Goal: Contribute content: Contribute content

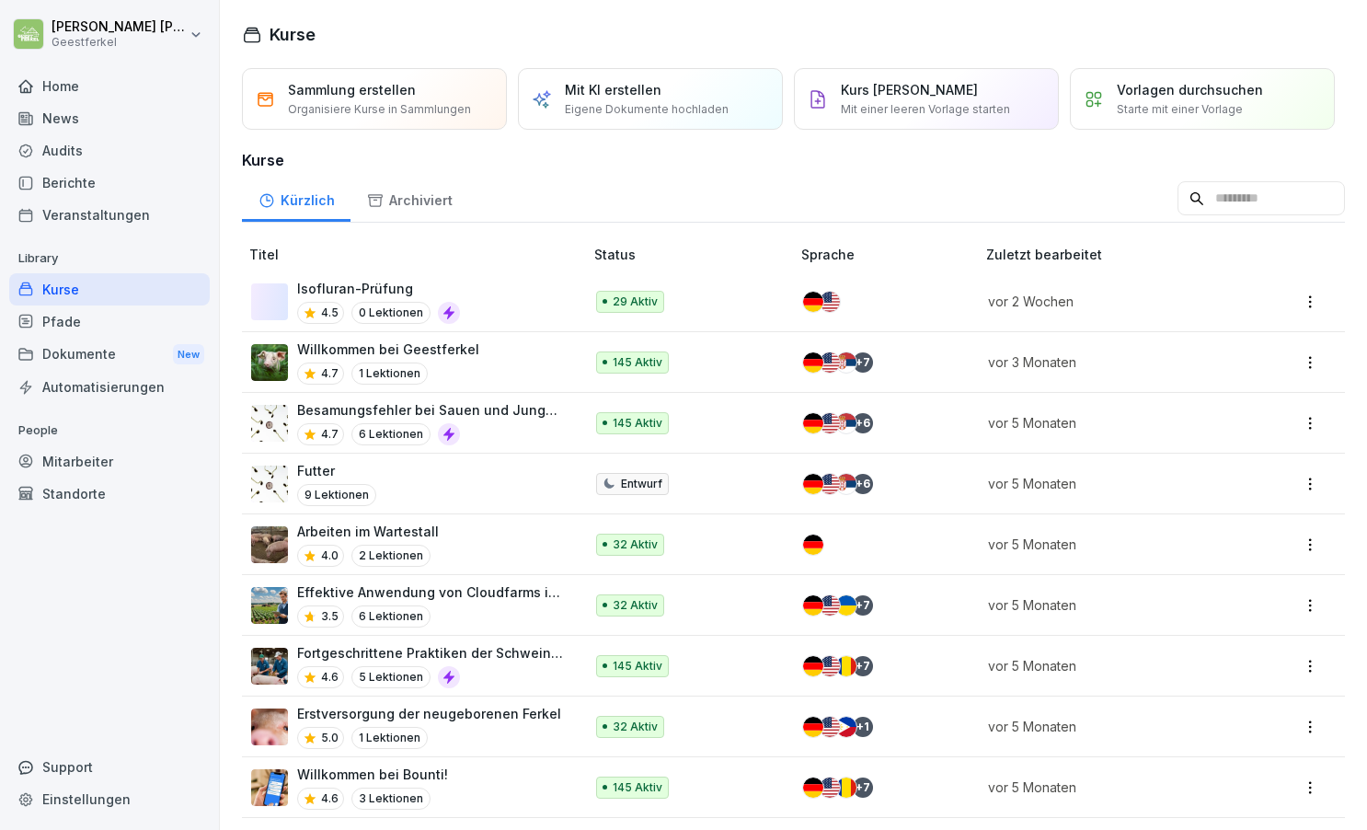
click at [446, 311] on icon at bounding box center [449, 312] width 15 height 15
click at [604, 97] on p "Mit KI erstellen" at bounding box center [613, 89] width 97 height 19
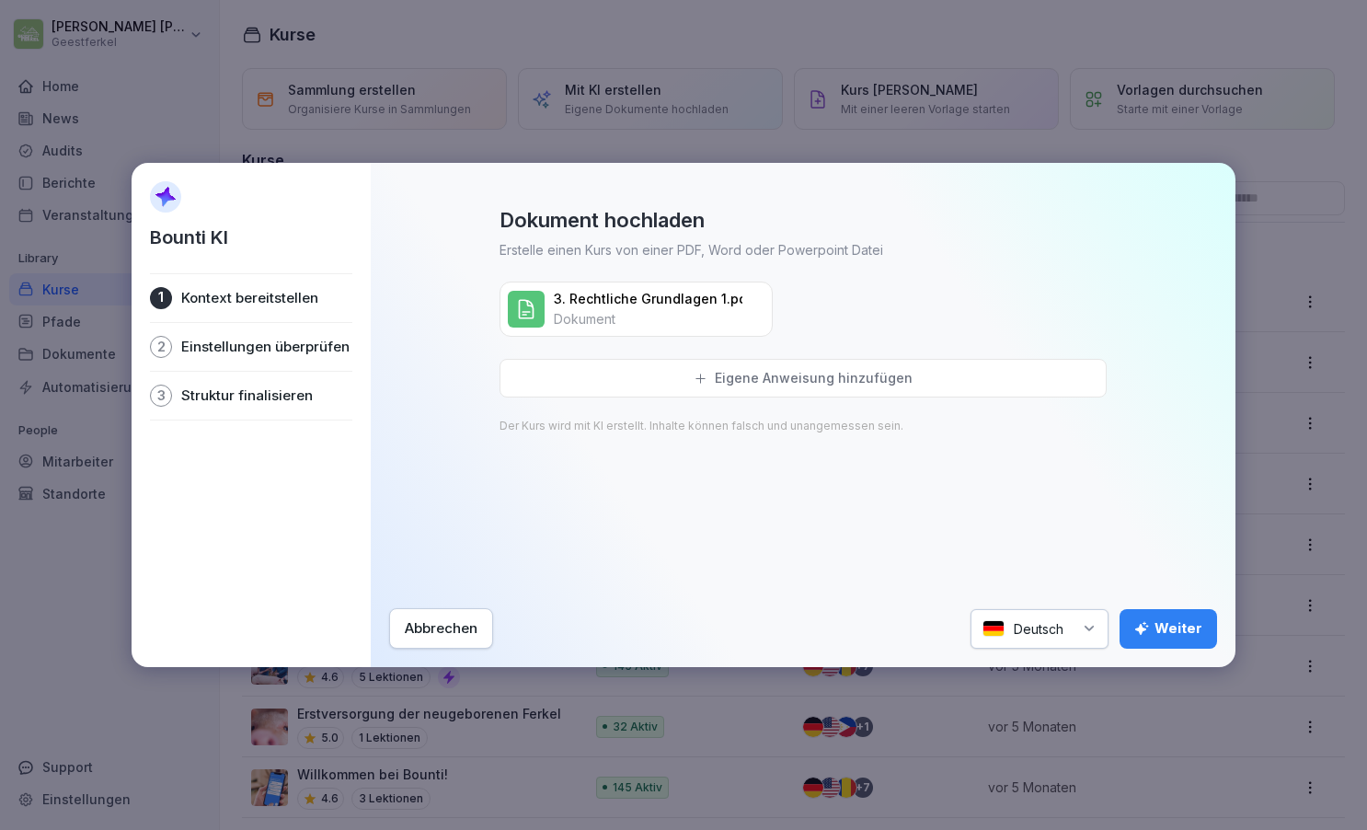
click at [1167, 629] on div "Weiter" at bounding box center [1168, 628] width 68 height 20
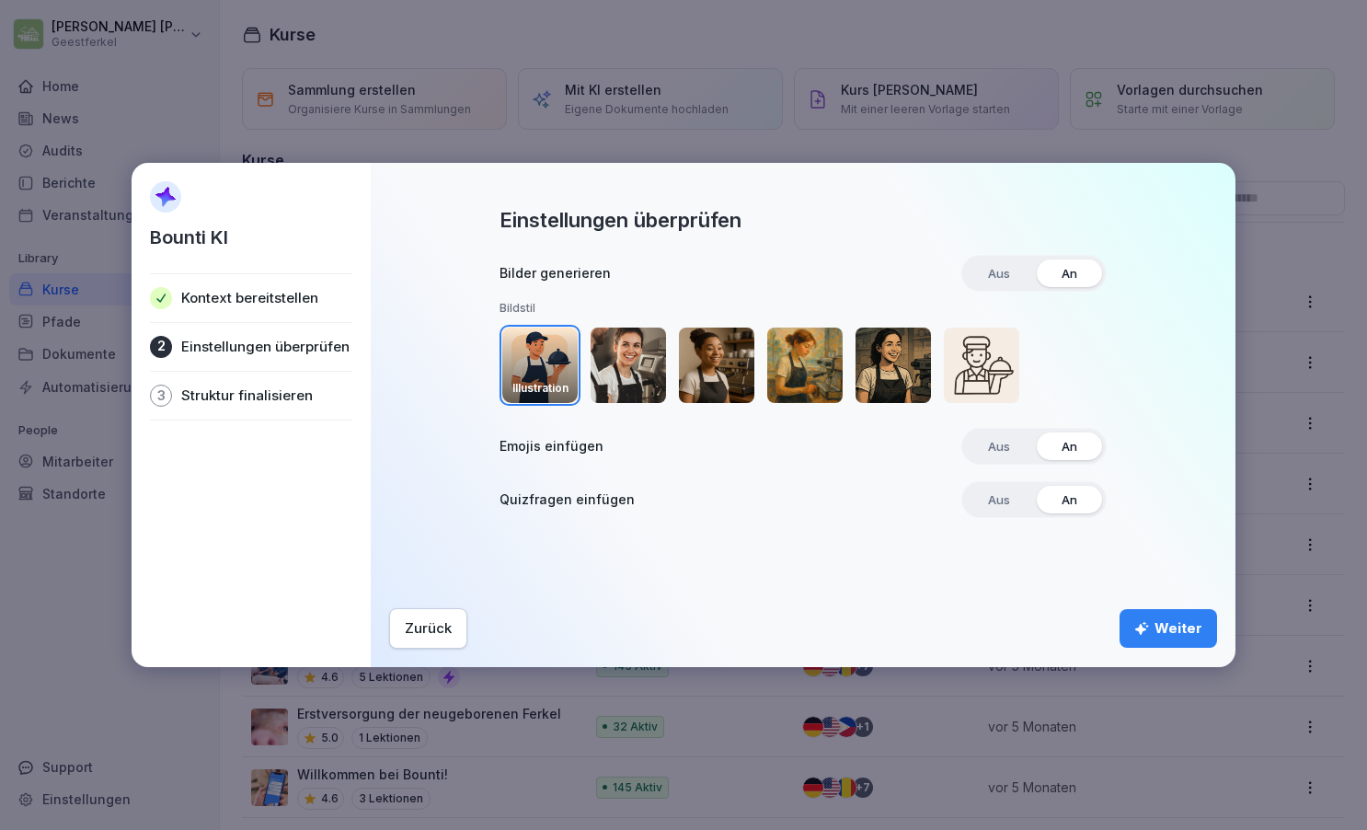
click at [1174, 624] on div "Weiter" at bounding box center [1168, 628] width 68 height 20
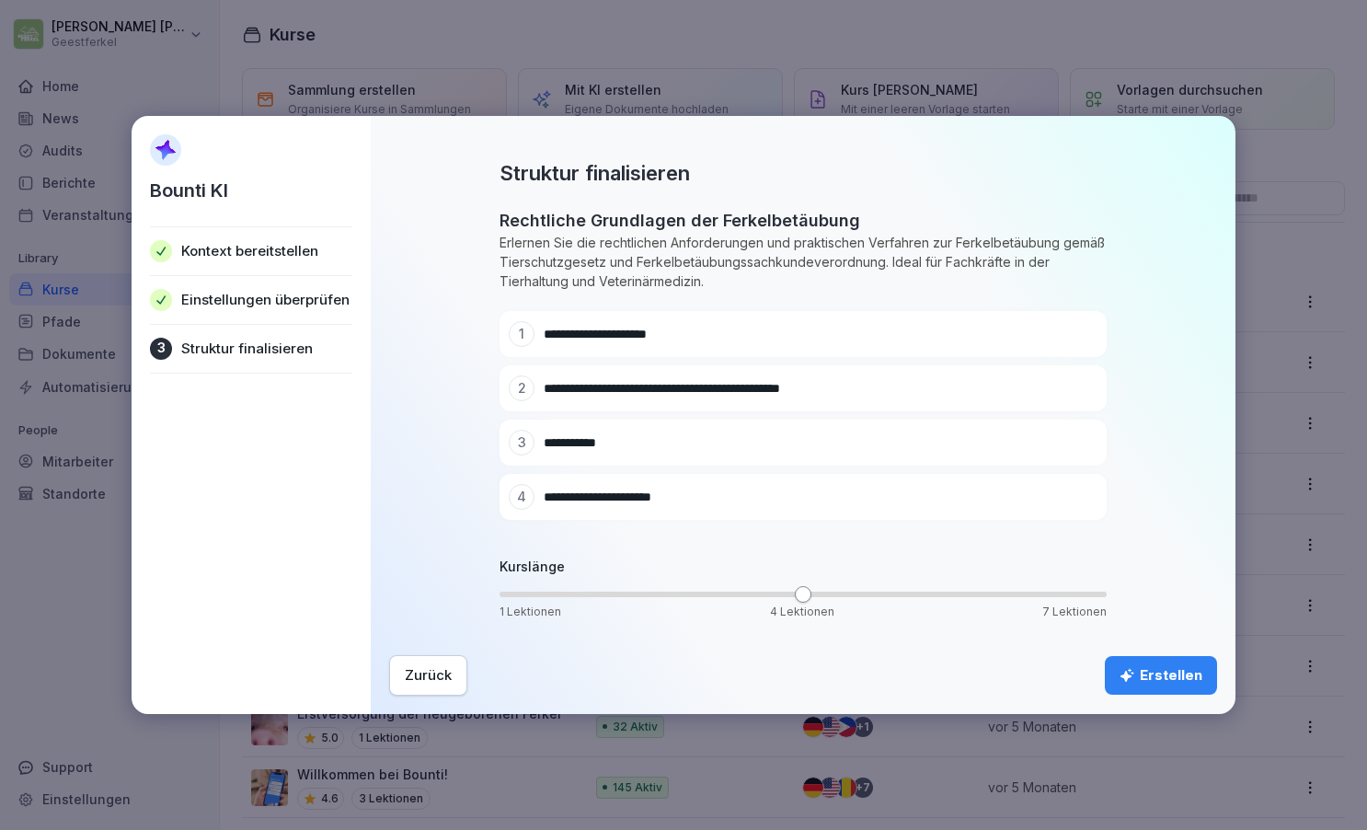
click at [1171, 673] on div "Erstellen" at bounding box center [1161, 675] width 83 height 20
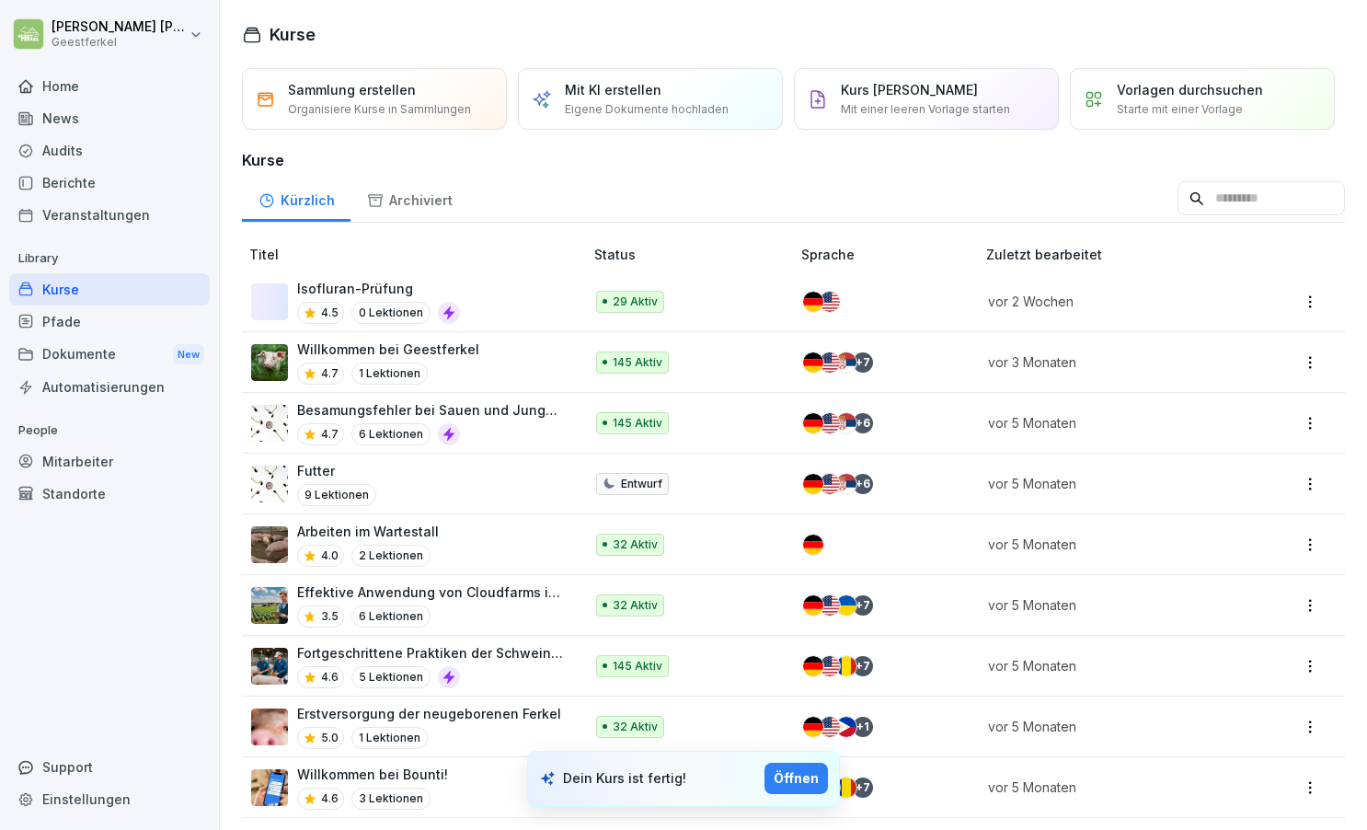
click at [797, 778] on div "Öffnen" at bounding box center [796, 778] width 45 height 20
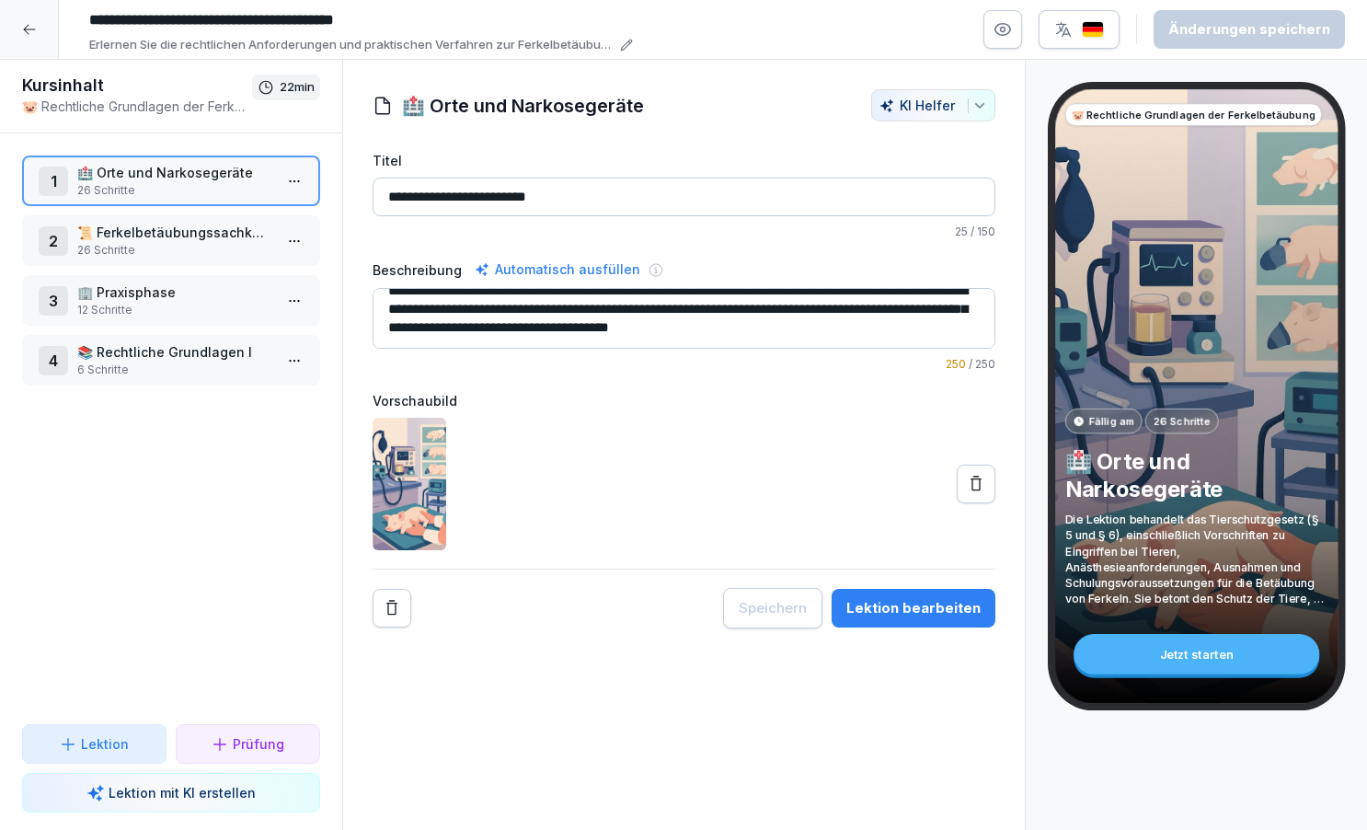
scroll to position [37, 0]
click at [535, 328] on textarea "**********" at bounding box center [684, 318] width 623 height 61
click at [1264, 598] on p "Die Lektion behandelt das Tierschutzgesetz (§ 5 und § 6), einschließlich Vorsch…" at bounding box center [1195, 559] width 263 height 95
click at [1297, 595] on p "Die Lektion behandelt das Tierschutzgesetz (§ 5 und § 6), einschließlich Vorsch…" at bounding box center [1195, 559] width 263 height 95
click at [887, 604] on div "Lektion bearbeiten" at bounding box center [913, 608] width 134 height 20
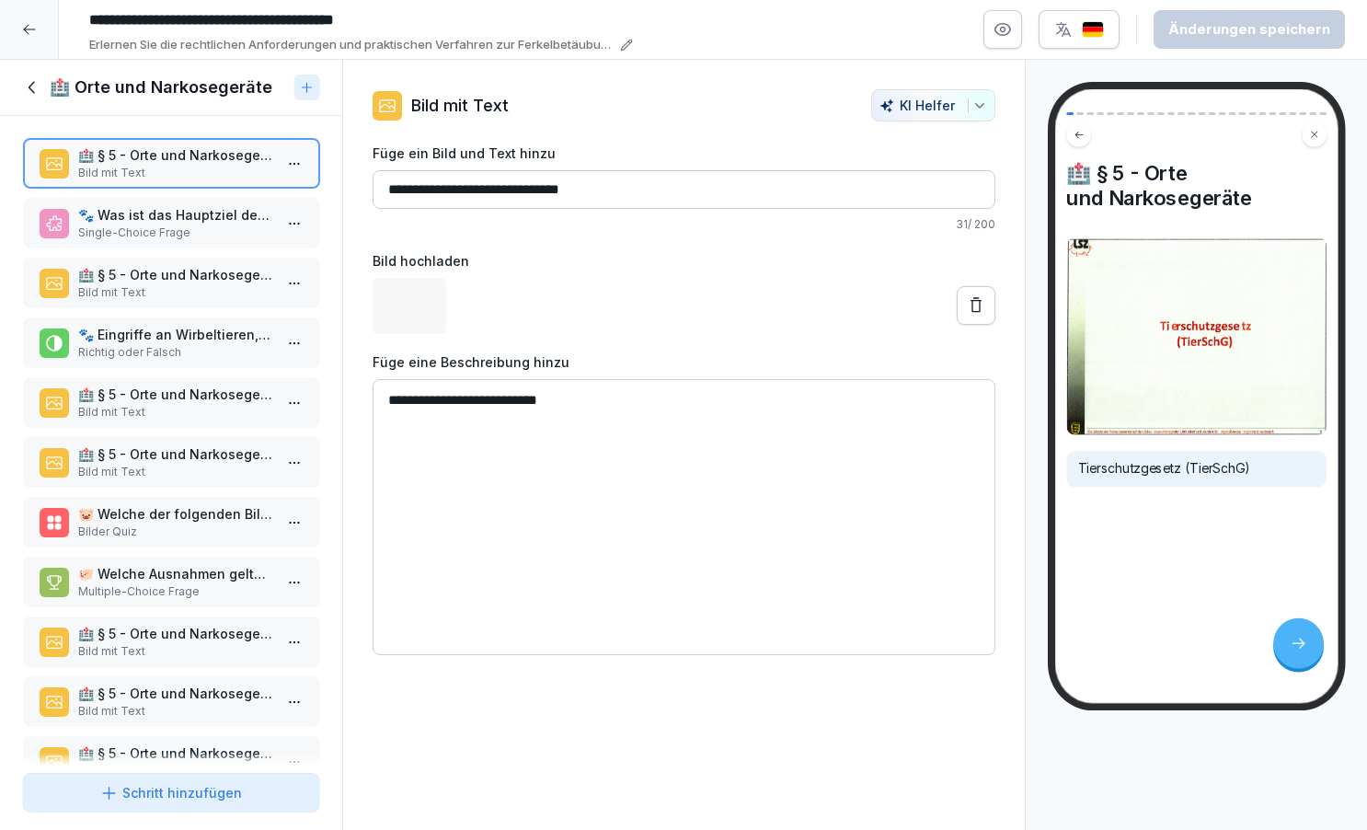
click at [219, 241] on p "Single-Choice Frage" at bounding box center [174, 232] width 195 height 17
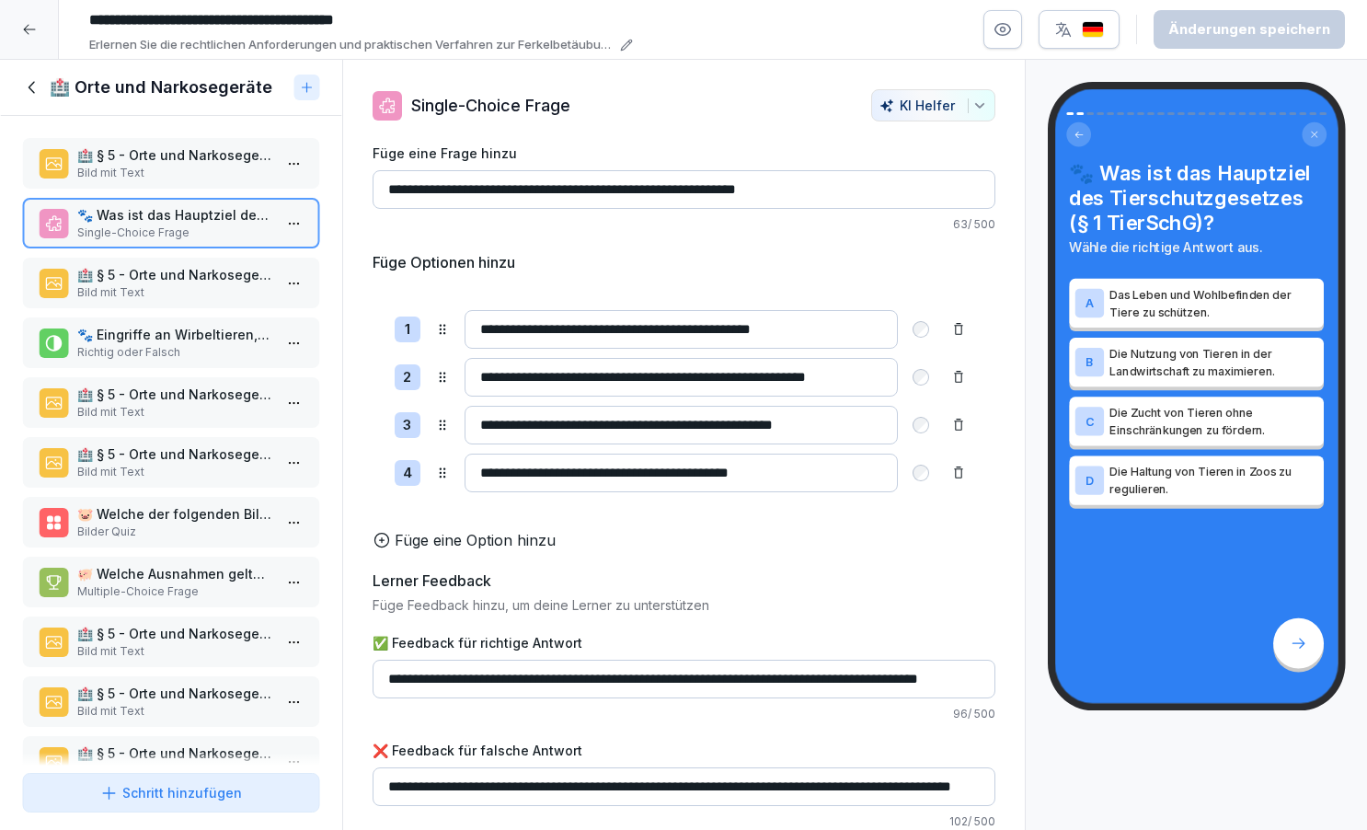
click at [235, 301] on p "Bild mit Text" at bounding box center [174, 292] width 195 height 17
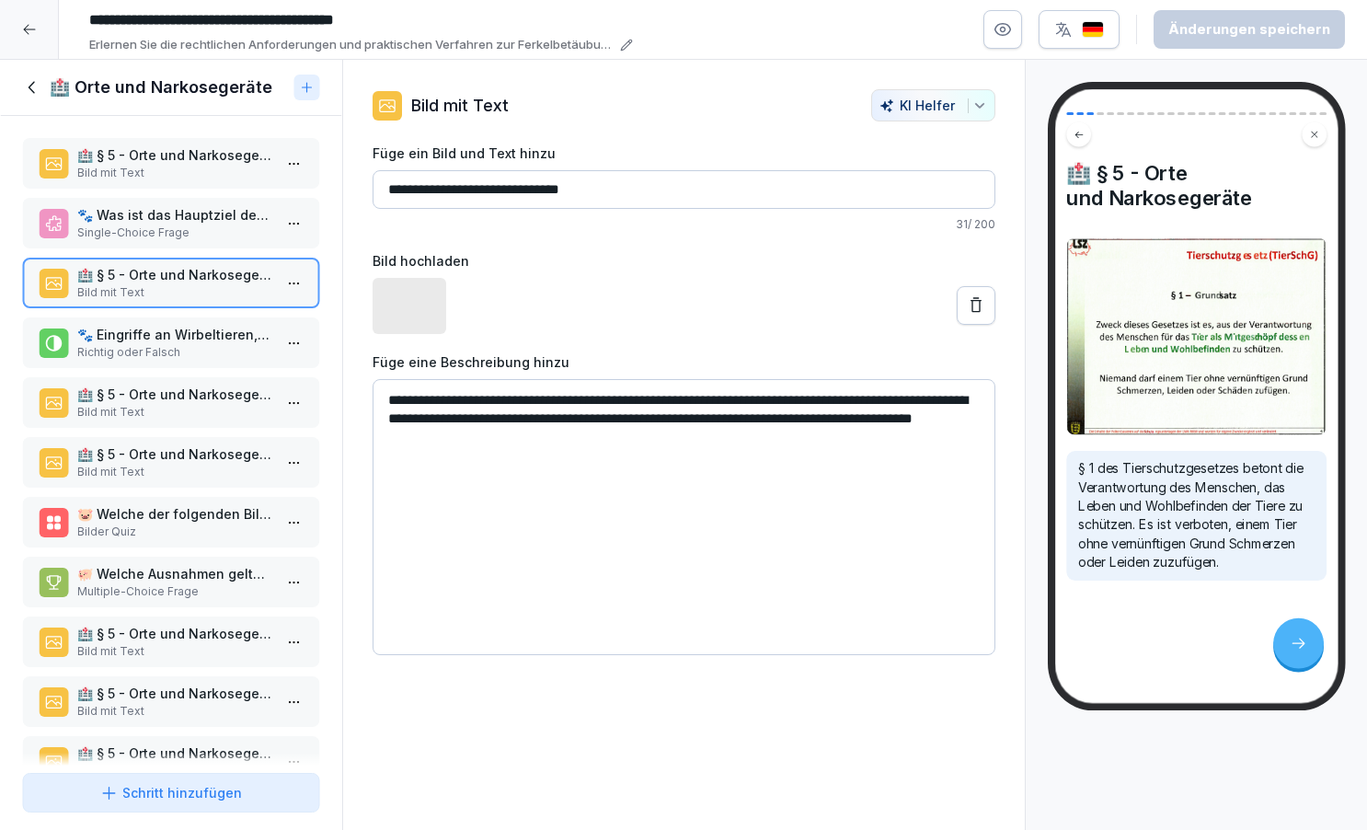
click at [243, 344] on p "🐾 Eingriffe an Wirbeltieren, die Schmerzen verursachen, dürfen ohne Betäubung d…" at bounding box center [174, 334] width 195 height 19
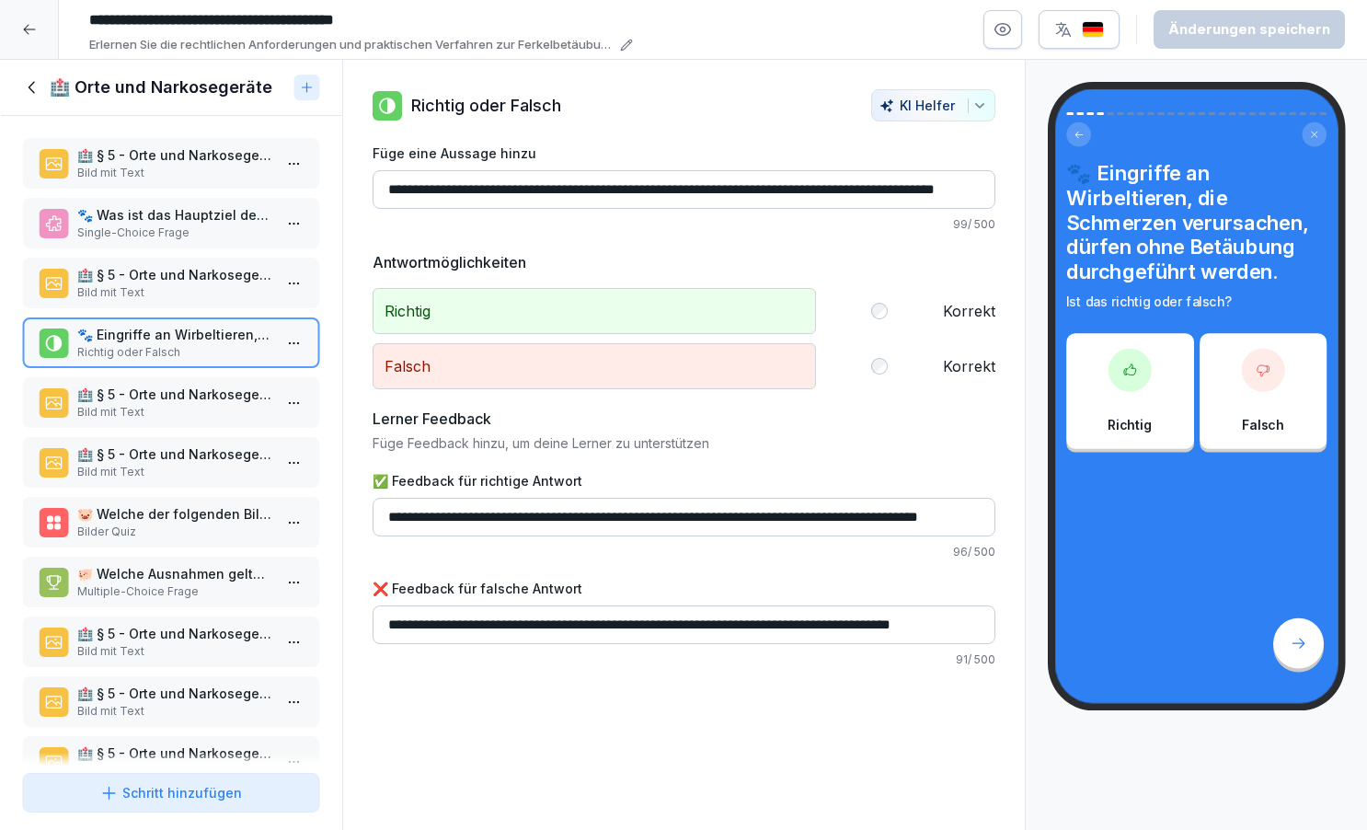
click at [294, 361] on html "**********" at bounding box center [683, 415] width 1367 height 830
click at [213, 472] on div "Löschen" at bounding box center [192, 464] width 75 height 19
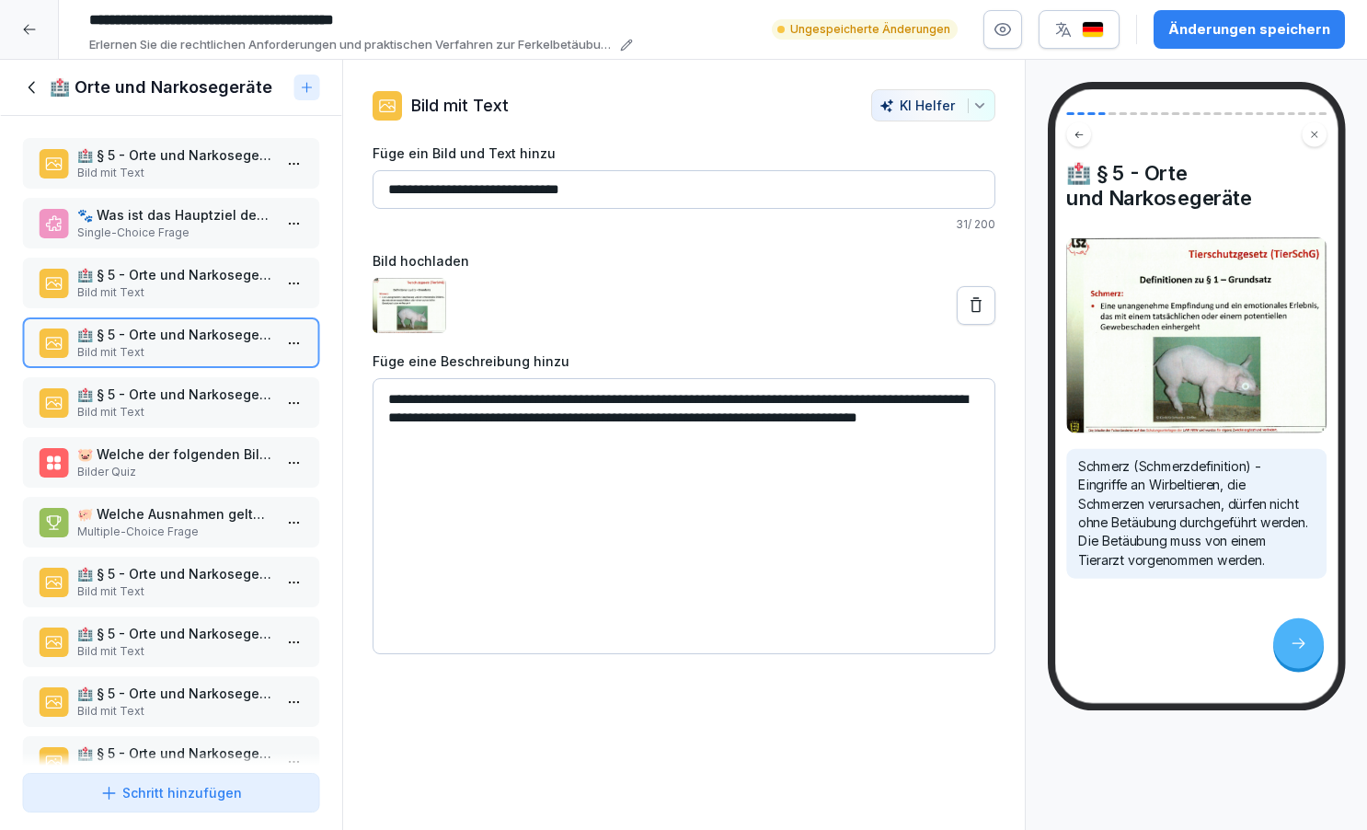
click at [225, 404] on p "🏥 § 5 - Orte und Narkosegeräte" at bounding box center [174, 394] width 195 height 19
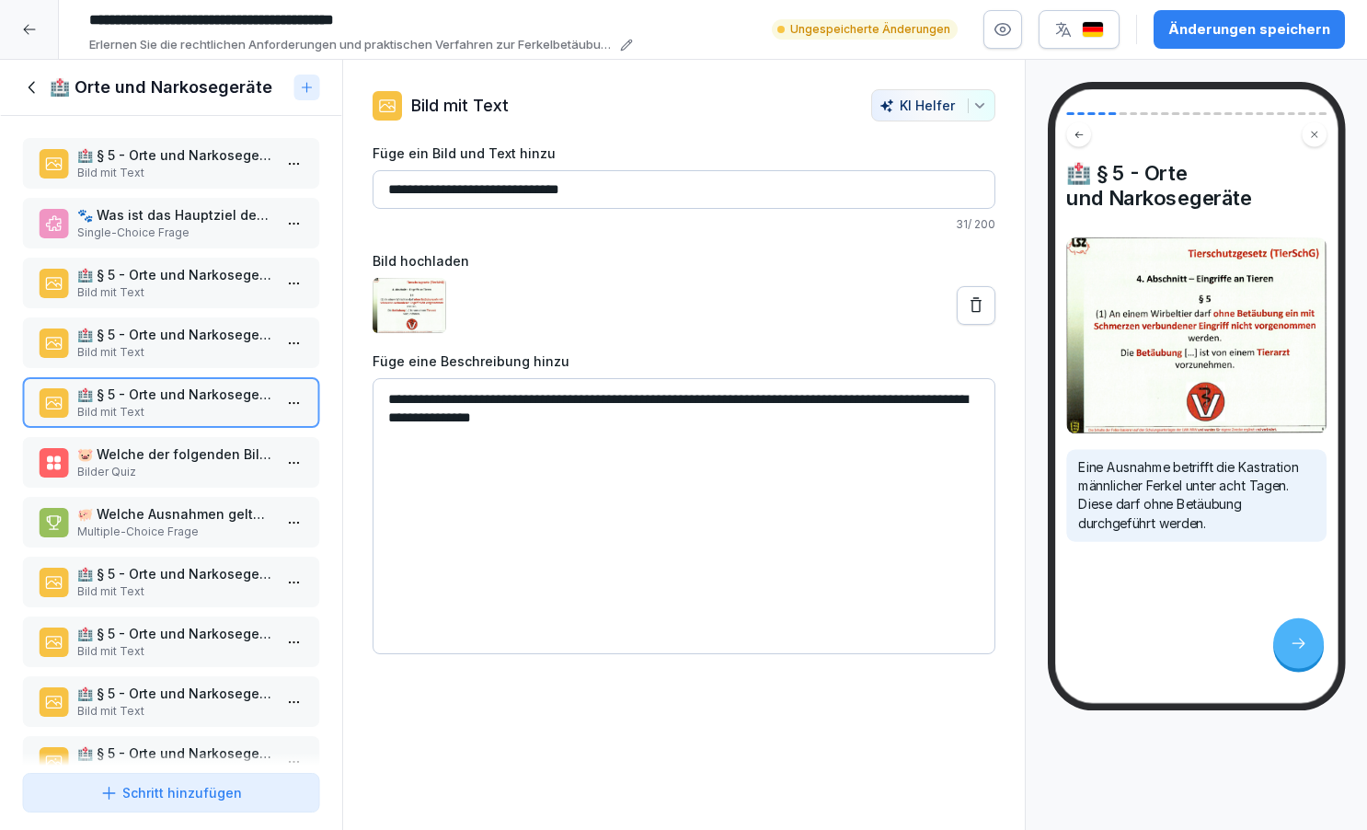
click at [183, 361] on p "Bild mit Text" at bounding box center [174, 352] width 195 height 17
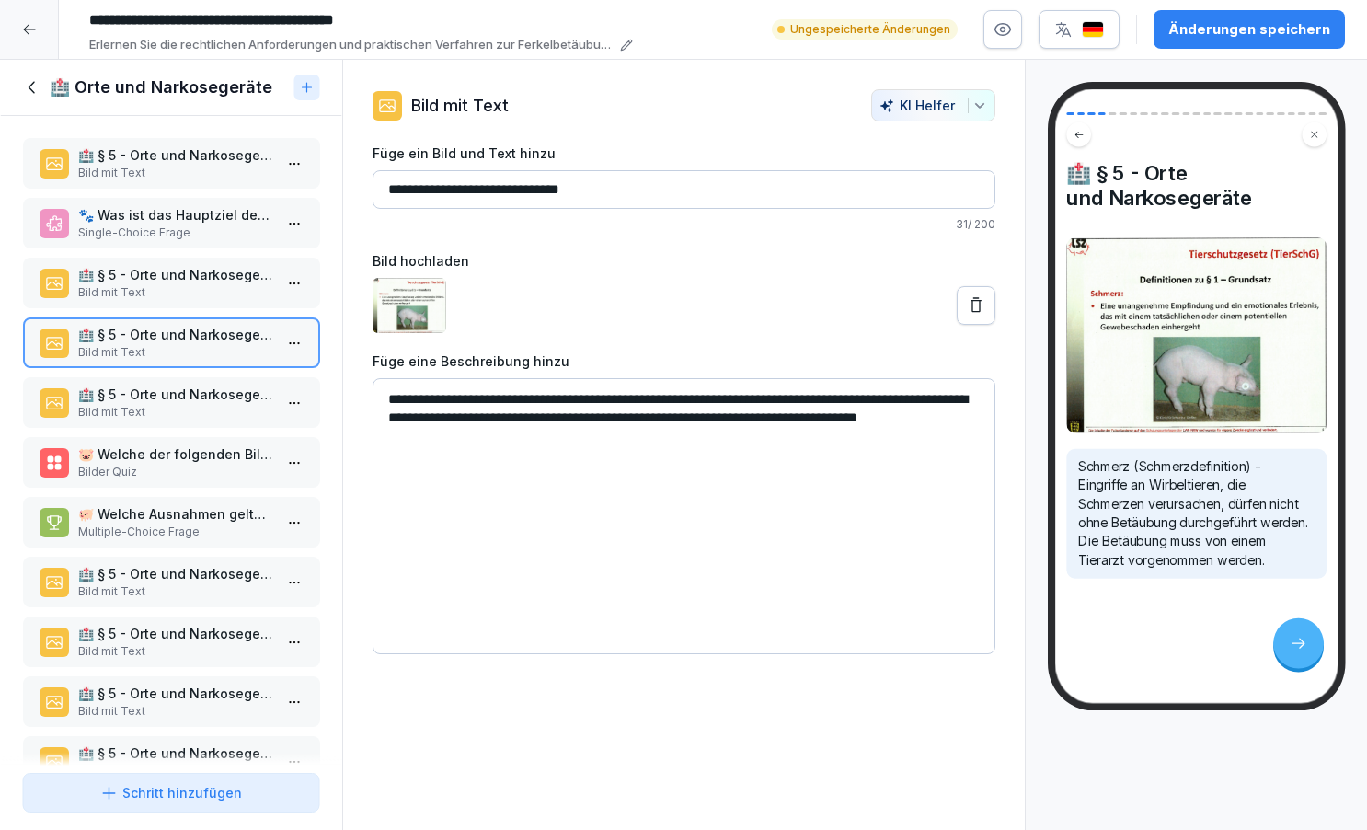
click at [186, 420] on p "Bild mit Text" at bounding box center [174, 412] width 195 height 17
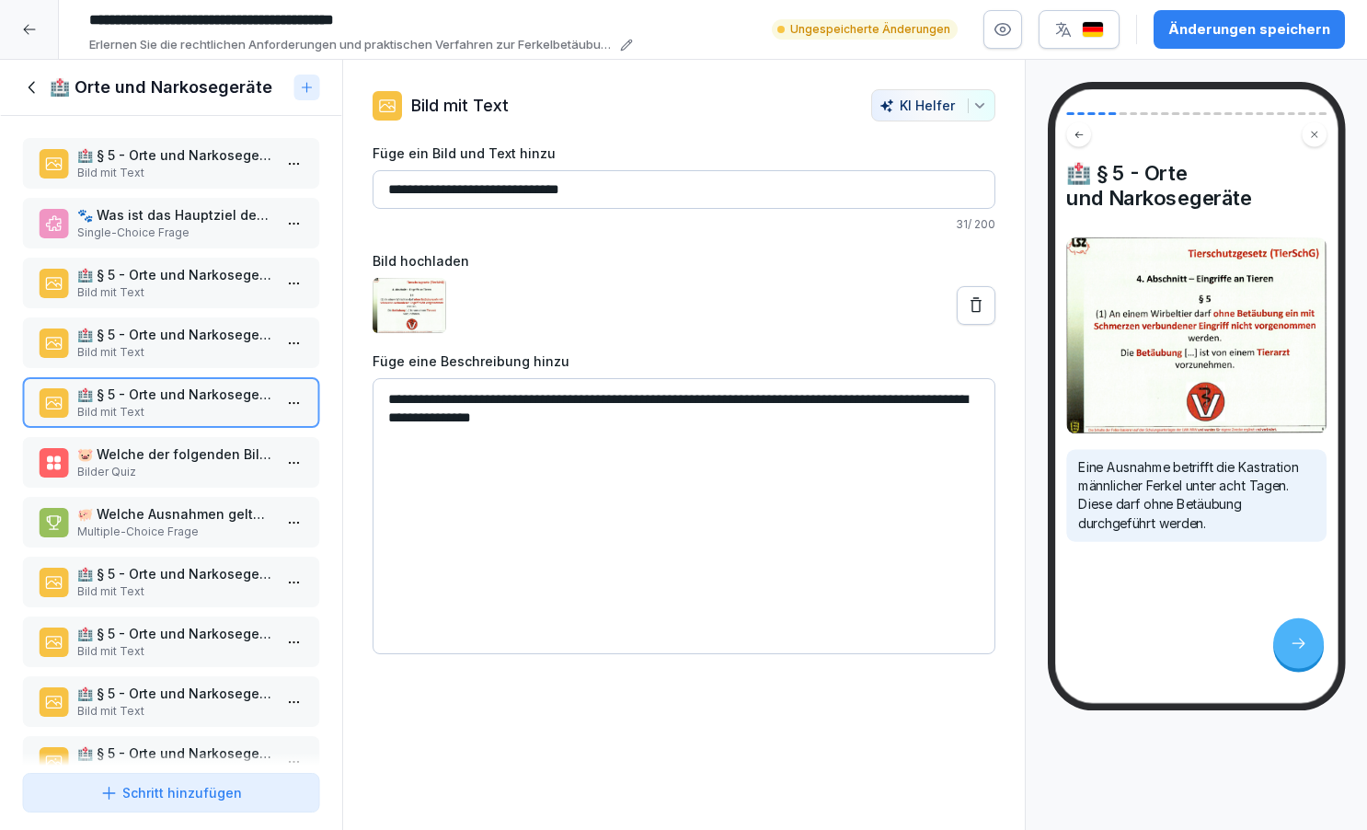
click at [186, 540] on p "Multiple-Choice Frage" at bounding box center [174, 531] width 195 height 17
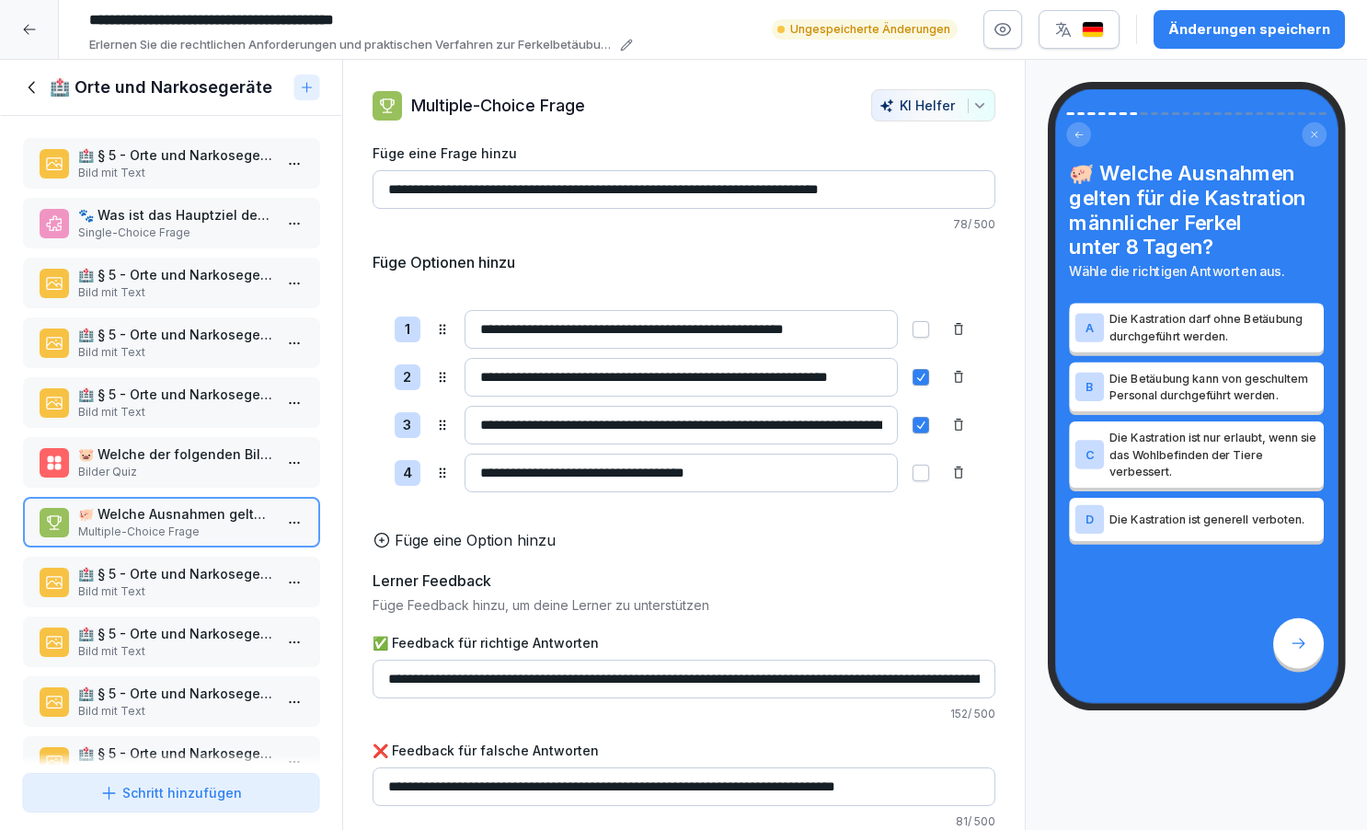
click at [181, 583] on p "🏥 § 5 - Orte und Narkosegeräte" at bounding box center [174, 573] width 195 height 19
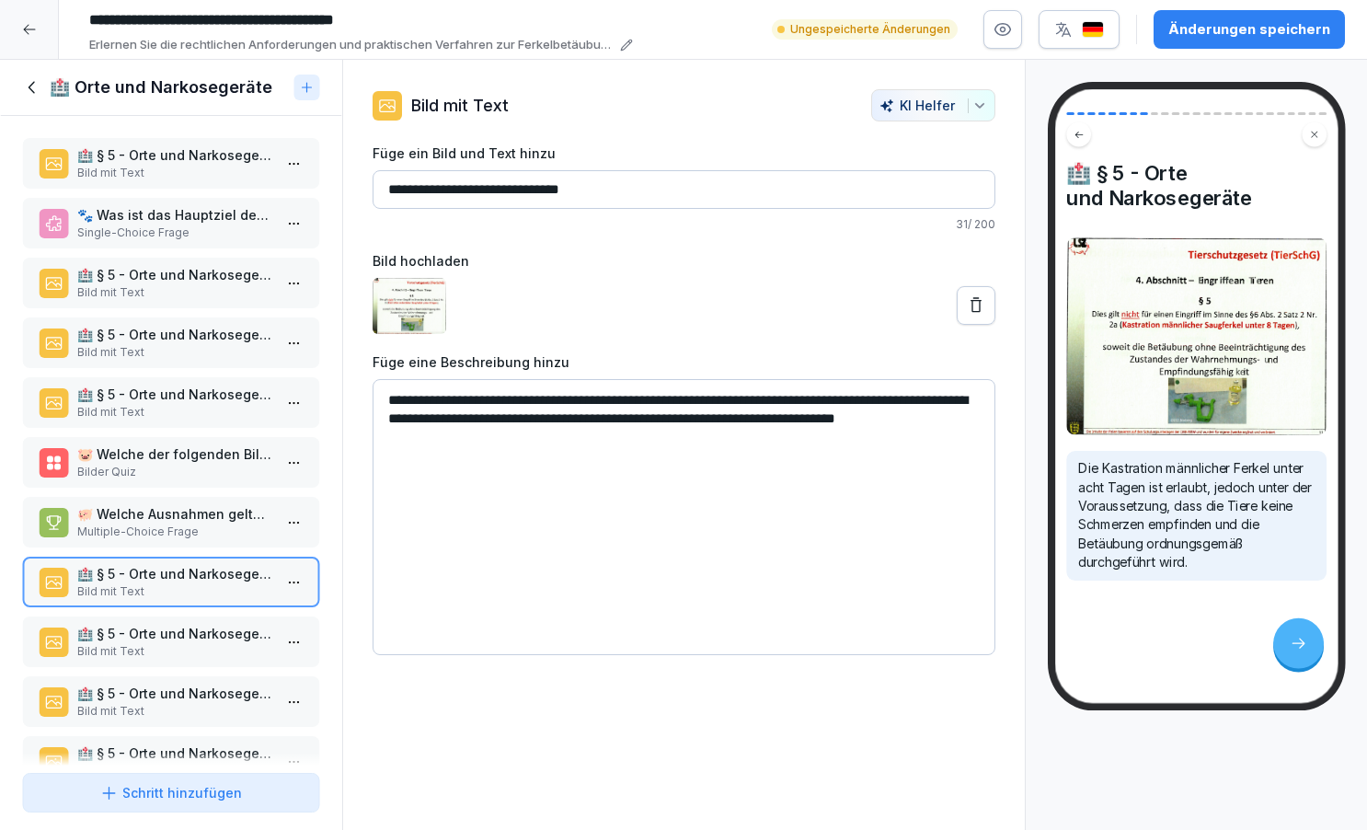
click at [179, 643] on p "🏥 § 5 - Orte und Narkosegeräte" at bounding box center [174, 633] width 195 height 19
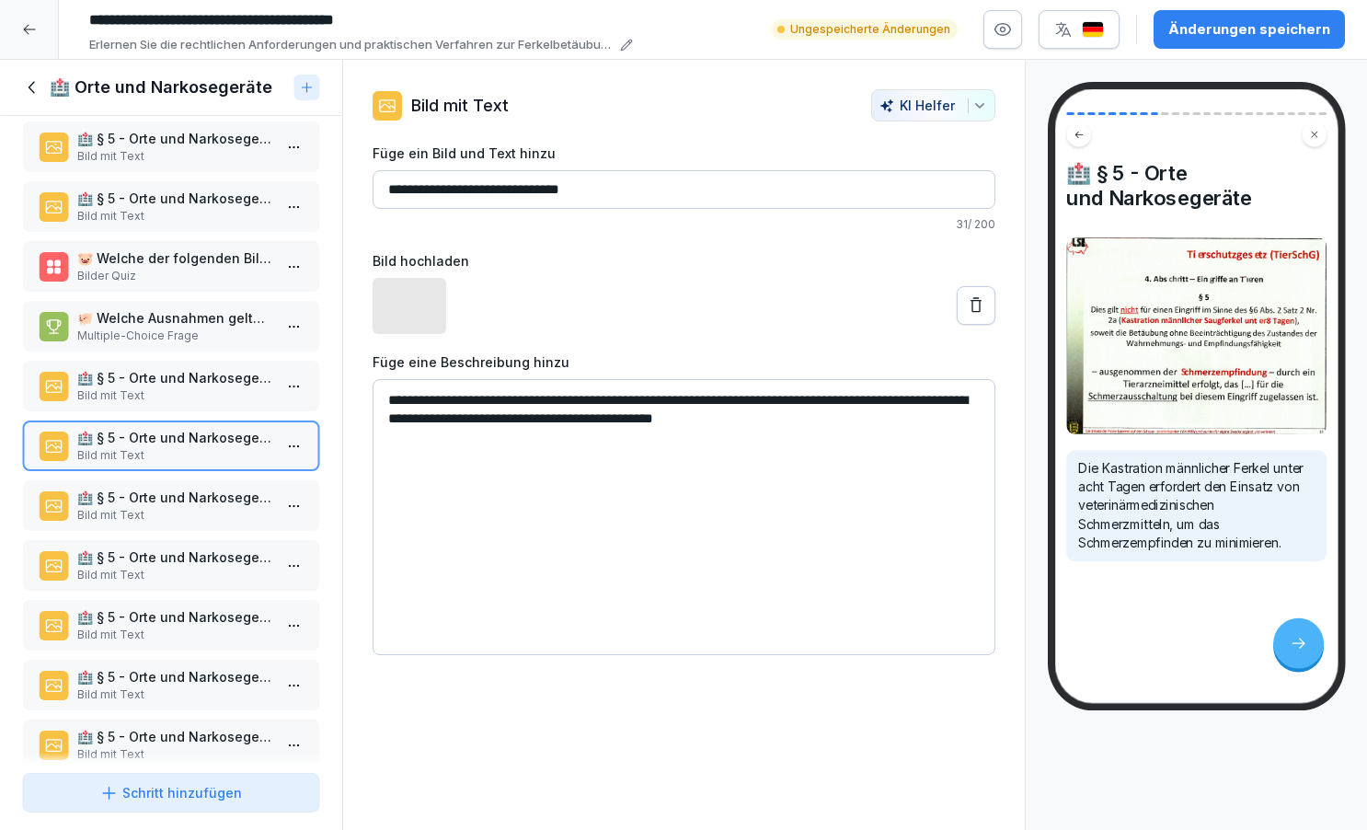
scroll to position [213, 0]
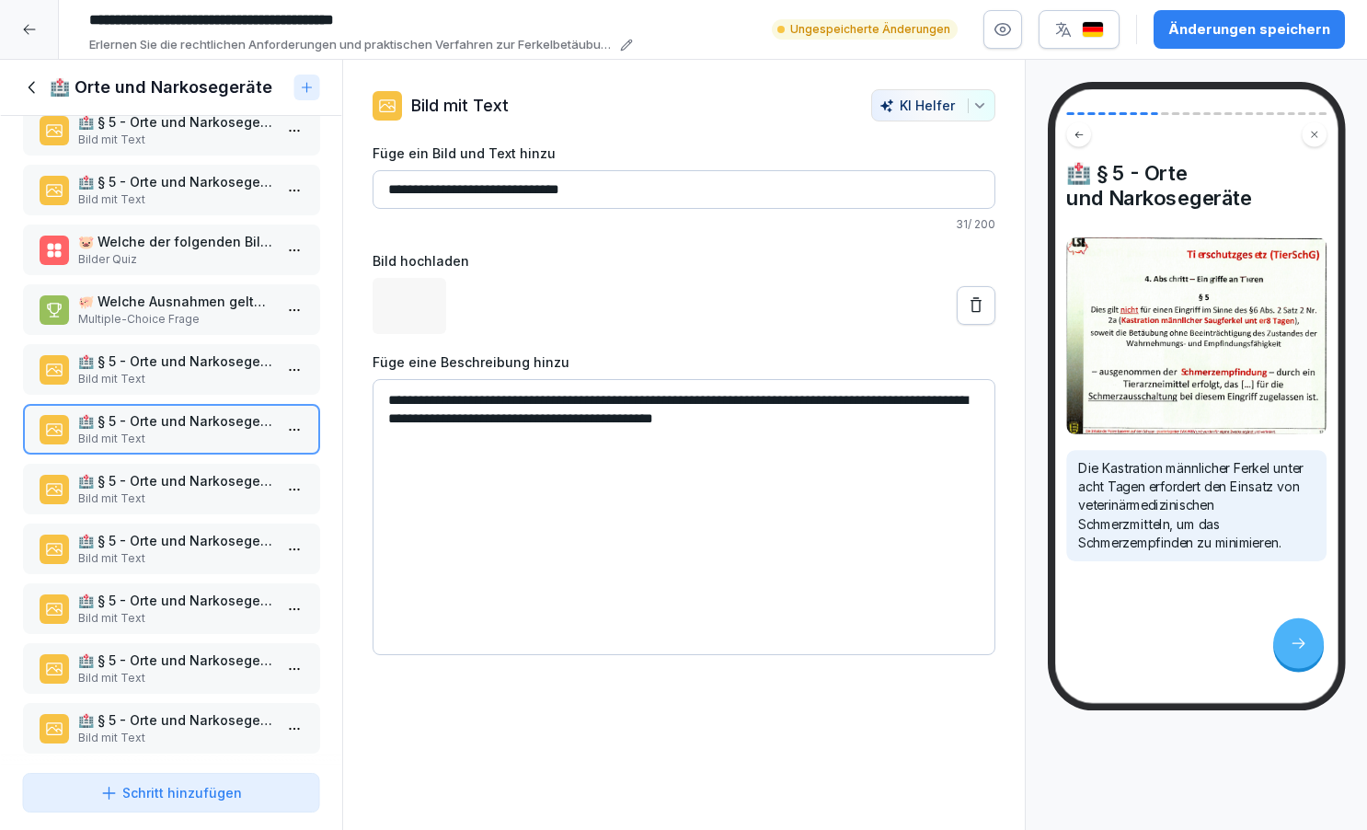
click at [212, 490] on p "🏥 § 5 - Orte und Narkosegeräte" at bounding box center [174, 480] width 195 height 19
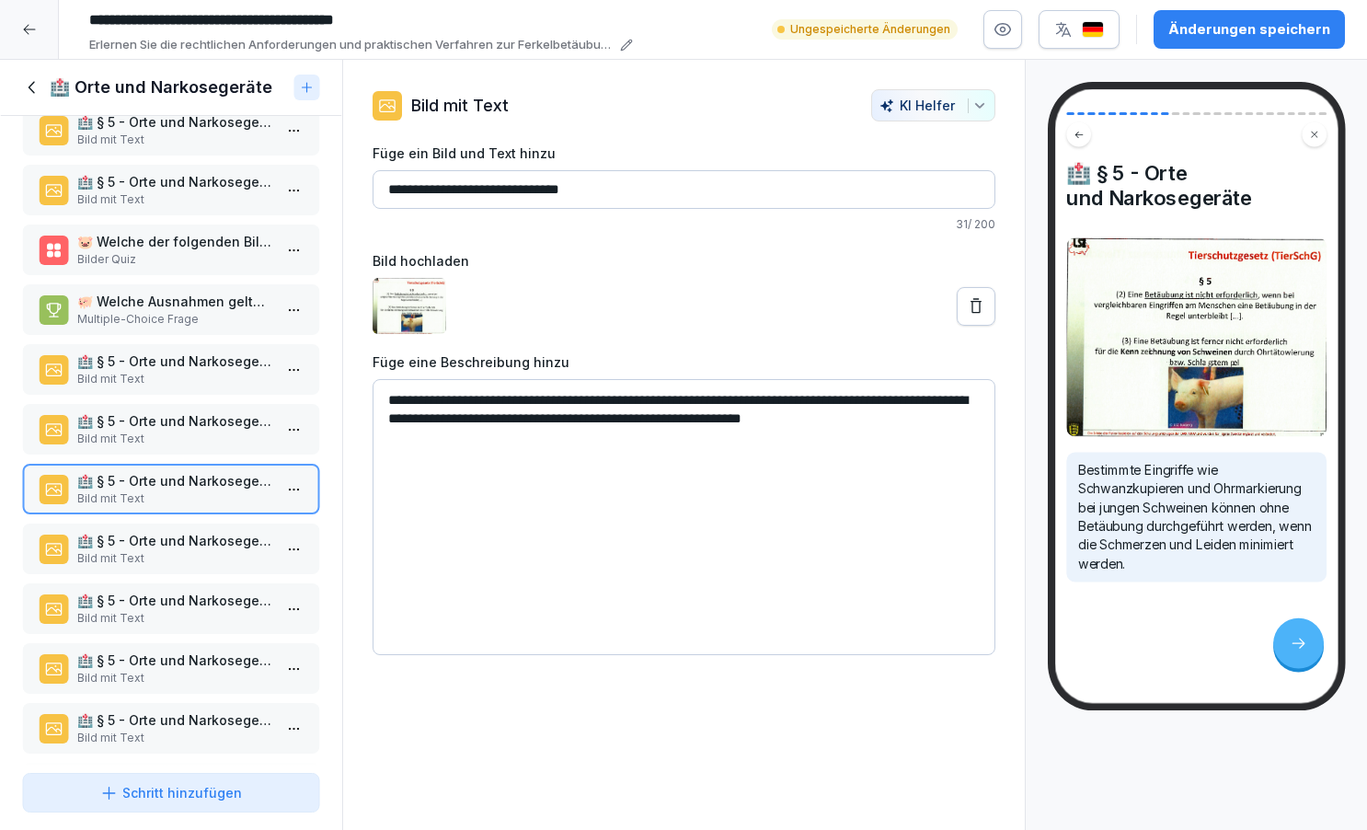
click at [208, 550] on p "🏥 § 5 - Orte und Narkosegeräte" at bounding box center [174, 540] width 195 height 19
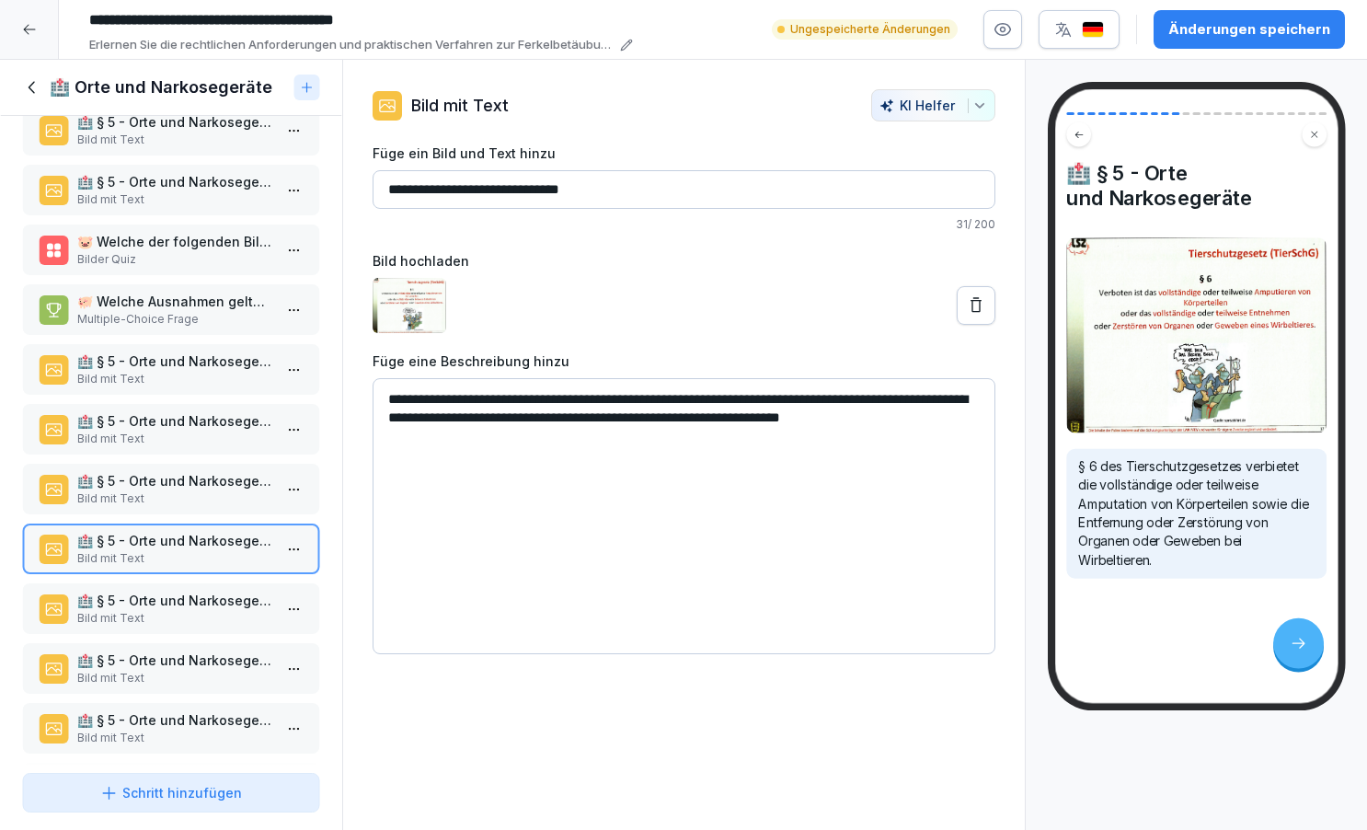
click at [217, 627] on p "Bild mit Text" at bounding box center [174, 618] width 195 height 17
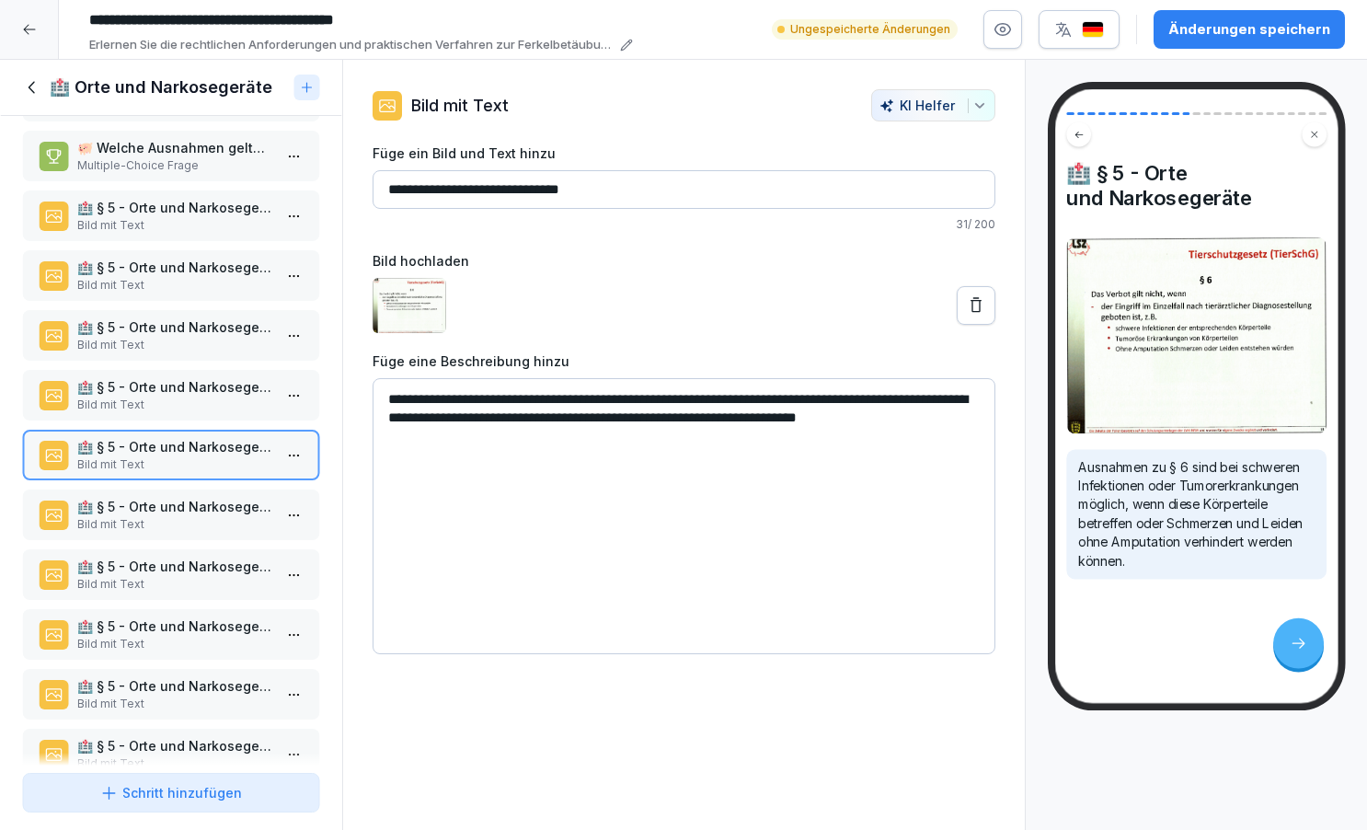
scroll to position [373, 0]
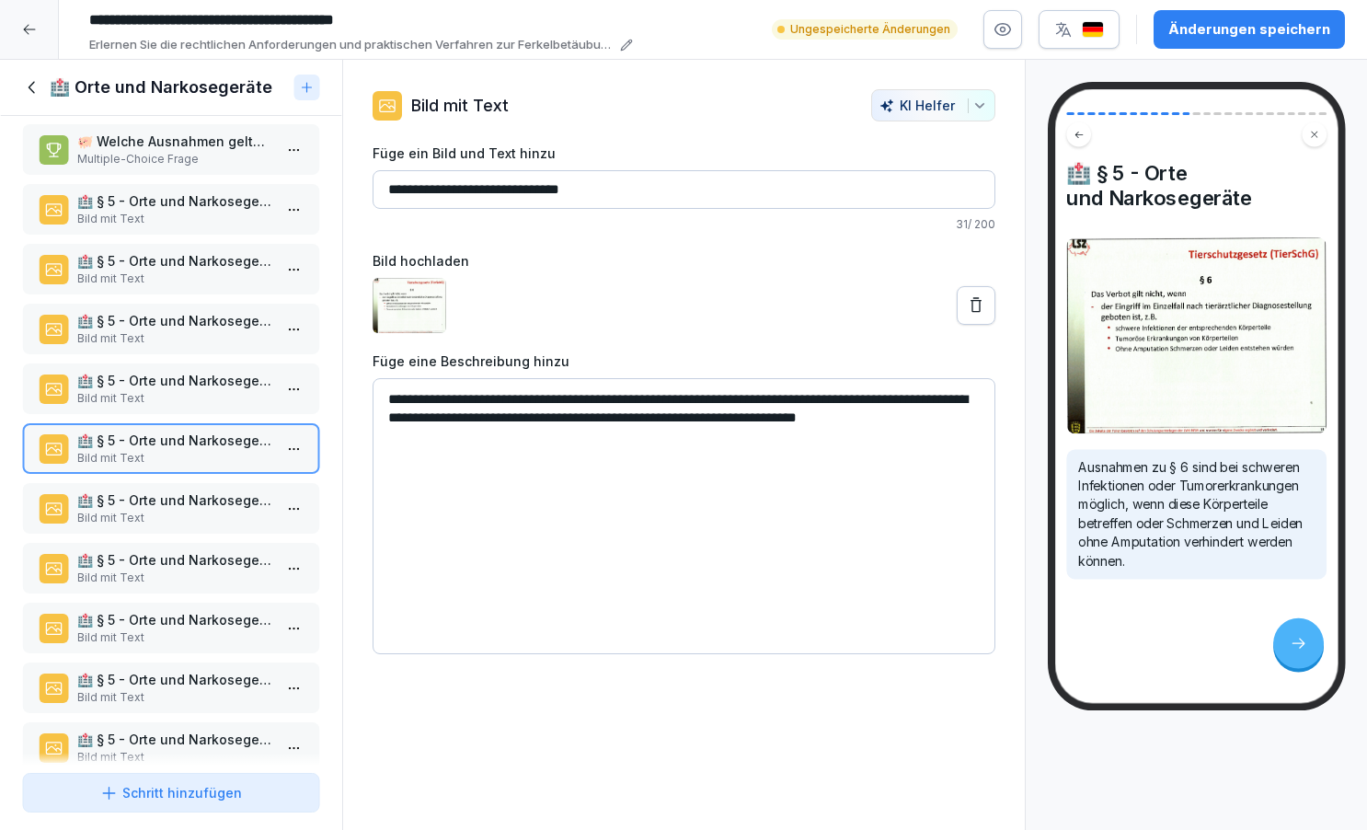
click at [201, 510] on p "🏥 § 5 - Orte und Narkosegeräte" at bounding box center [174, 499] width 195 height 19
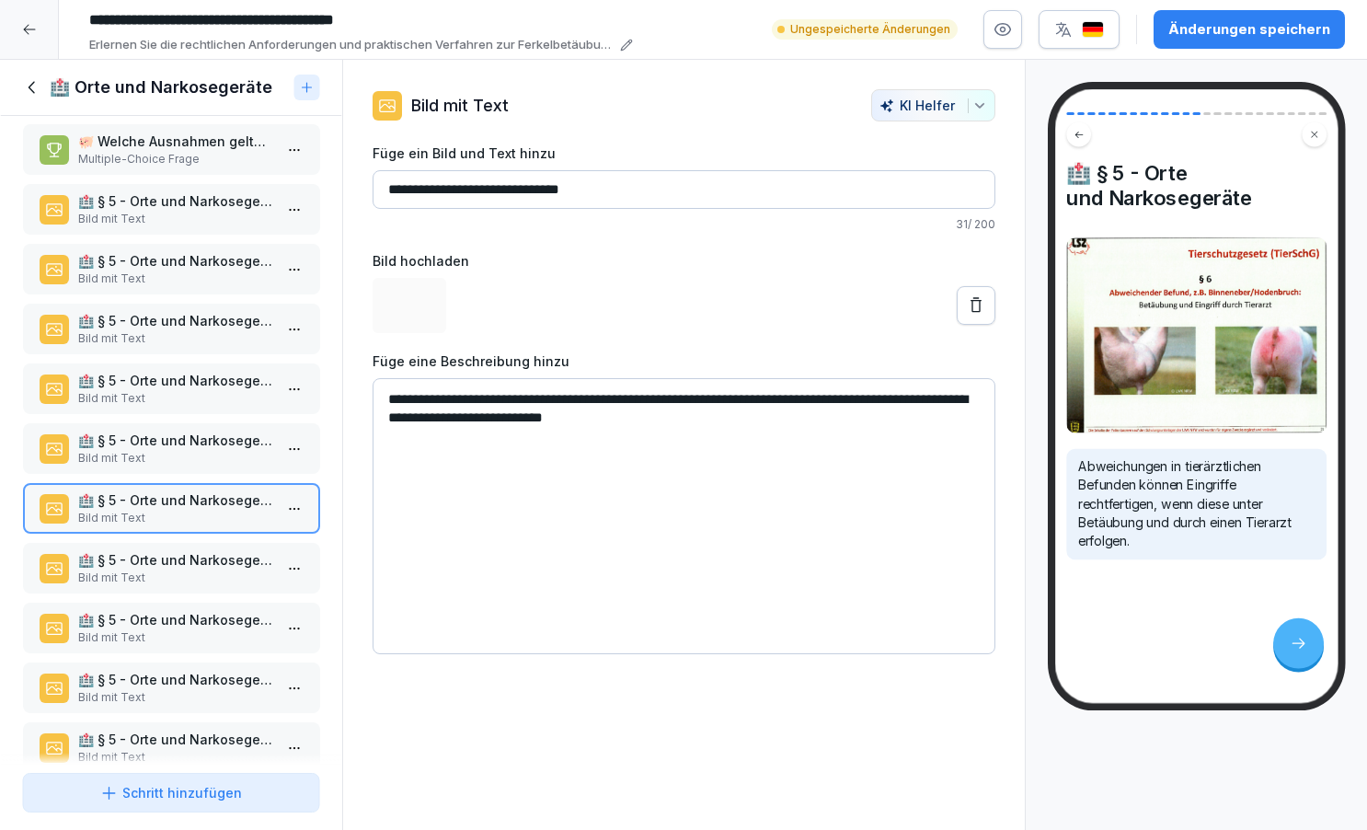
click at [191, 569] on p "🏥 § 5 - Orte und Narkosegeräte" at bounding box center [174, 559] width 195 height 19
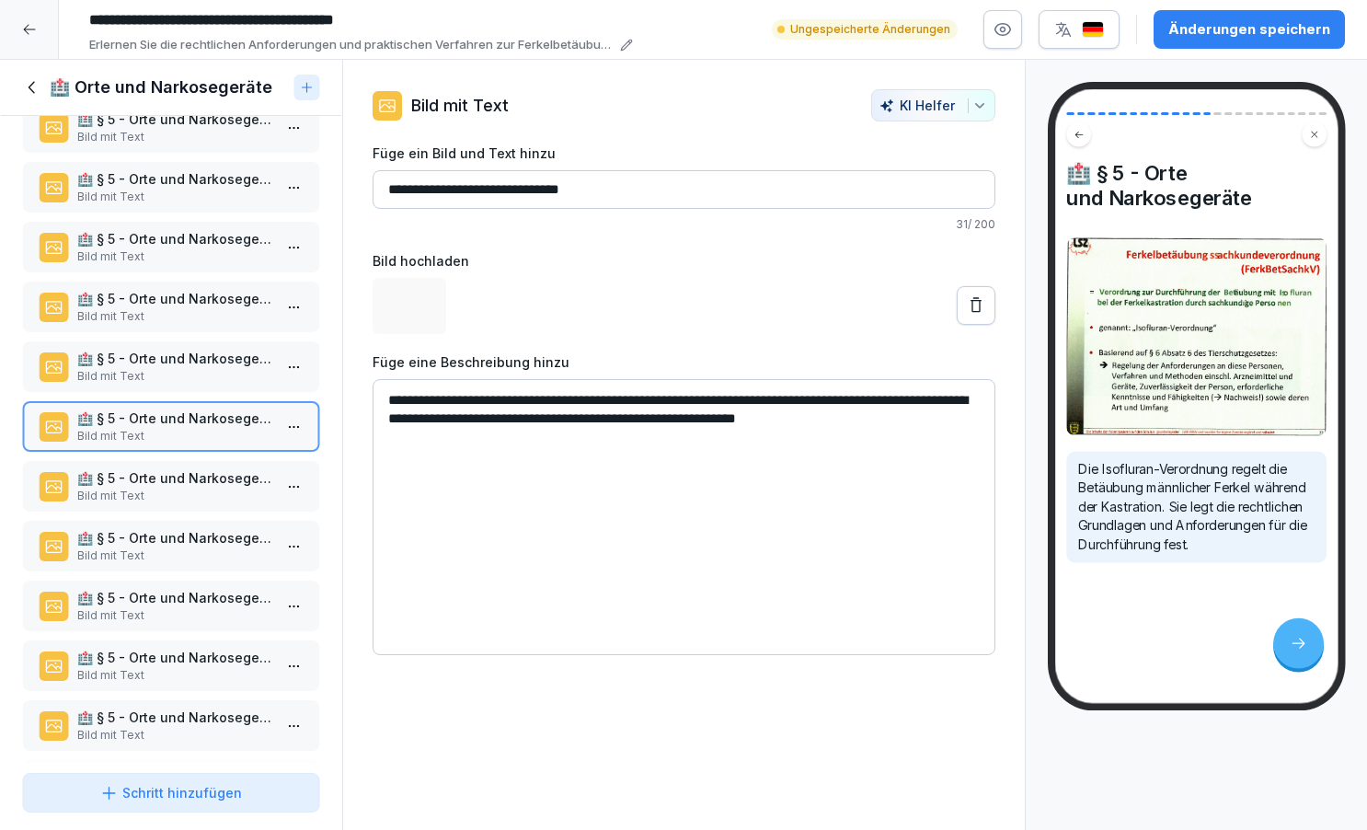
scroll to position [527, 0]
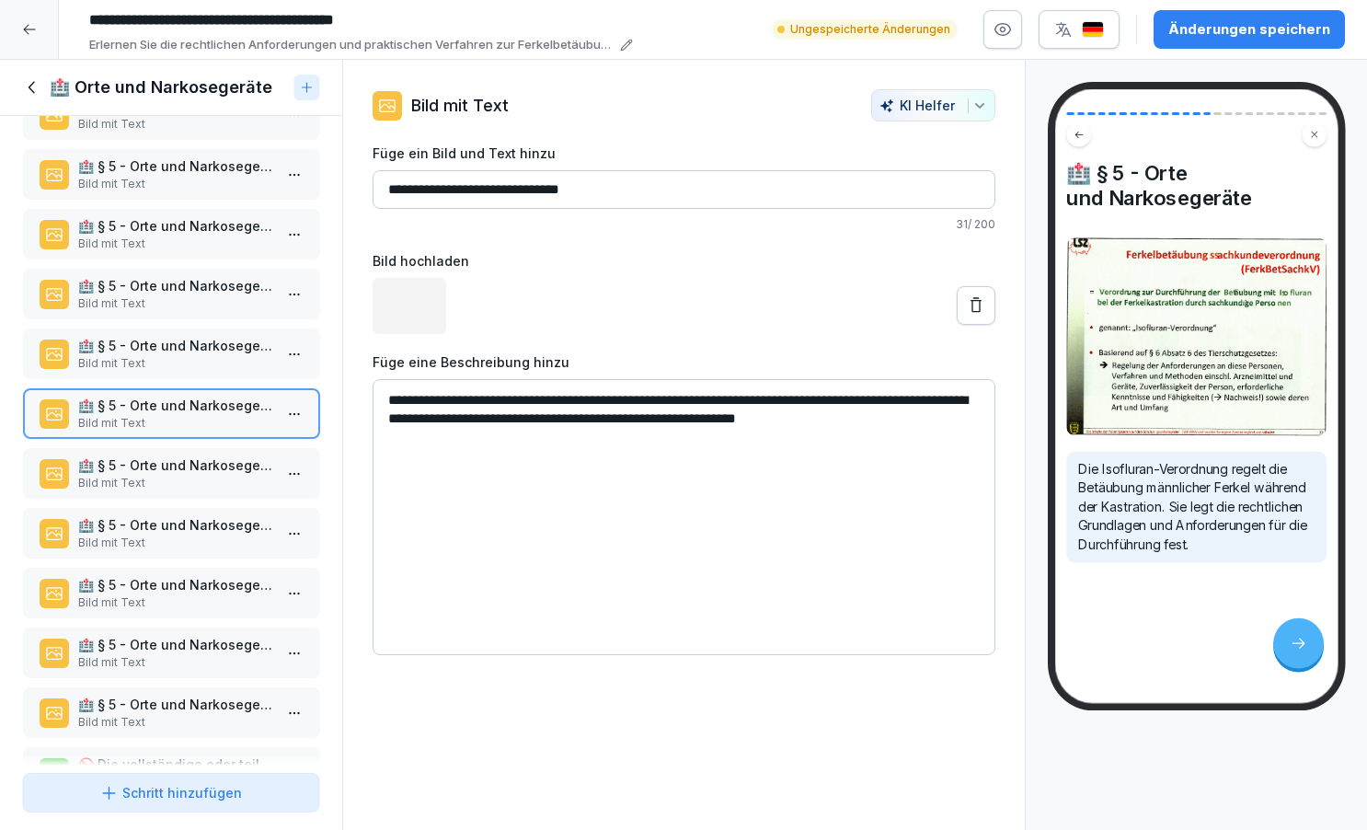
click at [190, 491] on p "Bild mit Text" at bounding box center [174, 483] width 195 height 17
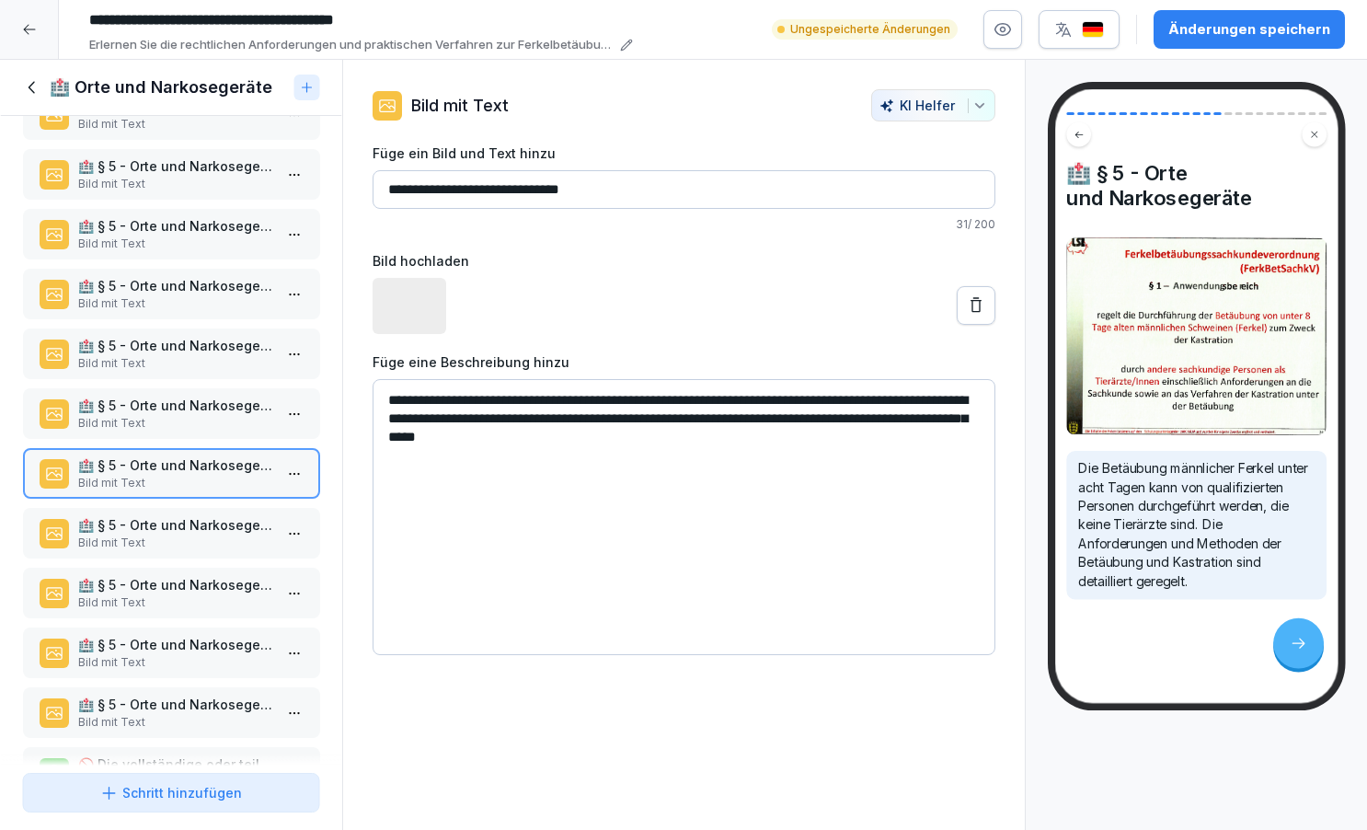
click at [183, 535] on p "🏥 § 5 - Orte und Narkosegeräte" at bounding box center [174, 524] width 195 height 19
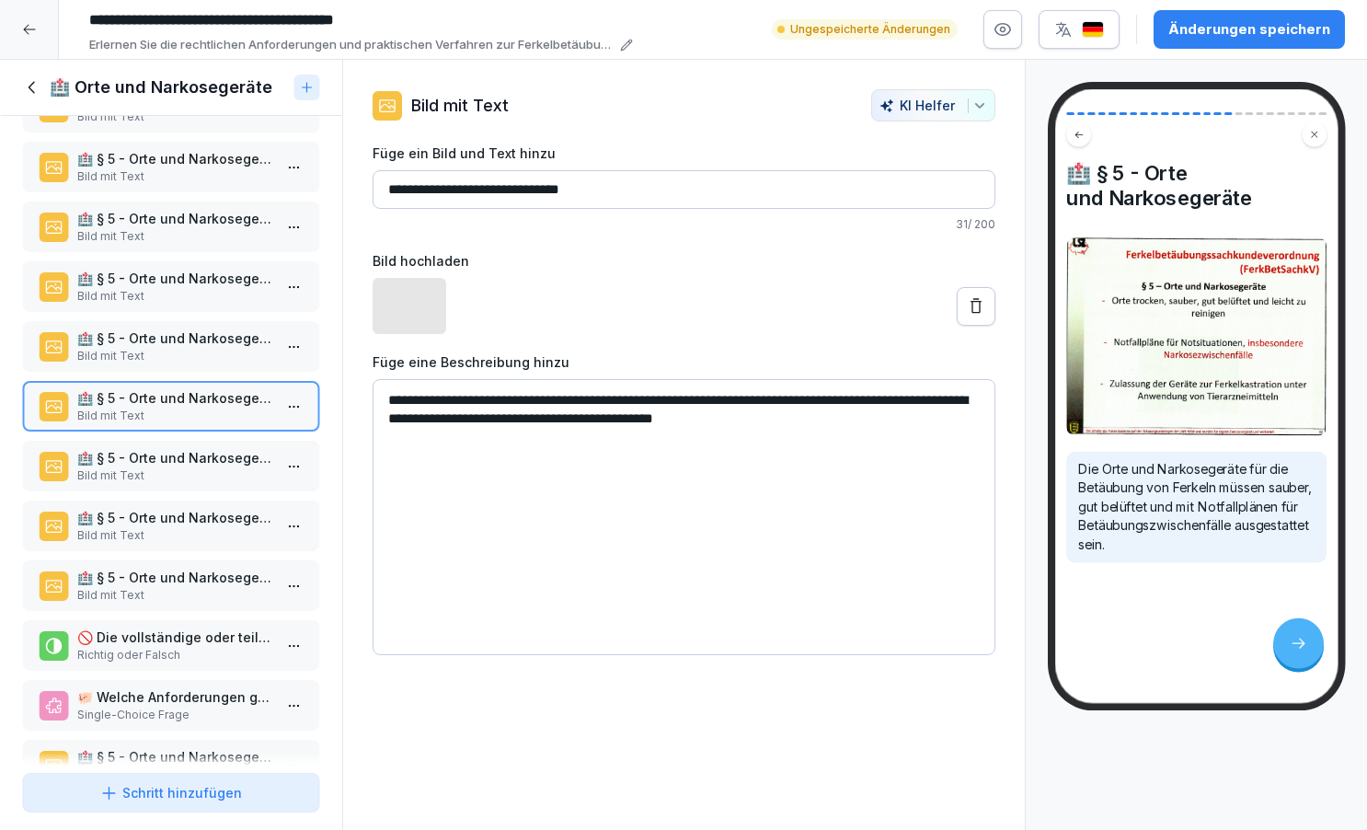
scroll to position [663, 0]
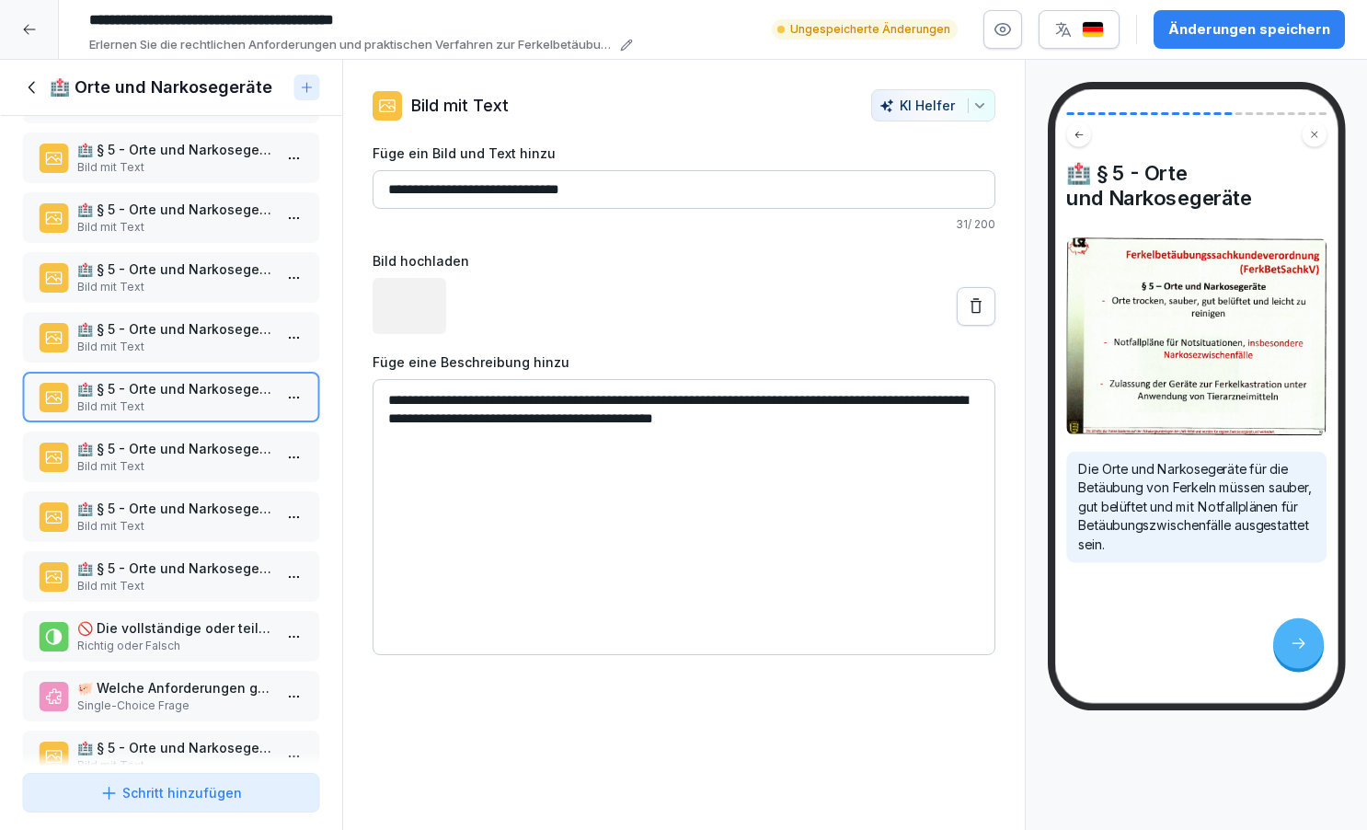
click at [181, 458] on p "🏥 § 5 - Orte und Narkosegeräte" at bounding box center [174, 448] width 195 height 19
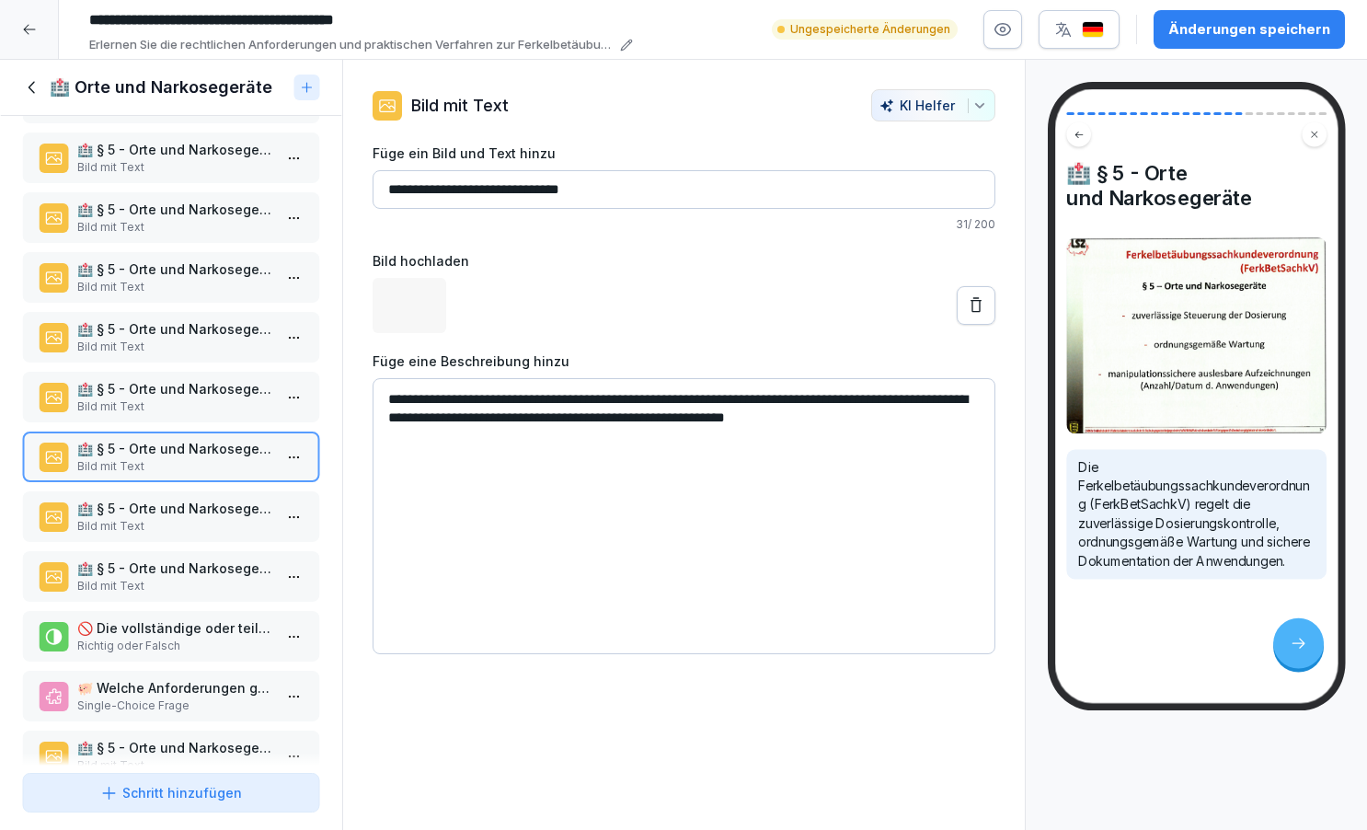
click at [190, 518] on p "🏥 § 5 - Orte und Narkosegeräte" at bounding box center [174, 508] width 195 height 19
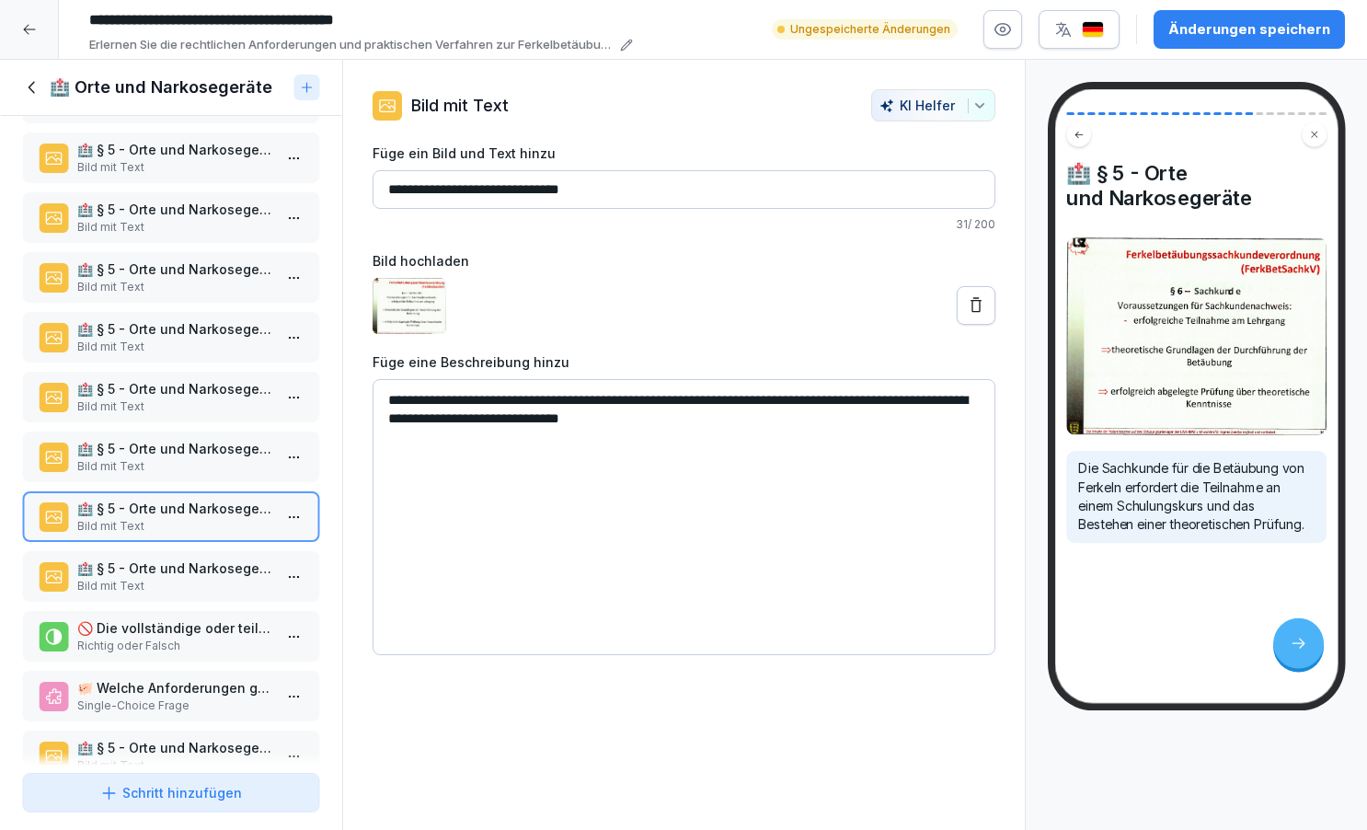
click at [197, 594] on p "Bild mit Text" at bounding box center [174, 586] width 195 height 17
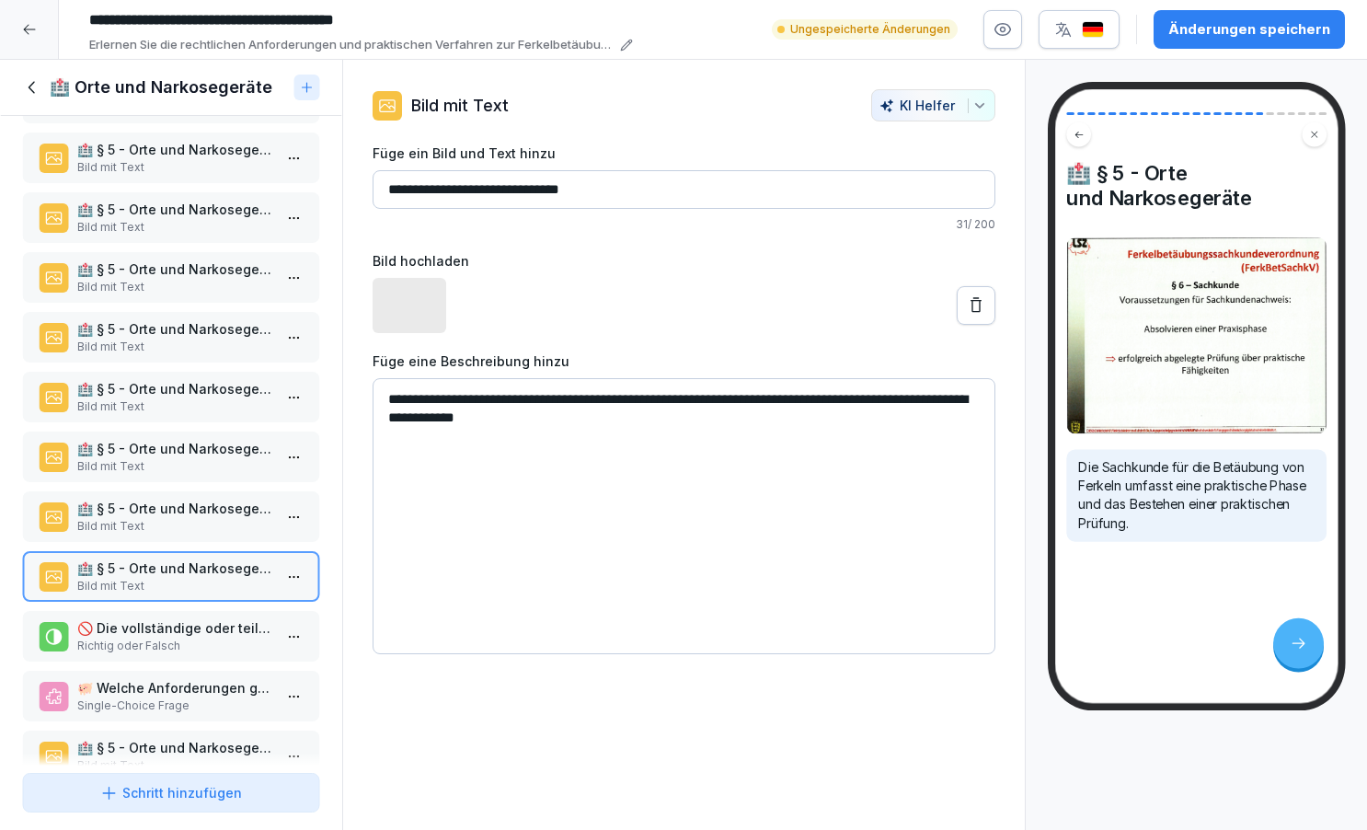
click at [200, 638] on p "🚫 Die vollständige oder teilweise Amputation von Körperteilen bei Wirbeltieren …" at bounding box center [174, 627] width 195 height 19
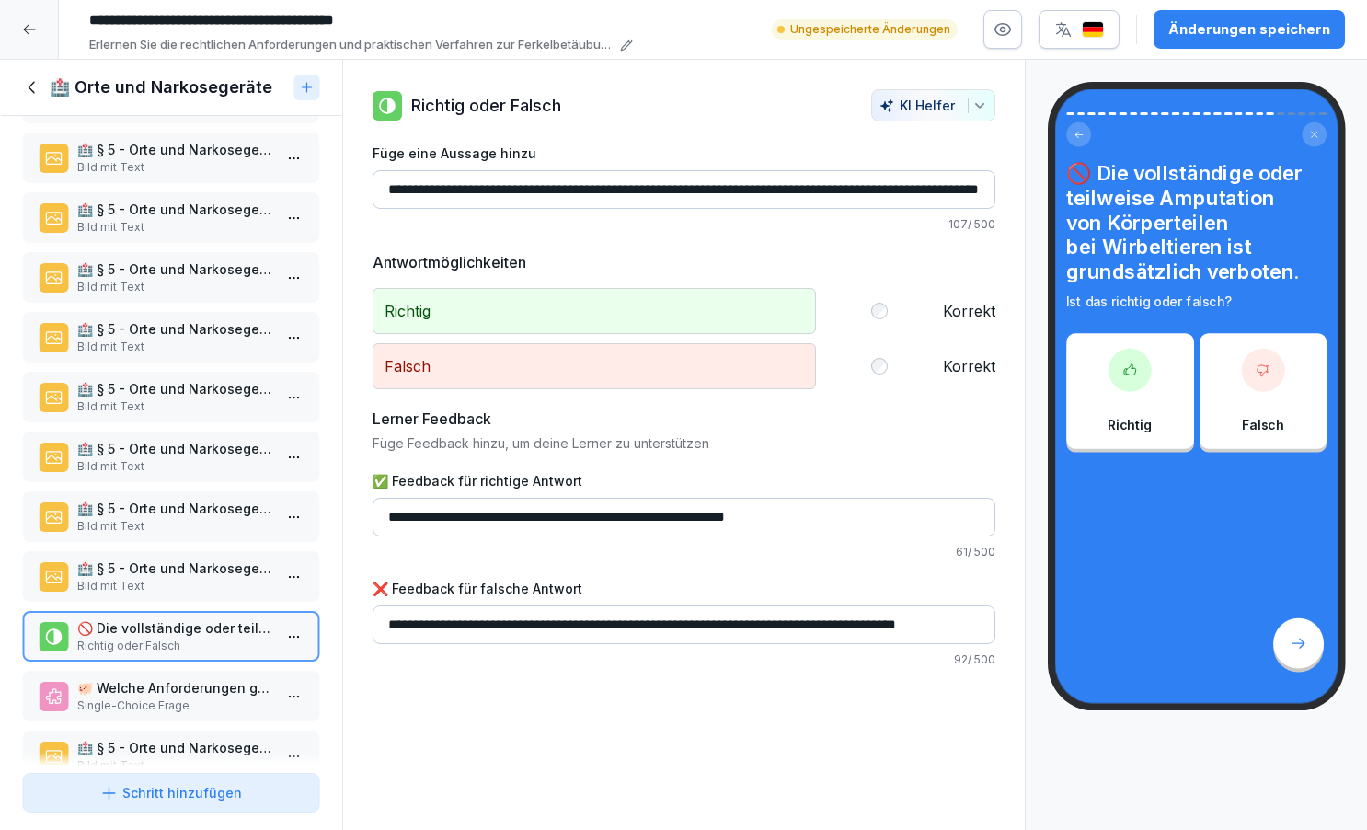
click at [198, 697] on p "🐖 Welche Anforderungen gelten für Orte und Geräte zur Betäubung von Ferkeln?" at bounding box center [174, 687] width 195 height 19
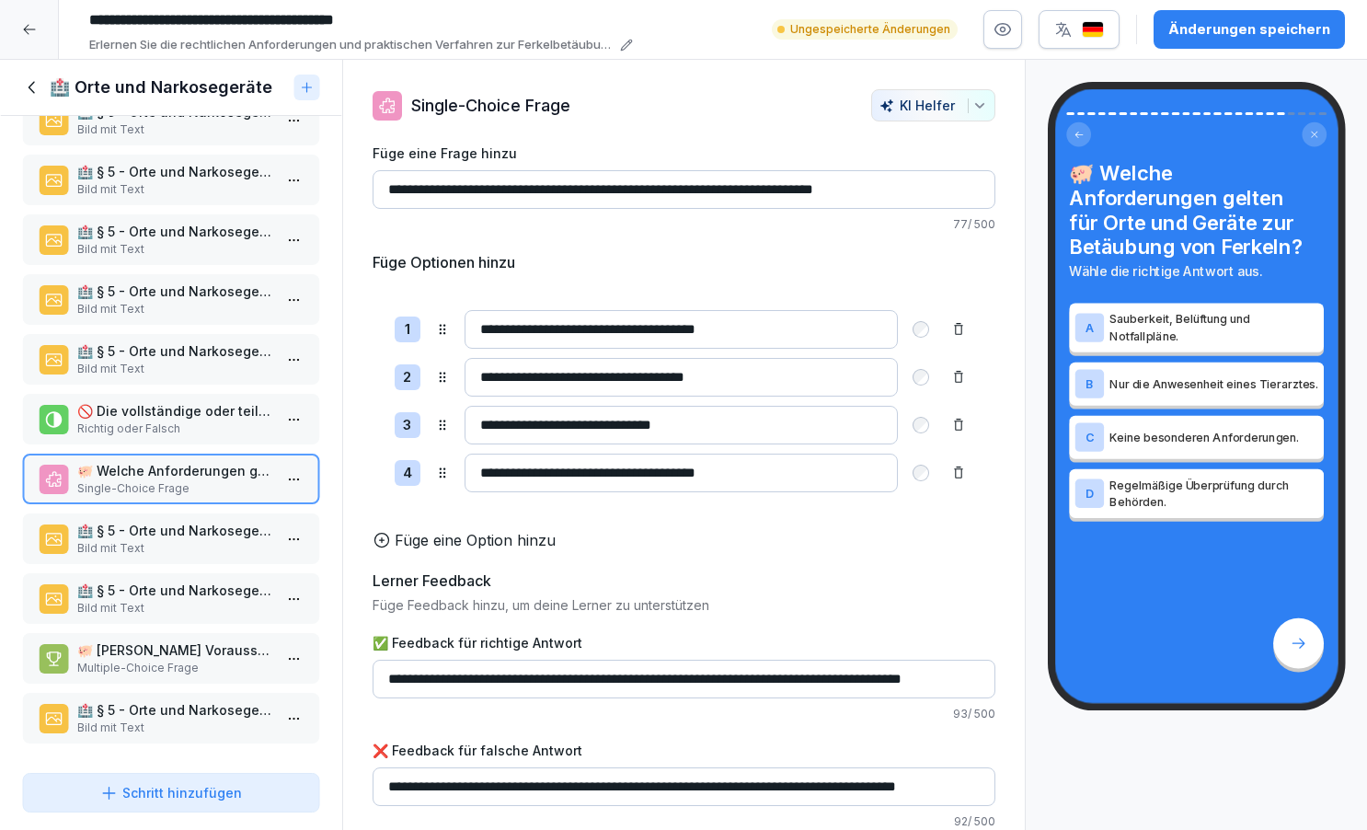
scroll to position [898, 0]
click at [187, 529] on p "🏥 § 5 - Orte und Narkosegeräte" at bounding box center [174, 530] width 195 height 19
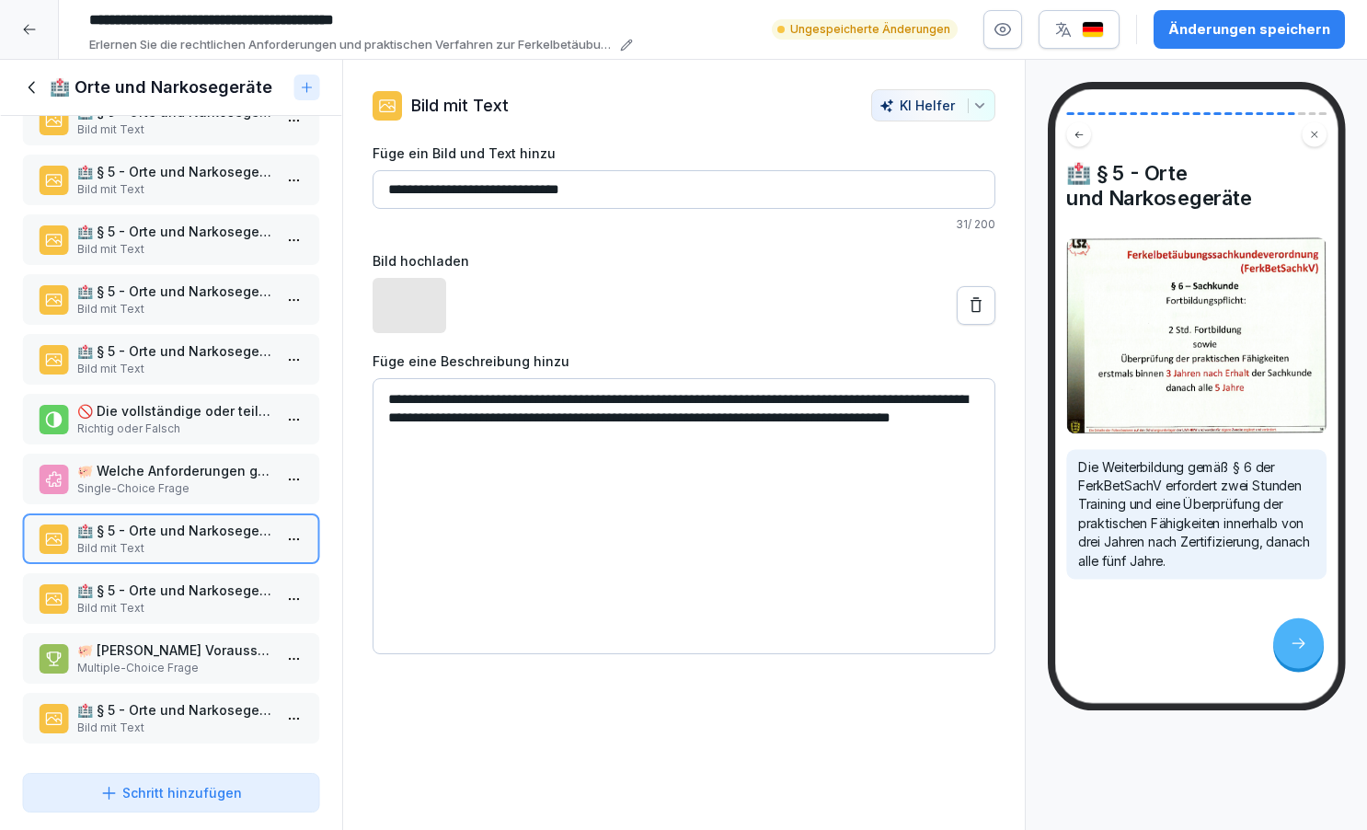
click at [184, 595] on p "🏥 § 5 - Orte und Narkosegeräte" at bounding box center [174, 590] width 195 height 19
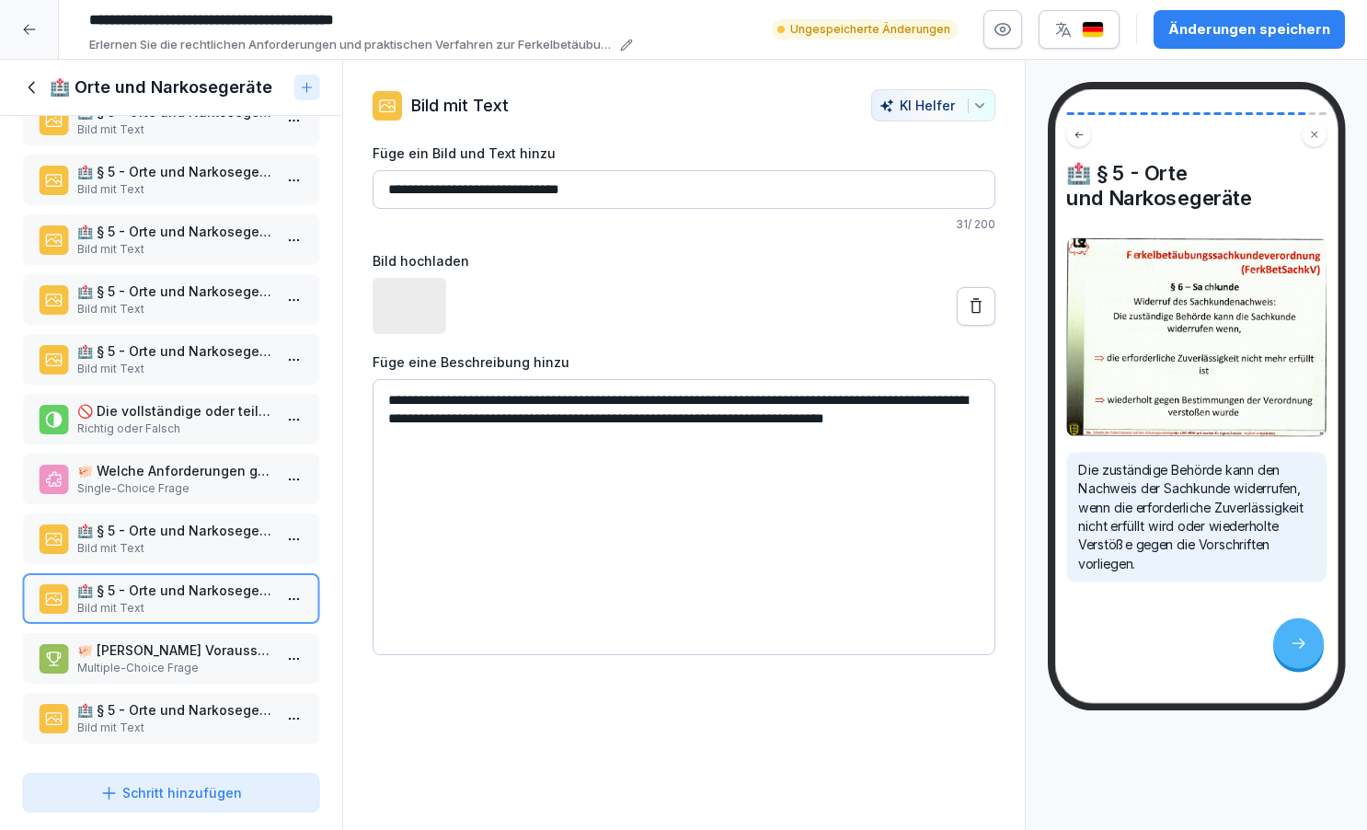
click at [177, 661] on p "Multiple-Choice Frage" at bounding box center [174, 668] width 195 height 17
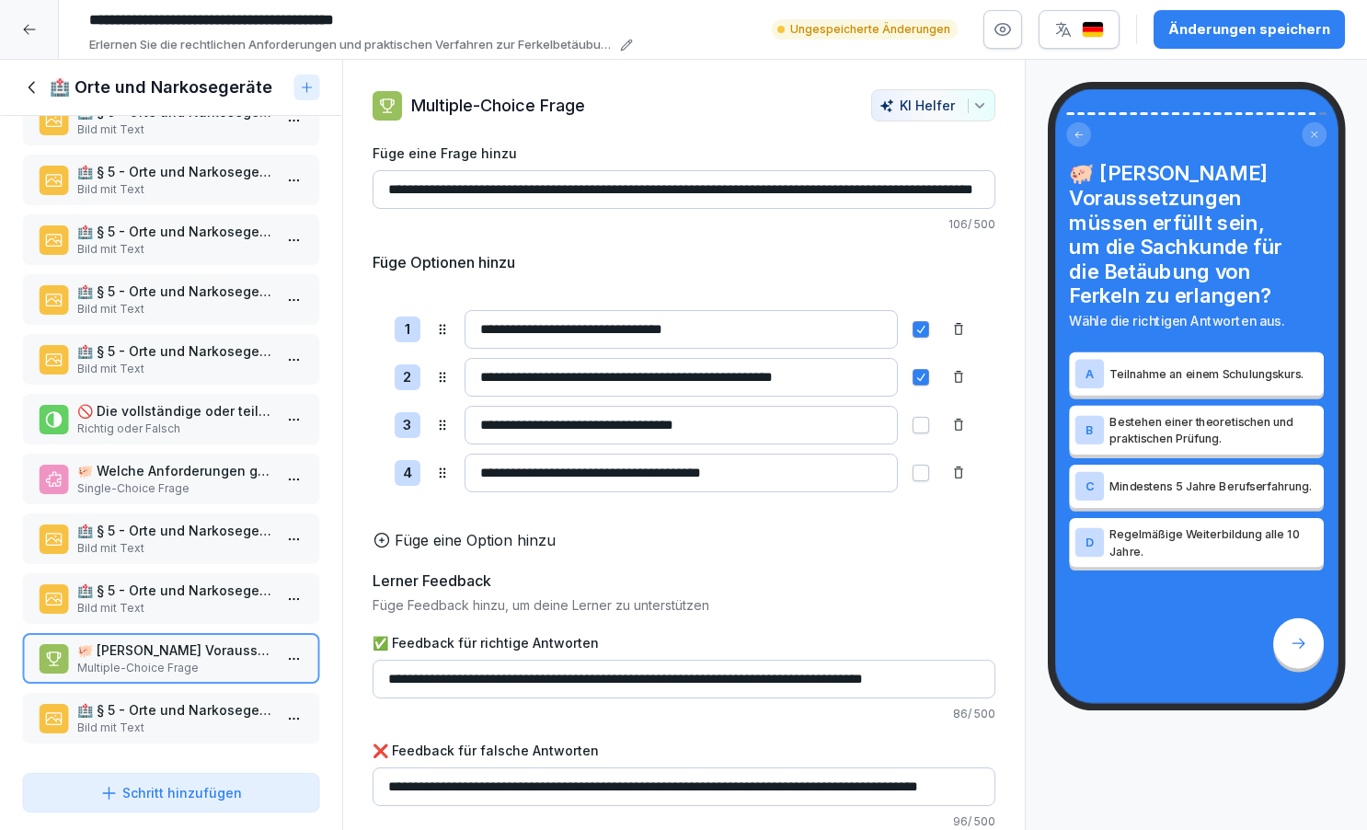
click at [718, 424] on input "**********" at bounding box center [681, 425] width 433 height 39
type input "**********"
click at [650, 552] on div "**********" at bounding box center [684, 487] width 623 height 686
click at [224, 712] on p "🏥 § 5 - Orte und Narkosegeräte" at bounding box center [174, 709] width 195 height 19
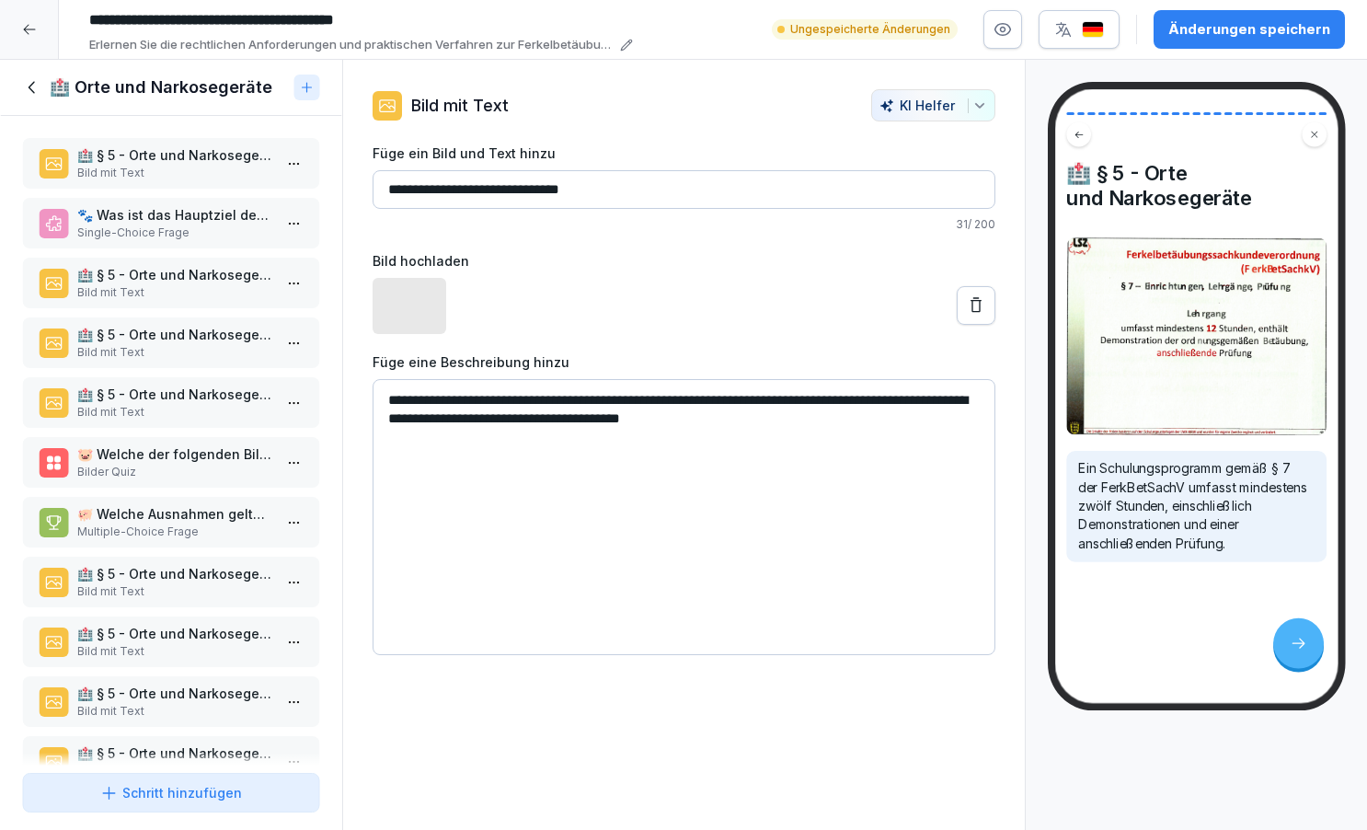
click at [193, 284] on p "🏥 § 5 - Orte und Narkosegeräte" at bounding box center [174, 274] width 195 height 19
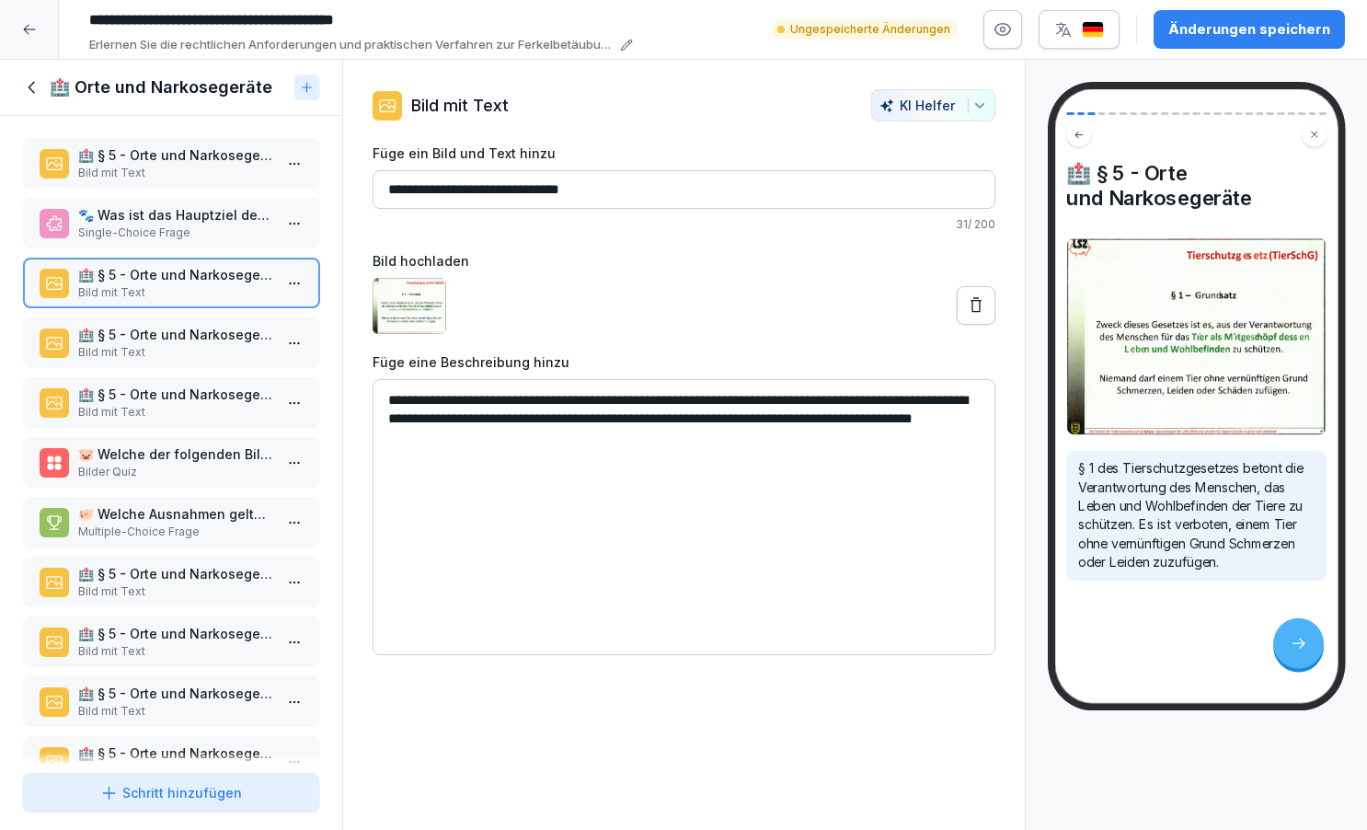
click at [193, 361] on p "Bild mit Text" at bounding box center [174, 352] width 195 height 17
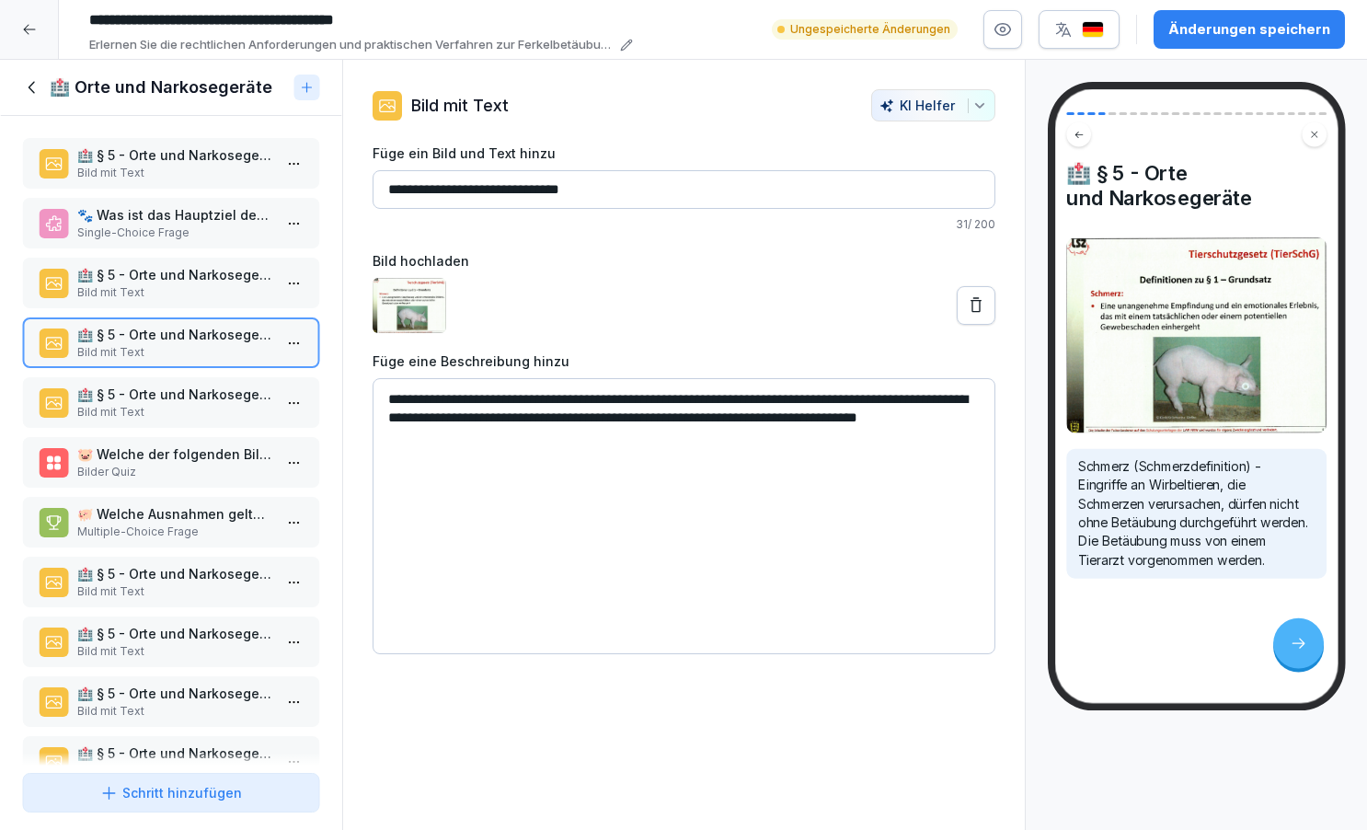
click at [224, 404] on p "🏥 § 5 - Orte und Narkosegeräte" at bounding box center [174, 394] width 195 height 19
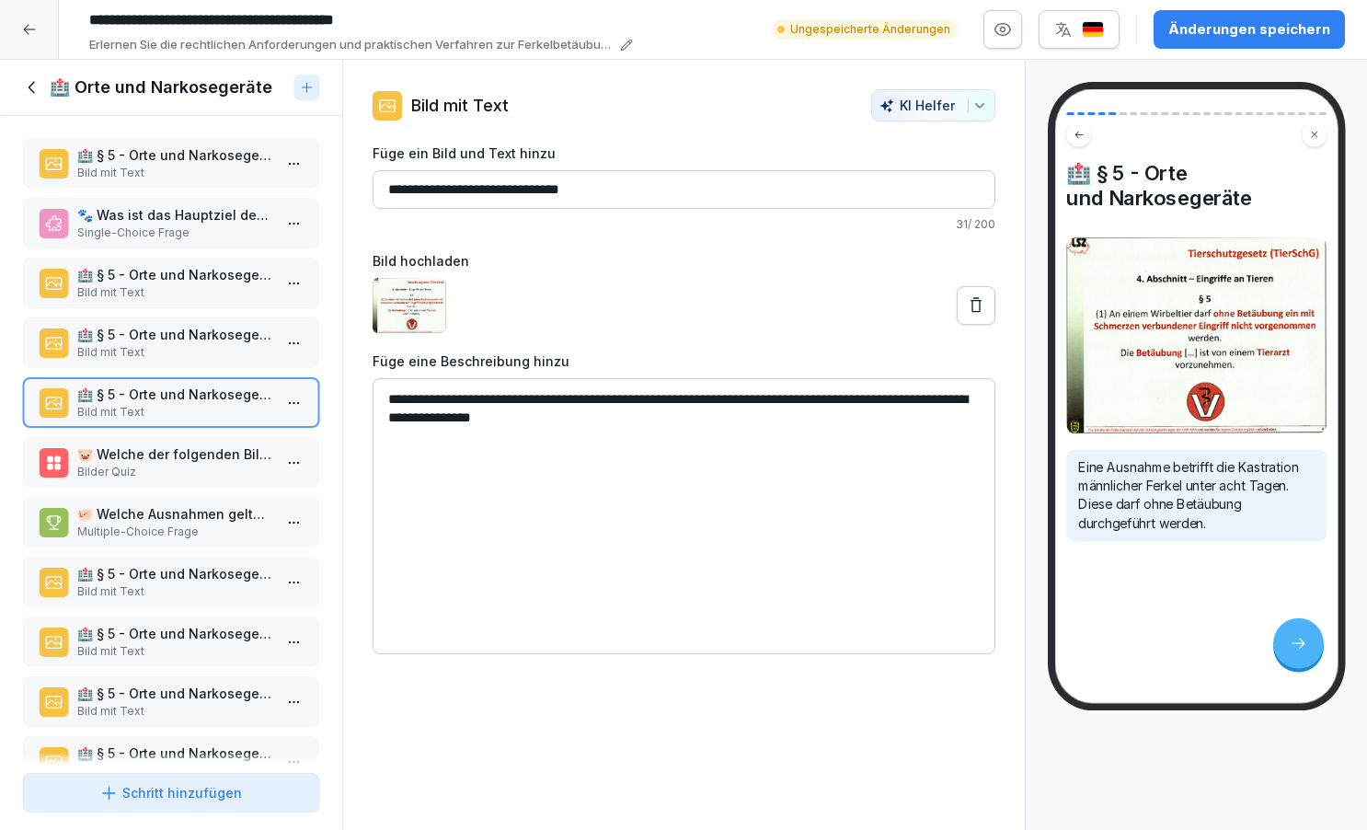
click at [261, 361] on p "Bild mit Text" at bounding box center [174, 352] width 195 height 17
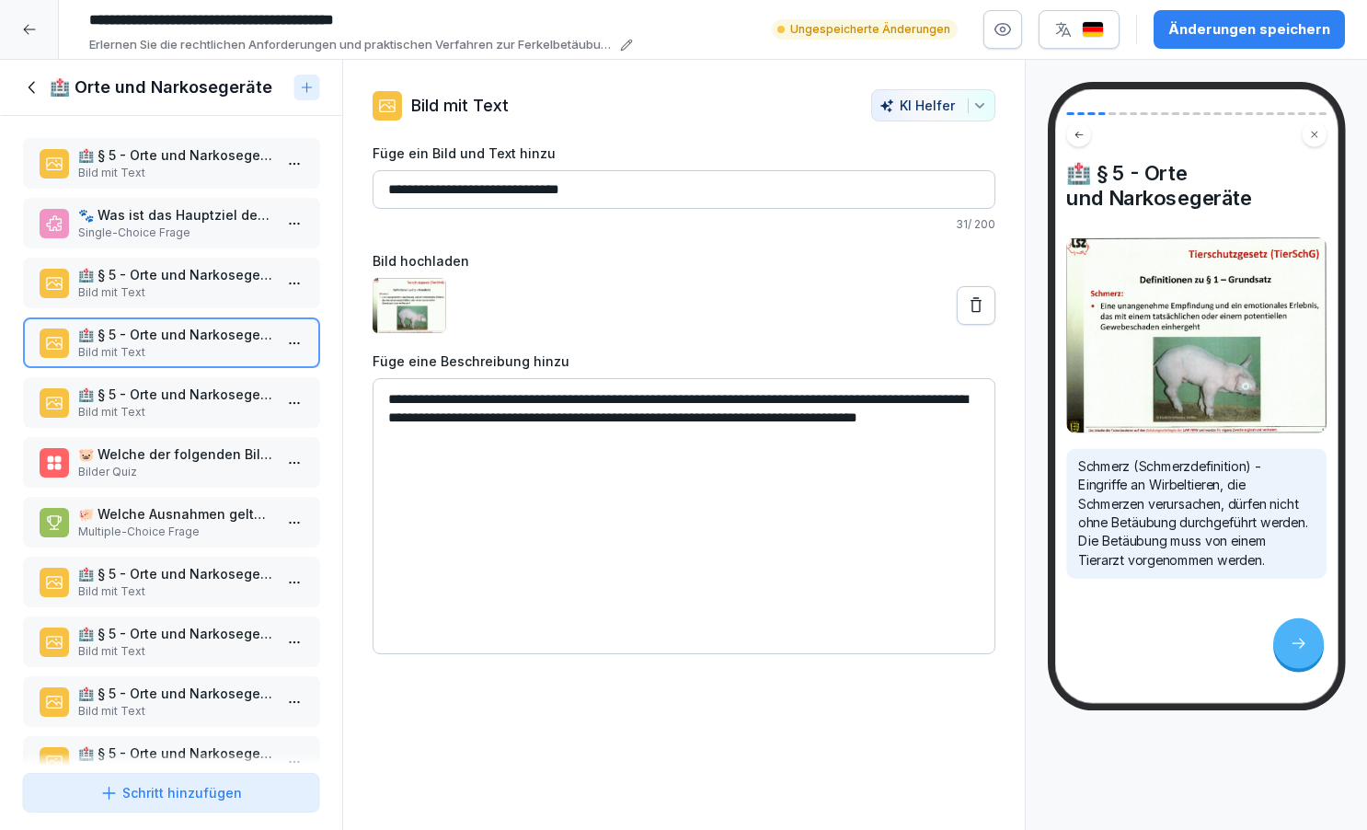
click at [240, 404] on p "🏥 § 5 - Orte und Narkosegeräte" at bounding box center [174, 394] width 195 height 19
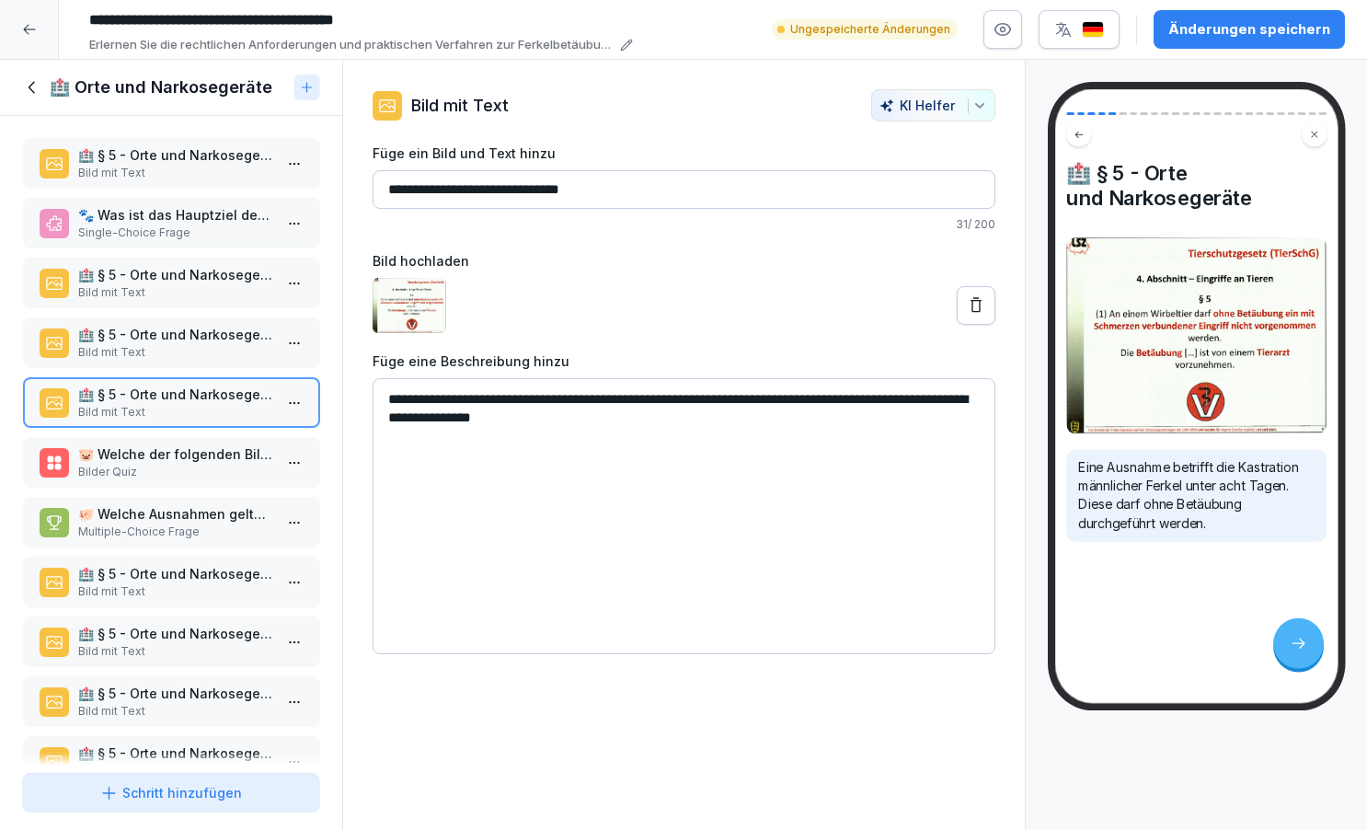
click at [241, 344] on p "🏥 § 5 - Orte und Narkosegeräte" at bounding box center [174, 334] width 195 height 19
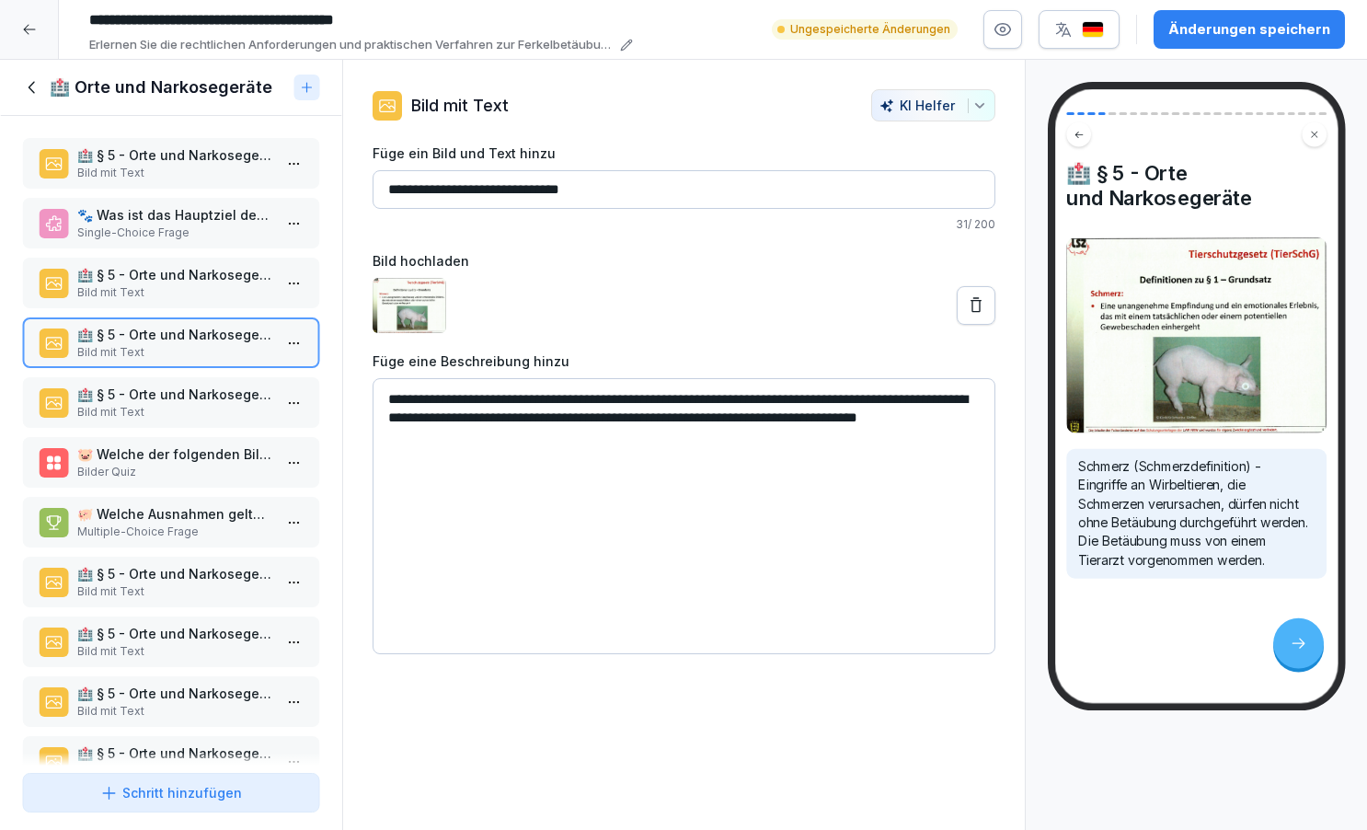
click at [224, 404] on p "🏥 § 5 - Orte und Narkosegeräte" at bounding box center [174, 394] width 195 height 19
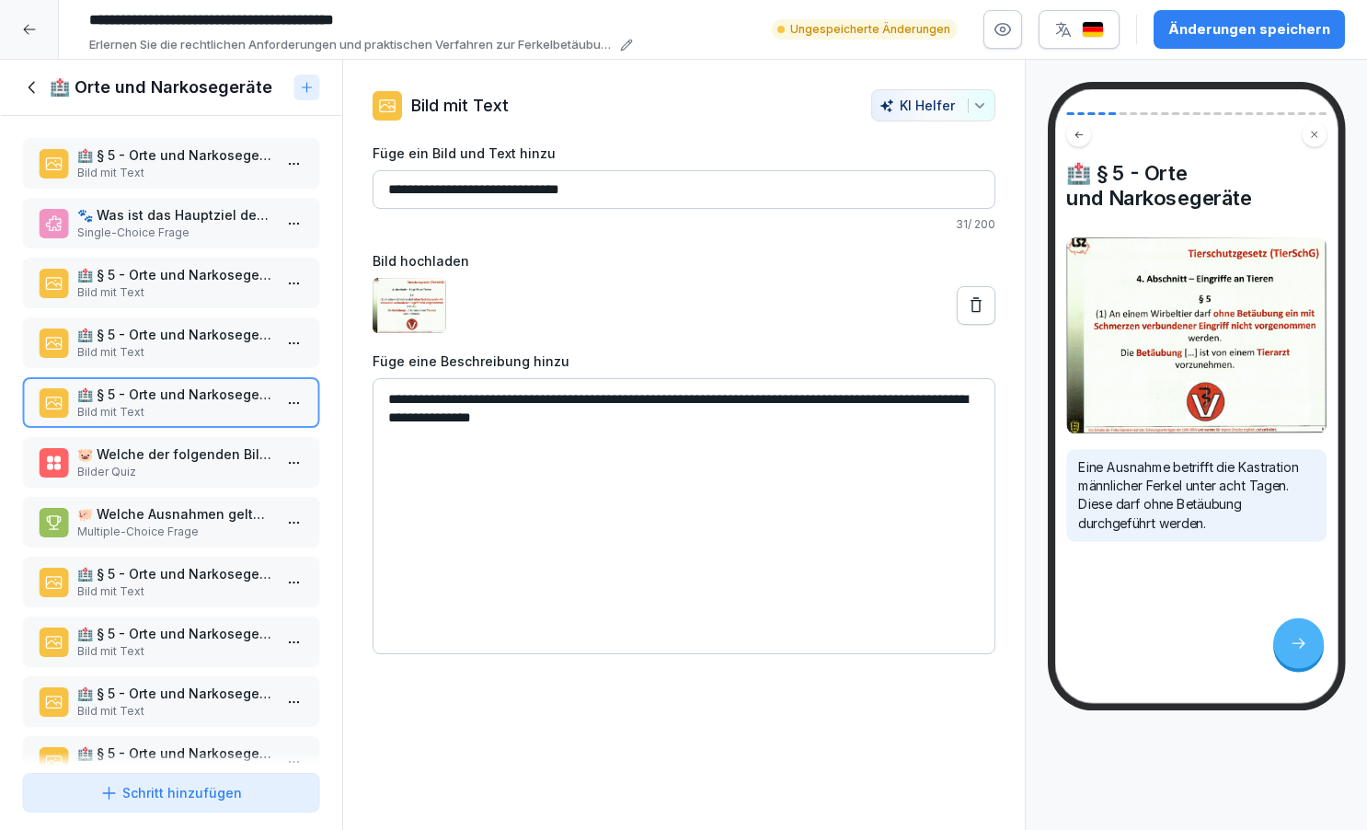
click at [224, 361] on p "Bild mit Text" at bounding box center [174, 352] width 195 height 17
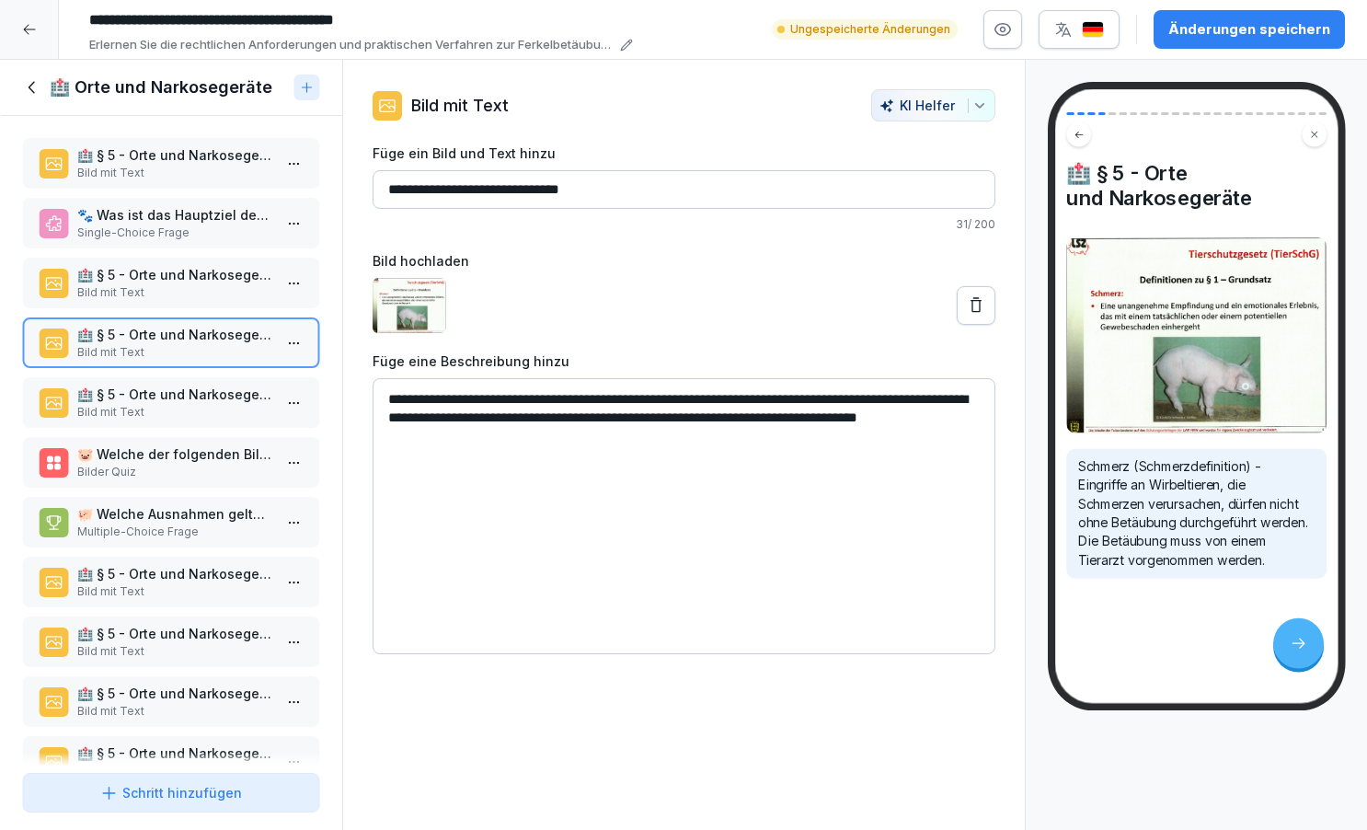
drag, startPoint x: 593, startPoint y: 397, endPoint x: 630, endPoint y: 447, distance: 61.8
click at [630, 447] on textarea "**********" at bounding box center [684, 516] width 623 height 276
click at [249, 404] on p "🏥 § 5 - Orte und Narkosegeräte" at bounding box center [174, 394] width 195 height 19
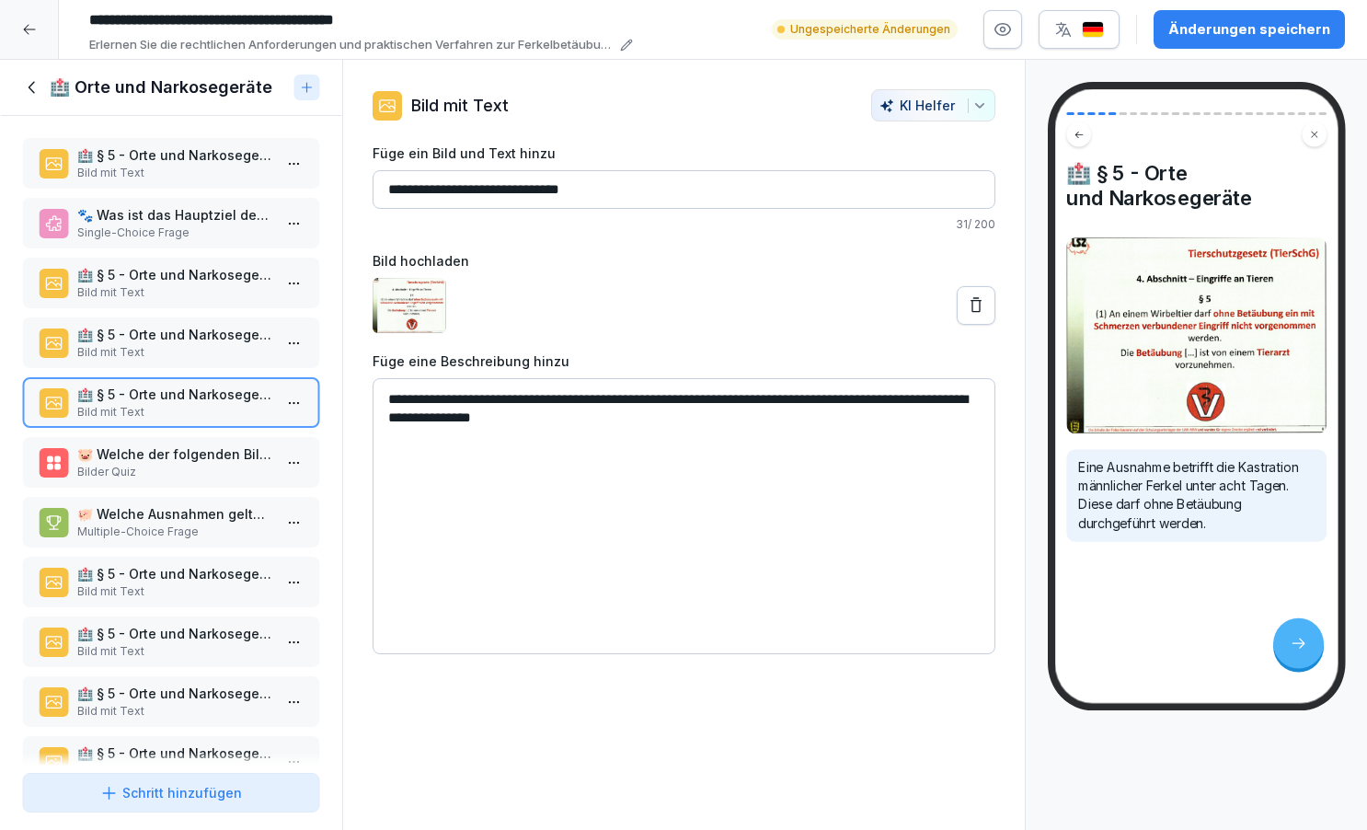
click at [614, 421] on textarea "**********" at bounding box center [684, 516] width 623 height 276
paste textarea "**********"
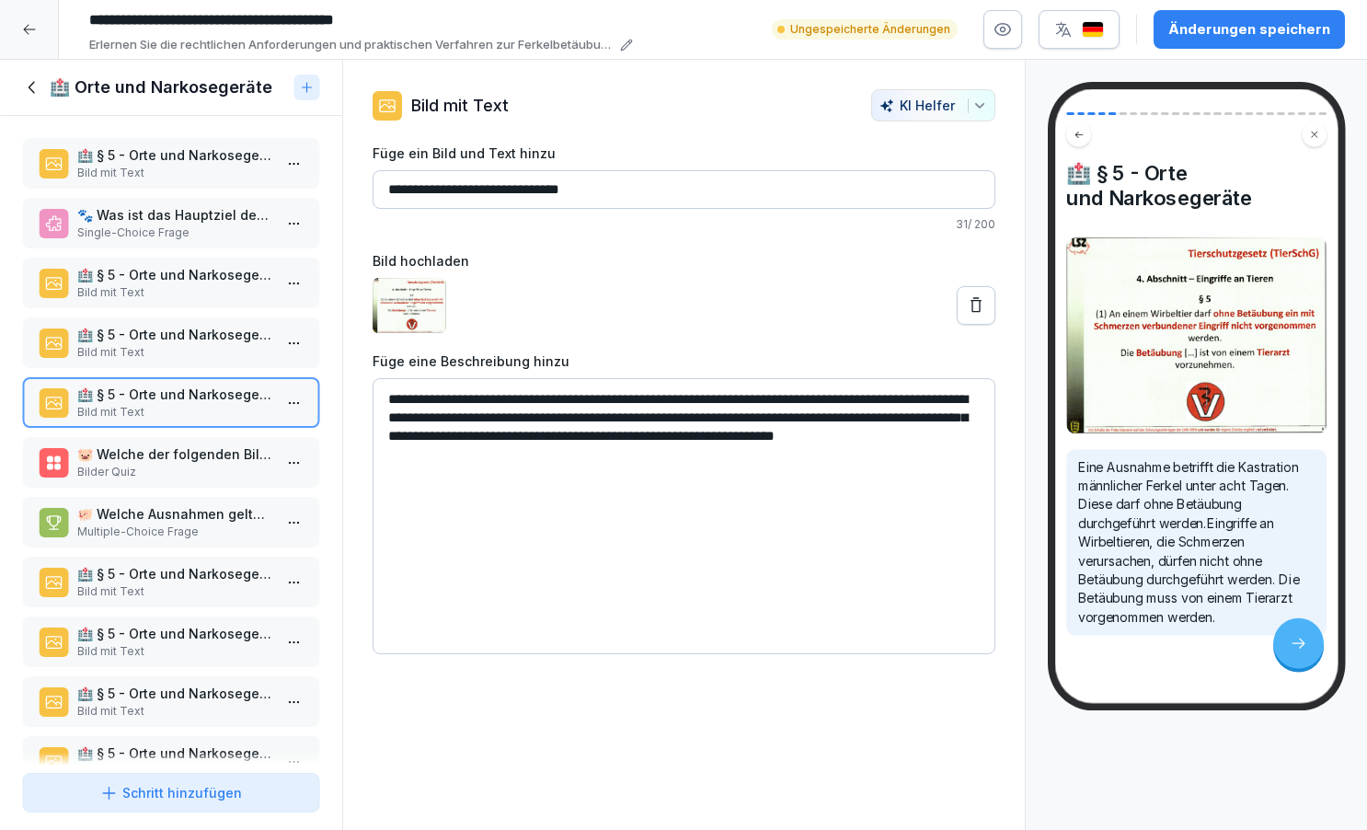
click at [603, 418] on textarea "**********" at bounding box center [684, 516] width 623 height 276
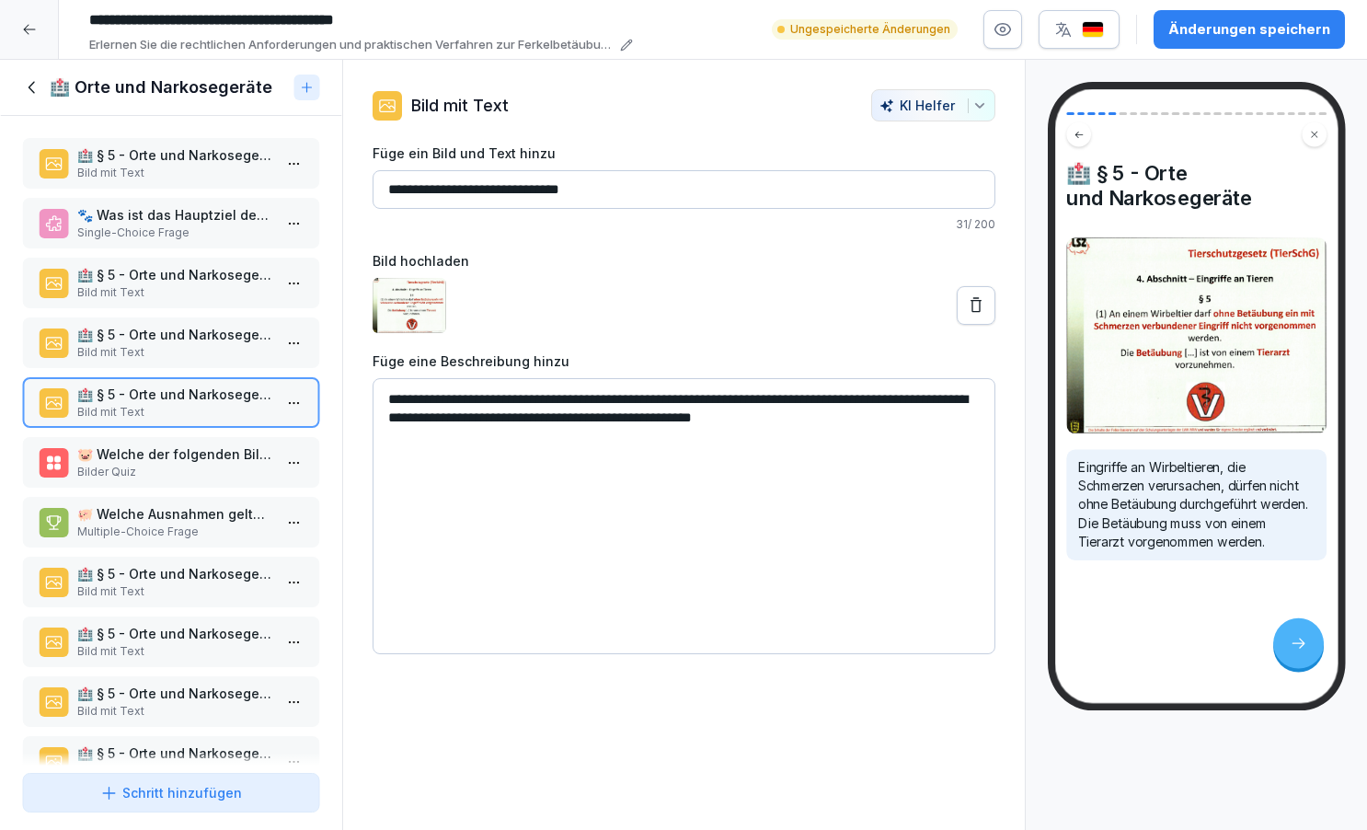
type textarea "**********"
click at [251, 344] on p "🏥 § 5 - Orte und Narkosegeräte" at bounding box center [174, 334] width 195 height 19
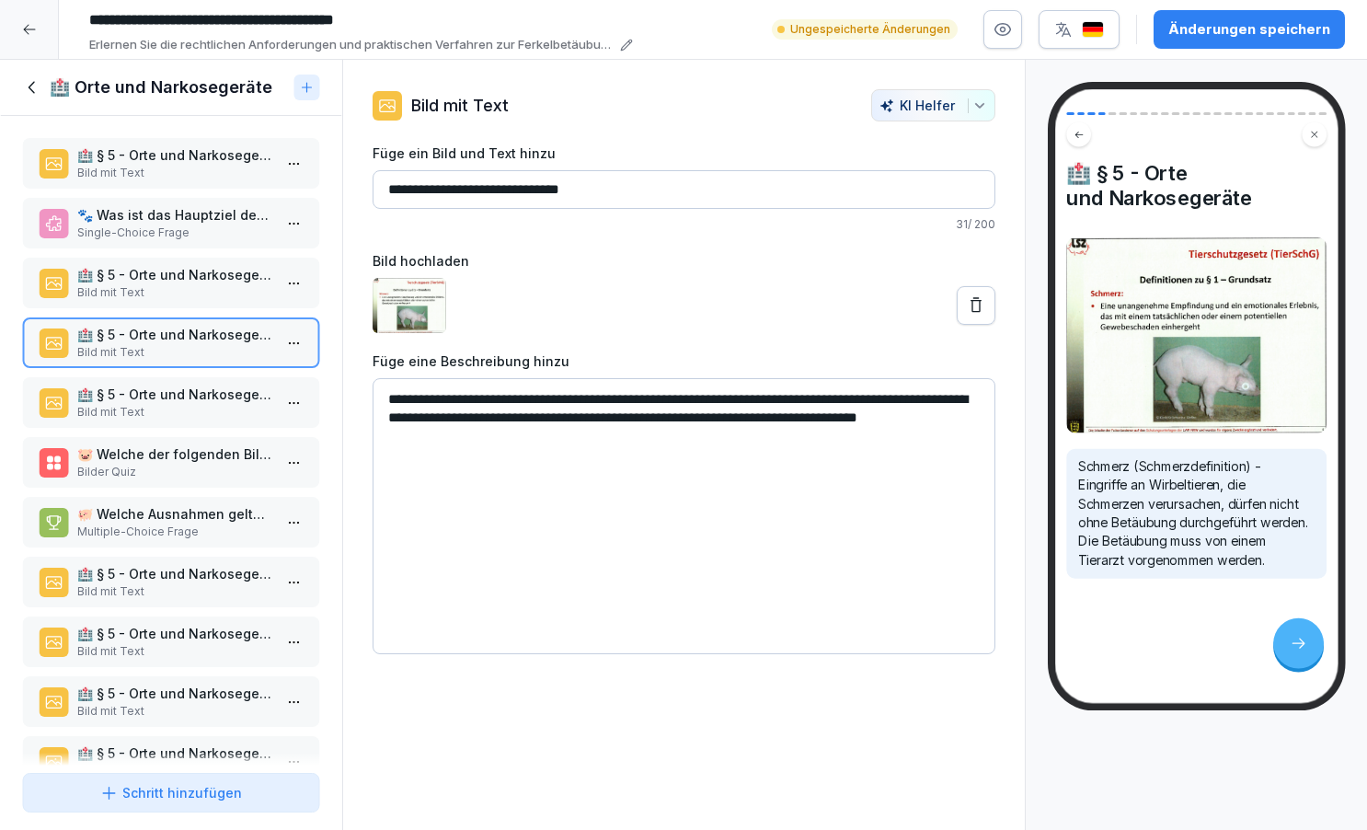
click at [595, 441] on textarea "**********" at bounding box center [684, 516] width 623 height 276
drag, startPoint x: 595, startPoint y: 441, endPoint x: 594, endPoint y: 396, distance: 45.1
click at [594, 396] on textarea "**********" at bounding box center [684, 516] width 623 height 276
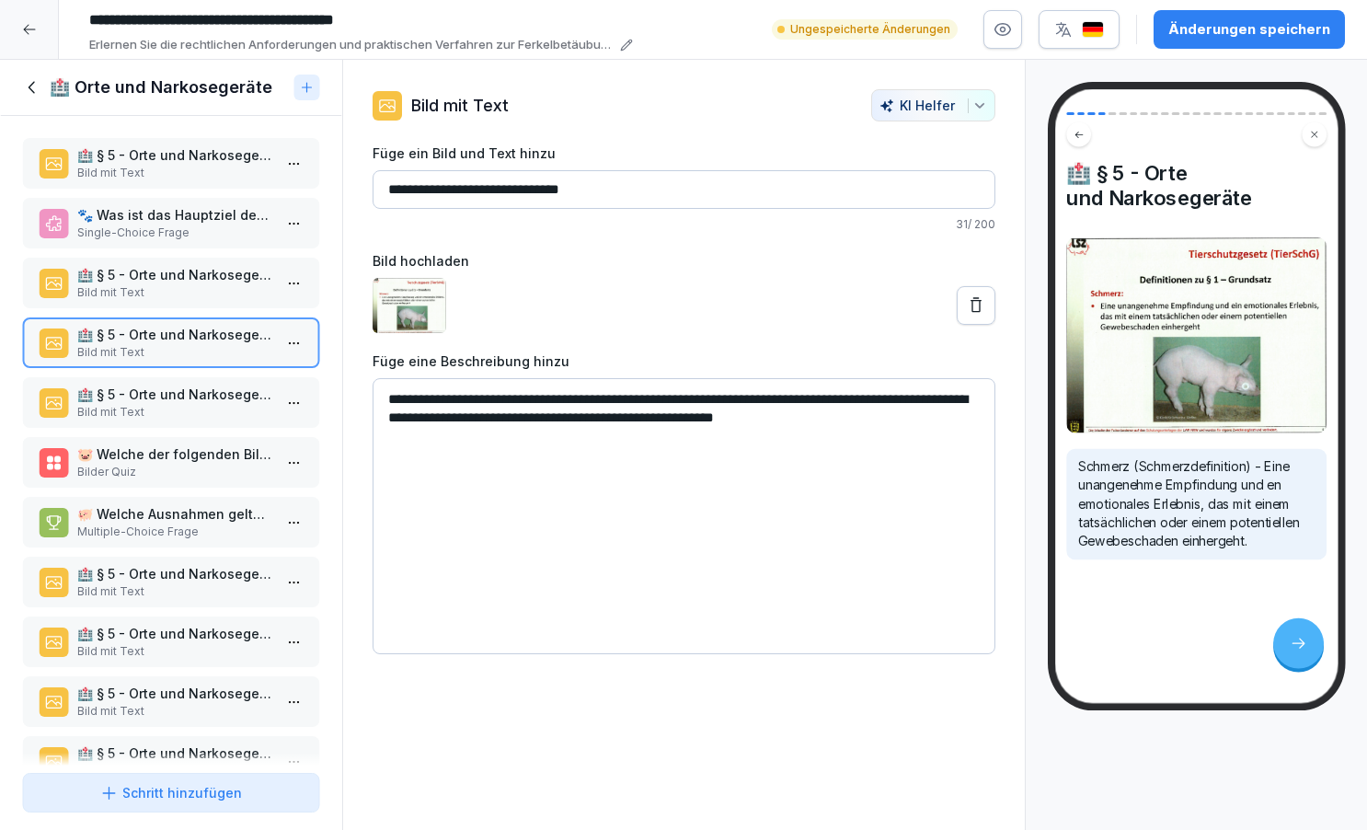
type textarea "**********"
click at [246, 404] on p "🏥 § 5 - Orte und Narkosegeräte" at bounding box center [174, 394] width 195 height 19
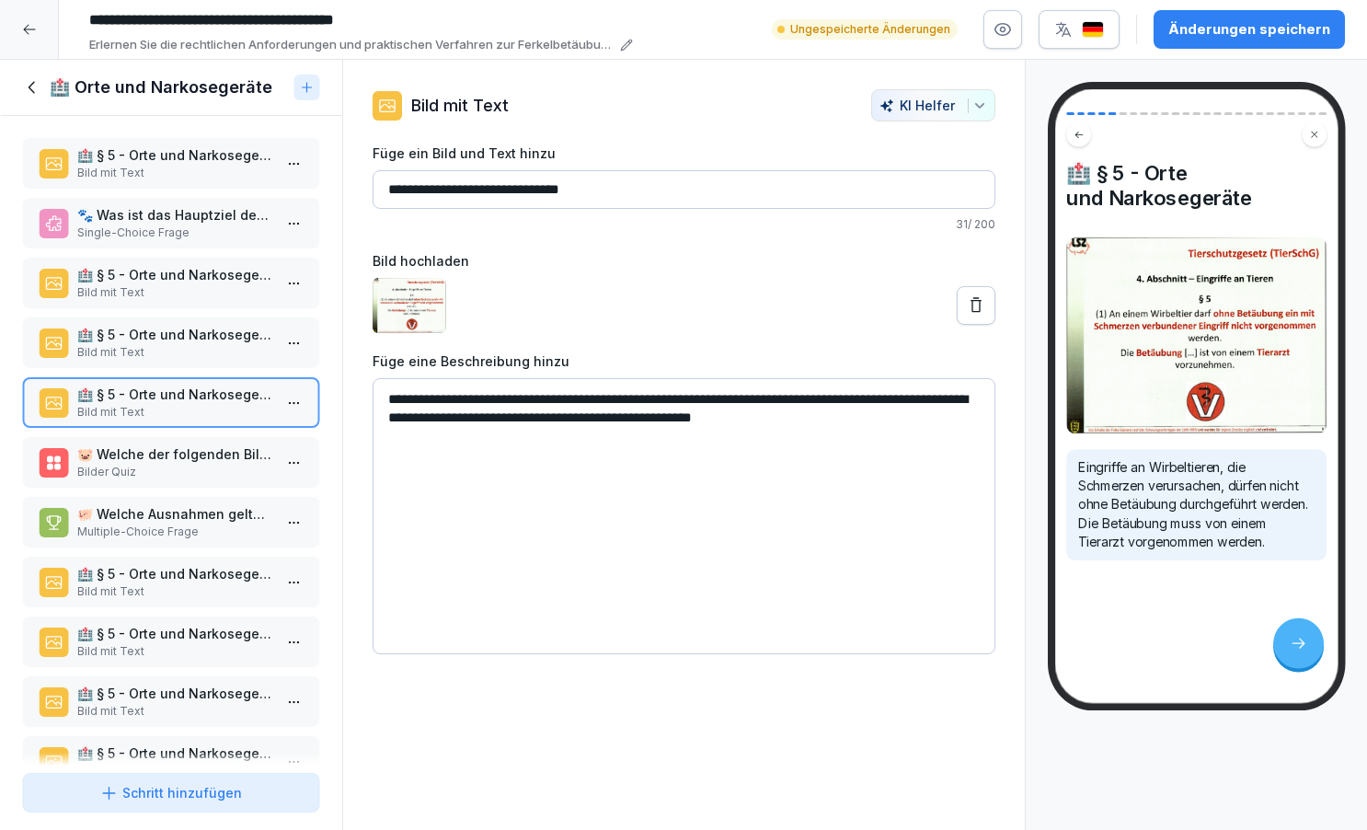
click at [247, 464] on p "🐷 Welche der folgenden Bilder zeigt eine Ausnahme für die Kastration männlicher…" at bounding box center [174, 453] width 195 height 19
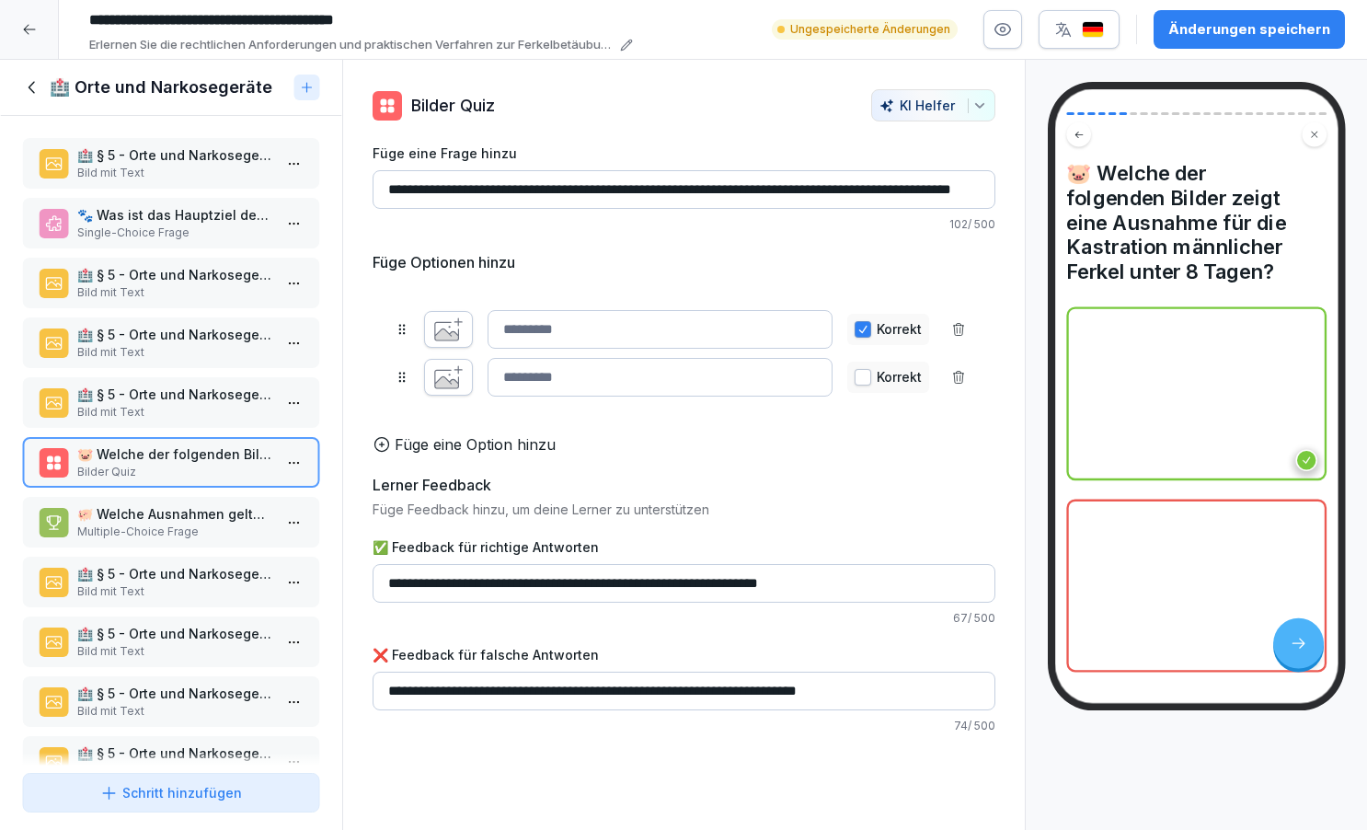
click at [292, 479] on html "**********" at bounding box center [683, 415] width 1367 height 830
click at [236, 591] on div "Löschen" at bounding box center [226, 585] width 156 height 34
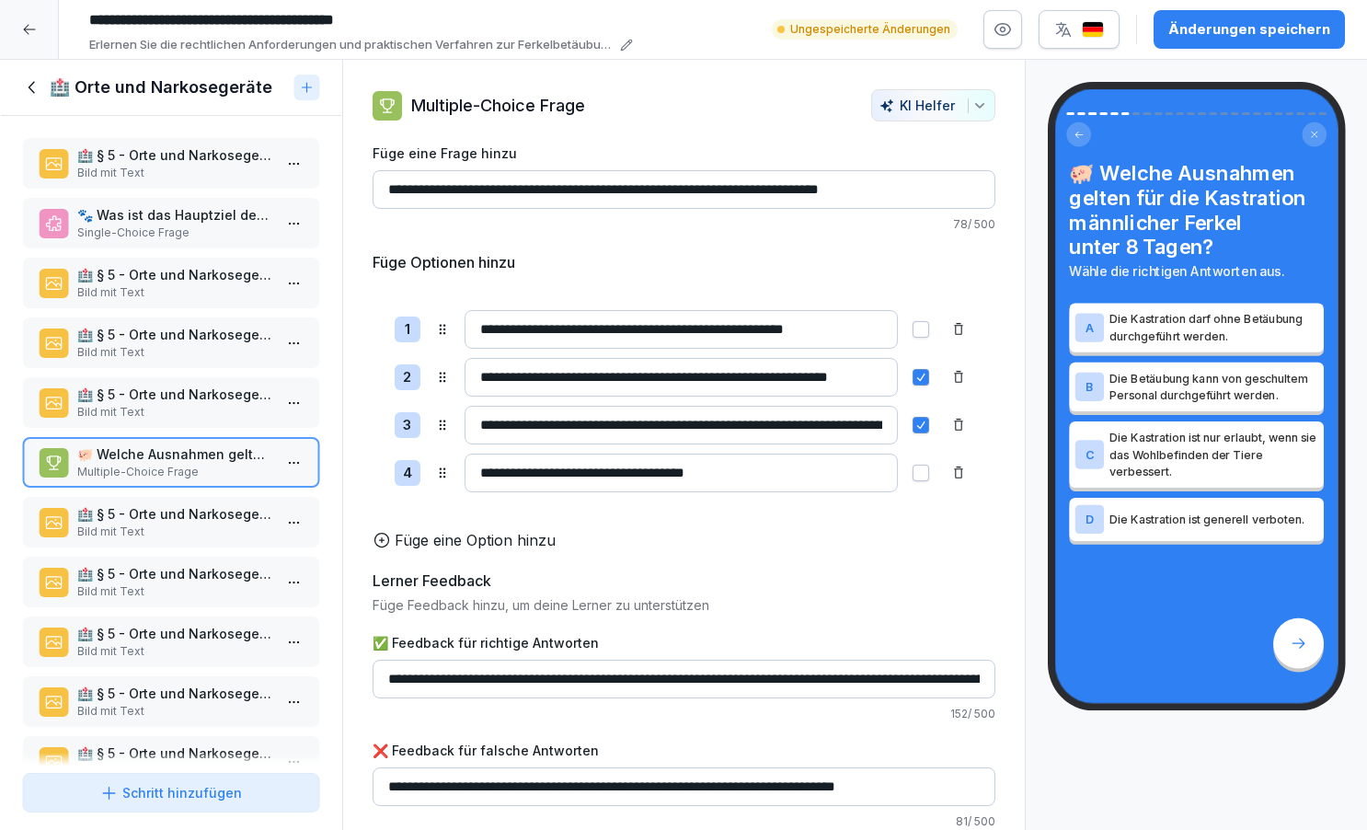
click at [960, 425] on icon at bounding box center [958, 425] width 15 height 15
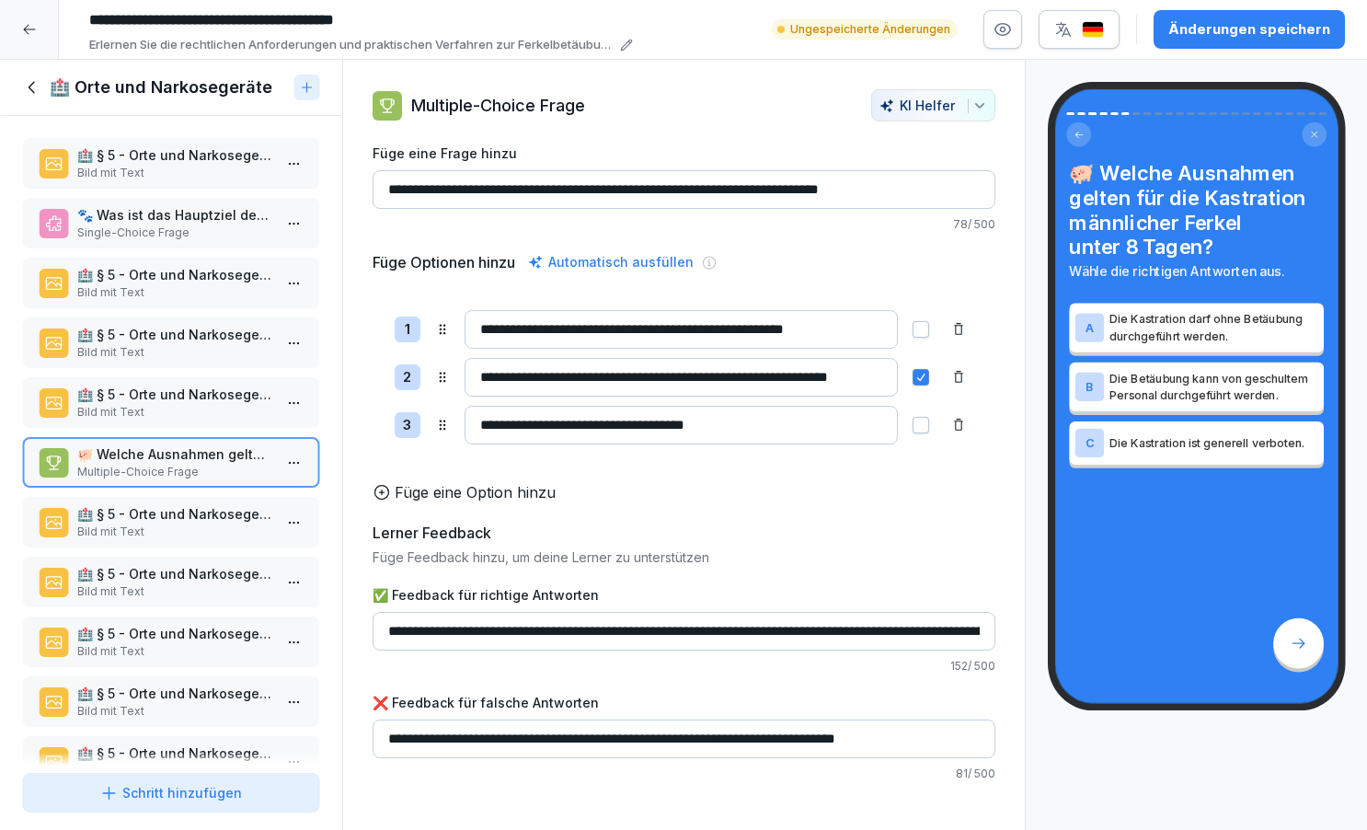
click at [205, 540] on p "Bild mit Text" at bounding box center [174, 531] width 195 height 17
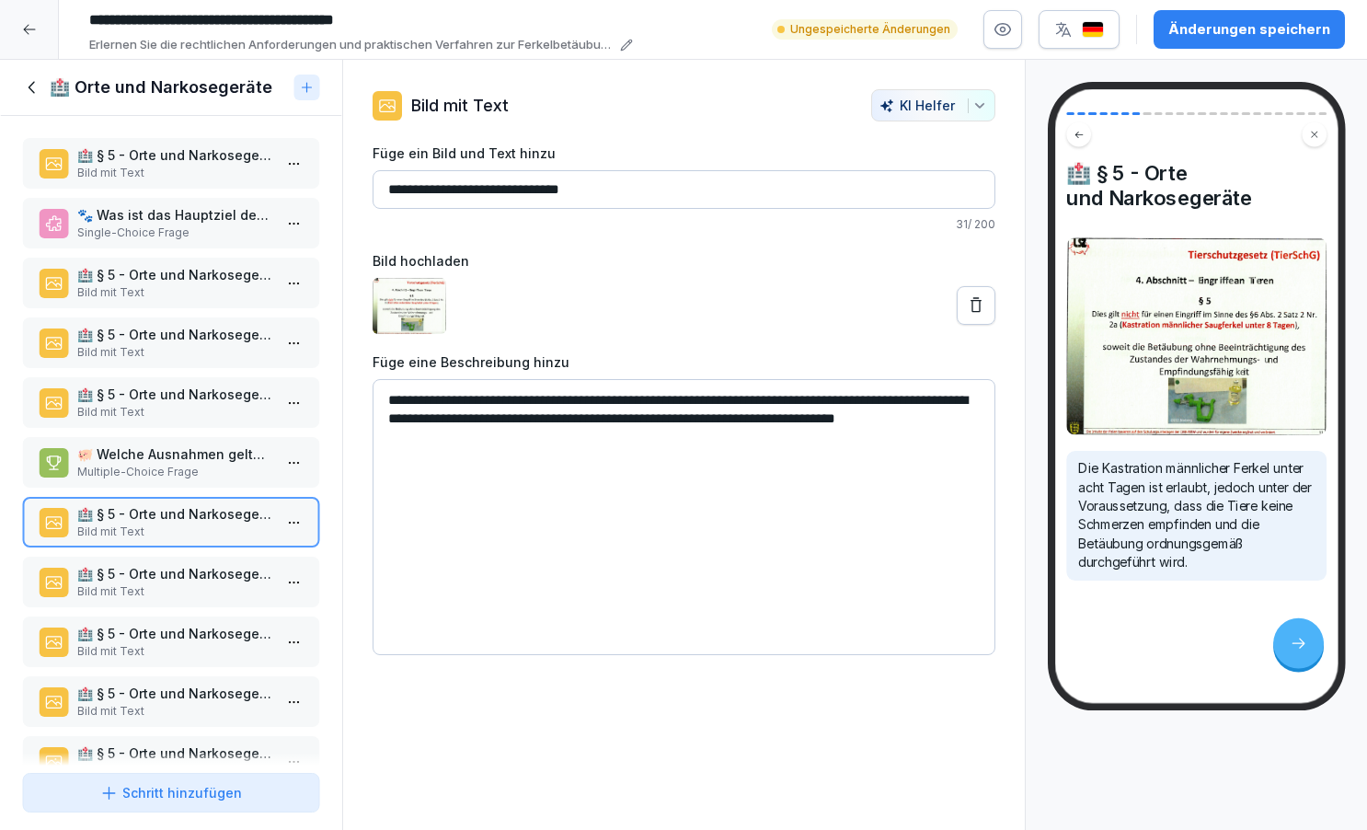
click at [187, 600] on p "Bild mit Text" at bounding box center [174, 591] width 195 height 17
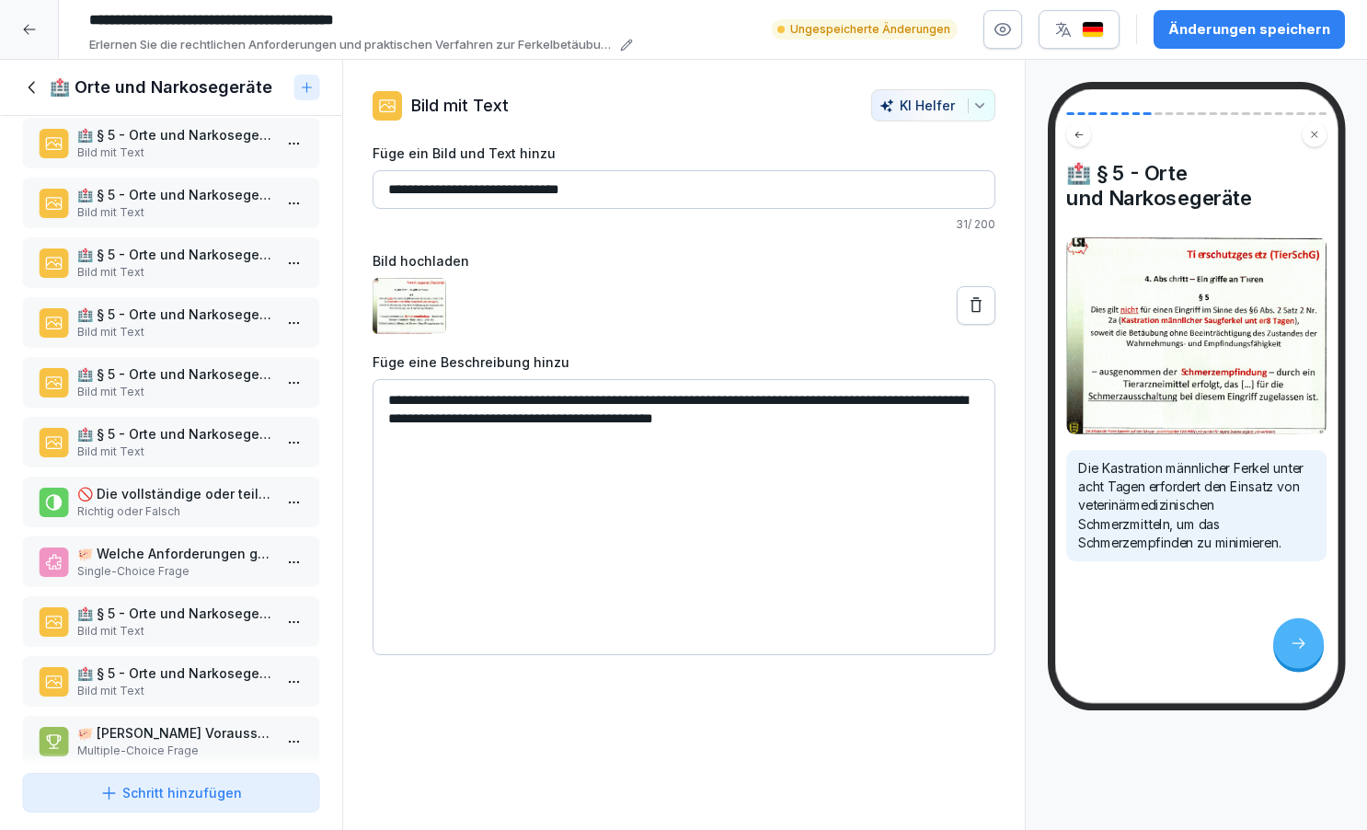
scroll to position [739, 0]
click at [1246, 29] on div "Änderungen speichern" at bounding box center [1249, 29] width 162 height 20
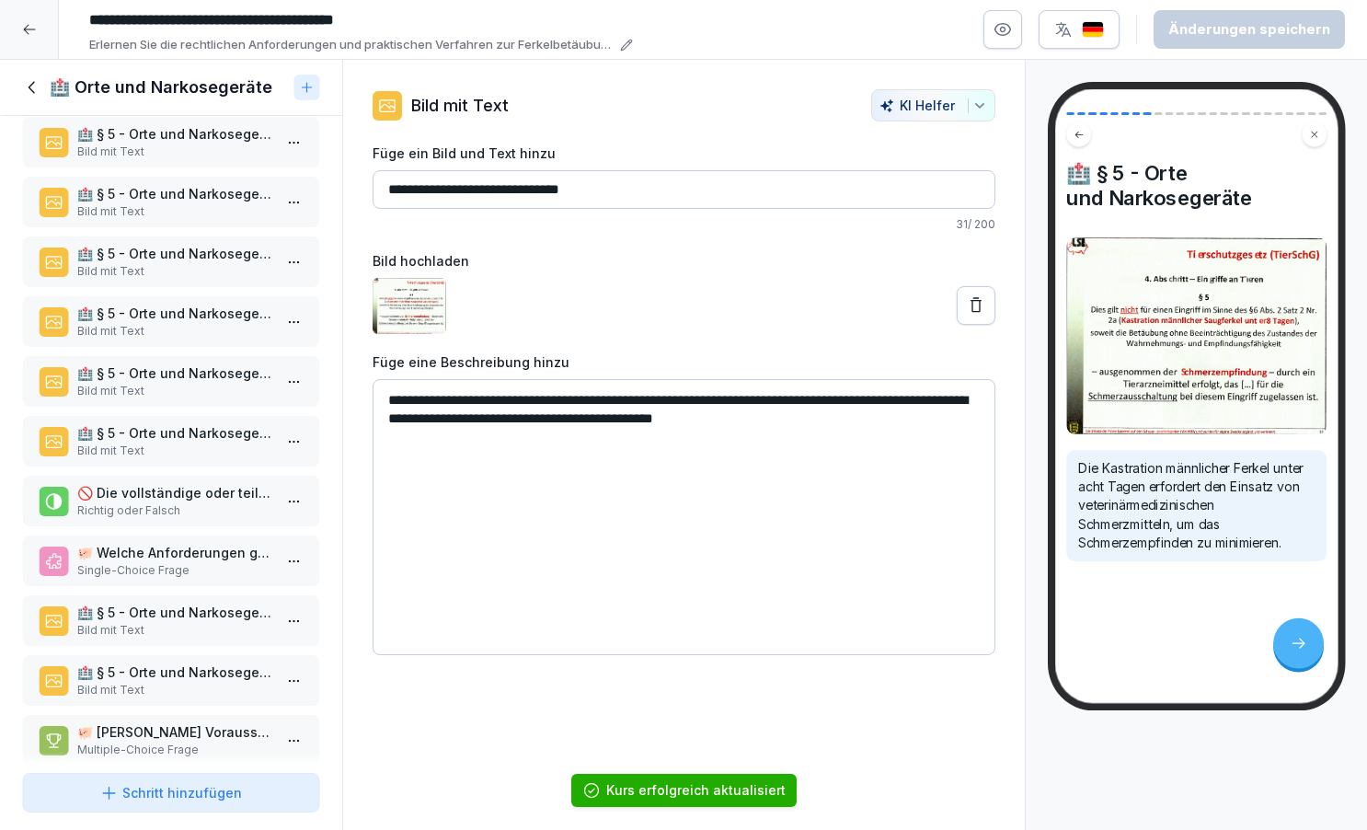
click at [32, 92] on icon at bounding box center [31, 87] width 6 height 12
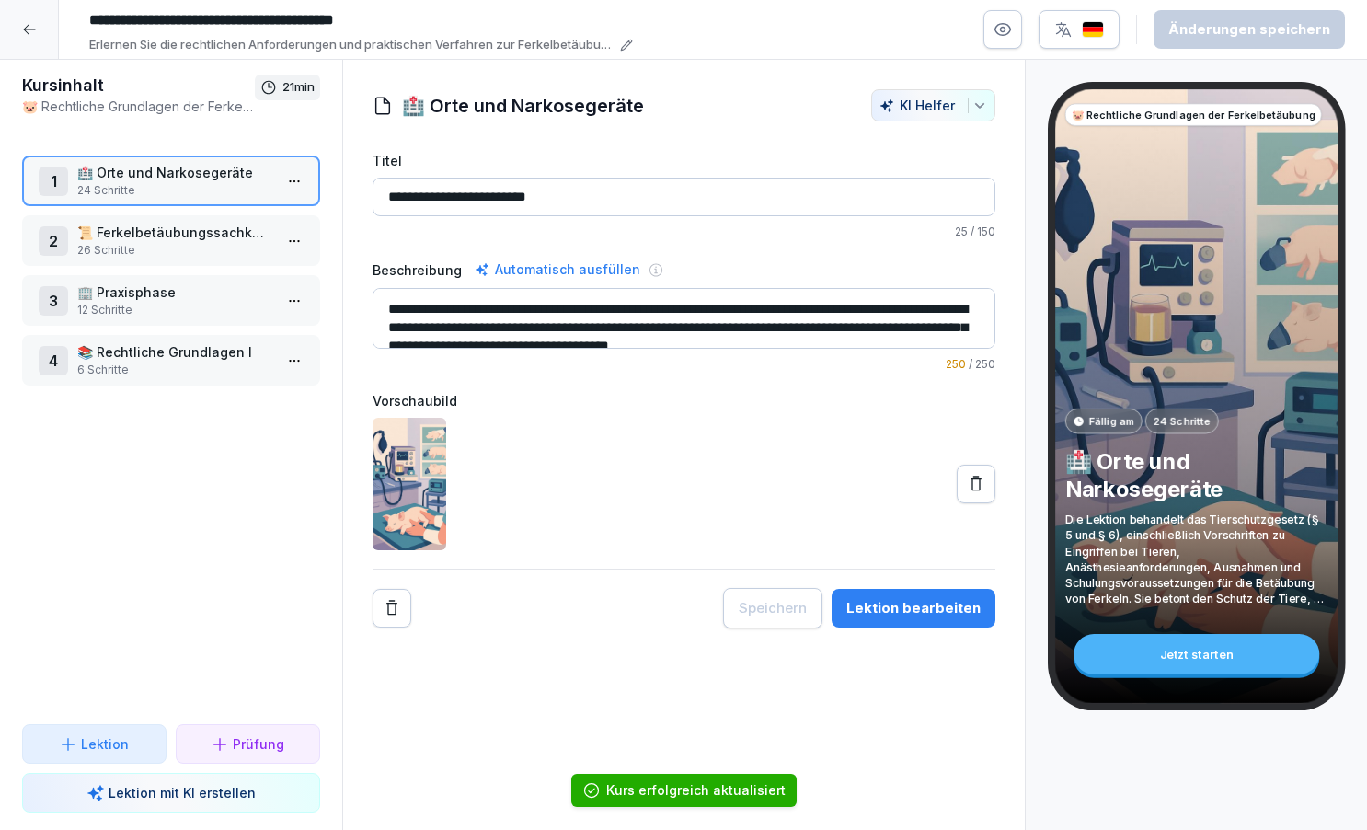
click at [139, 239] on p "📜 Ferkelbetäubungssachkundeverordnung (FerkBetSachkV)" at bounding box center [174, 232] width 195 height 19
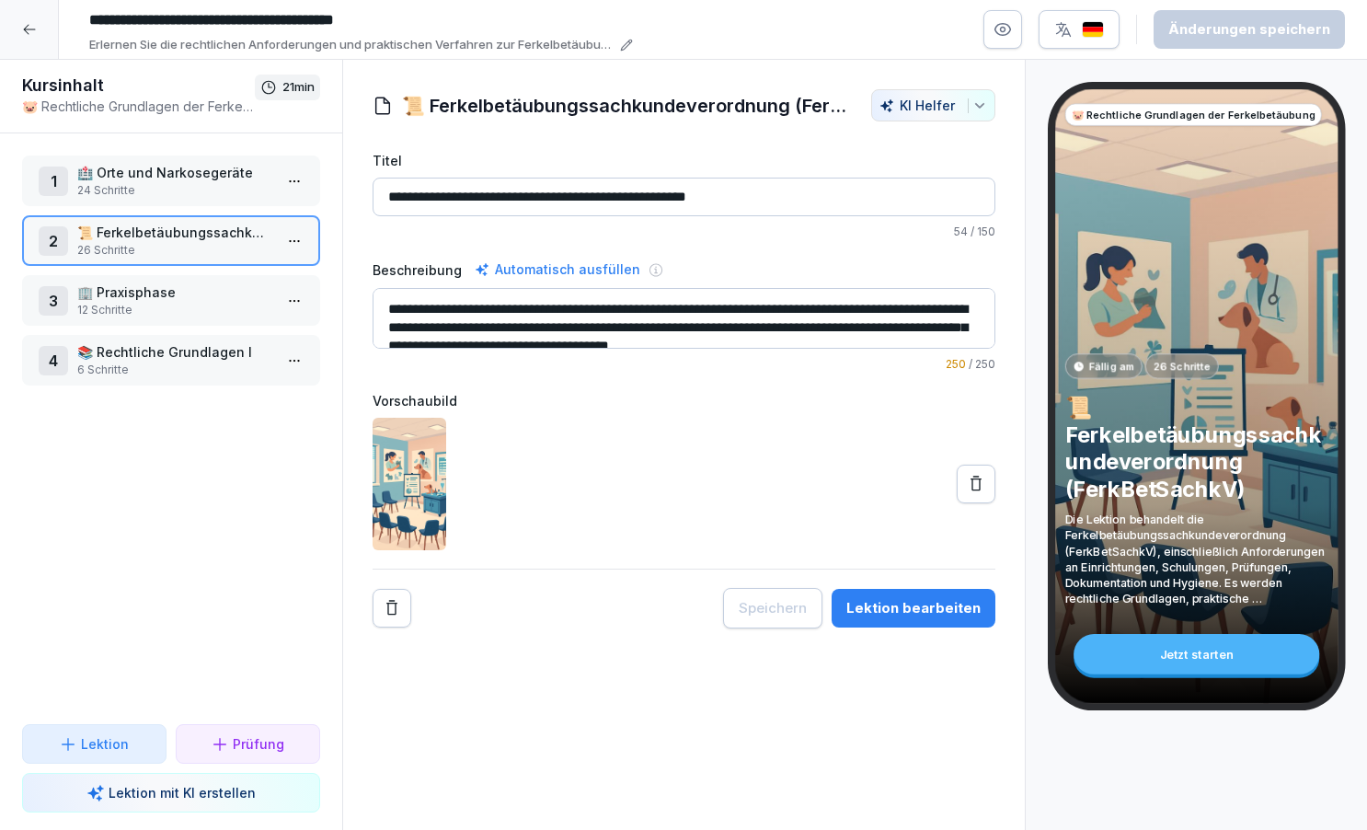
click at [962, 326] on textarea "**********" at bounding box center [684, 318] width 623 height 61
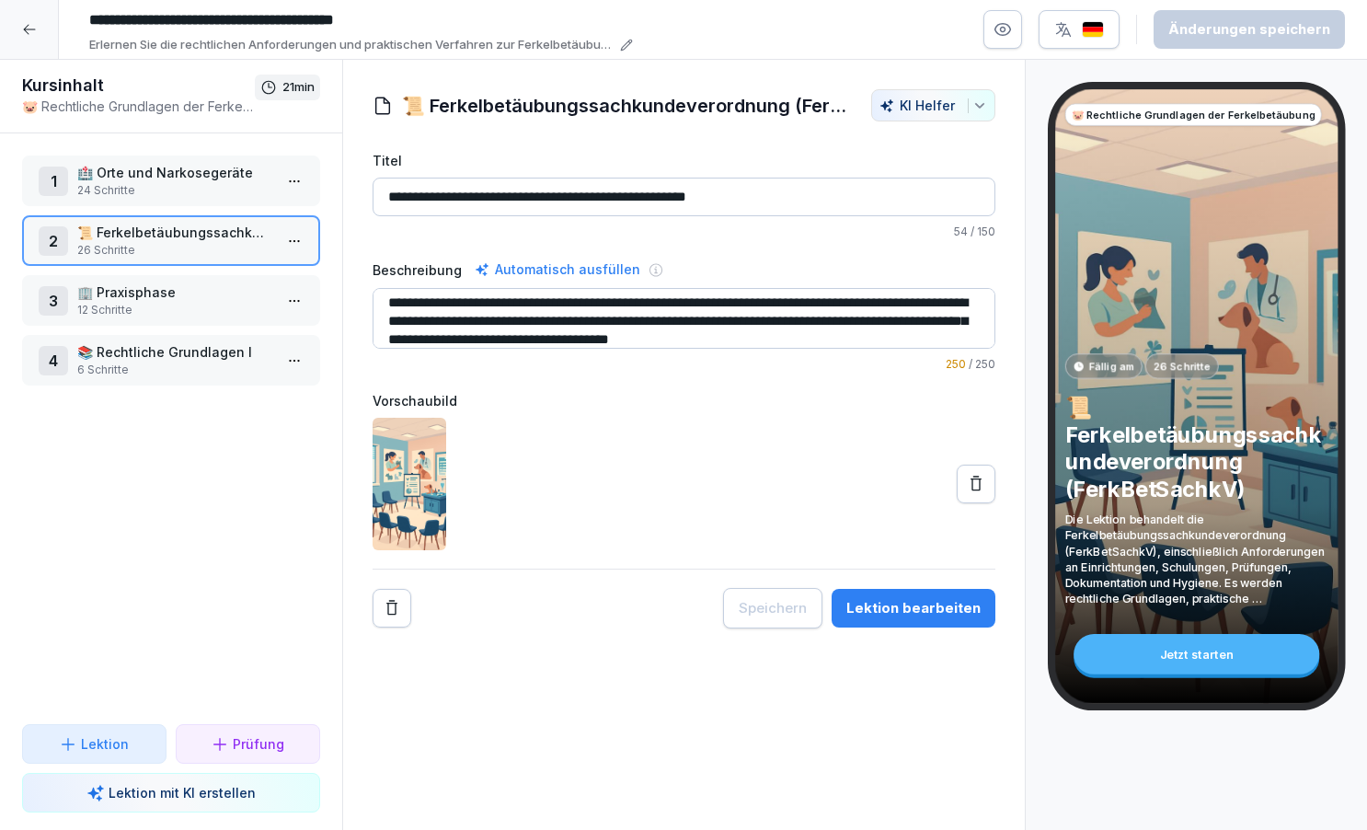
click at [919, 603] on div "Lektion bearbeiten" at bounding box center [913, 608] width 134 height 20
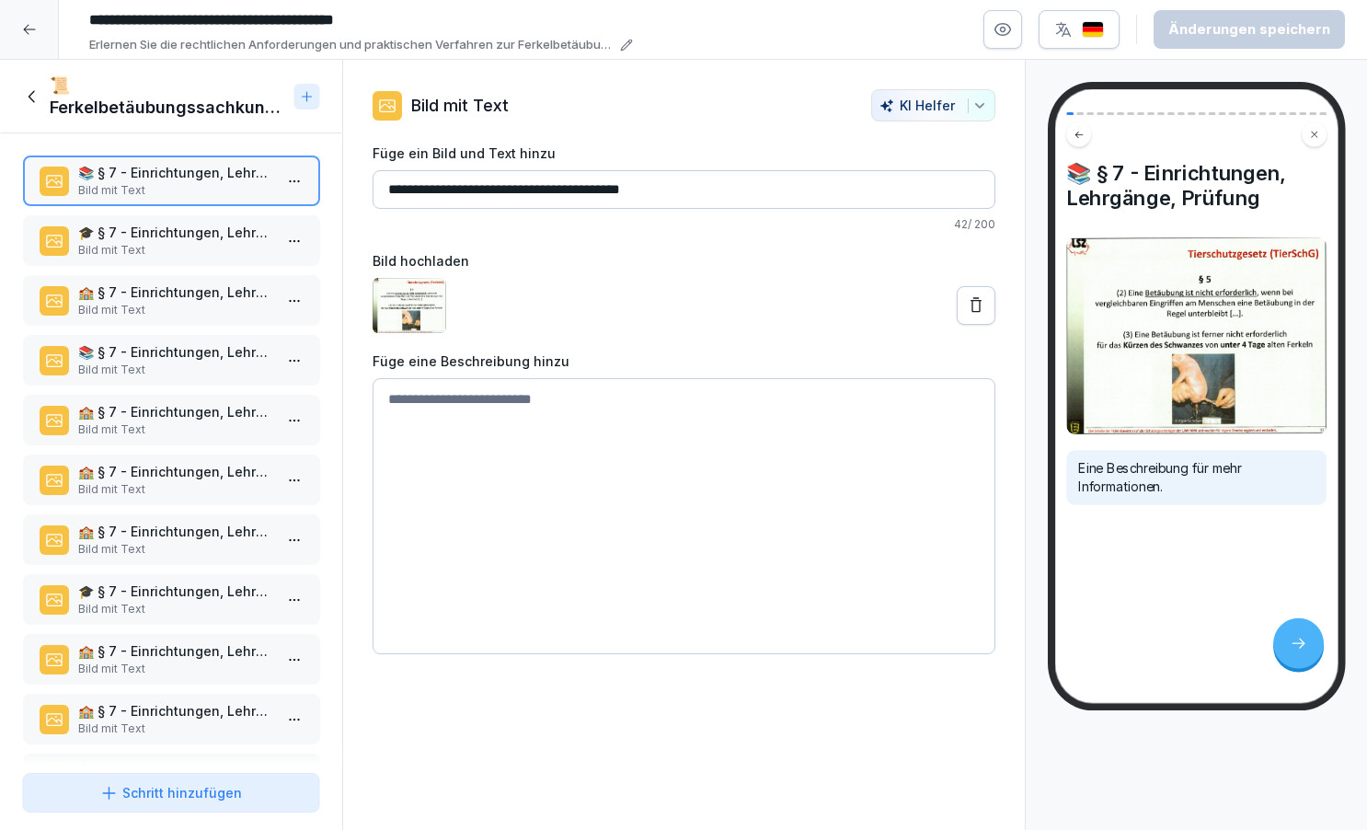
click at [206, 247] on p "Bild mit Text" at bounding box center [174, 250] width 195 height 17
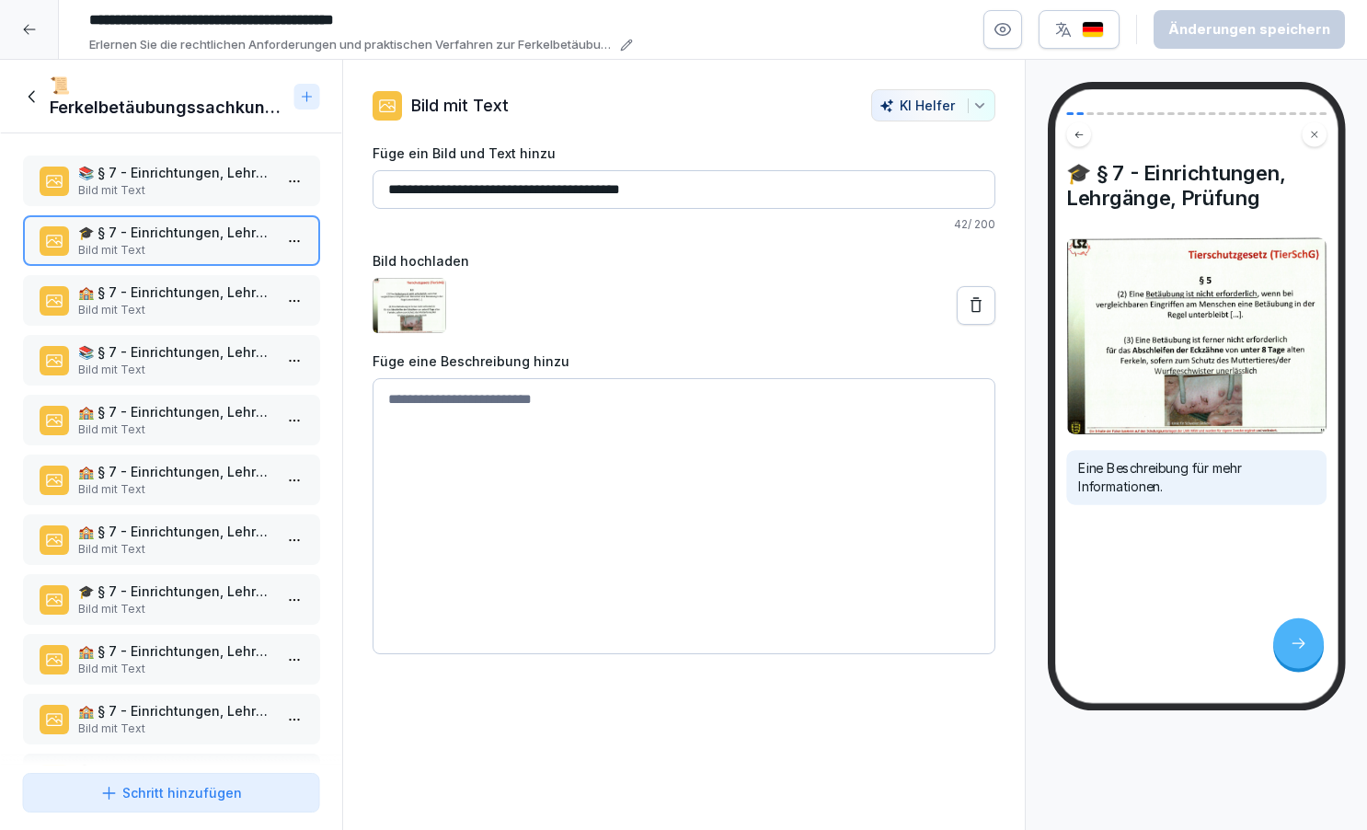
click at [180, 305] on p "Bild mit Text" at bounding box center [174, 310] width 195 height 17
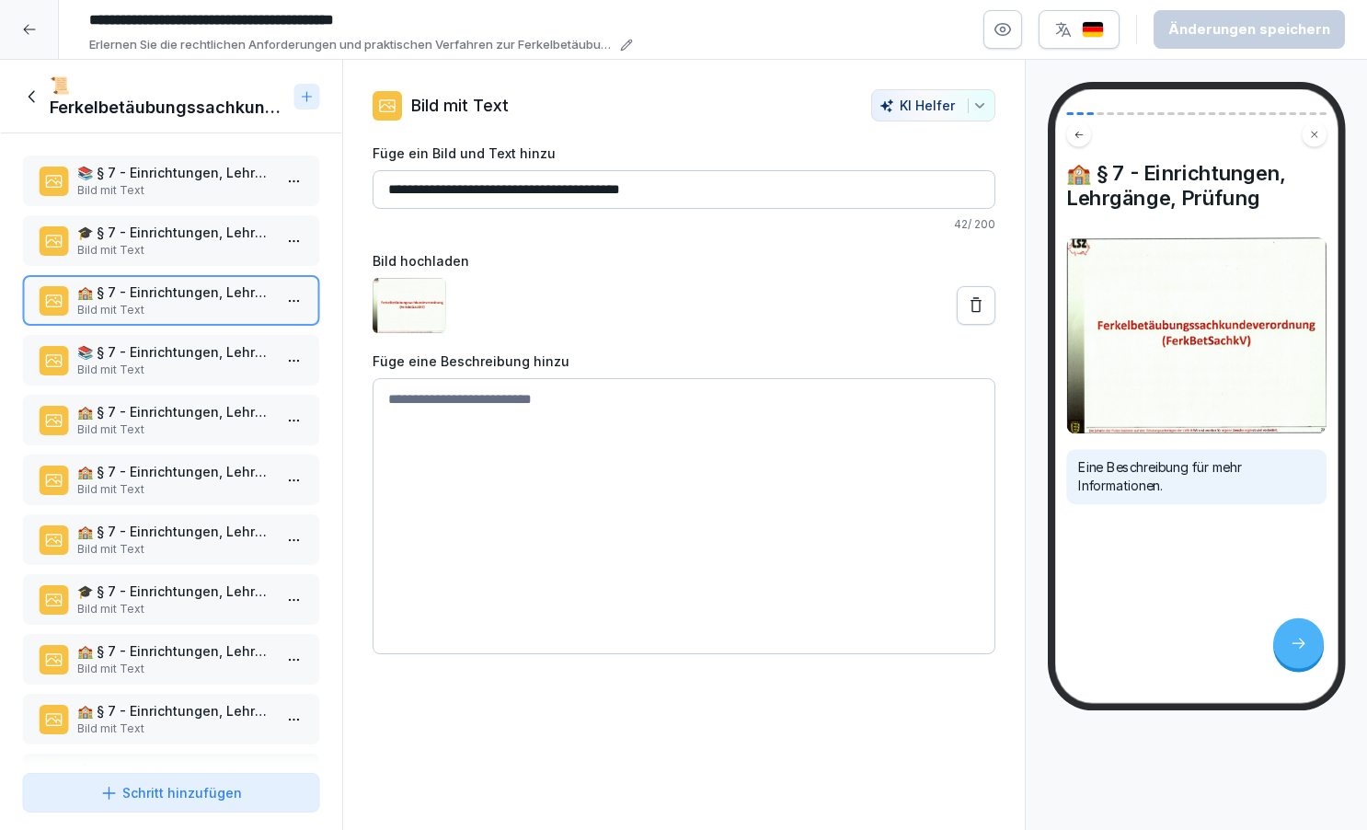
click at [149, 362] on p "Bild mit Text" at bounding box center [174, 370] width 195 height 17
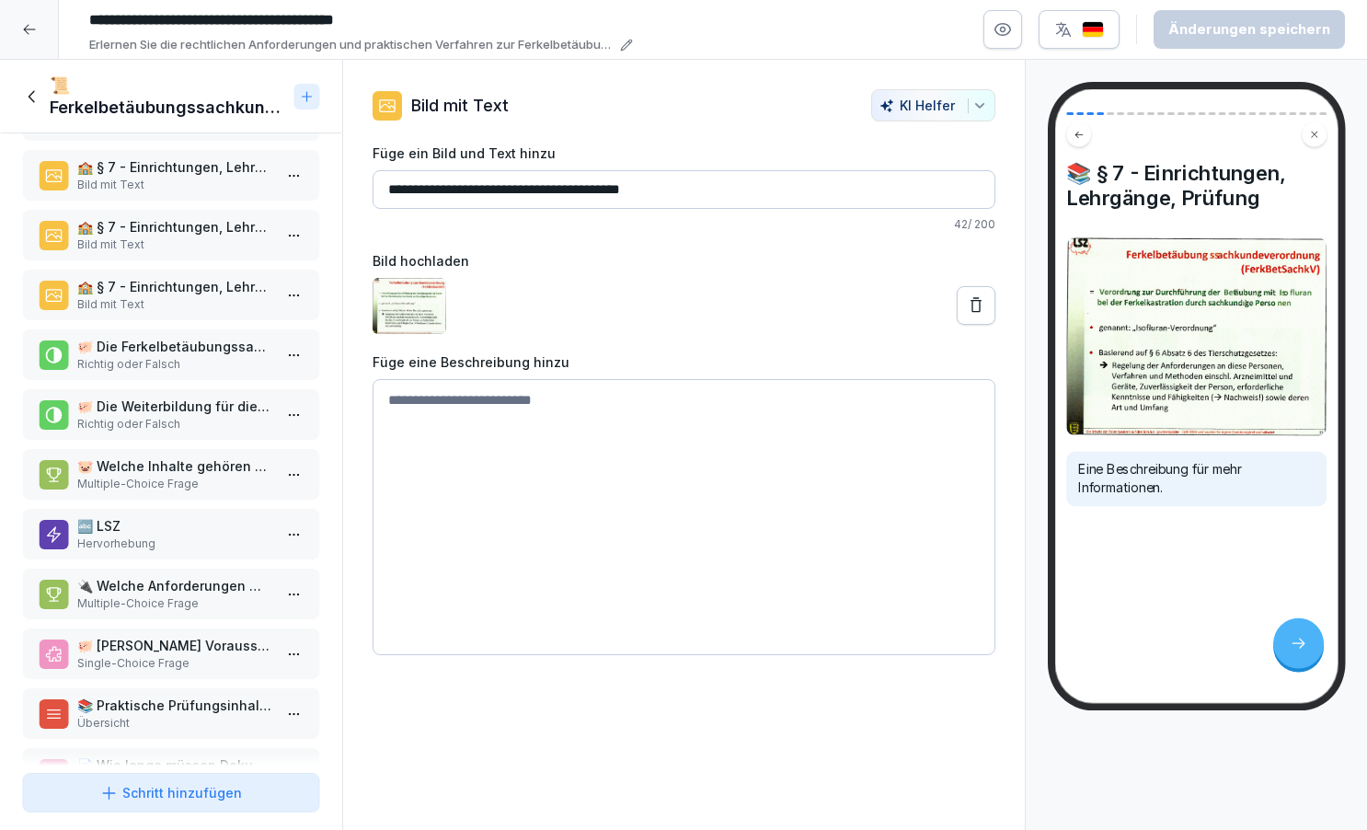
scroll to position [725, 0]
click at [171, 535] on p "Hervorhebung" at bounding box center [174, 542] width 195 height 17
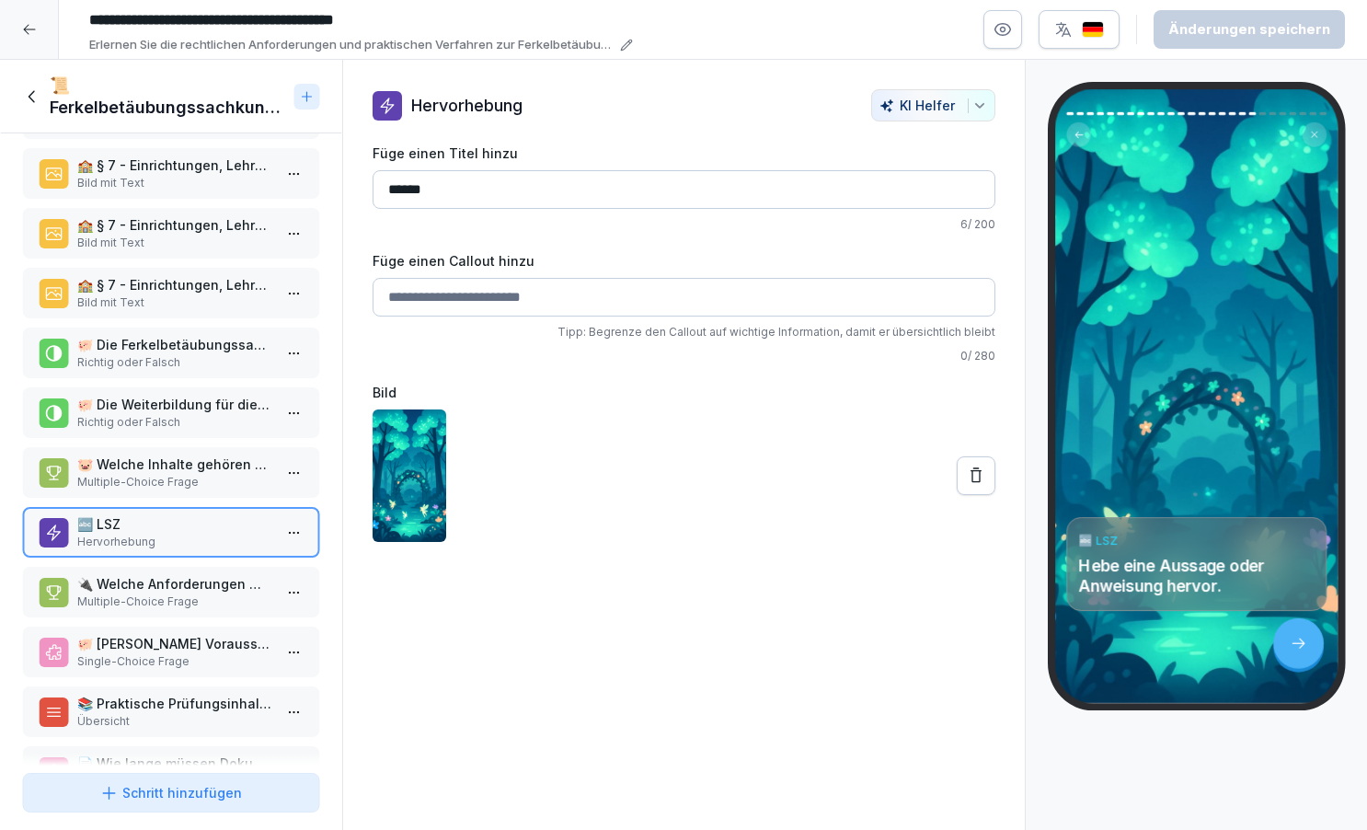
click at [201, 592] on p "🔌 Welche Anforderungen werden an die Geräte für die Ferkelbetäubung gestellt?" at bounding box center [174, 583] width 195 height 19
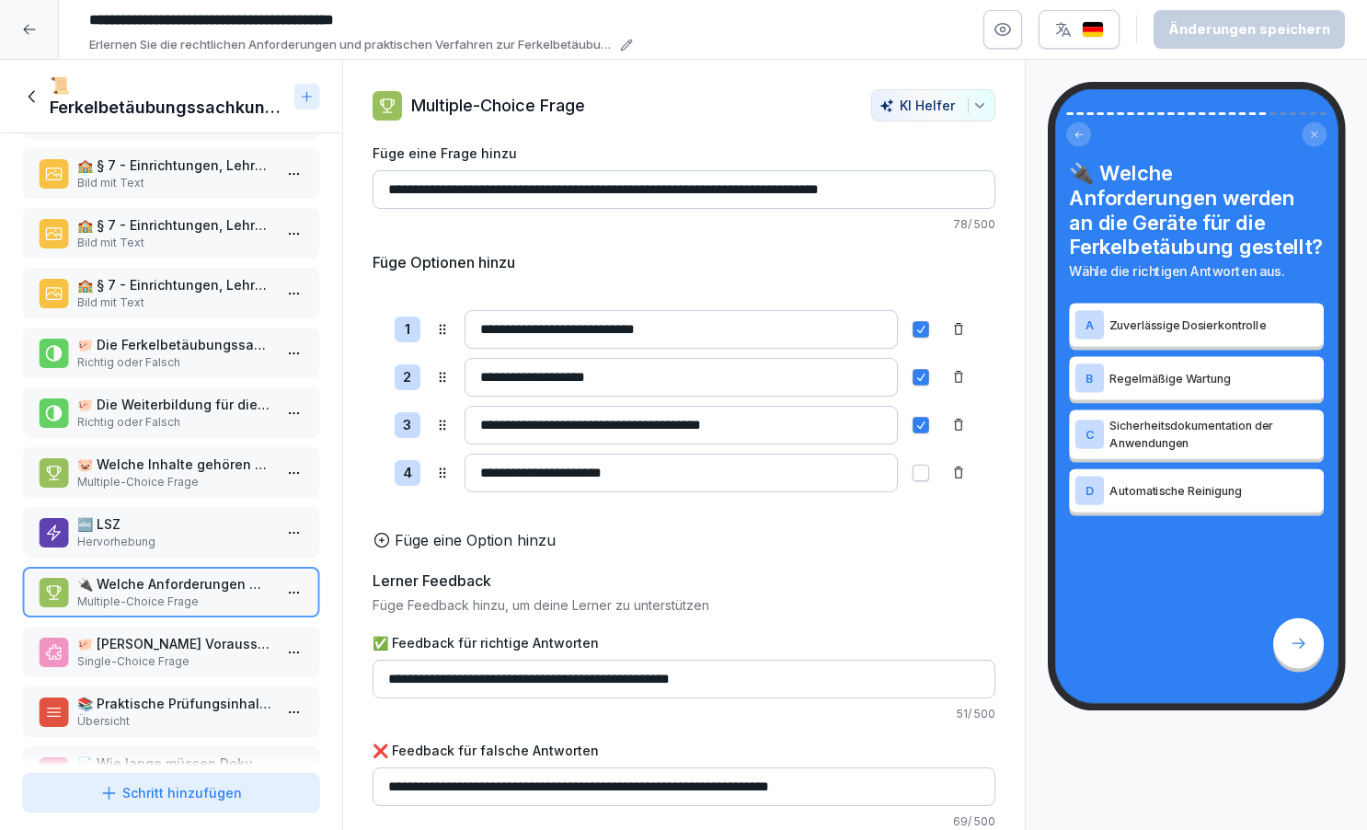
click at [226, 652] on p "🐖 [PERSON_NAME] Voraussetzung muss erfüllt sein, bevor die praktische Phase der…" at bounding box center [174, 643] width 195 height 19
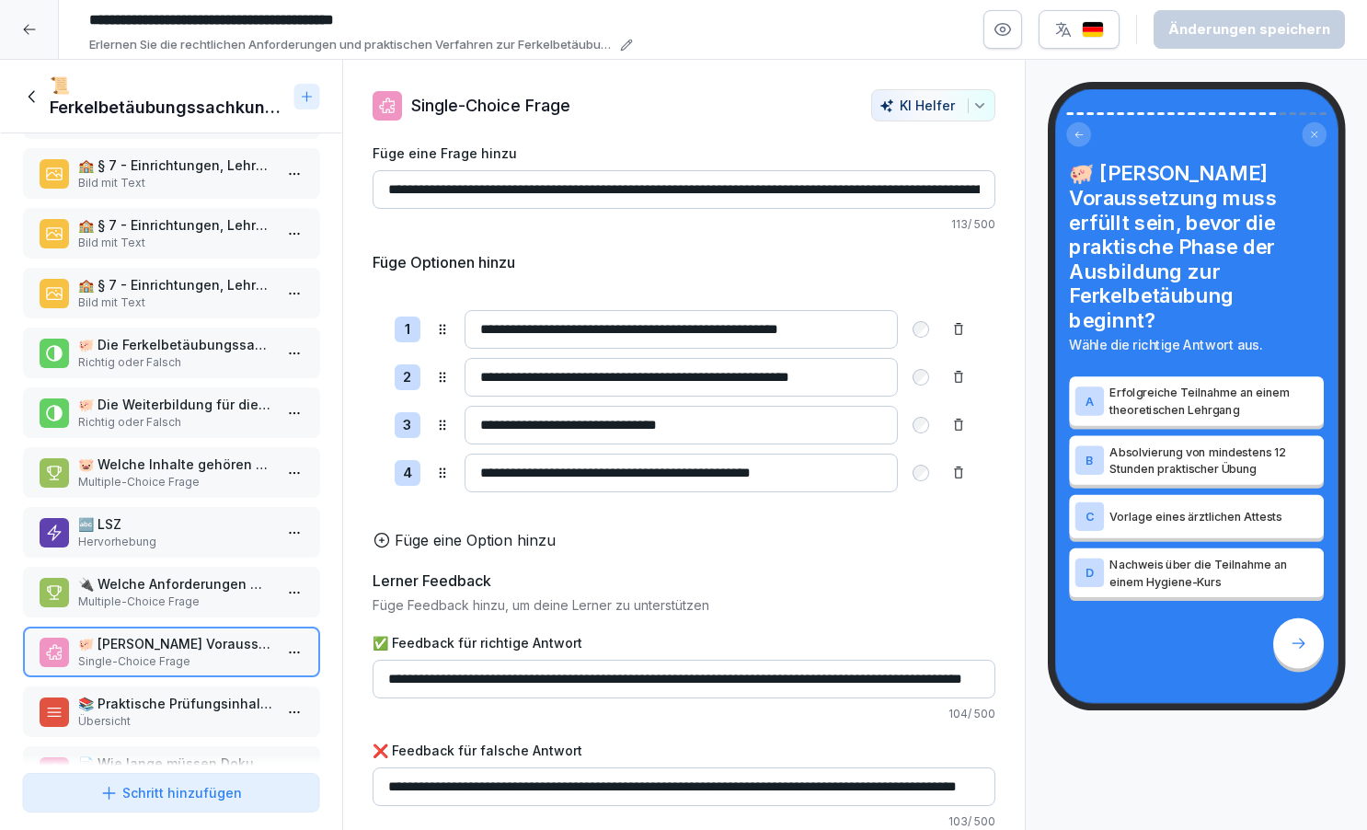
click at [228, 704] on p "📚 Praktische Prüfungsinhalte" at bounding box center [174, 703] width 195 height 19
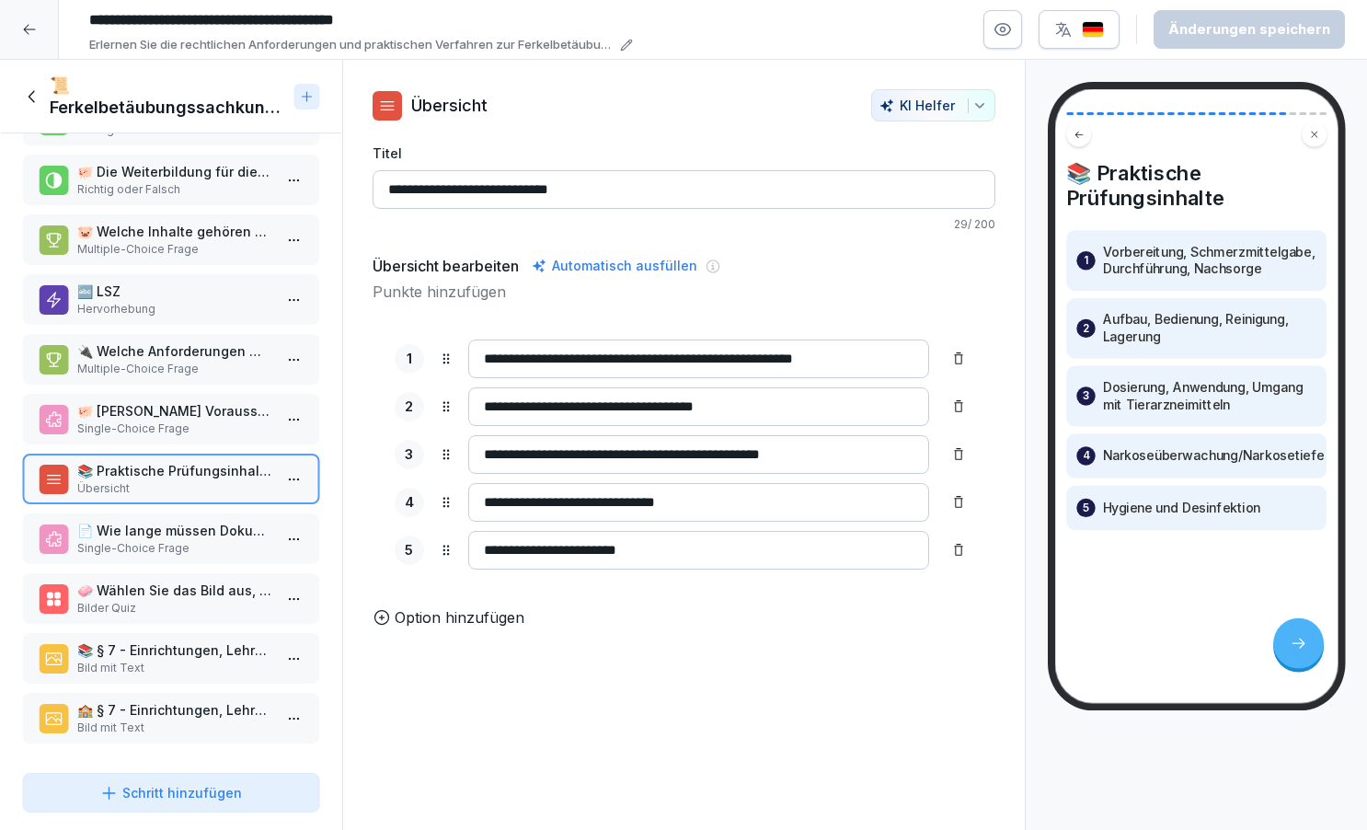
scroll to position [958, 0]
click at [214, 533] on p "📄 Wie lange müssen Dokumentationen über Anästhesiekomplikationen aufbewahrt wer…" at bounding box center [174, 530] width 195 height 19
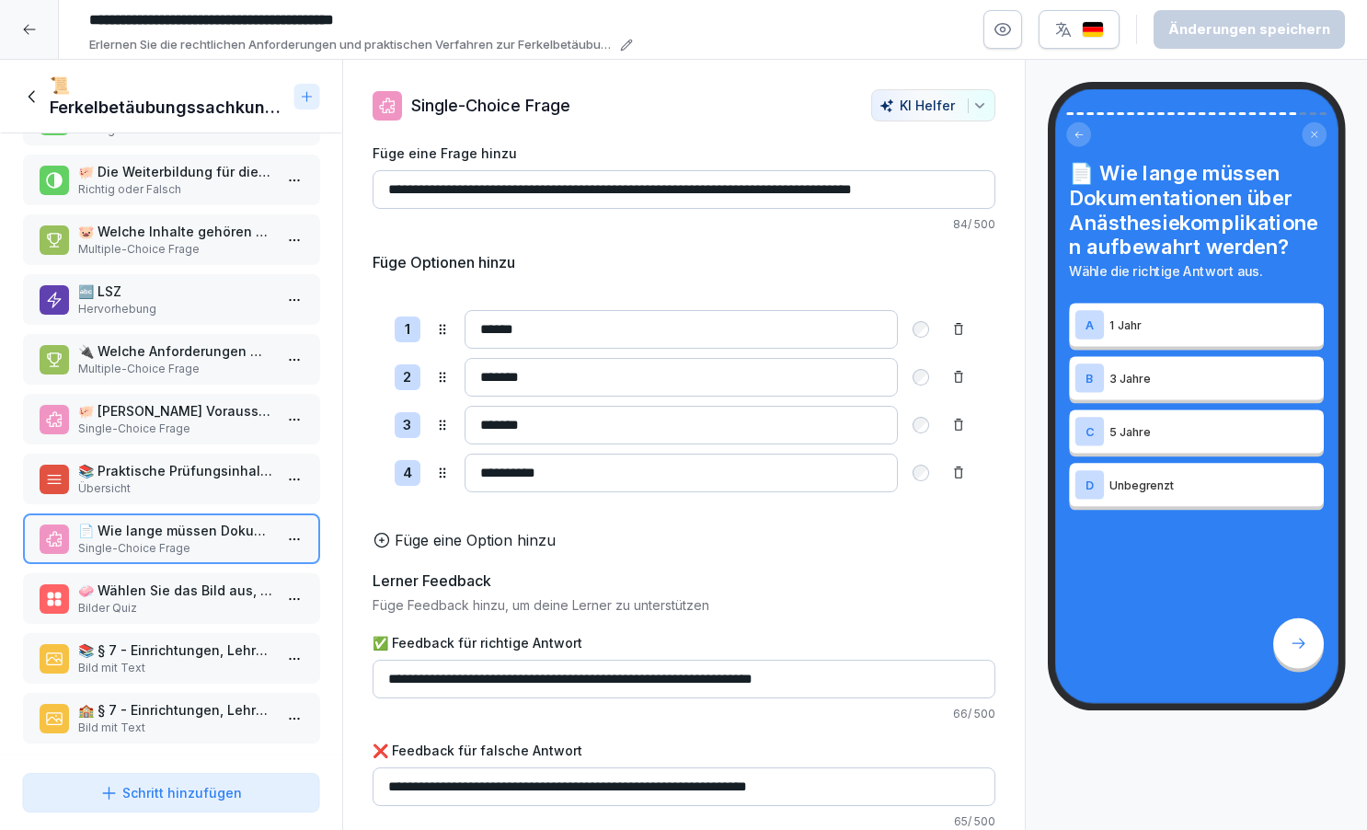
click at [218, 600] on p "Bilder Quiz" at bounding box center [174, 608] width 195 height 17
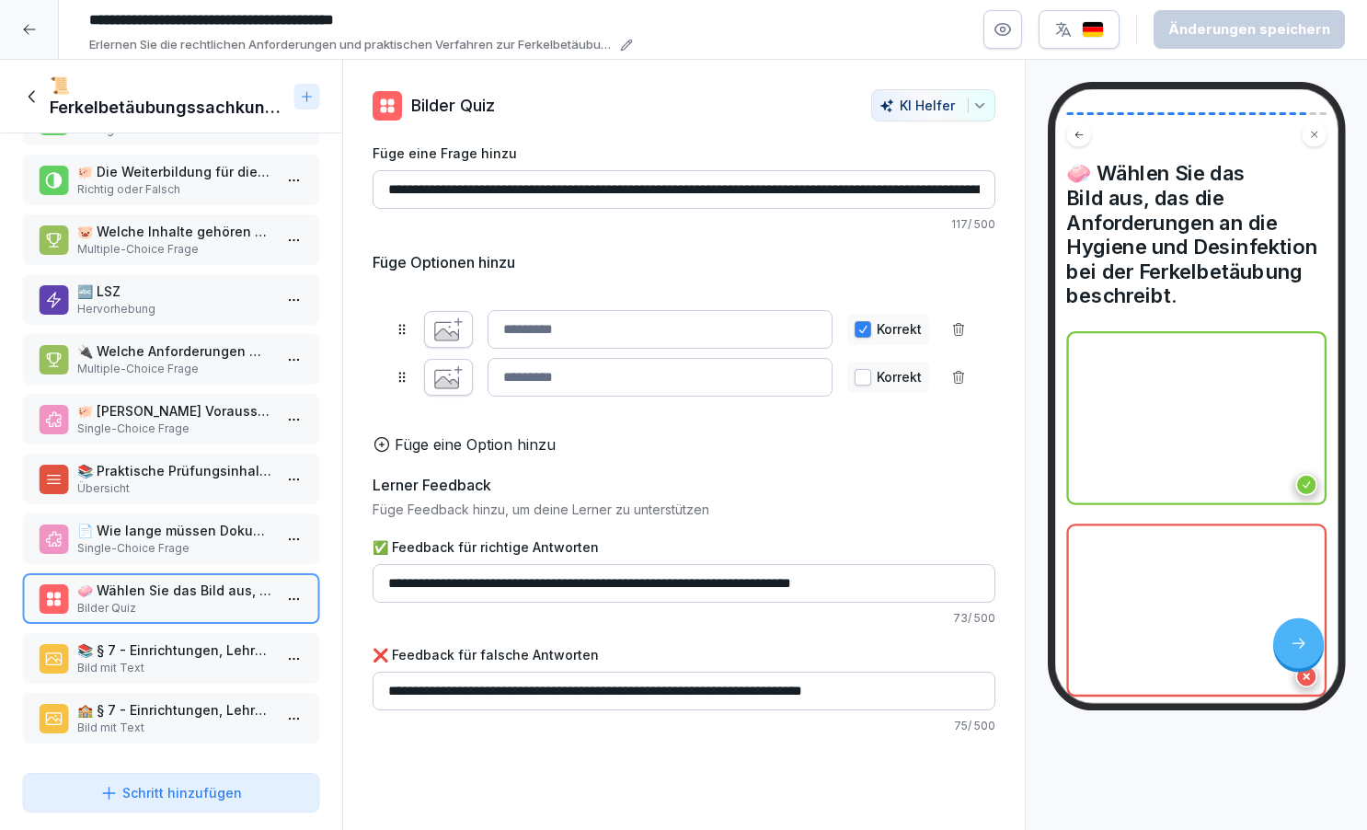
click at [216, 656] on p "📚 § 7 - Einrichtungen, Lehrgänge, Prüfung" at bounding box center [174, 649] width 195 height 19
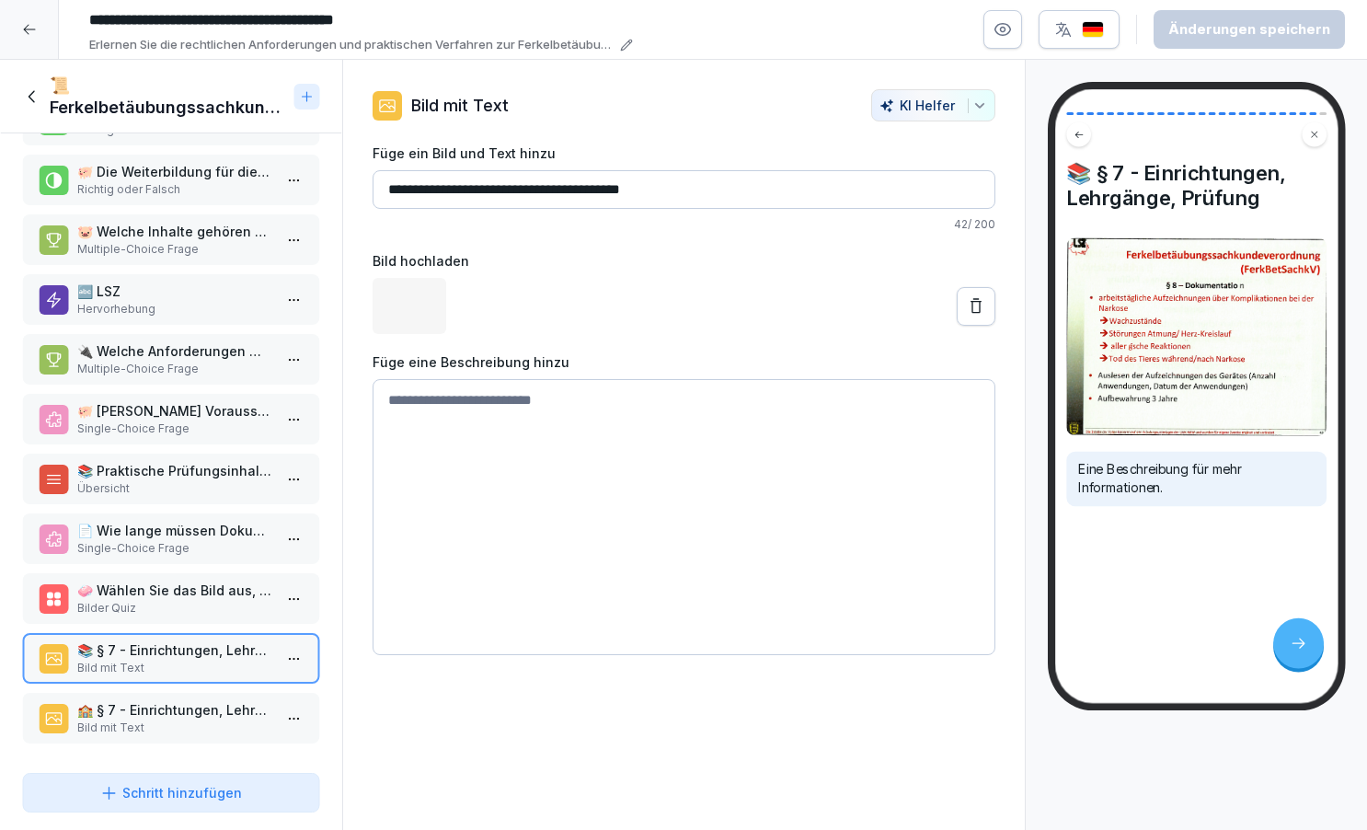
click at [214, 708] on p "🏫 § 7 - Einrichtungen, Lehrgänge, Prüfung" at bounding box center [174, 709] width 195 height 19
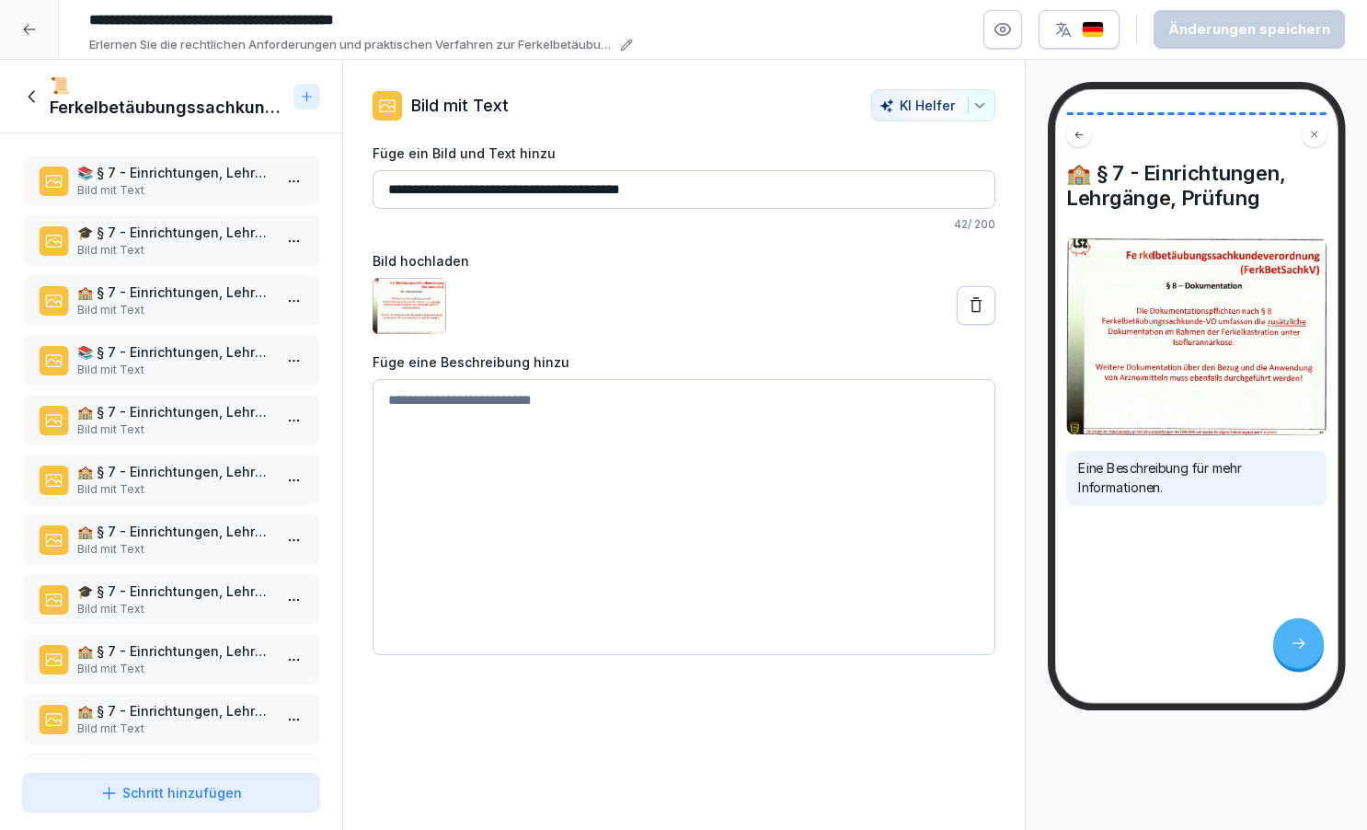
click at [33, 90] on icon at bounding box center [32, 96] width 20 height 20
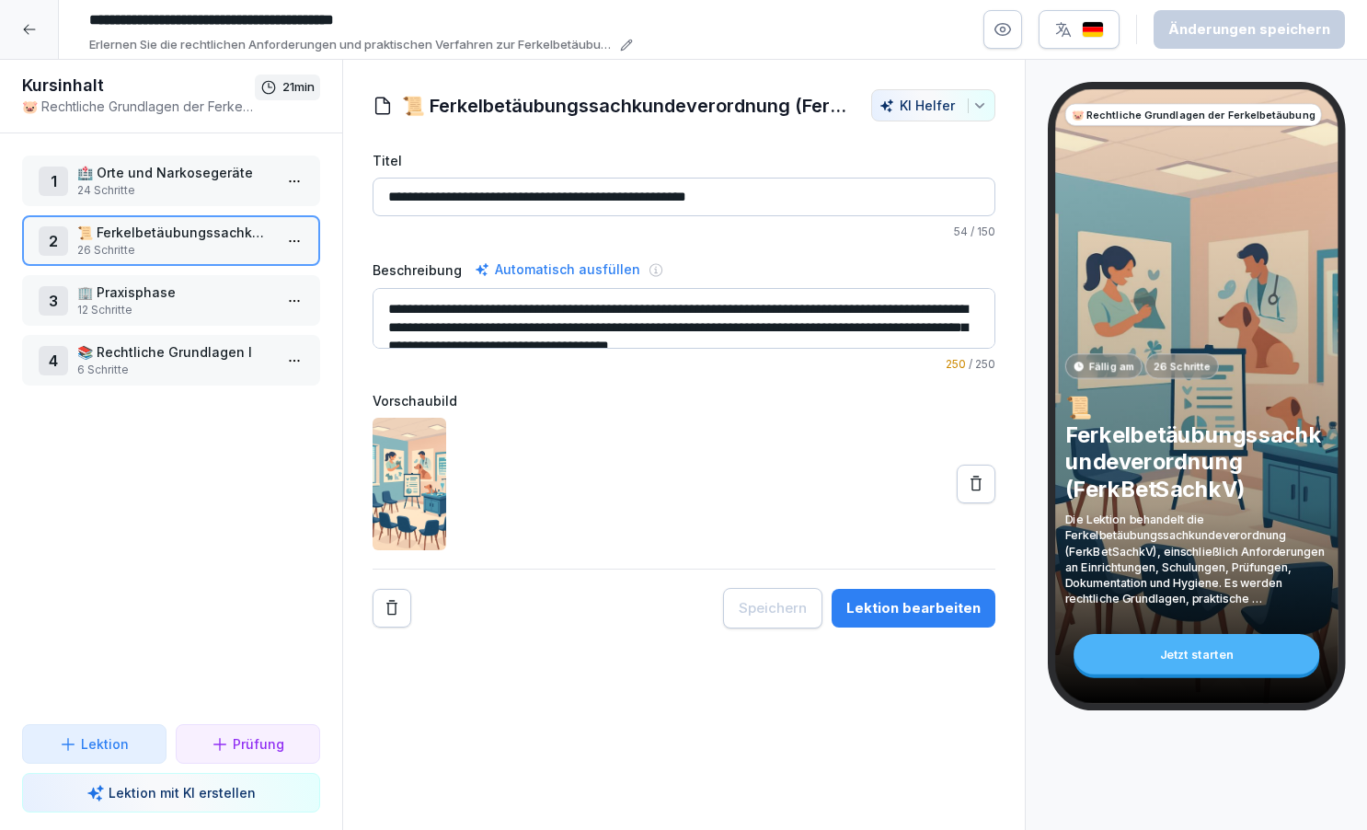
click at [196, 309] on p "12 Schritte" at bounding box center [174, 310] width 195 height 17
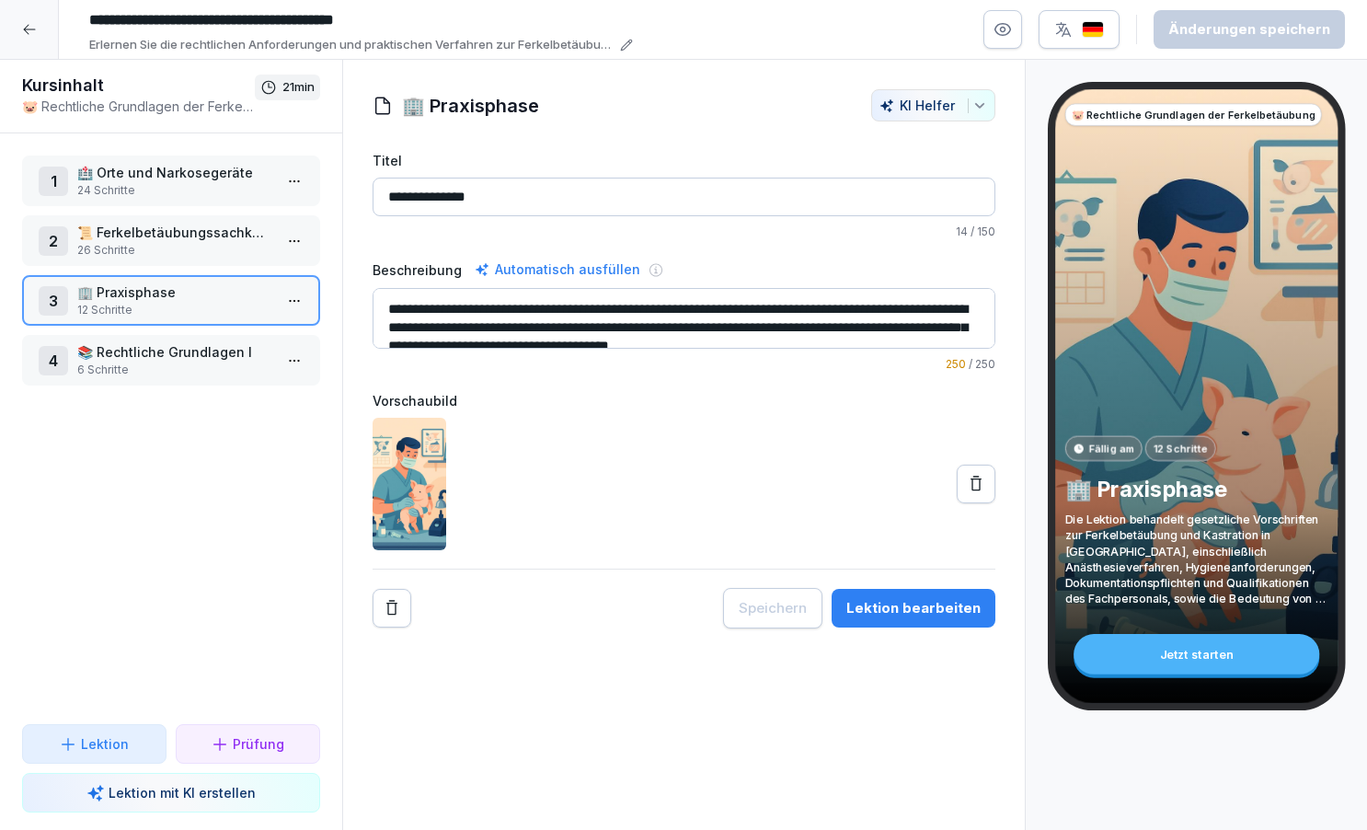
click at [924, 607] on div "Lektion bearbeiten" at bounding box center [913, 608] width 134 height 20
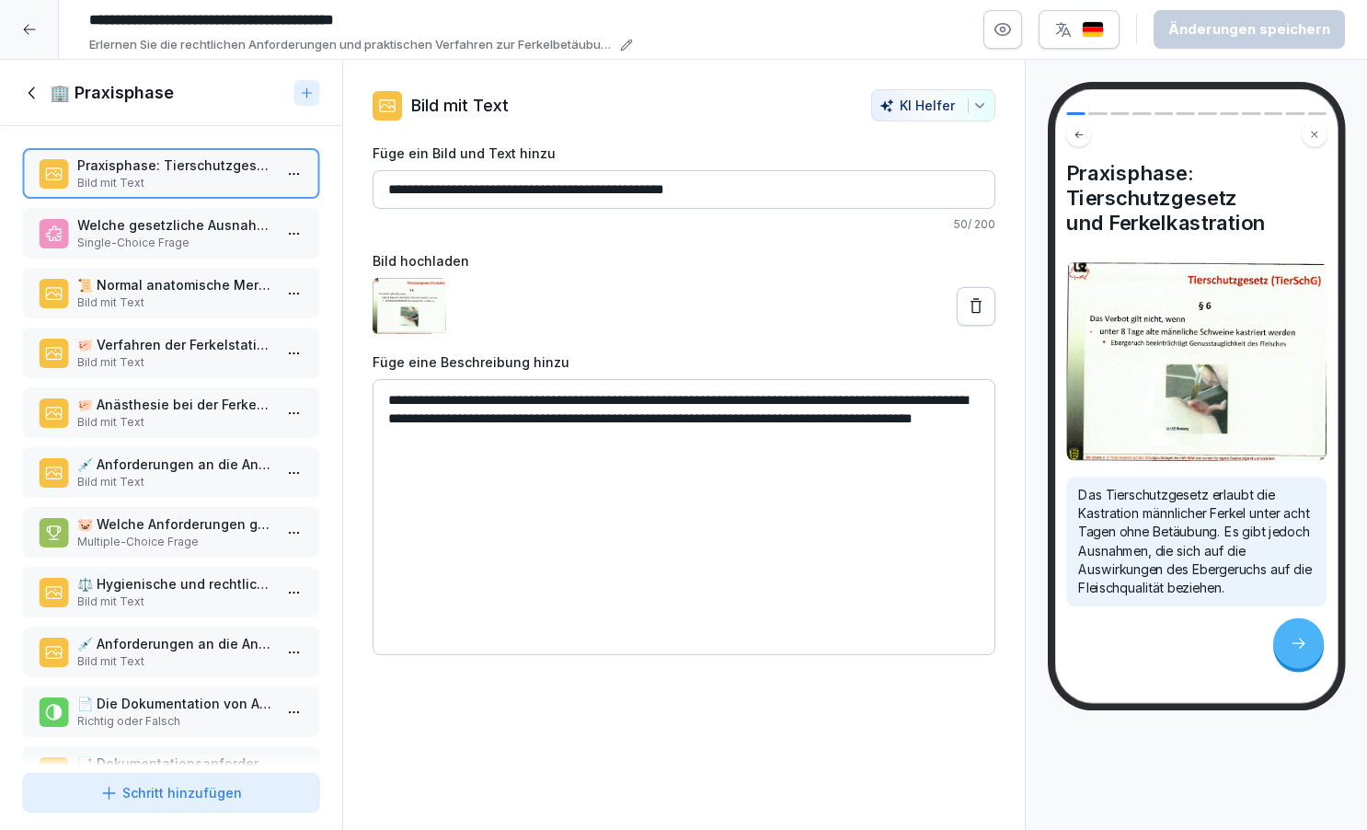
click at [944, 399] on textarea "**********" at bounding box center [684, 517] width 623 height 276
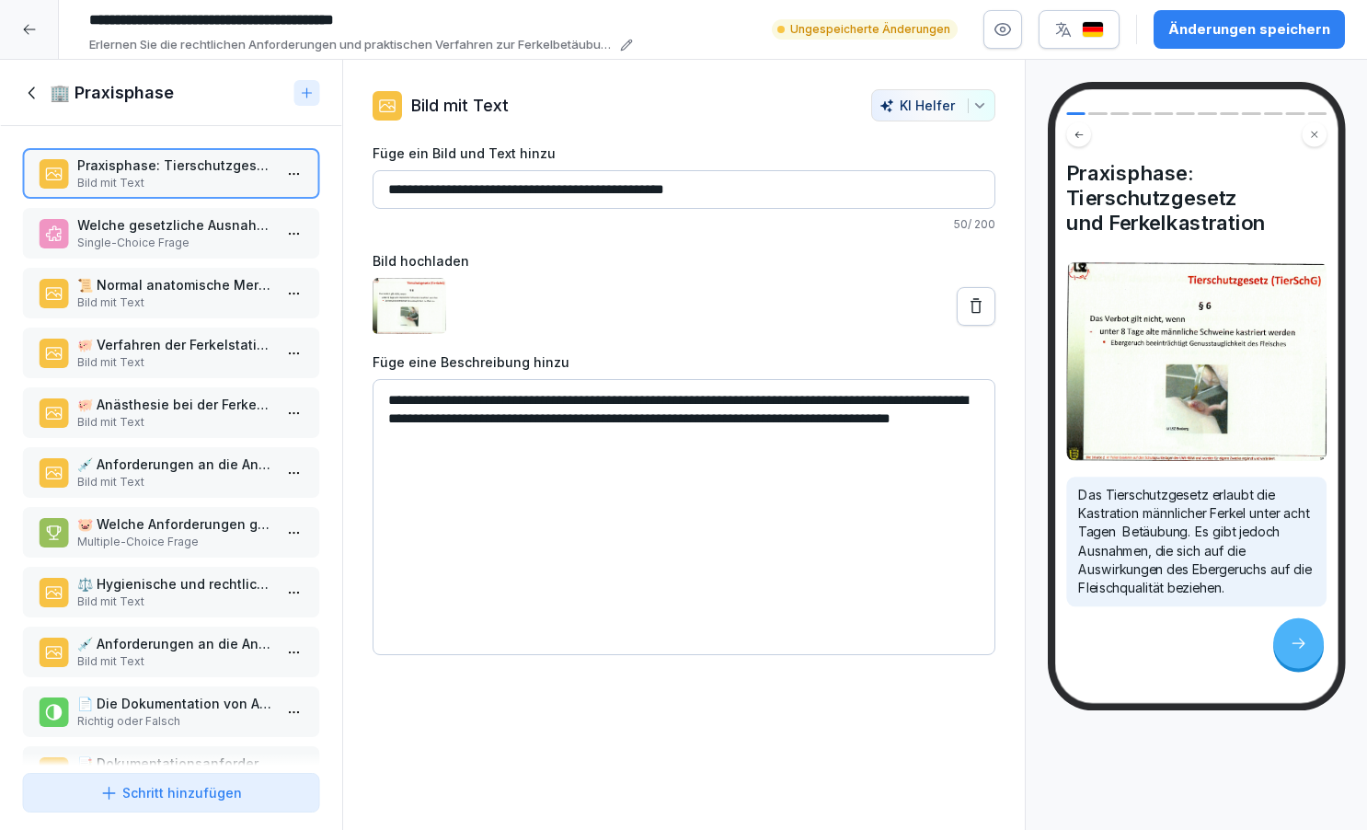
click at [458, 420] on textarea "**********" at bounding box center [684, 517] width 623 height 276
click at [875, 420] on textarea "**********" at bounding box center [684, 517] width 623 height 276
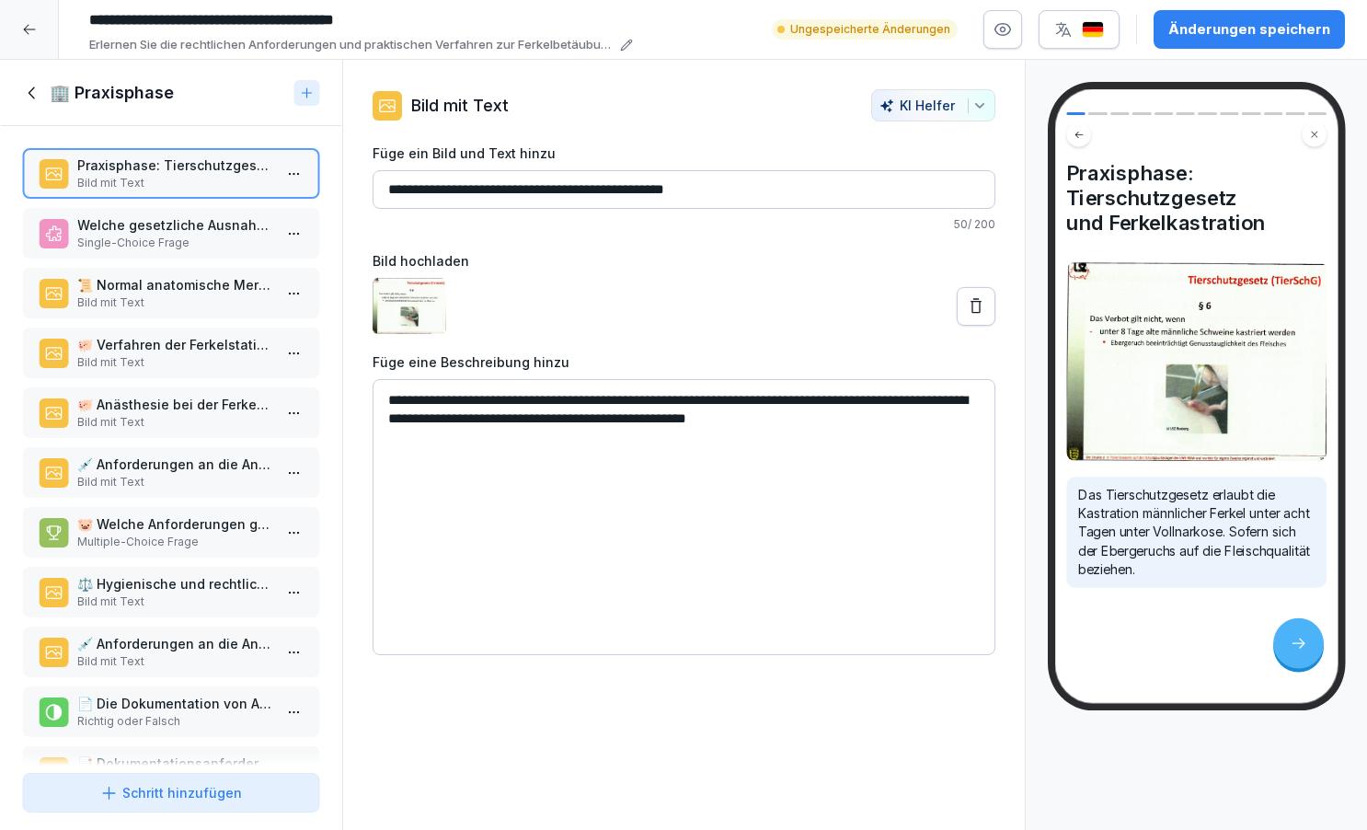
click at [655, 420] on textarea "**********" at bounding box center [684, 517] width 623 height 276
click at [546, 420] on textarea "**********" at bounding box center [684, 517] width 623 height 276
click at [830, 421] on textarea "**********" at bounding box center [684, 517] width 623 height 276
type textarea "**********"
click at [211, 248] on p "Single-Choice Frage" at bounding box center [174, 243] width 195 height 17
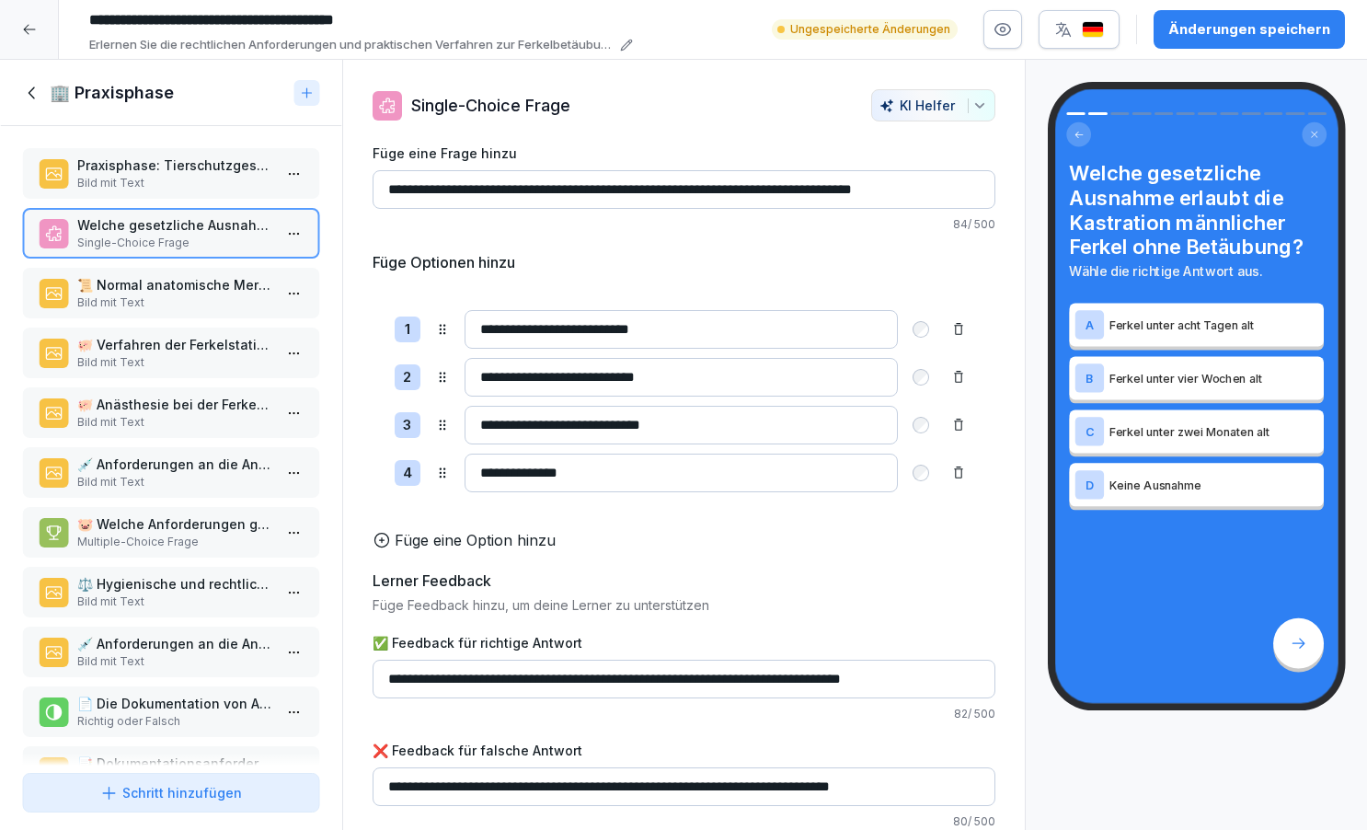
click at [962, 191] on input "**********" at bounding box center [684, 189] width 623 height 39
type input "**********"
click at [175, 294] on p "📜 Normal anatomische Merkmale und rechtliche Bestimmungen" at bounding box center [174, 284] width 195 height 19
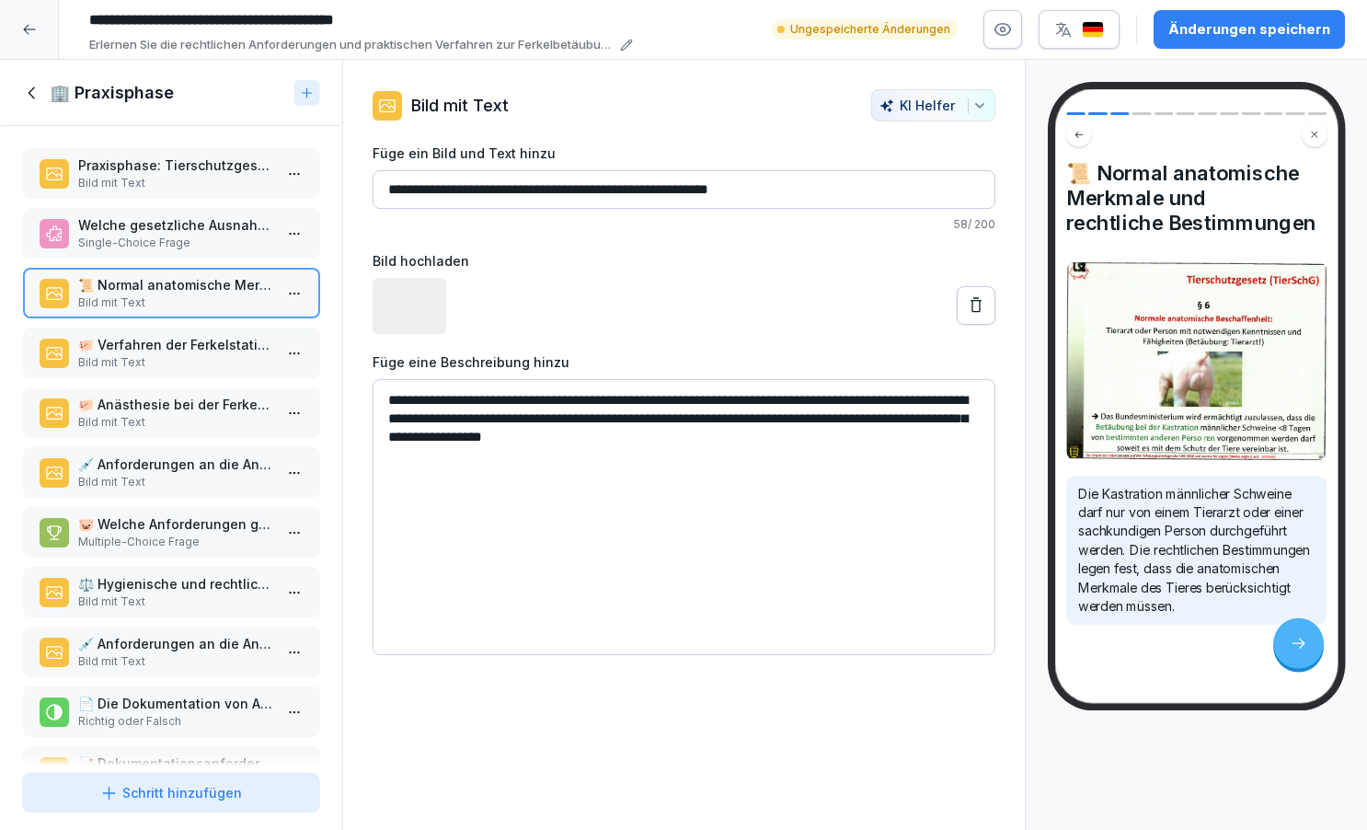
click at [239, 370] on p "Bild mit Text" at bounding box center [174, 362] width 195 height 17
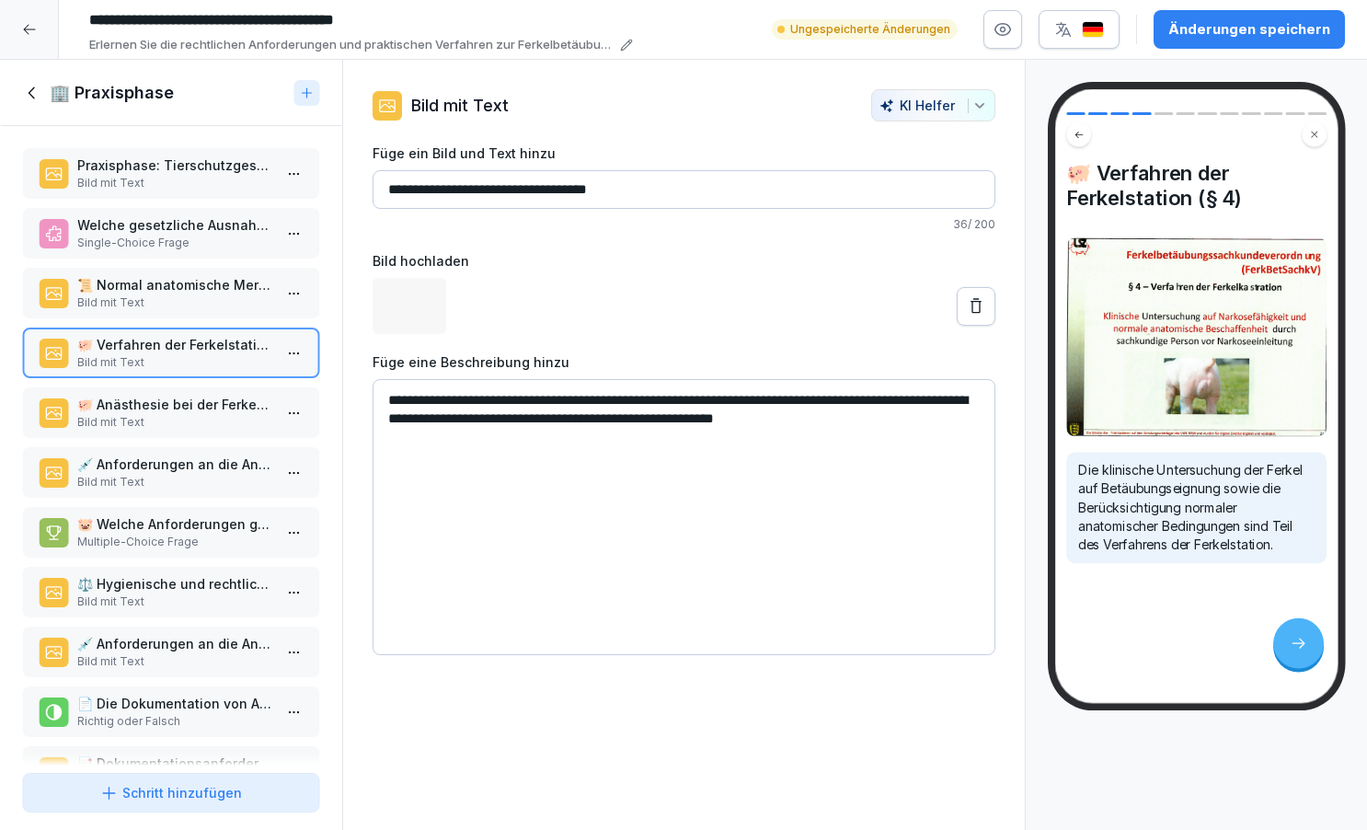
click at [586, 191] on input "**********" at bounding box center [684, 189] width 623 height 39
type input "**********"
click at [902, 419] on textarea "**********" at bounding box center [684, 517] width 623 height 276
type textarea "**********"
click at [228, 414] on p "🐖 Anästhesie bei der Ferkelkastration" at bounding box center [174, 404] width 195 height 19
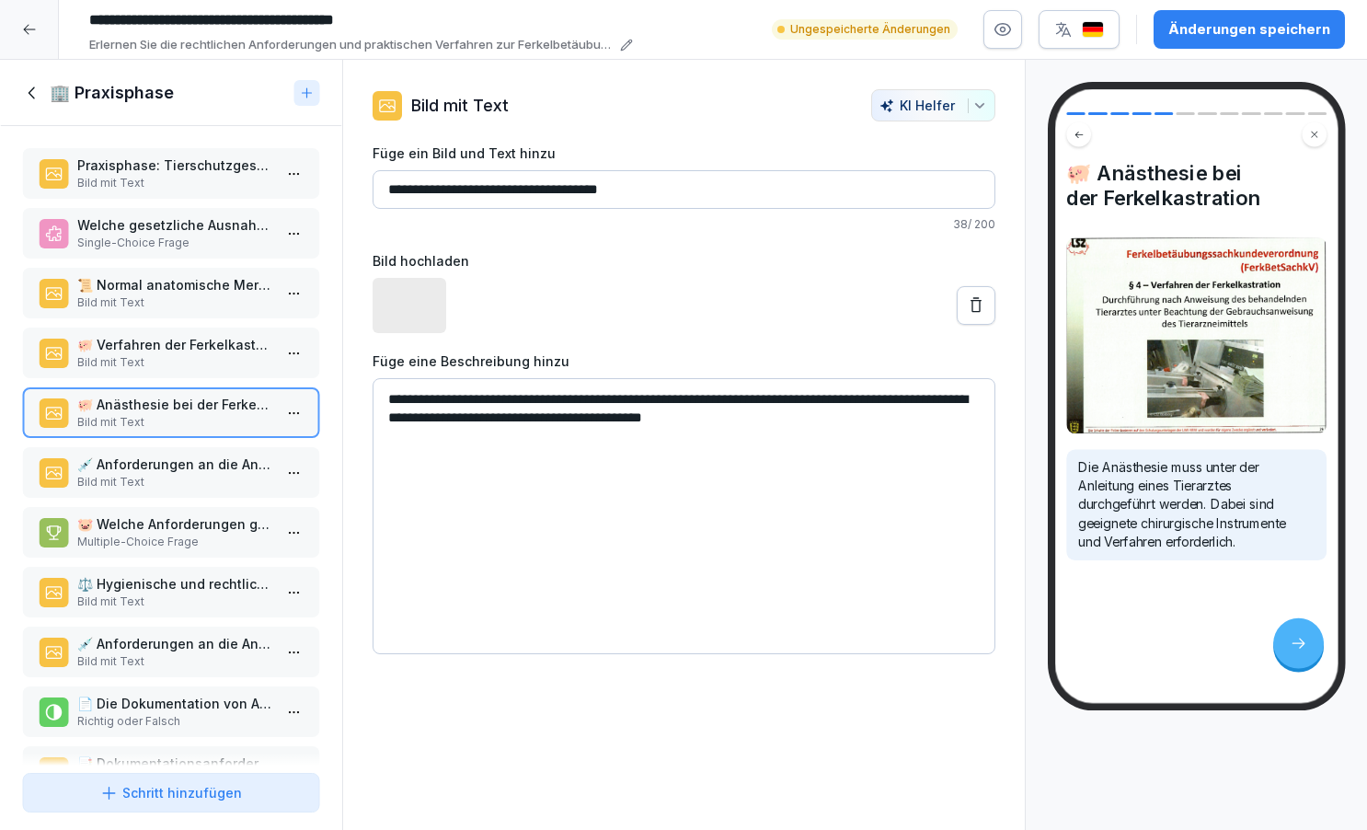
click at [692, 403] on textarea "**********" at bounding box center [684, 516] width 623 height 276
click at [531, 505] on textarea "**********" at bounding box center [684, 516] width 623 height 276
type textarea "**********"
click at [194, 474] on p "💉 Anforderungen an die Anästhesie und Durchführung" at bounding box center [174, 463] width 195 height 19
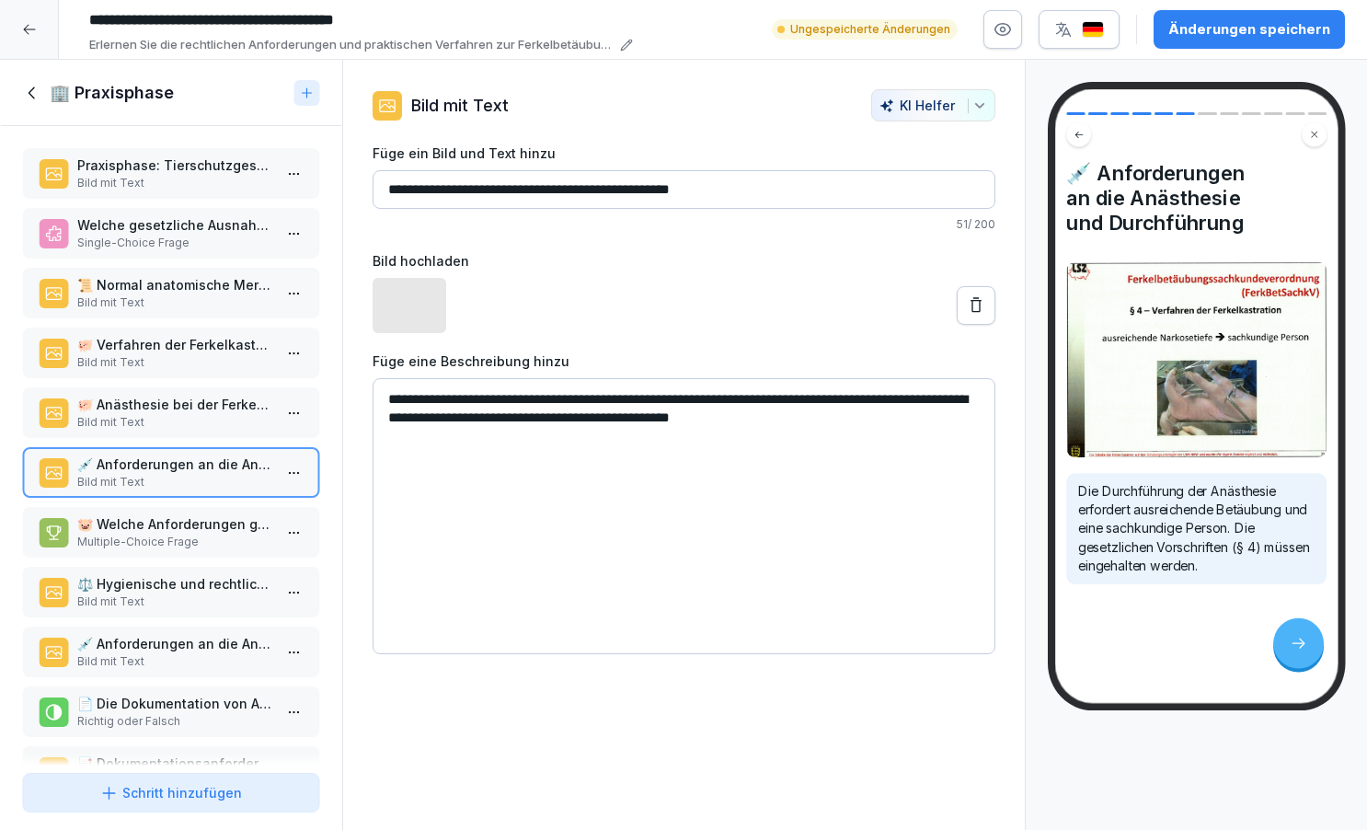
click at [149, 546] on p "Multiple-Choice Frage" at bounding box center [174, 542] width 195 height 17
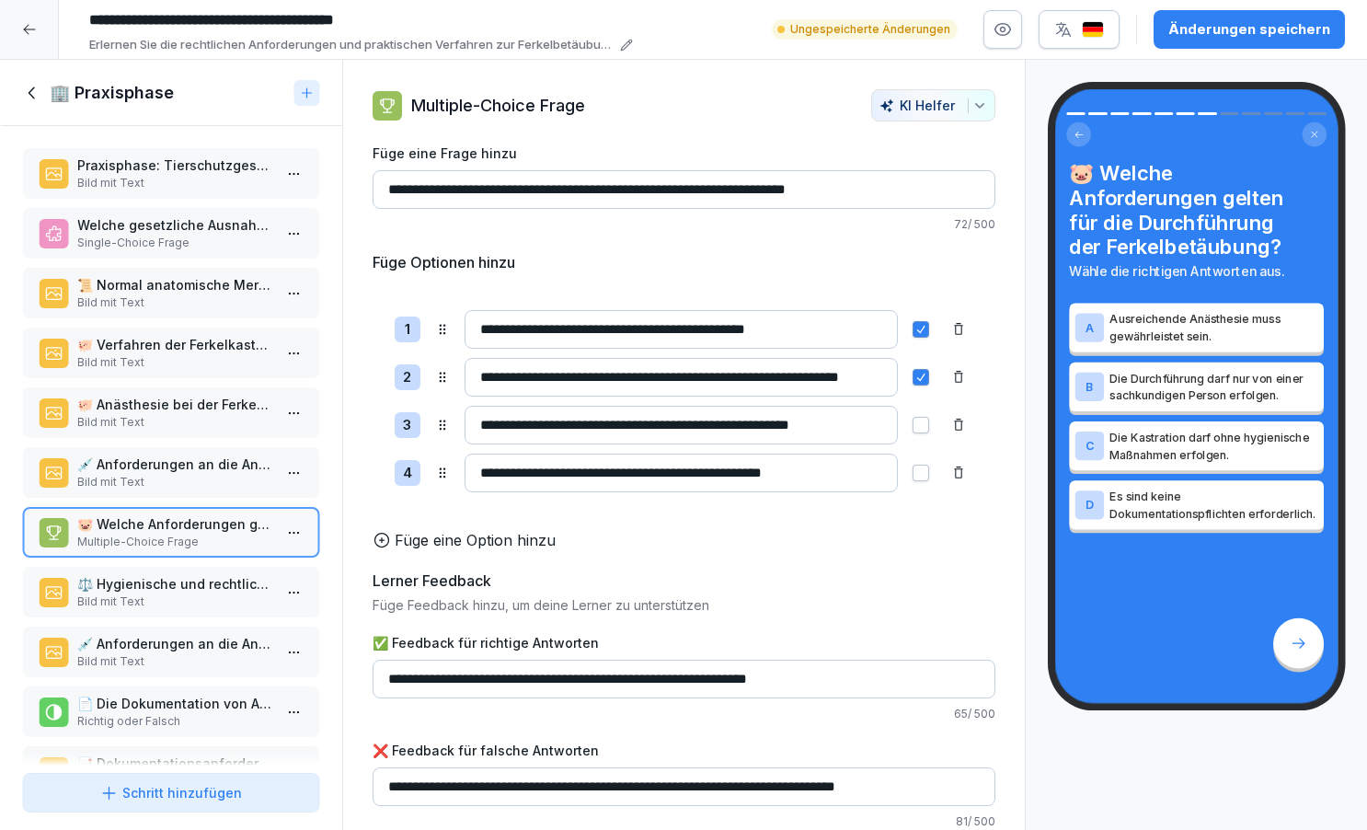
click at [254, 591] on p "⚖️ Hygienische und rechtliche Anforderungen" at bounding box center [174, 583] width 195 height 19
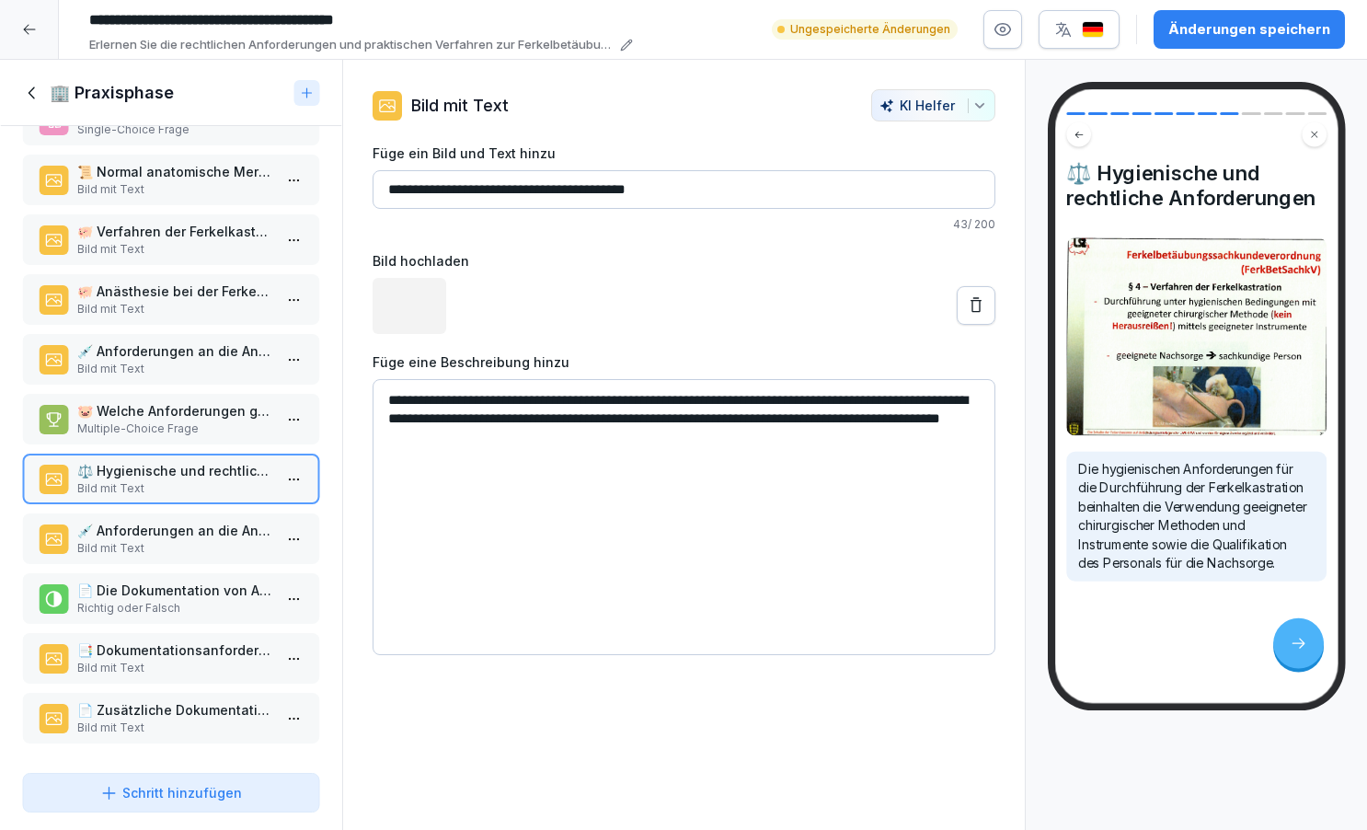
scroll to position [121, 0]
click at [213, 535] on p "💉 Anforderungen an die Anästhesieausrüstung und -standorte" at bounding box center [174, 530] width 195 height 19
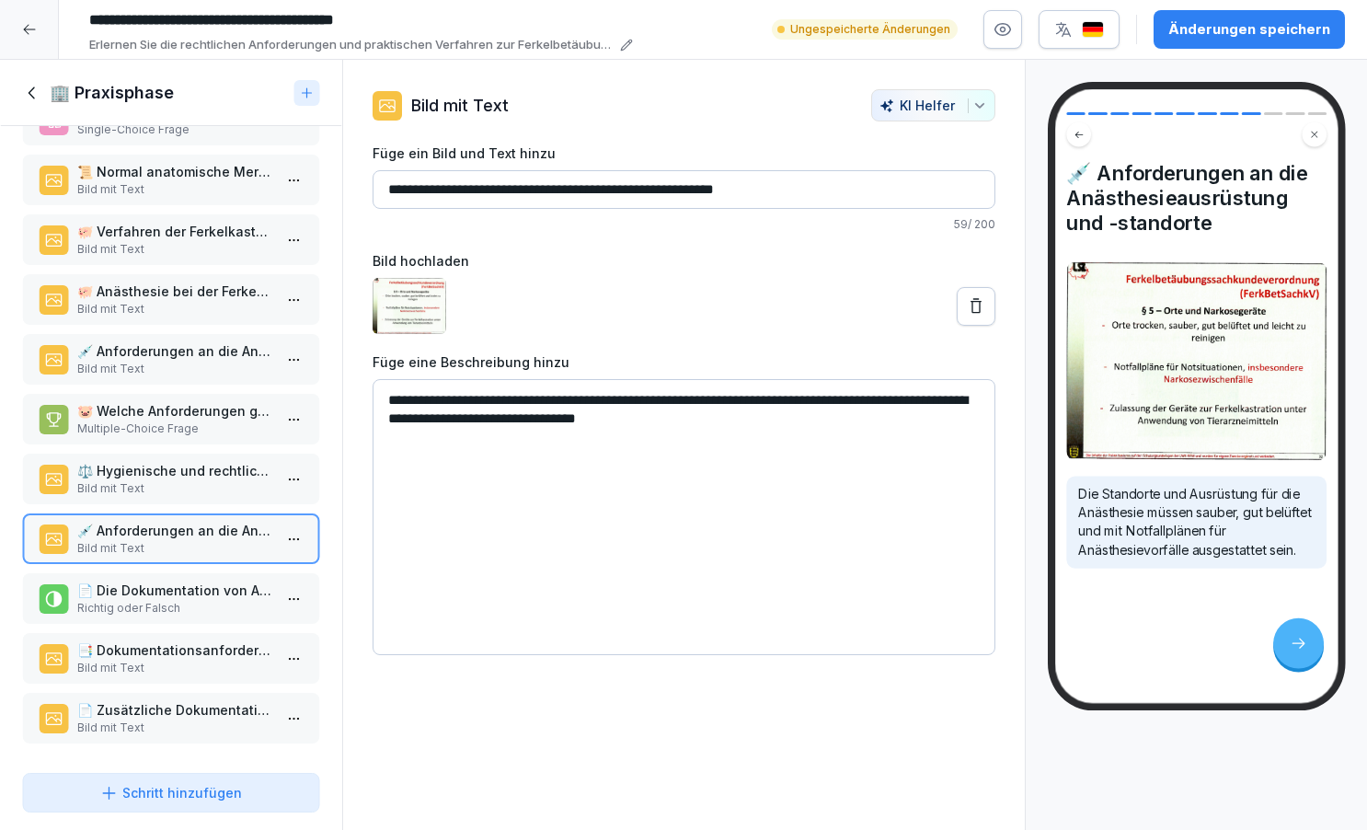
click at [199, 605] on p "Richtig oder Falsch" at bounding box center [174, 608] width 195 height 17
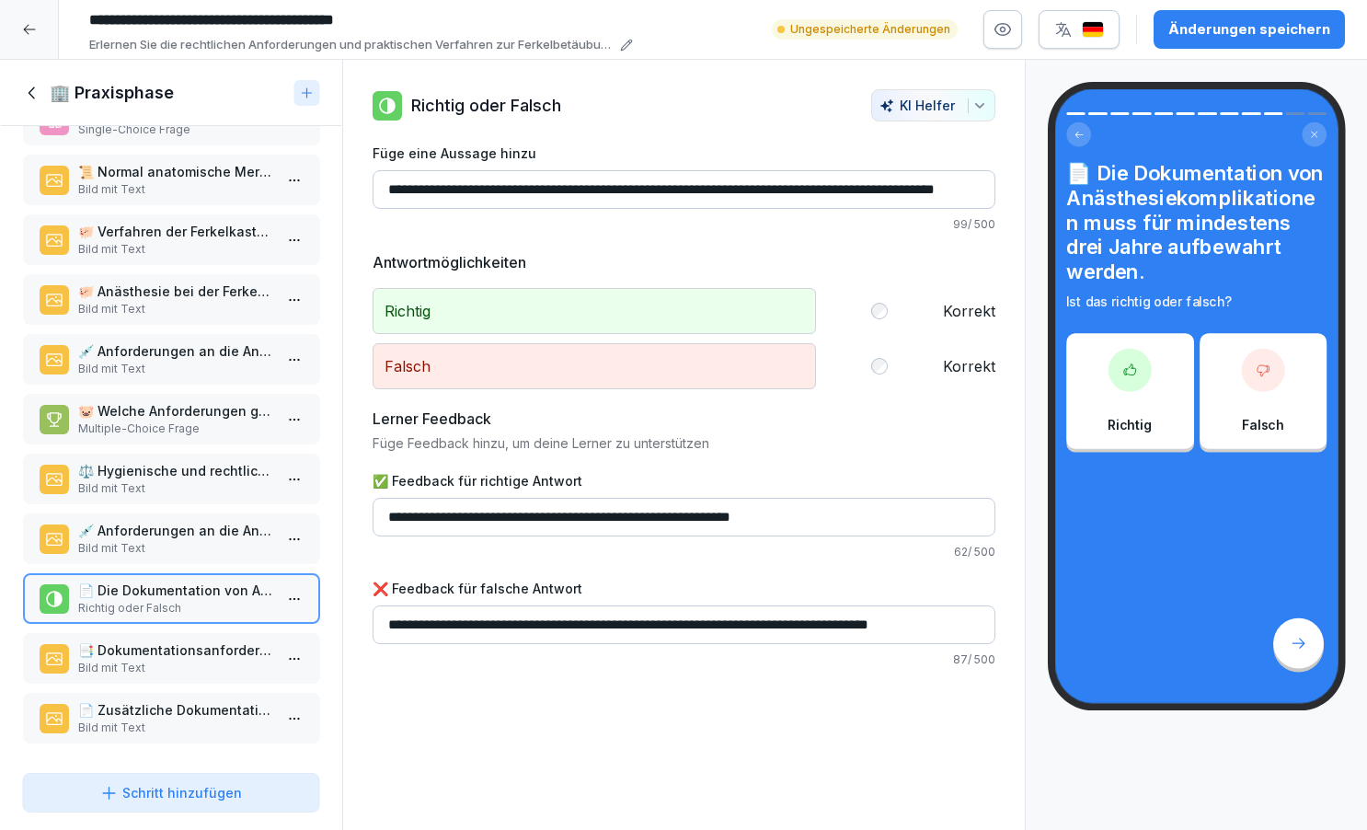
click at [158, 662] on p "Bild mit Text" at bounding box center [174, 668] width 195 height 17
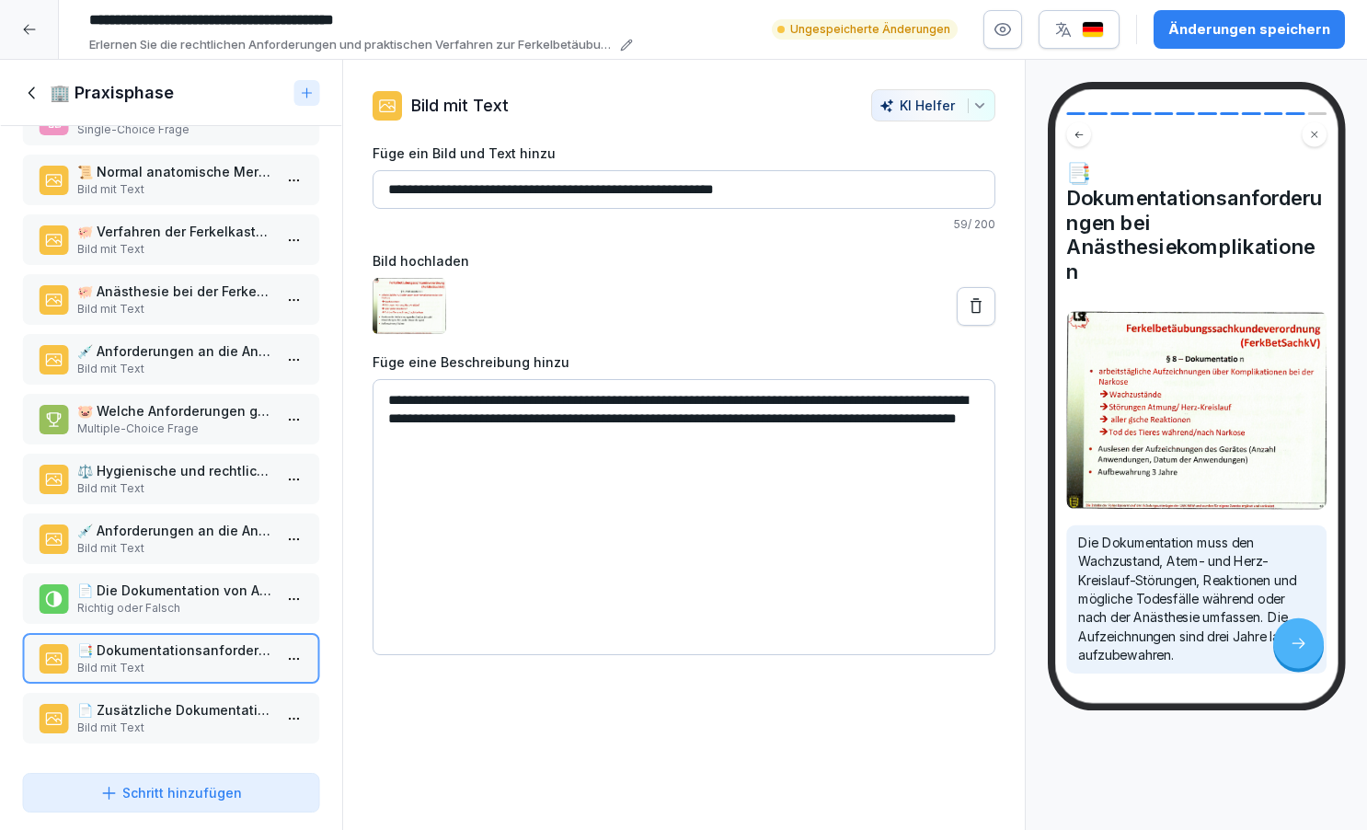
click at [157, 716] on p "📄 Zusätzliche Dokumentationsanforderungen (§ 8 FerkBetSachV)" at bounding box center [174, 709] width 195 height 19
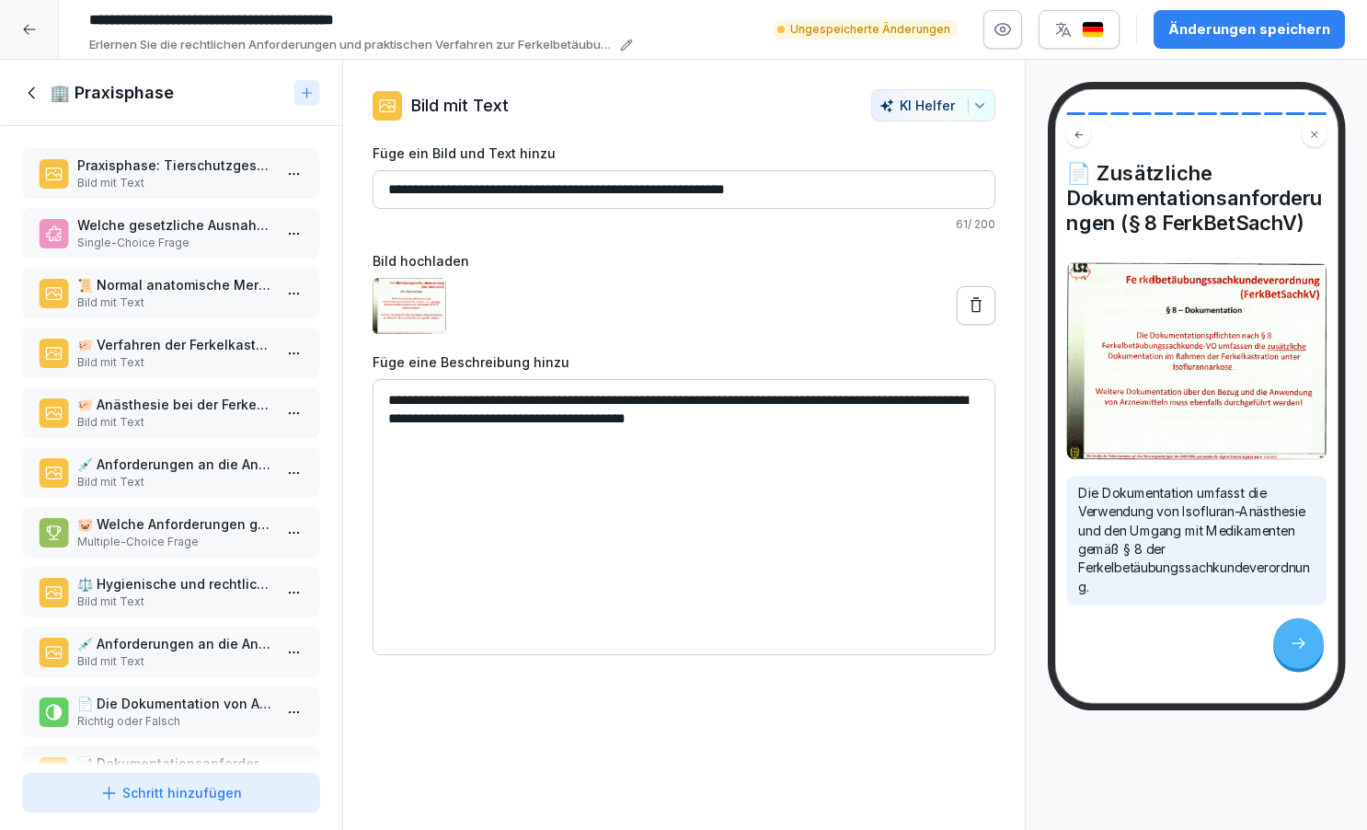
click at [1236, 22] on div "Änderungen speichern" at bounding box center [1249, 29] width 162 height 20
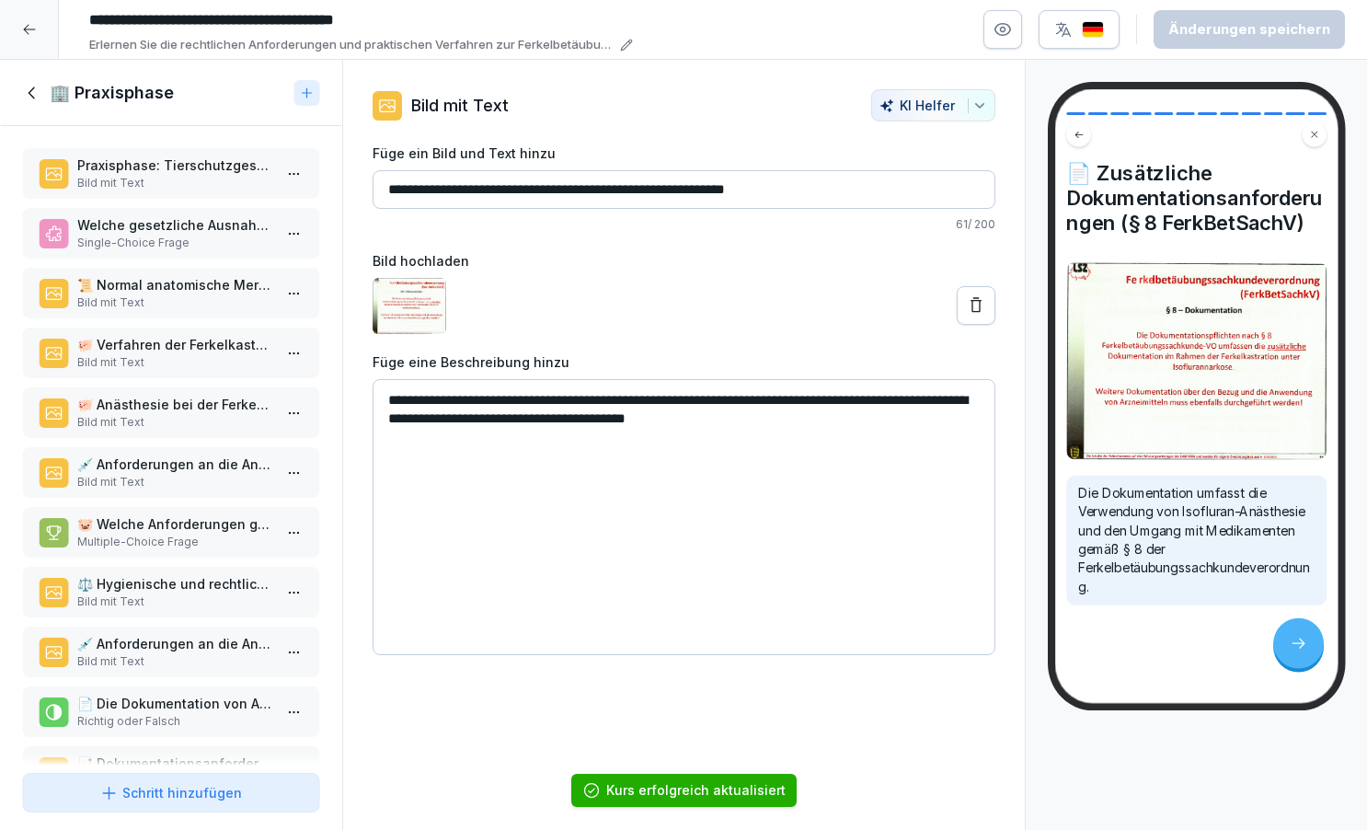
click at [31, 95] on icon at bounding box center [32, 93] width 20 height 20
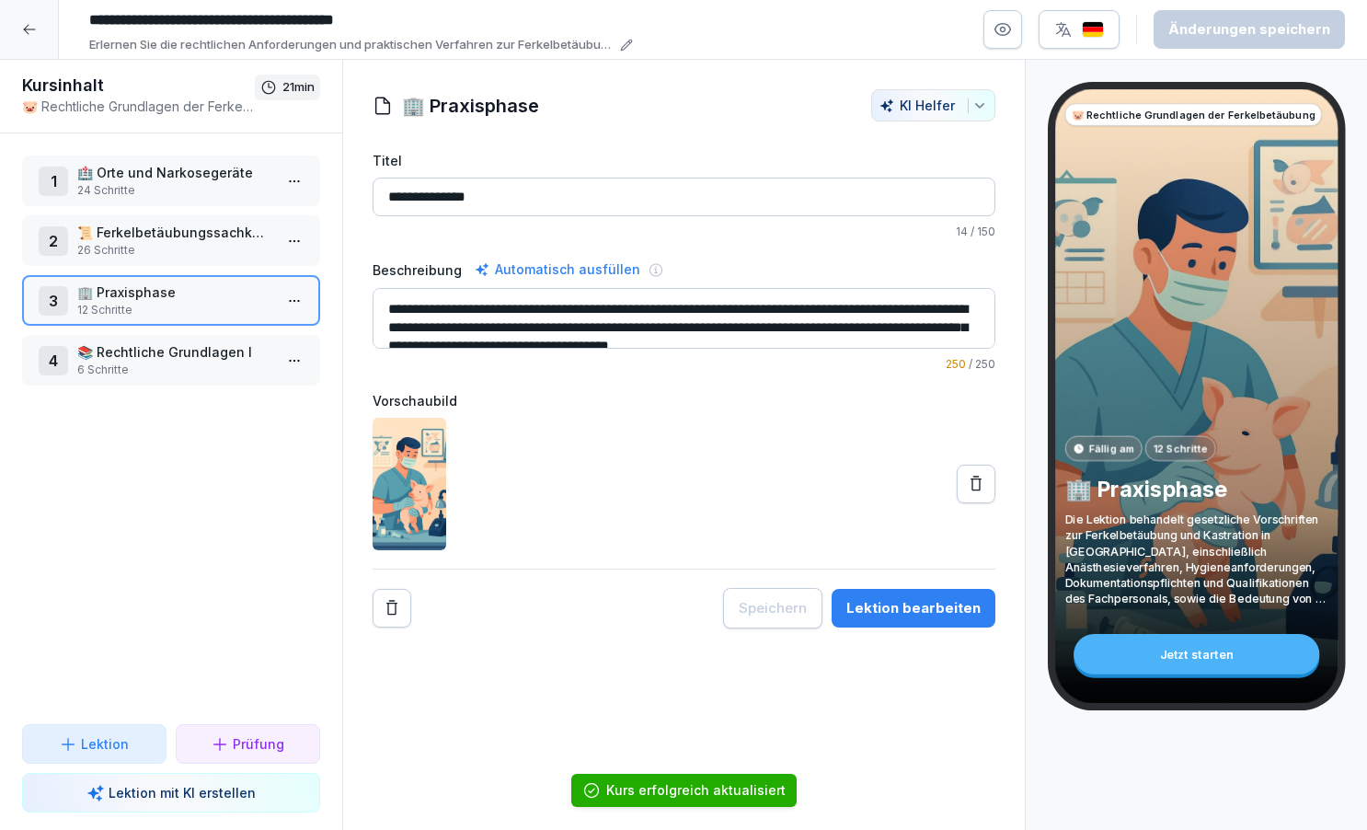
click at [167, 359] on p "📚 Rechtliche Grundlagen I" at bounding box center [174, 351] width 195 height 19
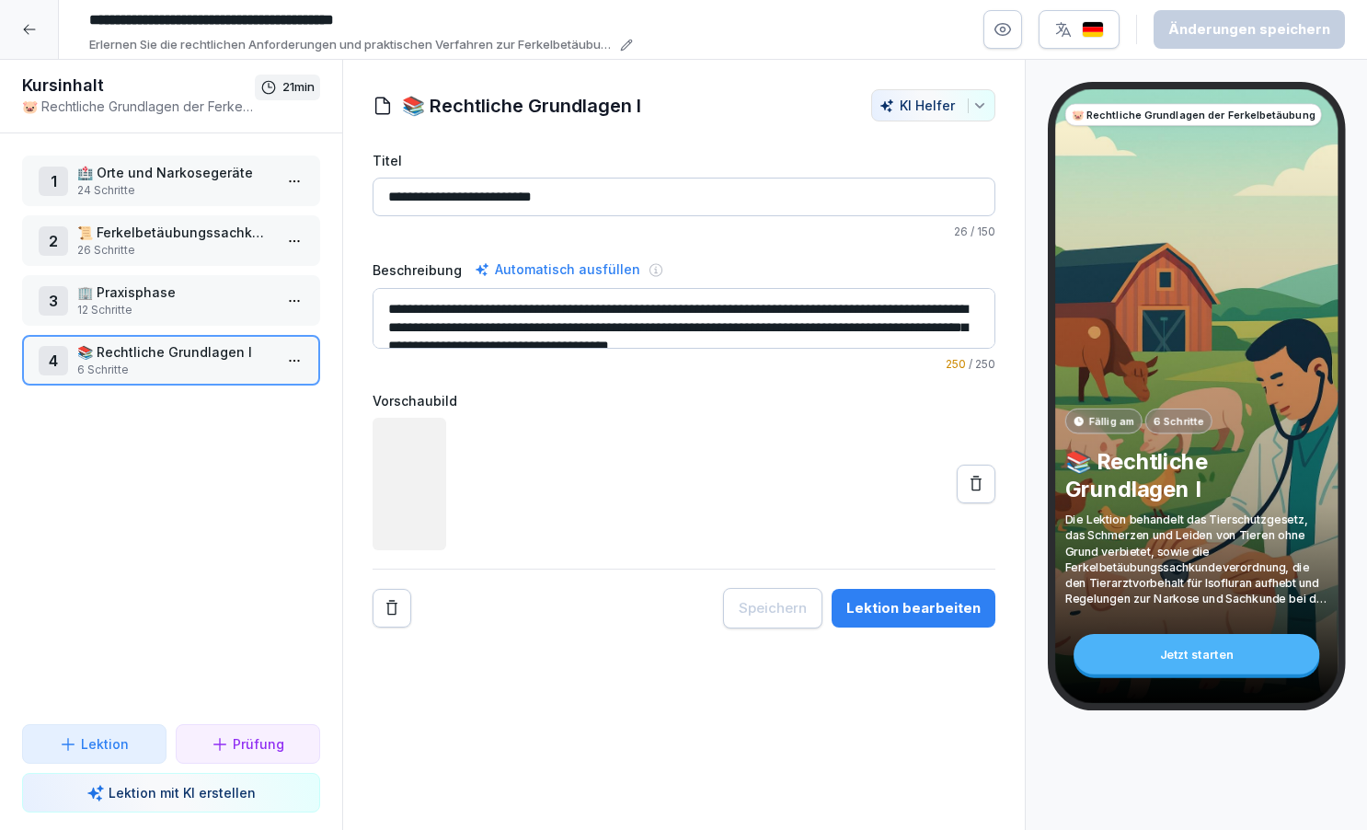
click at [913, 598] on div "Lektion bearbeiten" at bounding box center [913, 608] width 134 height 20
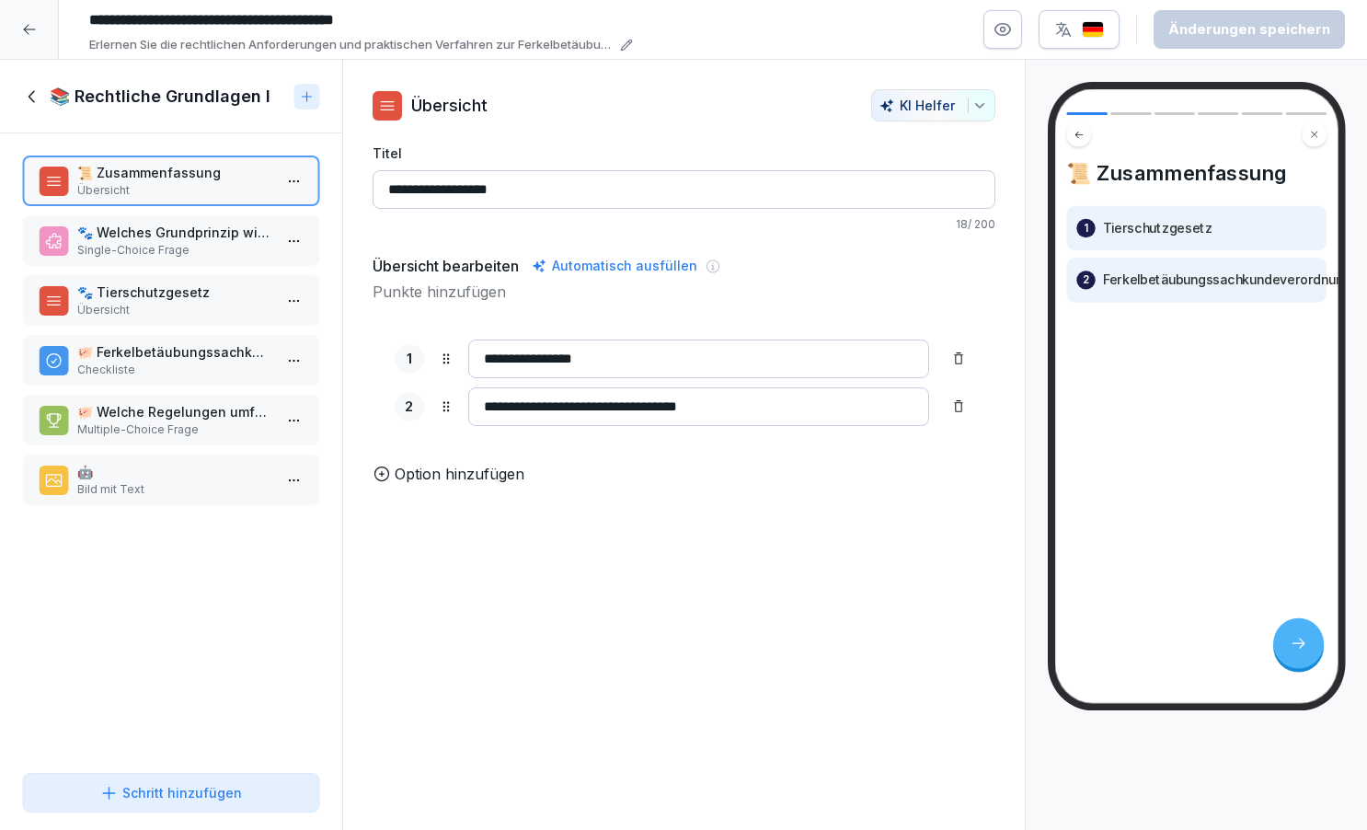
click at [184, 243] on p "Single-Choice Frage" at bounding box center [174, 250] width 195 height 17
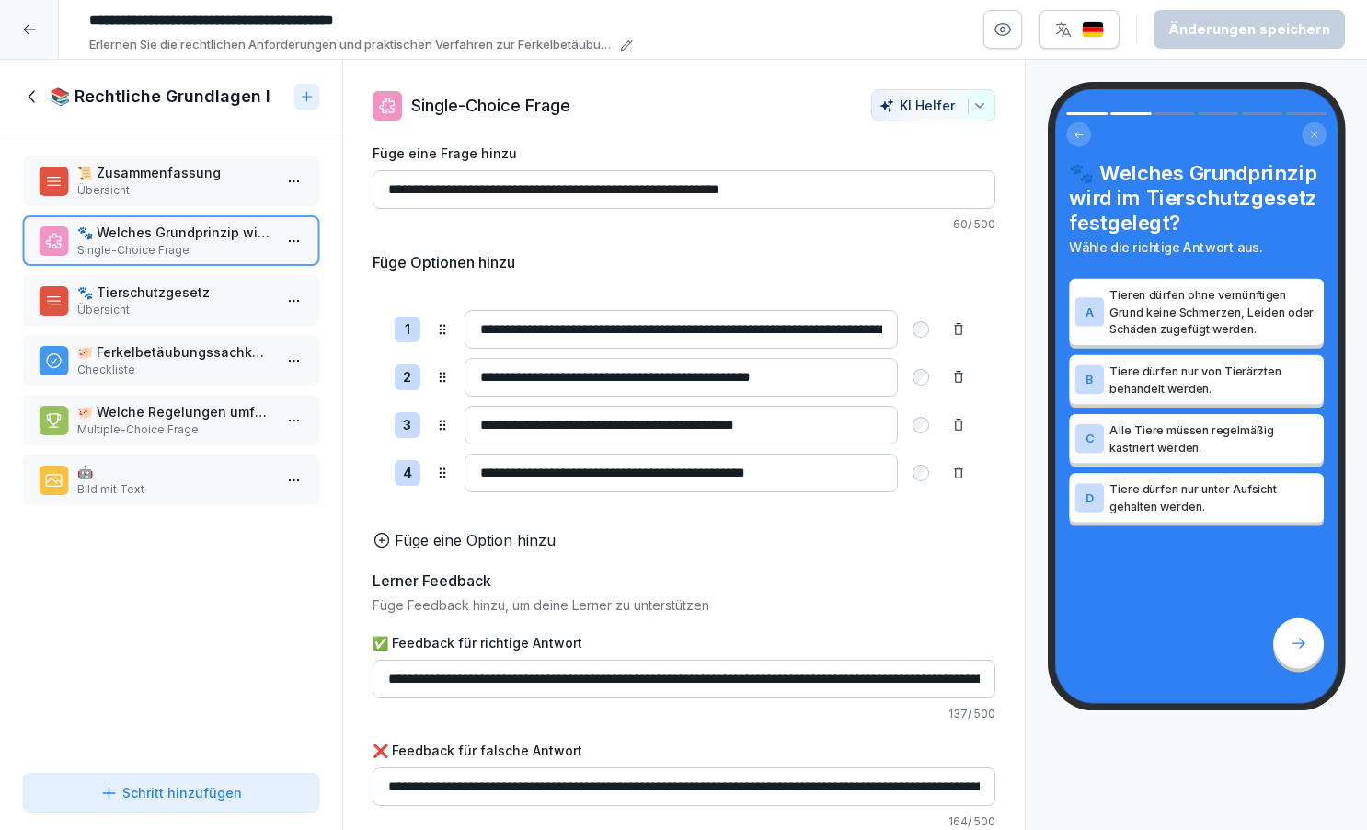
click at [165, 293] on p "🐾 Tierschutzgesetz" at bounding box center [174, 291] width 195 height 19
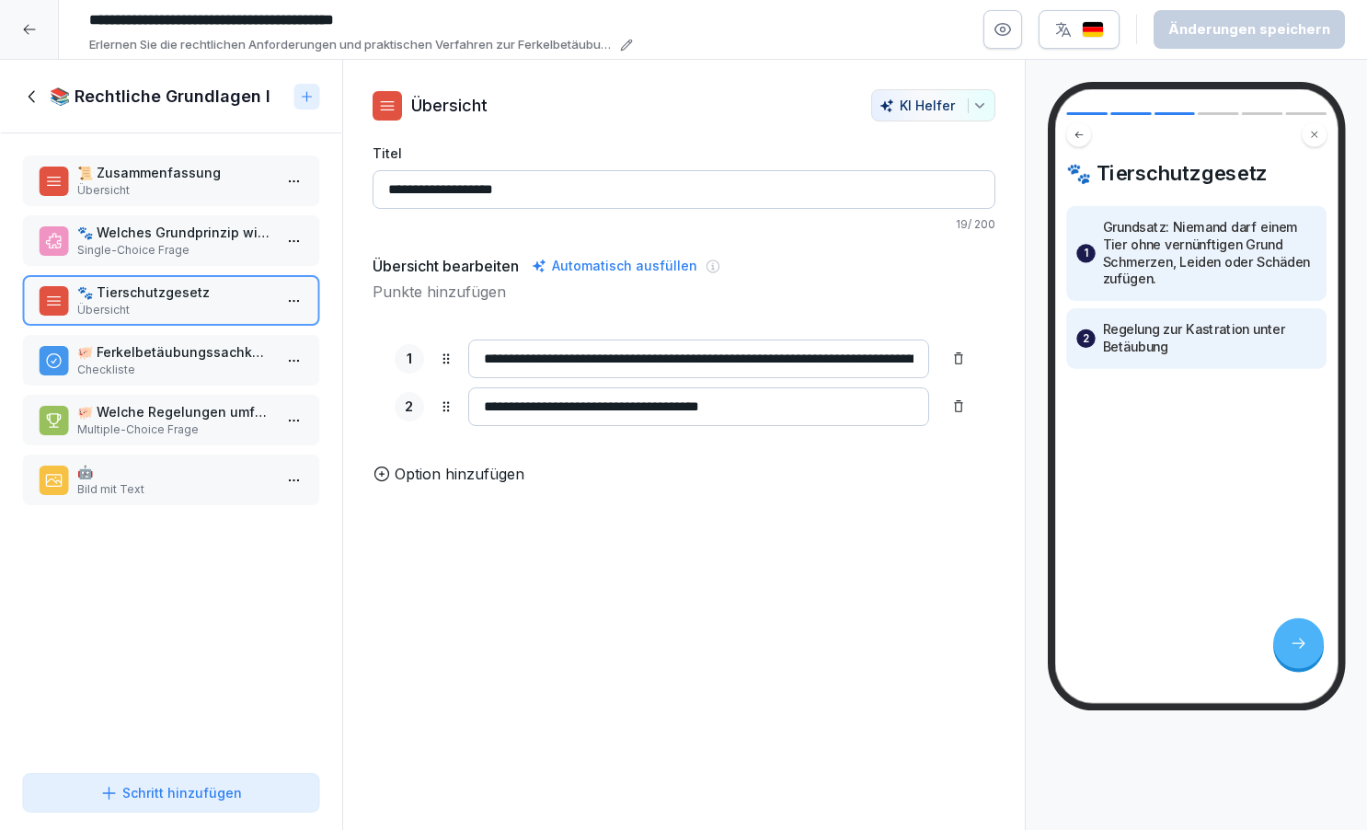
click at [168, 356] on p "🐖 Ferkelbetäubungssachkundeverordnung" at bounding box center [174, 351] width 195 height 19
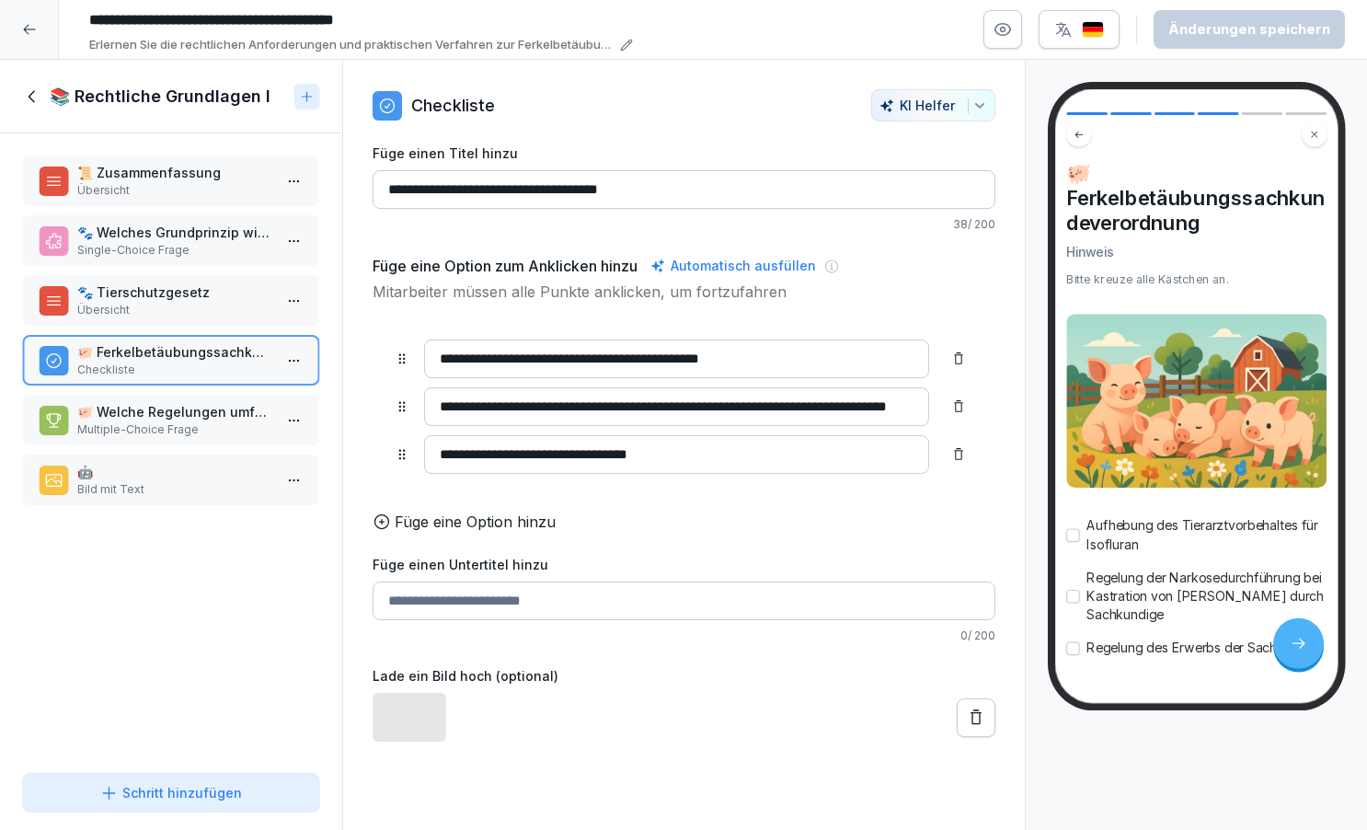
click at [179, 410] on p "🐖 Welche Regelungen umfasst die Ferkelbetäubungssachkundeverordnung?" at bounding box center [174, 411] width 195 height 19
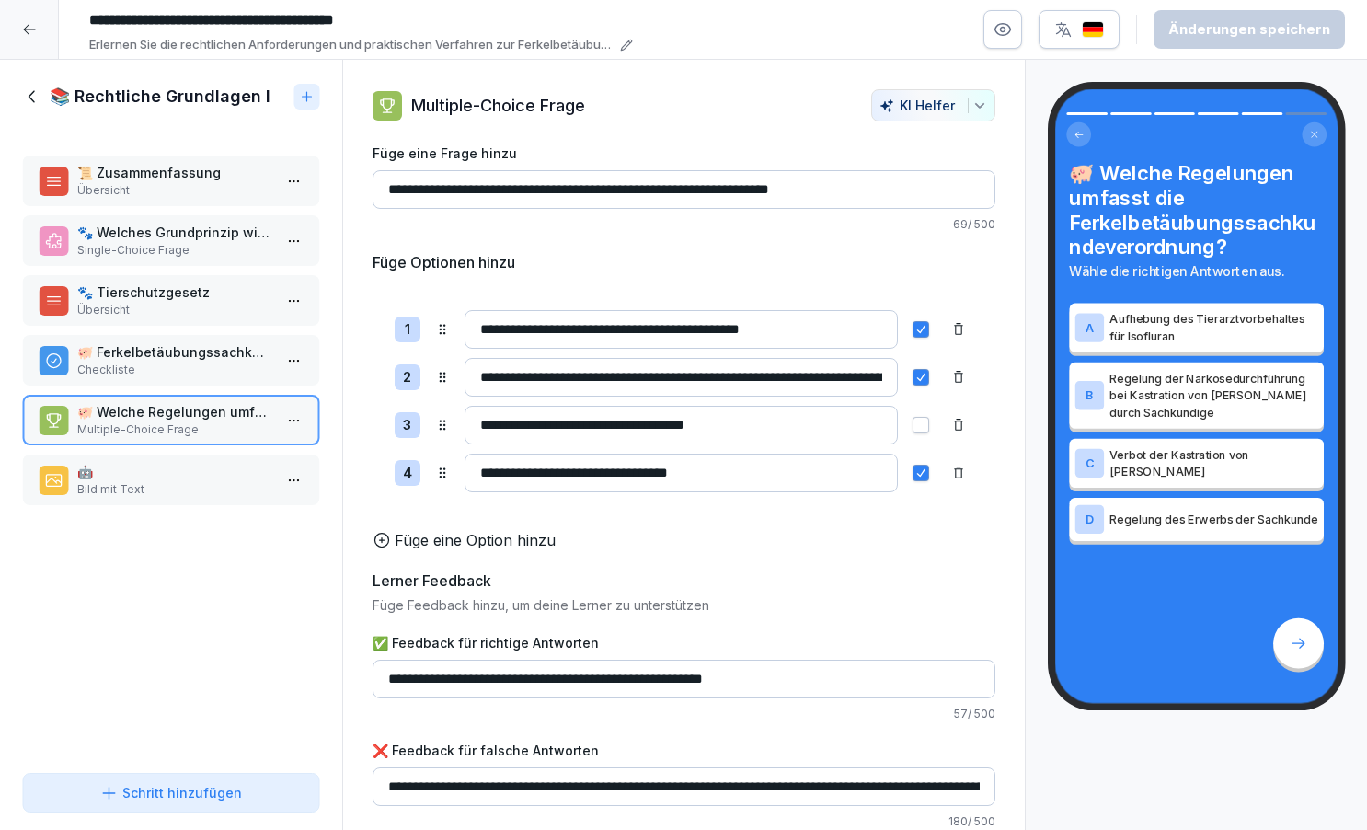
click at [190, 483] on p "Bild mit Text" at bounding box center [174, 489] width 195 height 17
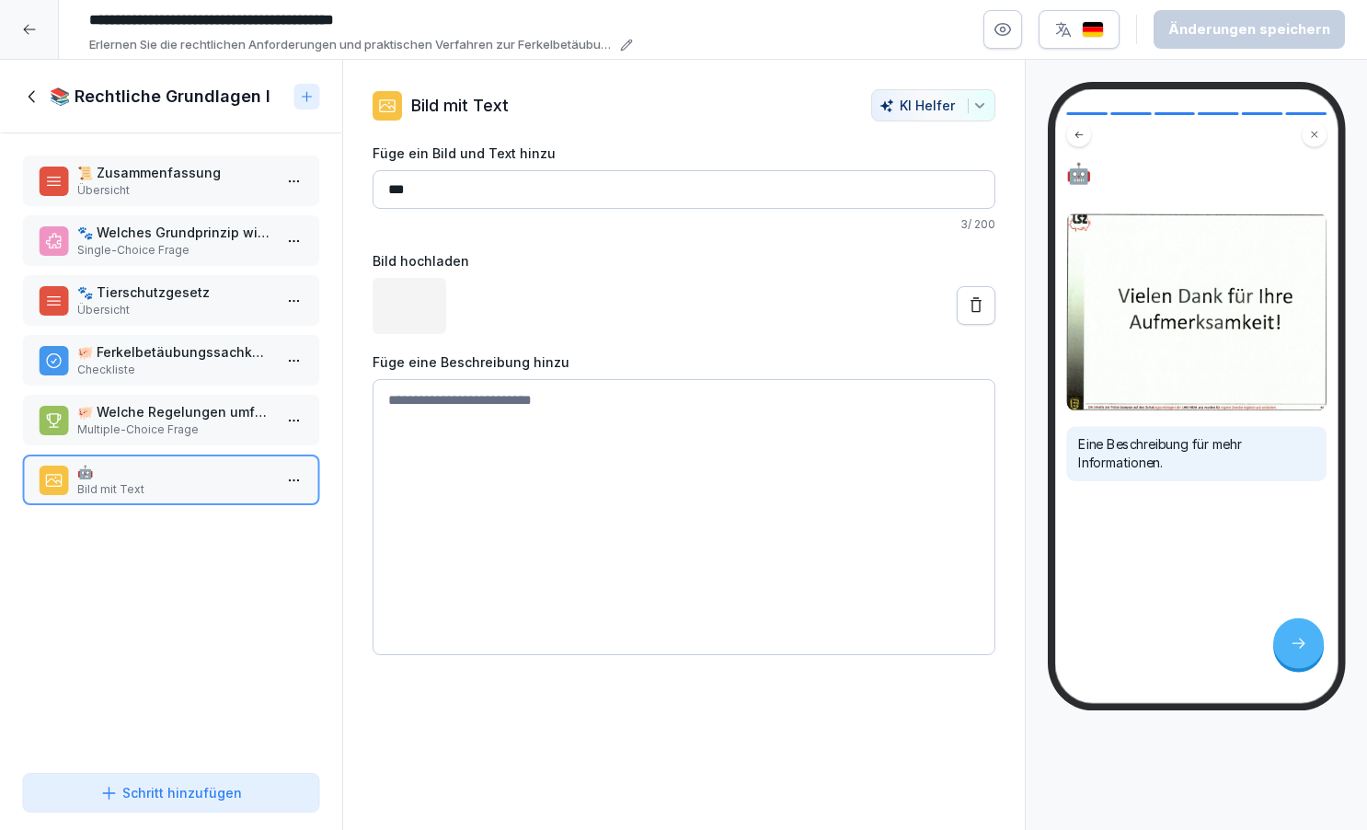
click at [32, 95] on icon at bounding box center [32, 96] width 20 height 20
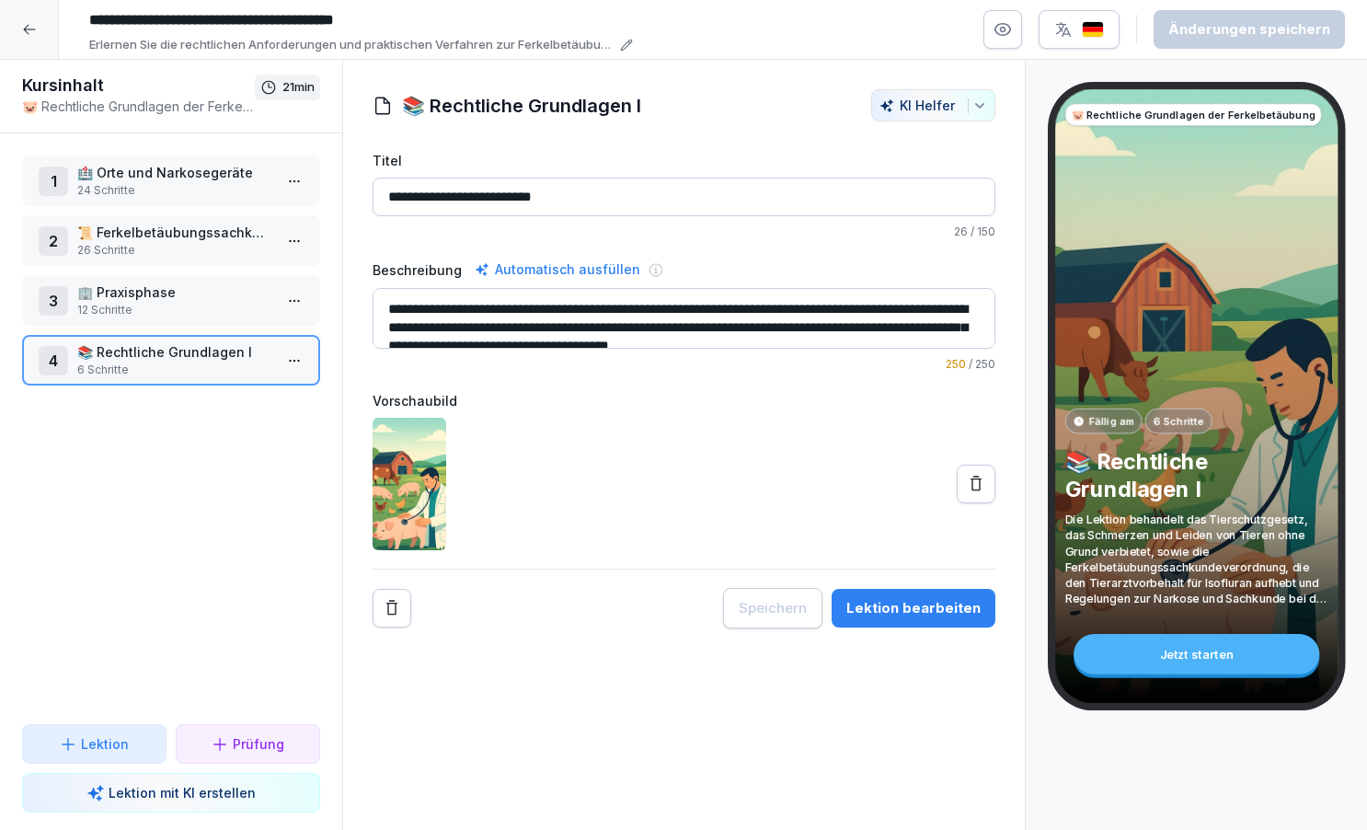
click at [194, 230] on p "📜 Ferkelbetäubungssachkundeverordnung (FerkBetSachkV)" at bounding box center [174, 232] width 195 height 19
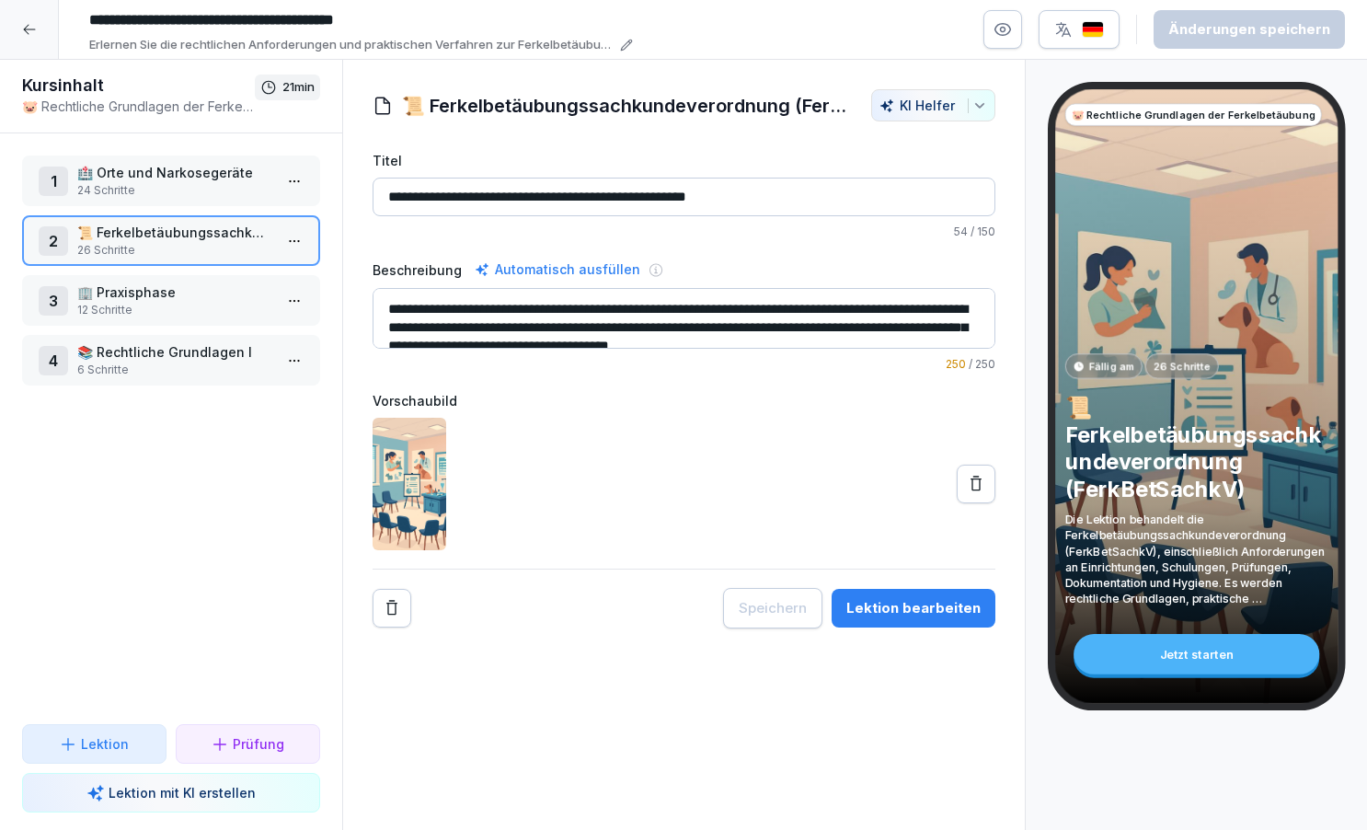
click at [893, 612] on div "Lektion bearbeiten" at bounding box center [913, 608] width 134 height 20
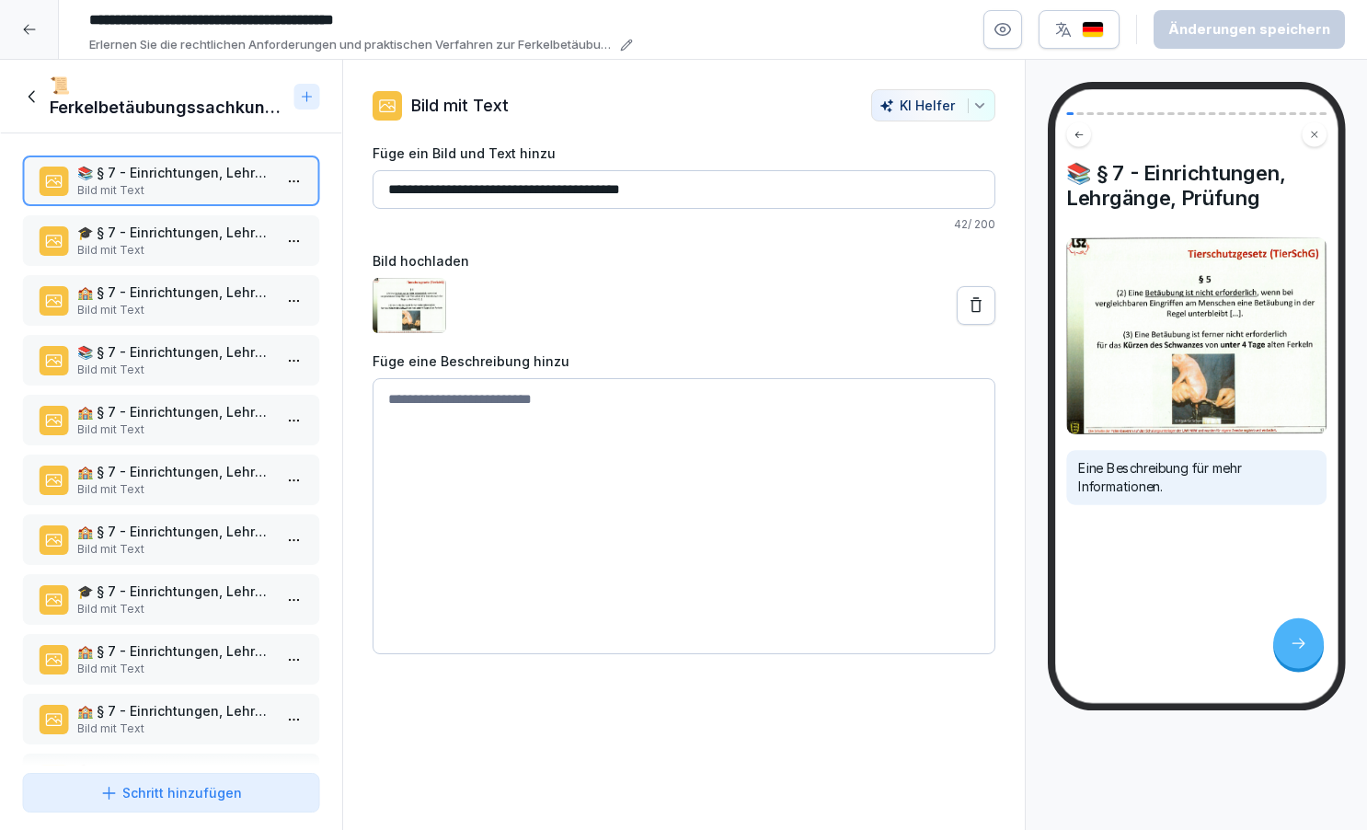
click at [443, 405] on textarea at bounding box center [684, 516] width 623 height 276
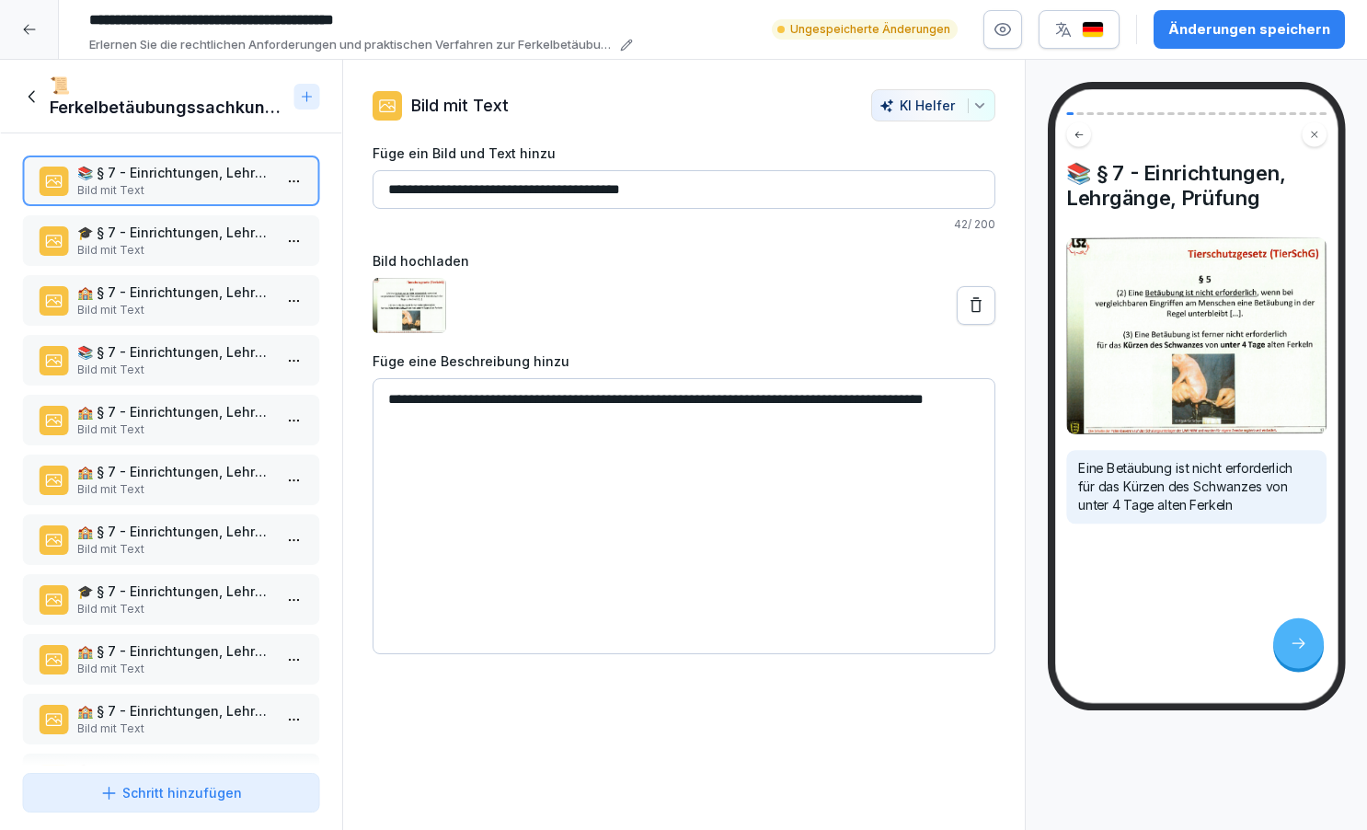
type textarea "**********"
click at [156, 241] on p "🎓 § 7 - Einrichtungen, Lehrgänge, Prüfung" at bounding box center [174, 232] width 195 height 19
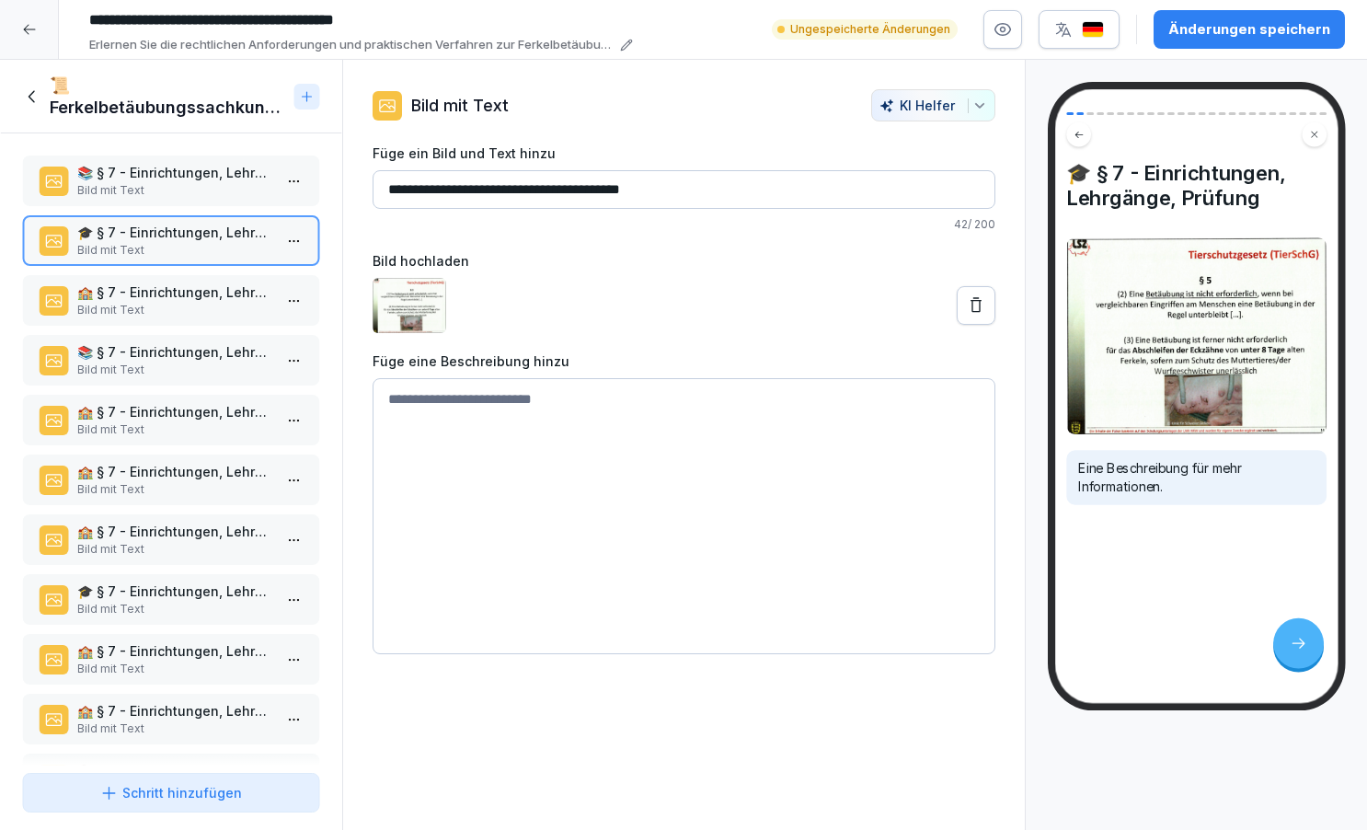
click at [410, 397] on textarea at bounding box center [684, 516] width 623 height 276
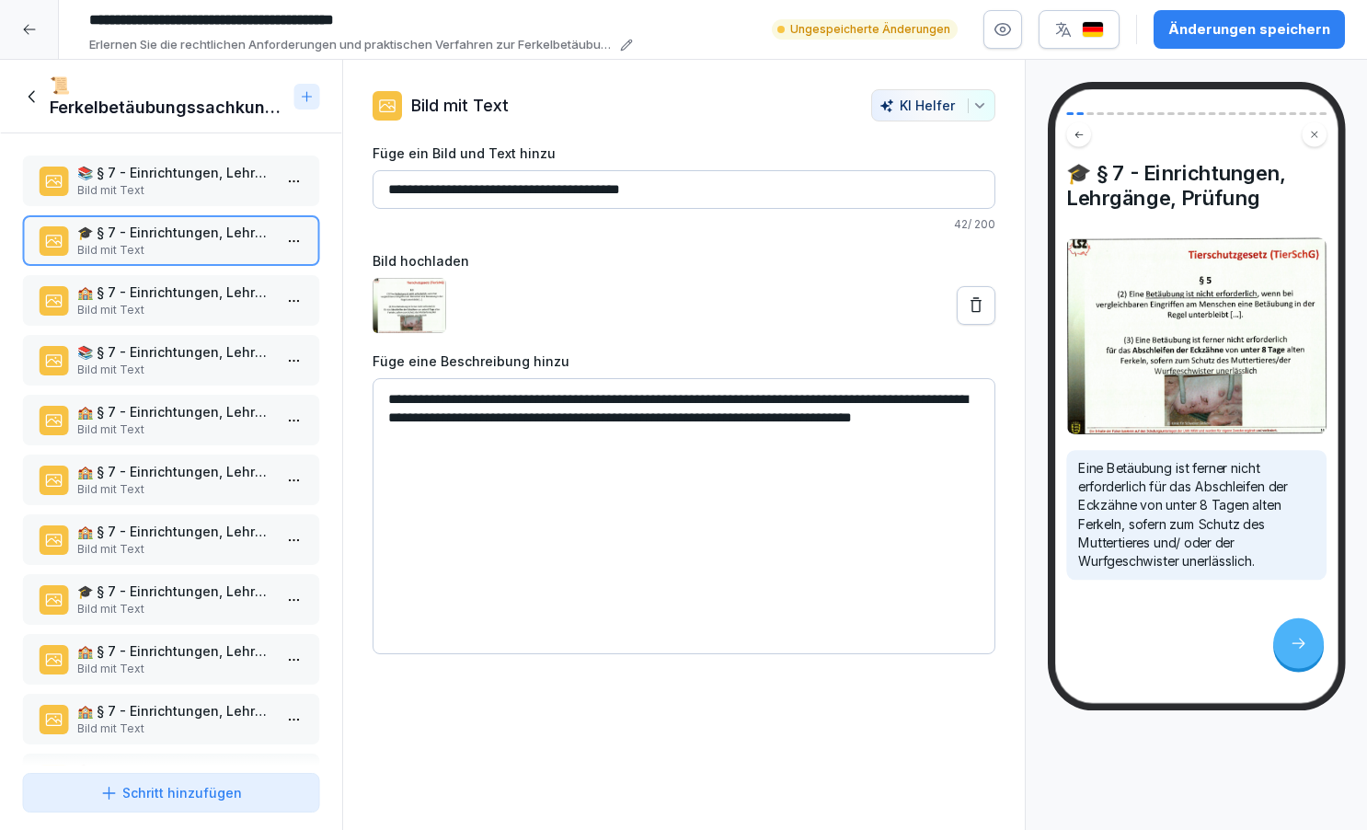
type textarea "**********"
click at [195, 298] on p "🏫 § 7 - Einrichtungen, Lehrgänge, Prüfung" at bounding box center [174, 291] width 195 height 19
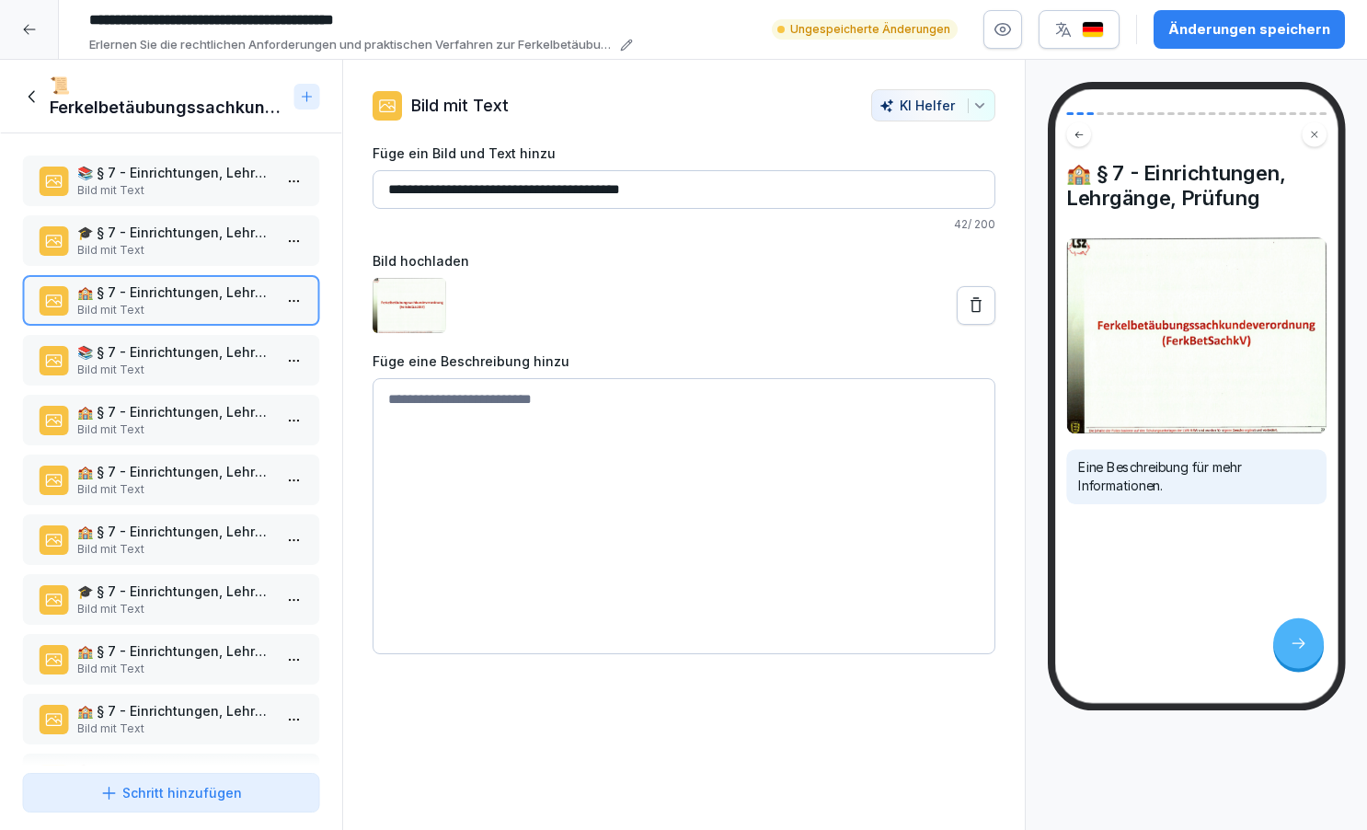
click at [196, 358] on p "📚 § 7 - Einrichtungen, Lehrgänge, Prüfung" at bounding box center [174, 351] width 195 height 19
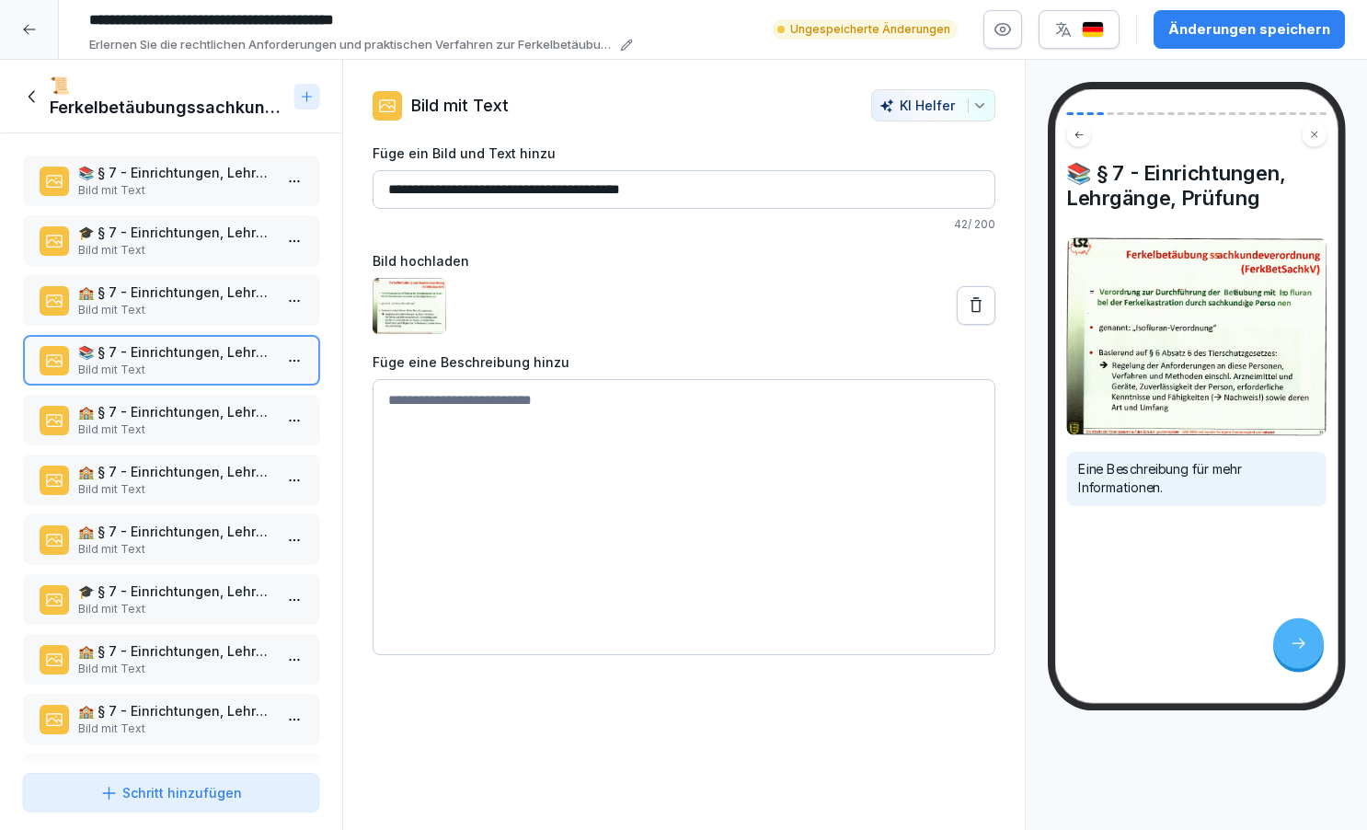
click at [206, 411] on p "🏫 § 7 - Einrichtungen, Lehrgänge, Prüfung" at bounding box center [174, 411] width 195 height 19
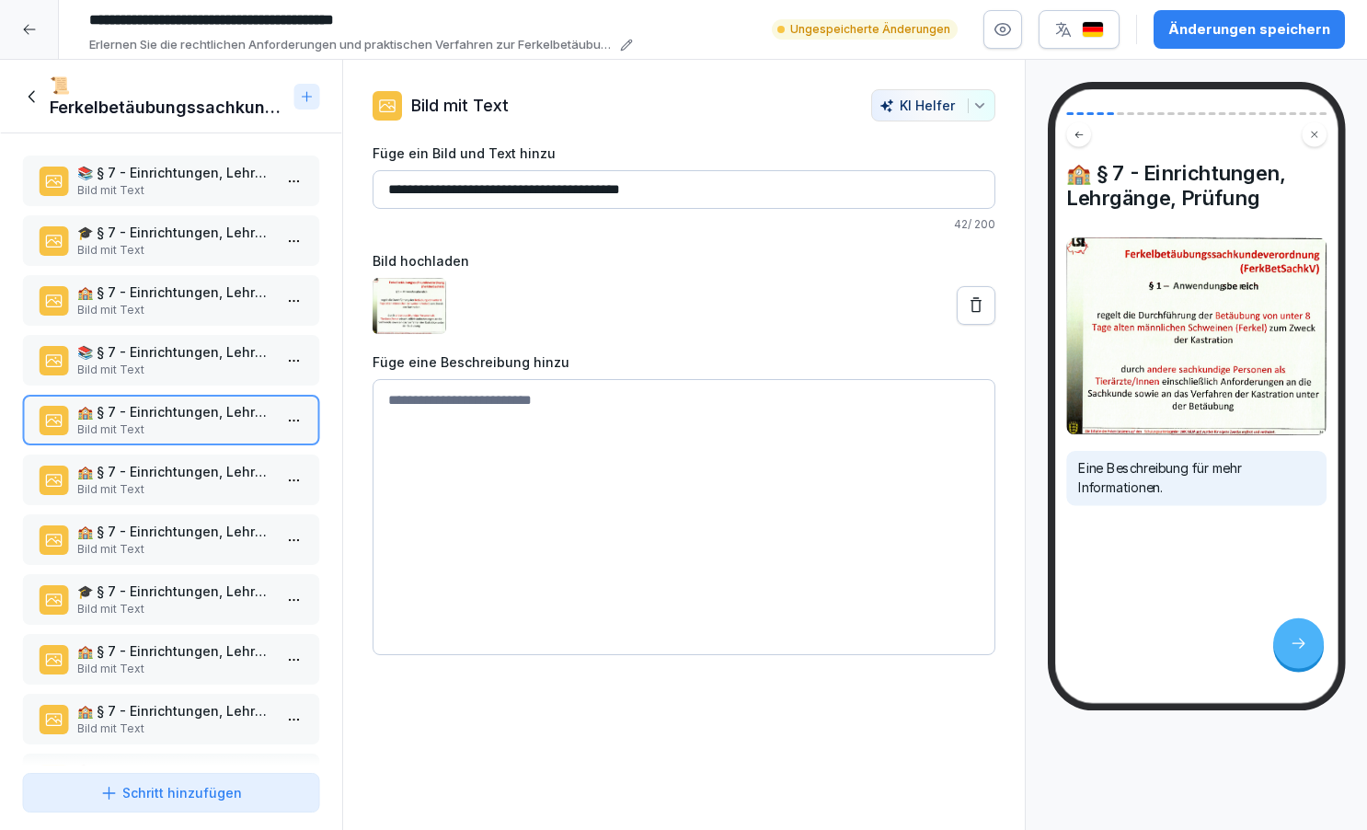
click at [216, 474] on p "🏫 § 7 - Einrichtungen, Lehrgänge, Prüfung" at bounding box center [174, 471] width 195 height 19
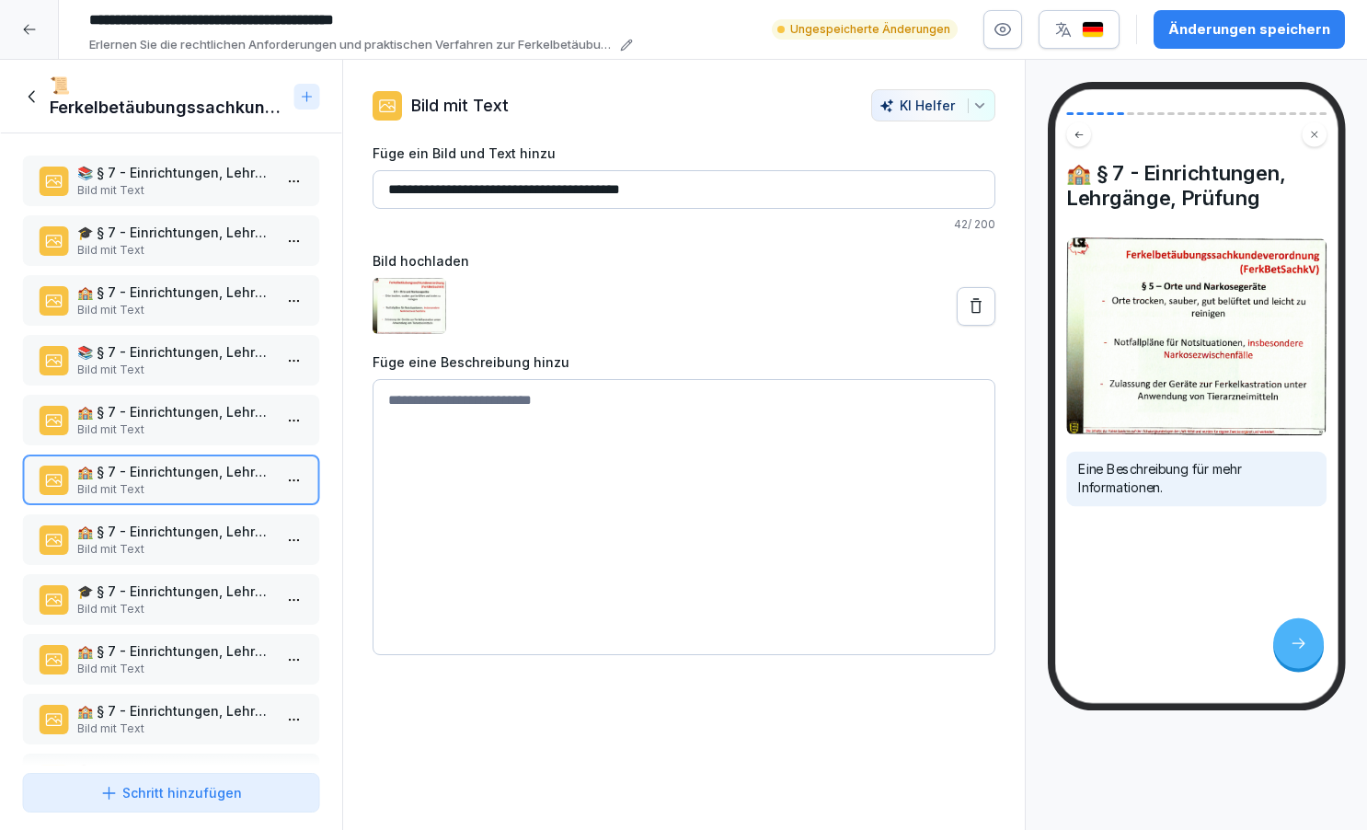
click at [225, 528] on p "🏫 § 7 - Einrichtungen, Lehrgänge, Prüfung" at bounding box center [174, 531] width 195 height 19
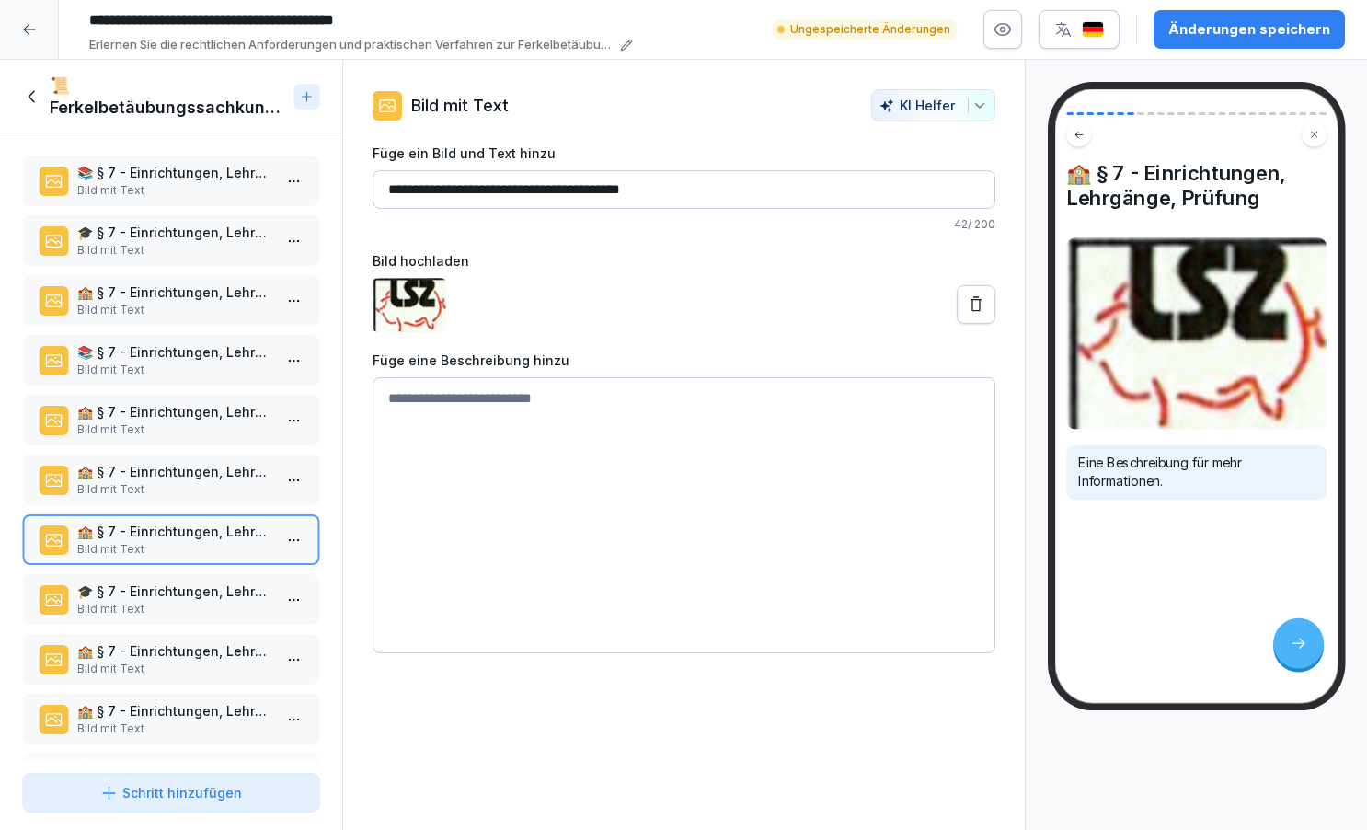
click at [303, 538] on html "**********" at bounding box center [683, 415] width 1367 height 830
click at [228, 644] on div "Löschen" at bounding box center [192, 644] width 75 height 19
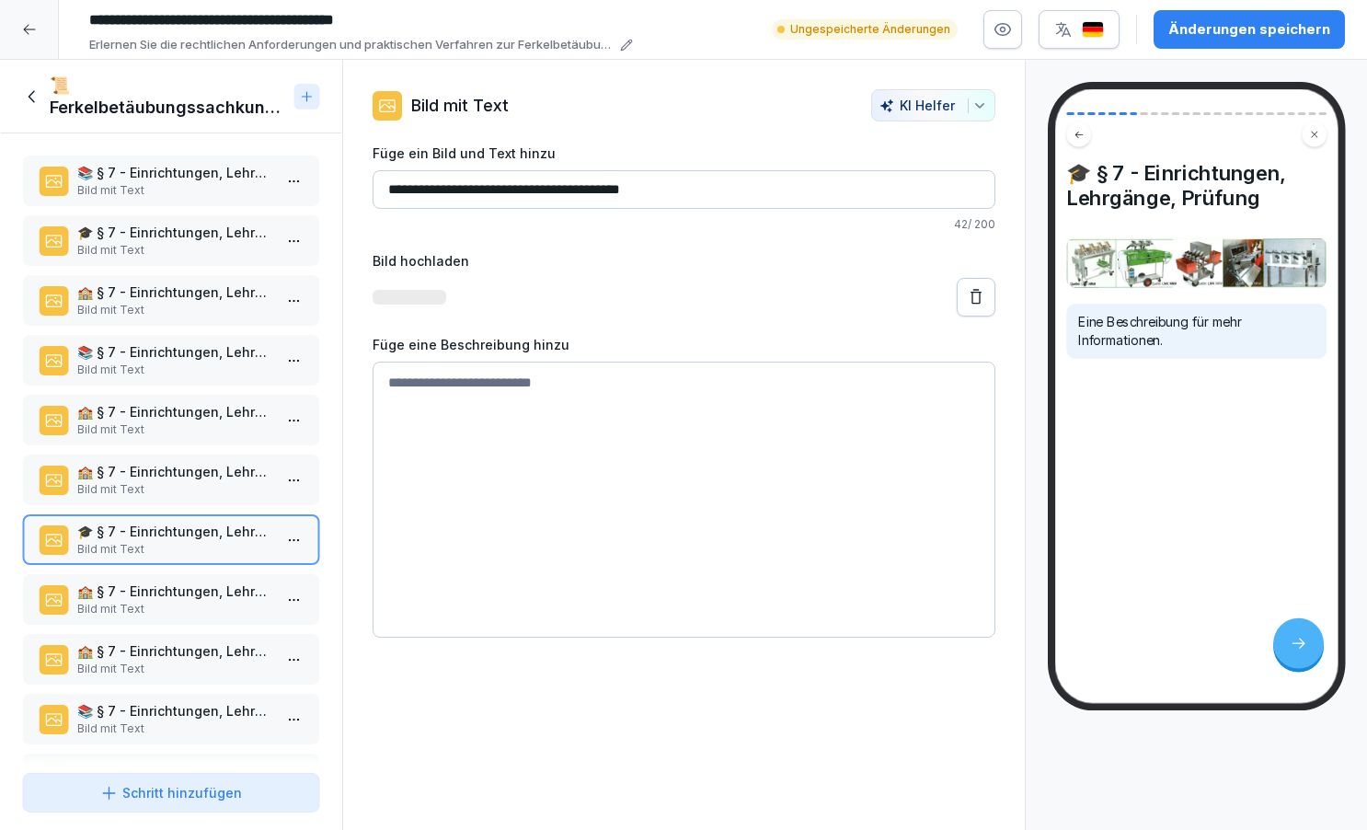
click at [236, 480] on p "🏫 § 7 - Einrichtungen, Lehrgänge, Prüfung" at bounding box center [174, 471] width 195 height 19
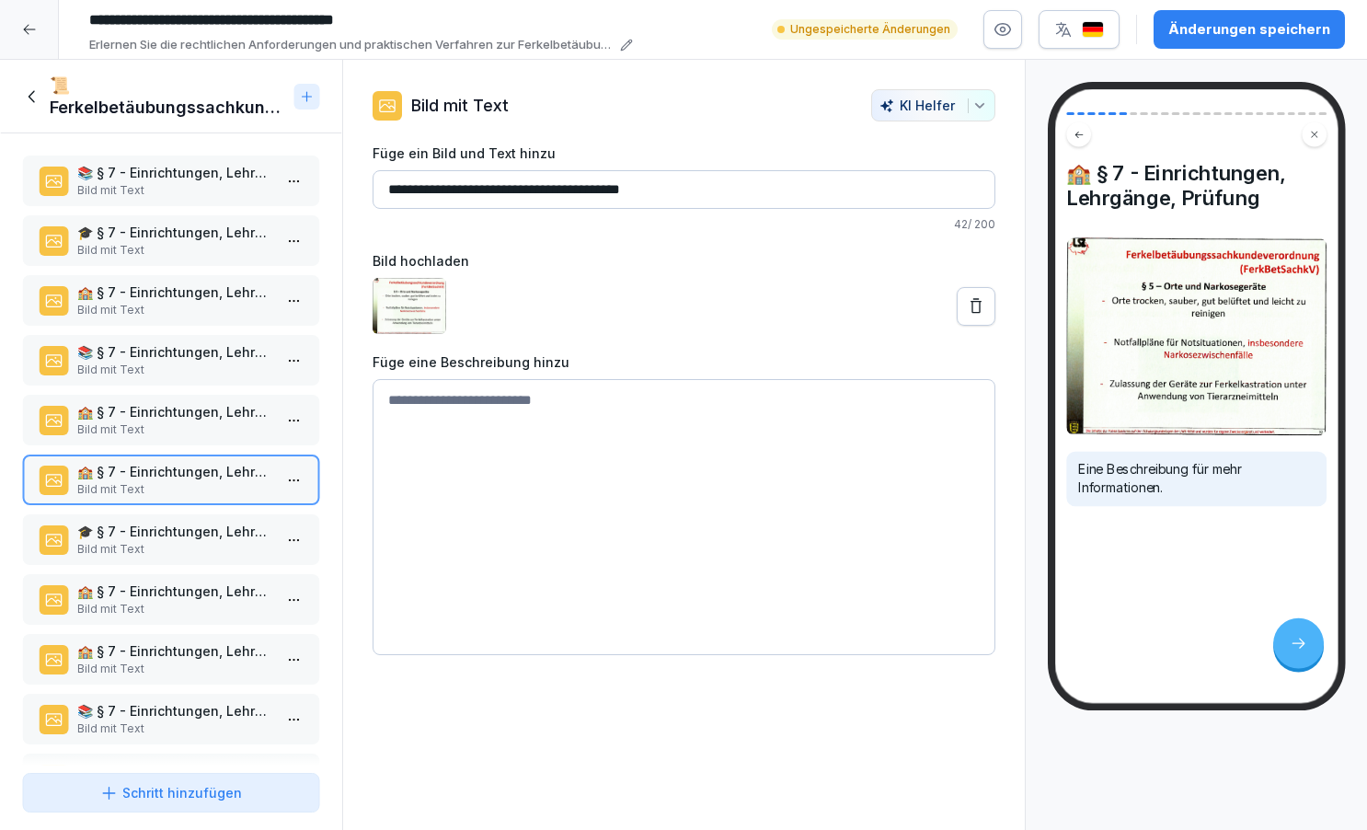
click at [226, 532] on p "🎓 § 7 - Einrichtungen, Lehrgänge, Prüfung" at bounding box center [174, 531] width 195 height 19
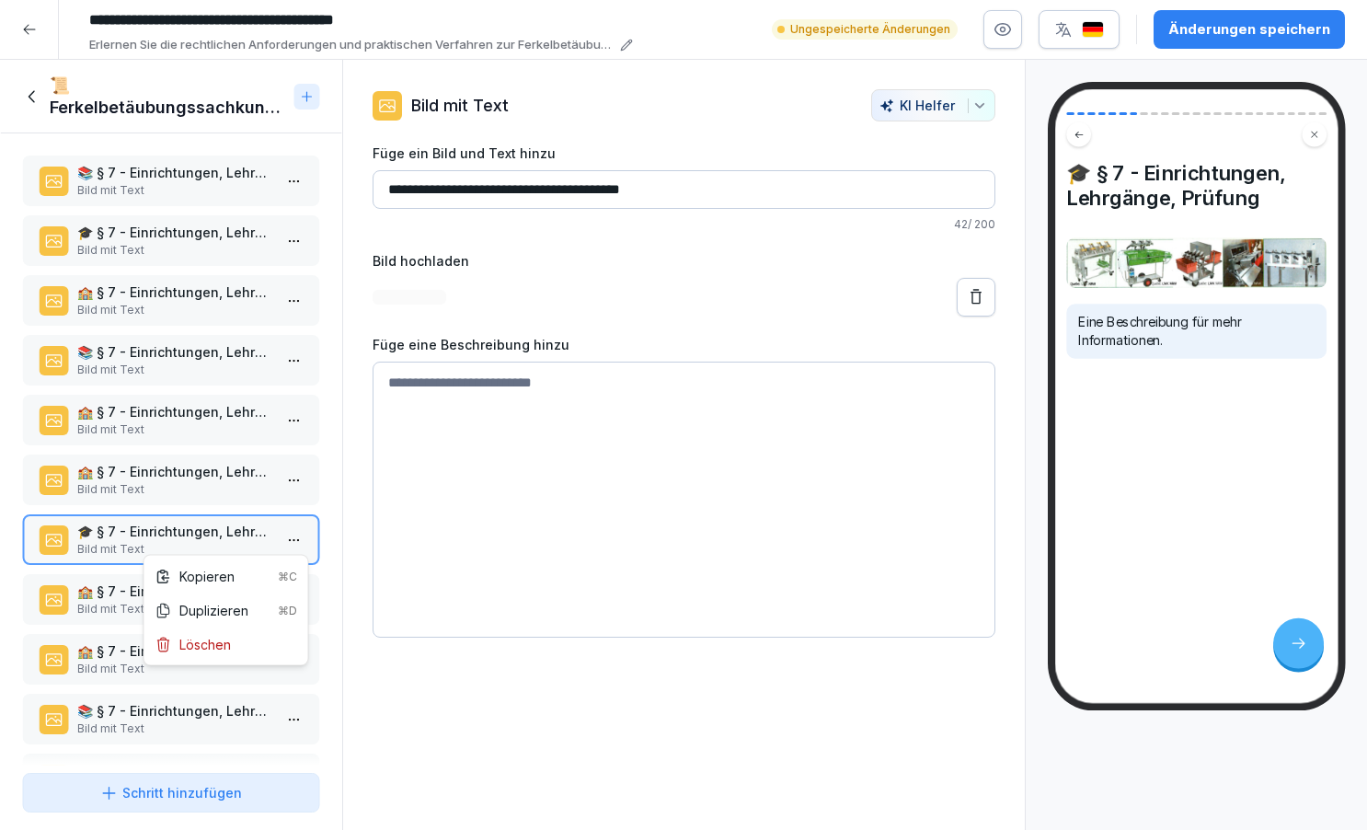
click at [299, 537] on html "**********" at bounding box center [683, 415] width 1367 height 830
click at [237, 646] on div "Löschen" at bounding box center [226, 644] width 156 height 34
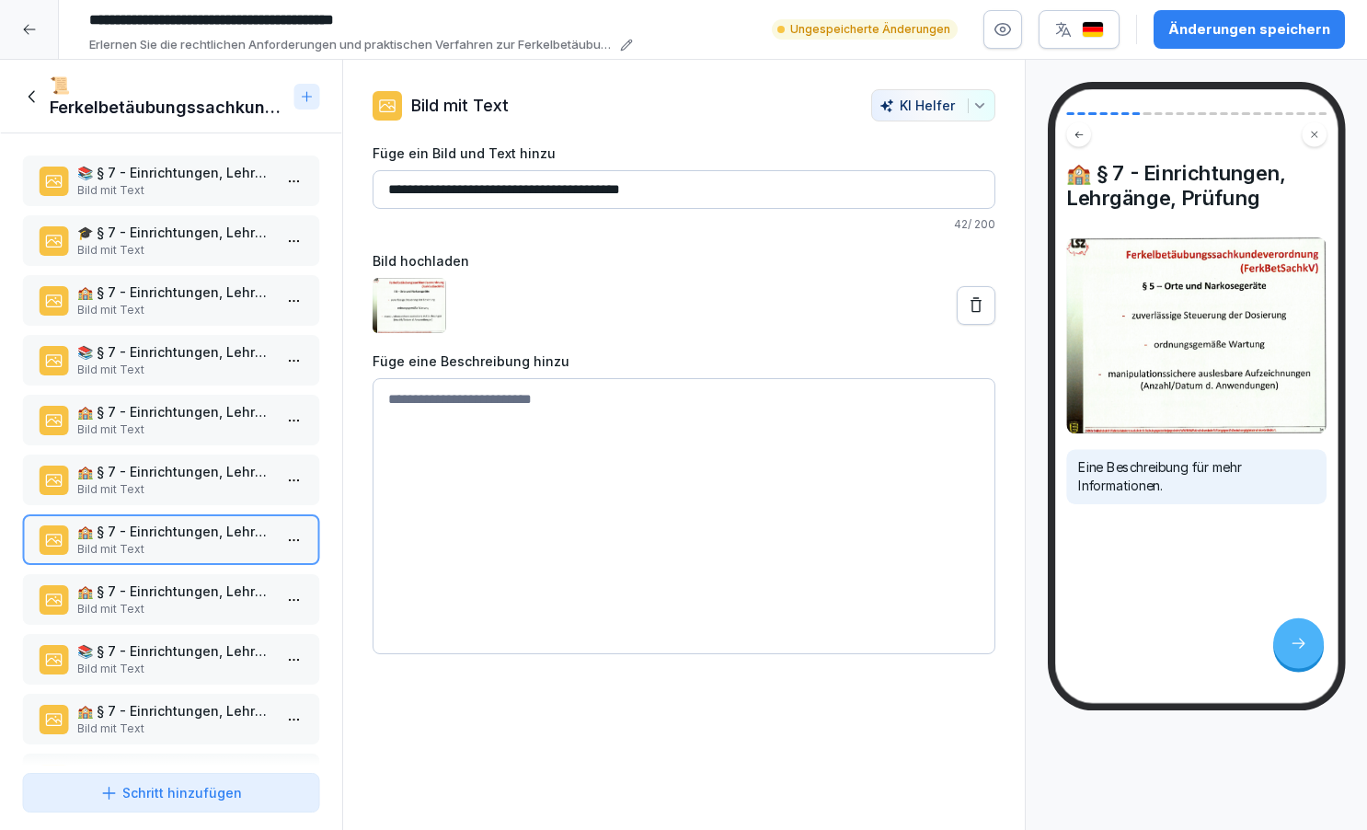
click at [177, 796] on div "Schritt hinzufügen" at bounding box center [171, 792] width 142 height 19
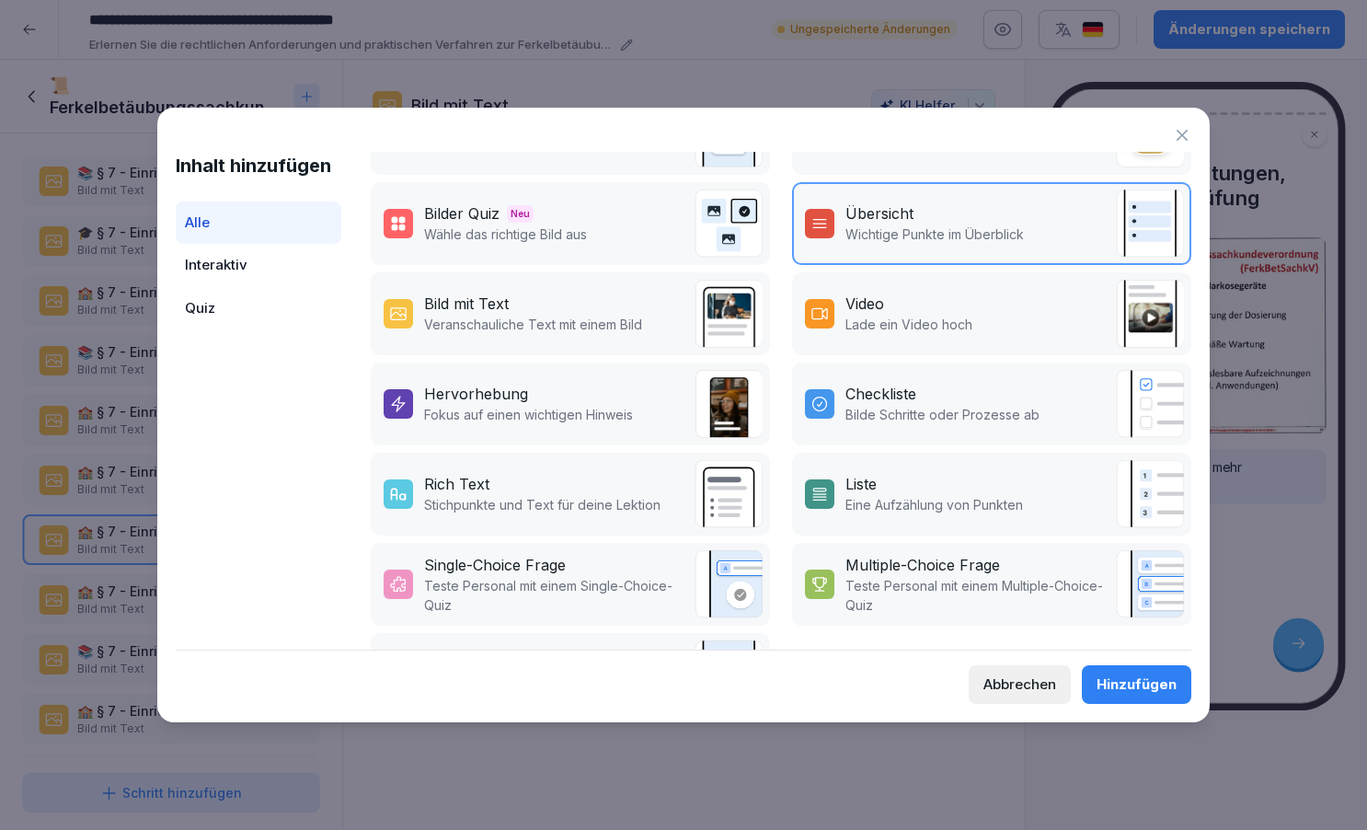
scroll to position [267, 0]
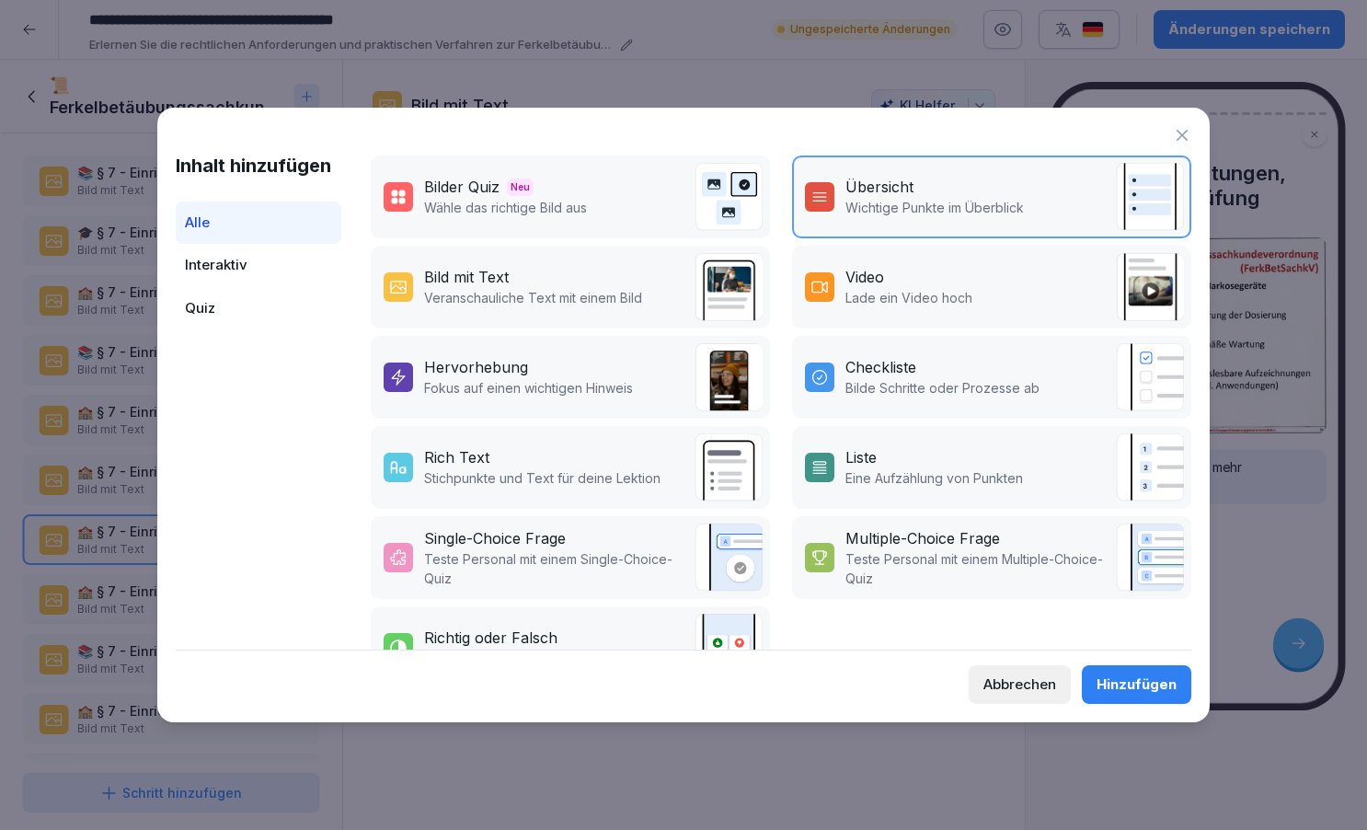
click at [556, 473] on p "Stichpunkte und Text für deine Lektion" at bounding box center [542, 477] width 236 height 19
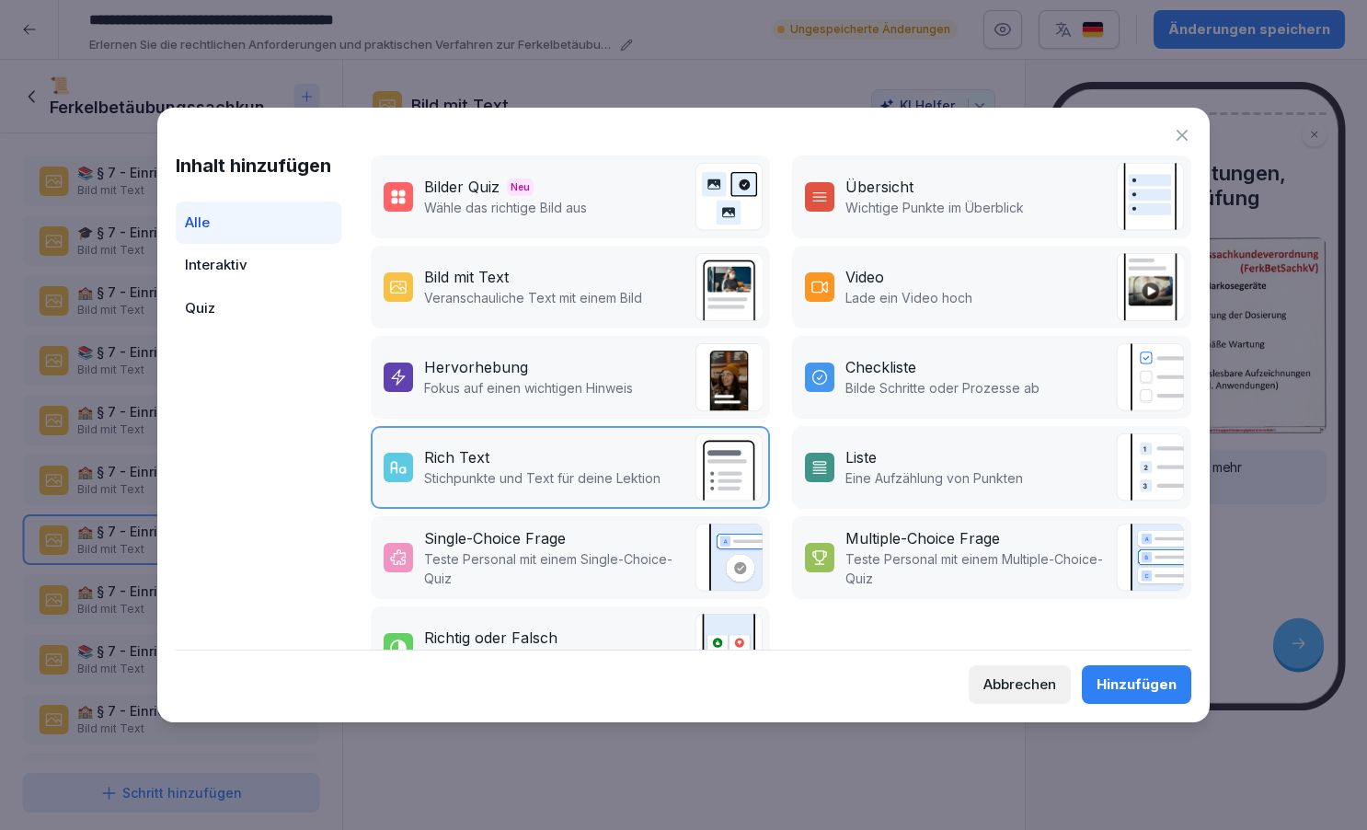
click at [1118, 684] on div "Hinzufügen" at bounding box center [1137, 684] width 80 height 20
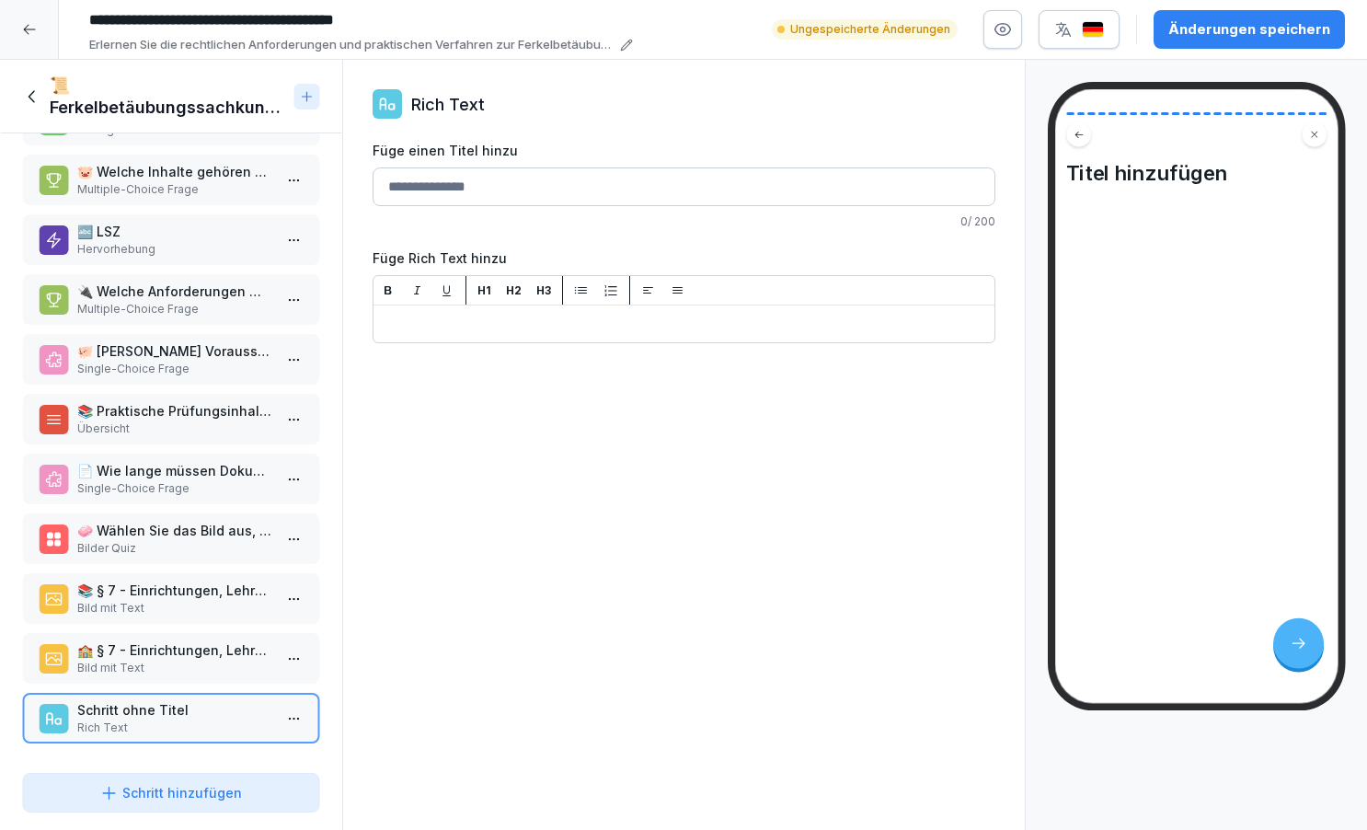
scroll to position [898, 0]
click at [298, 718] on html "**********" at bounding box center [683, 415] width 1367 height 830
click at [275, 686] on div "Löschen" at bounding box center [226, 682] width 156 height 34
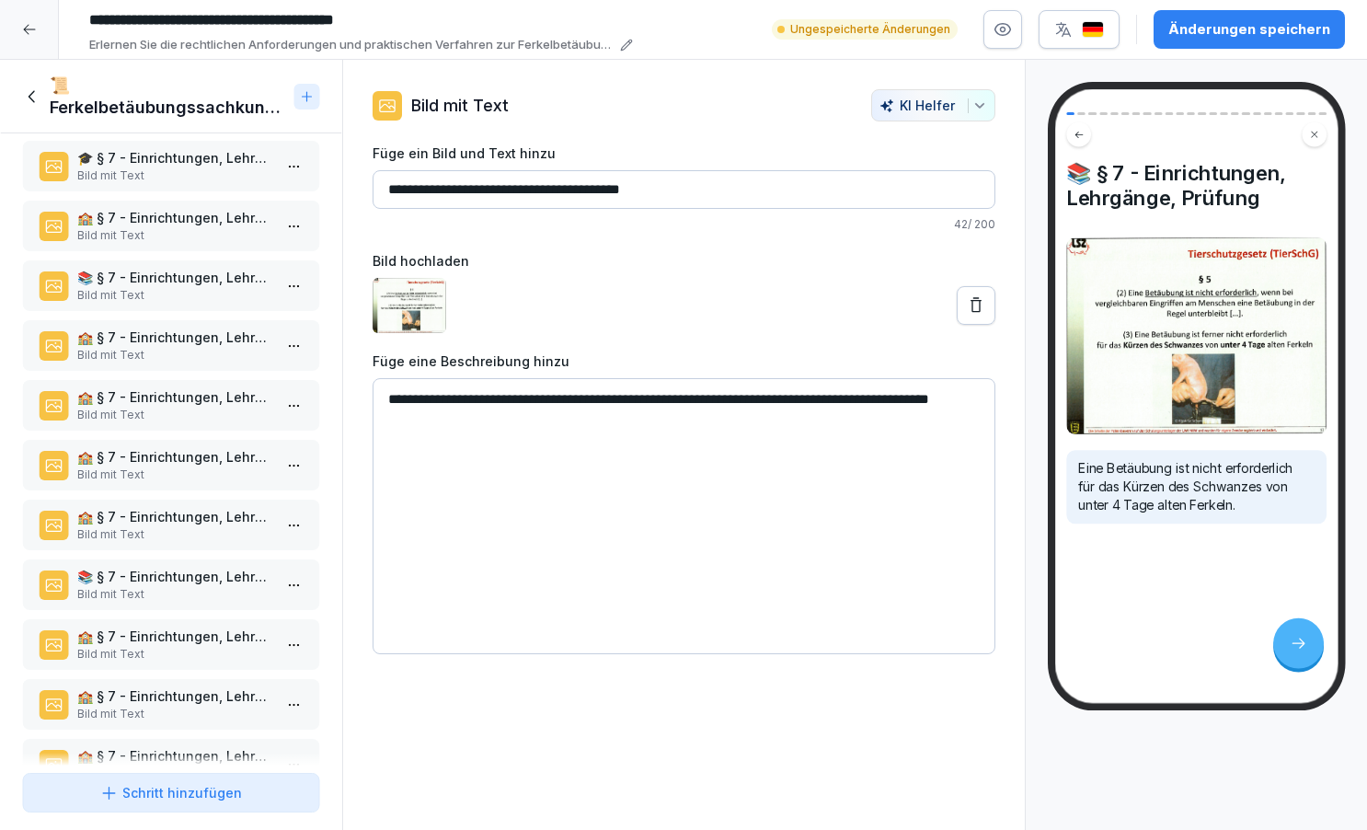
scroll to position [74, 0]
click at [235, 470] on p "Bild mit Text" at bounding box center [174, 475] width 195 height 17
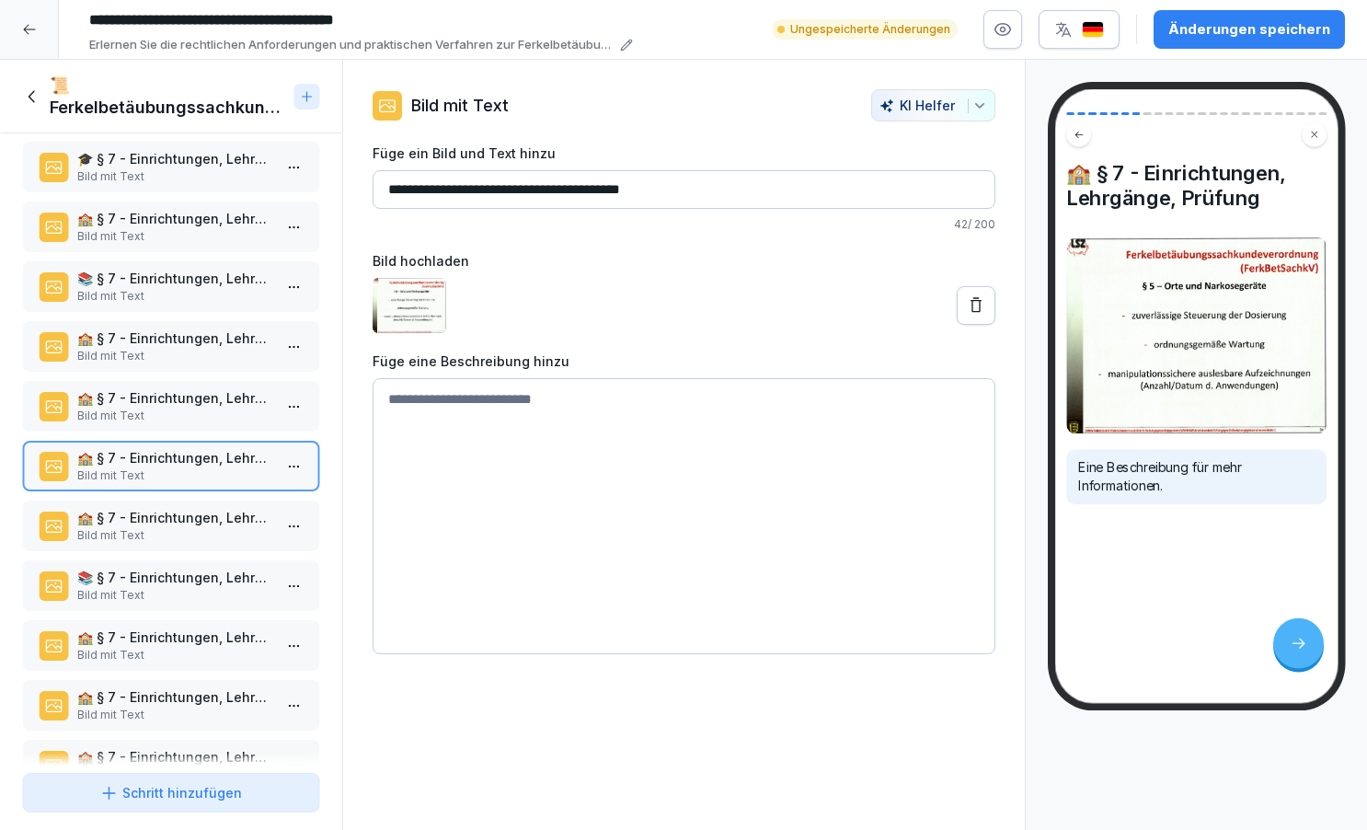
click at [166, 793] on div "Schritt hinzufügen" at bounding box center [171, 792] width 142 height 19
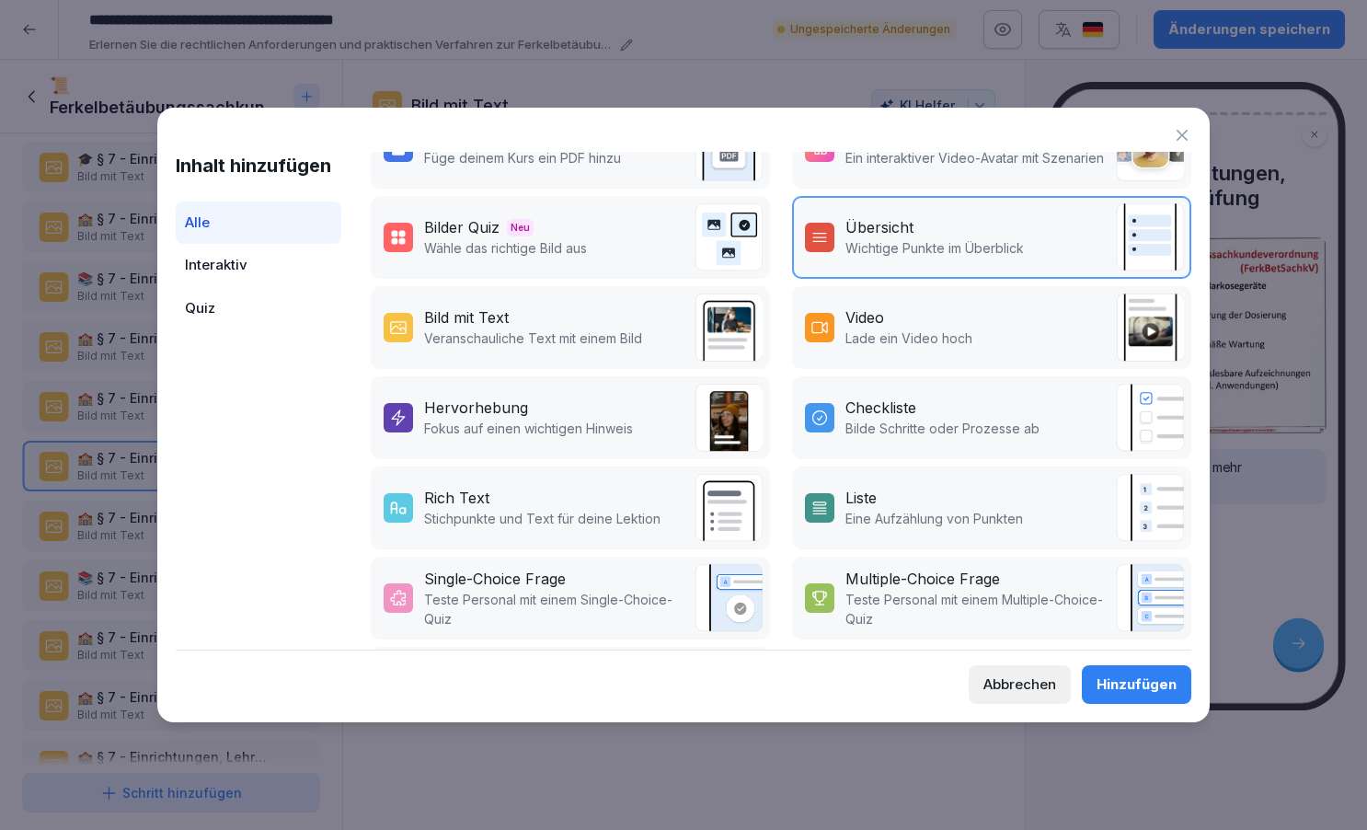
scroll to position [221, 0]
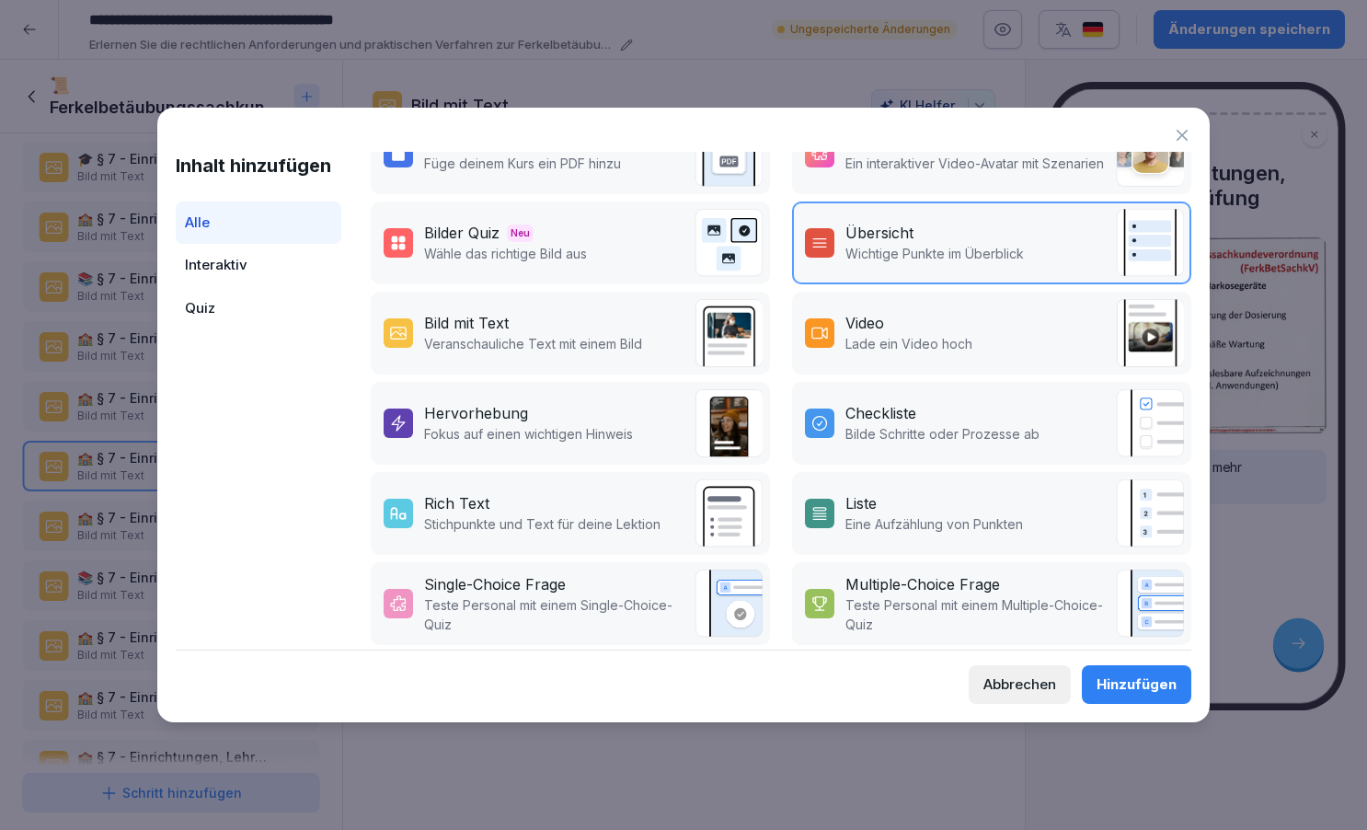
click at [900, 512] on div "Liste" at bounding box center [934, 503] width 178 height 22
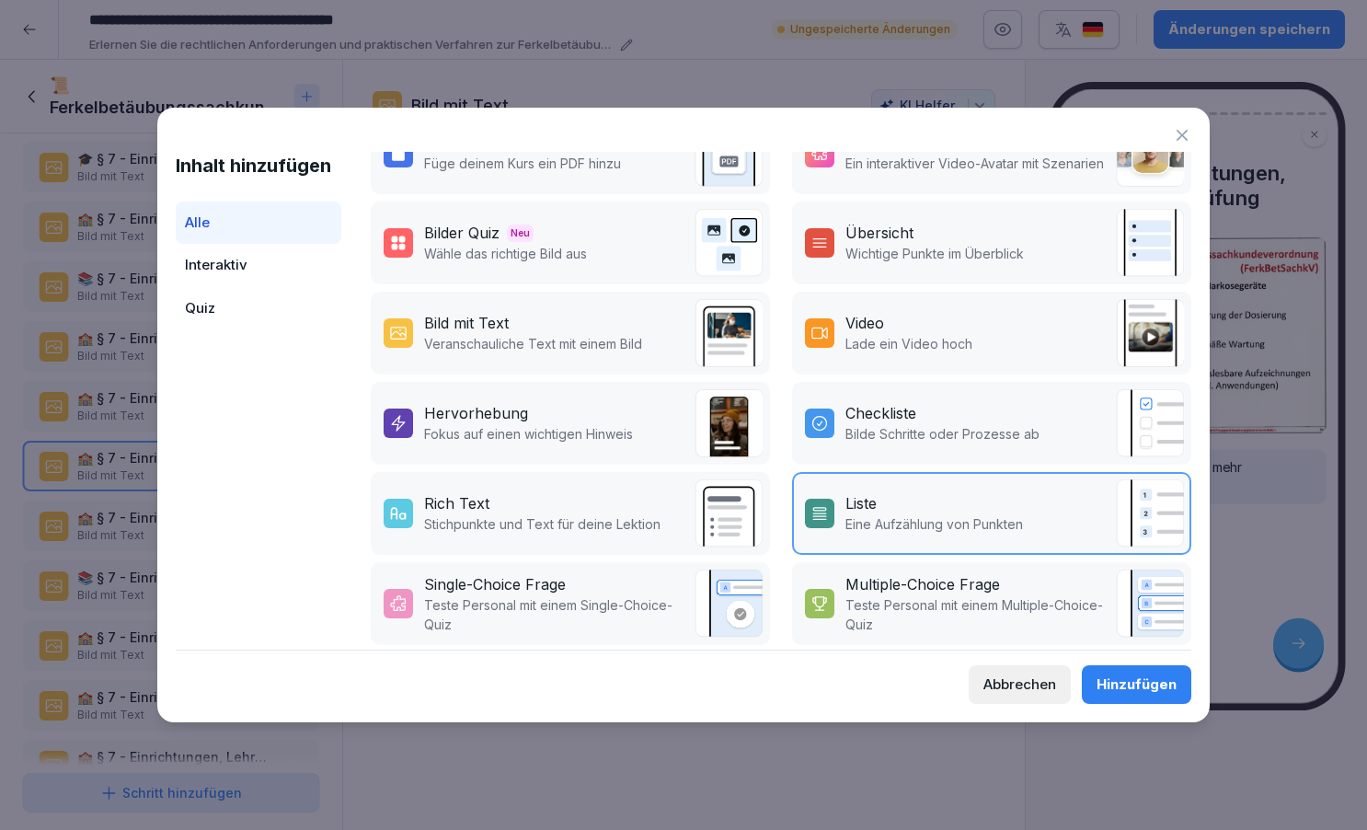
click at [1119, 680] on div "Hinzufügen" at bounding box center [1137, 684] width 80 height 20
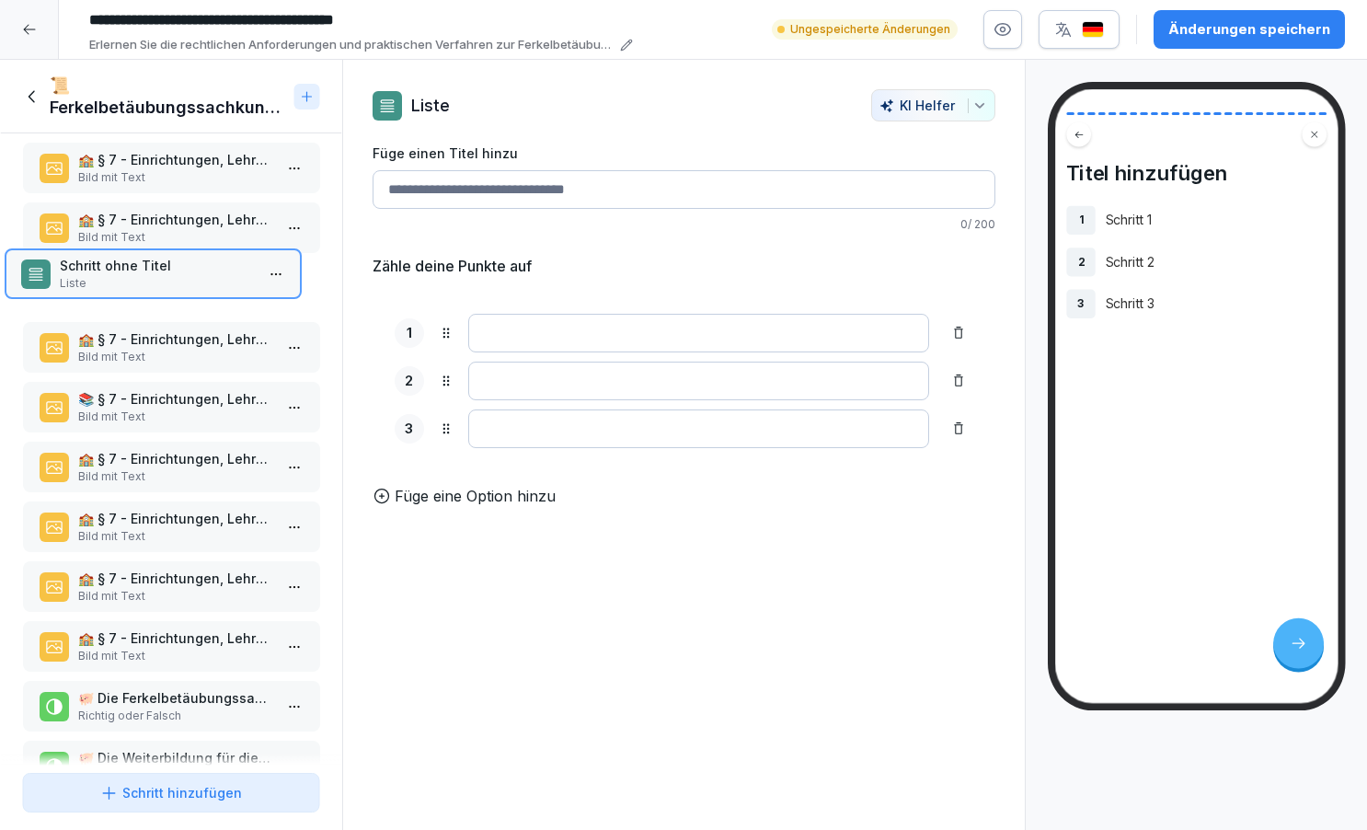
scroll to position [310, 0]
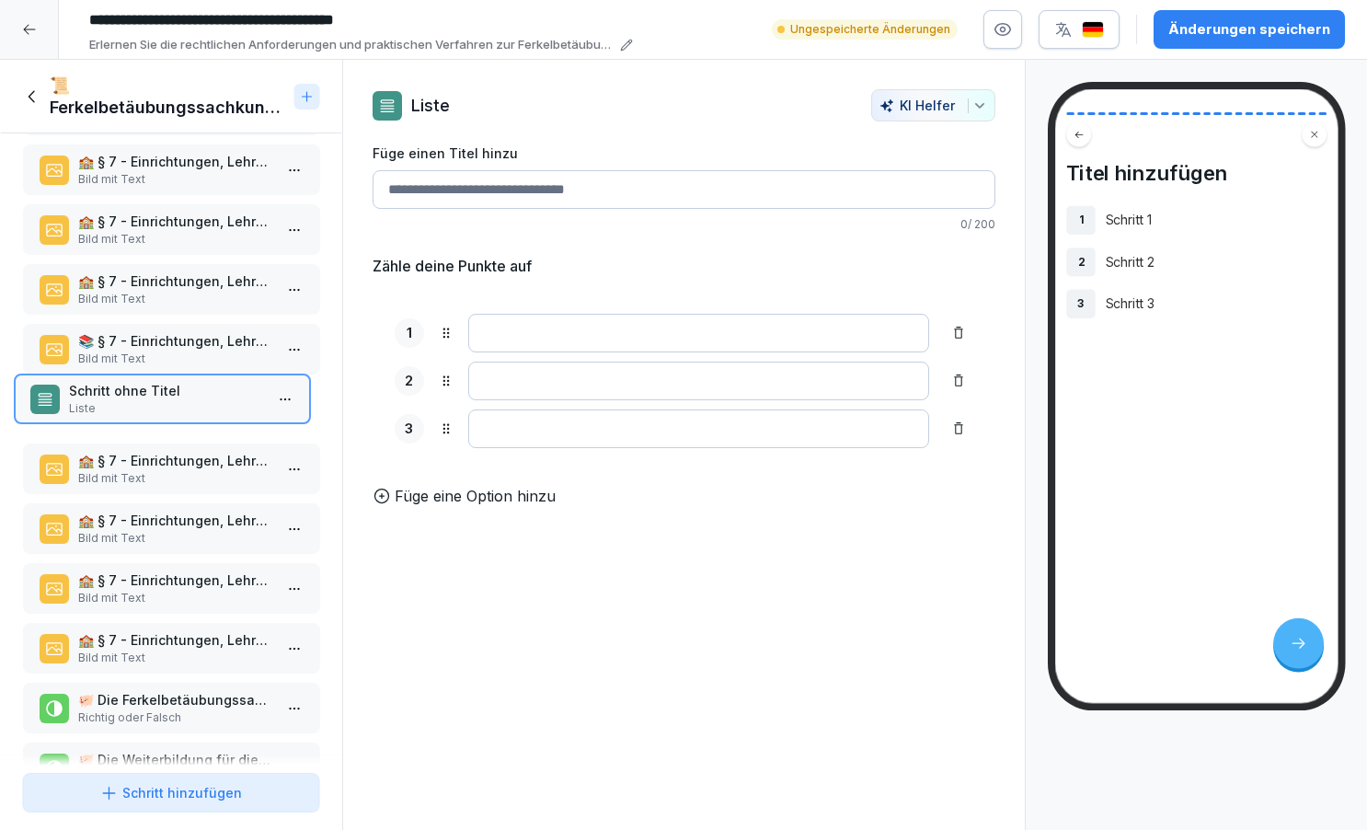
drag, startPoint x: 148, startPoint y: 714, endPoint x: 139, endPoint y: 397, distance: 317.5
click at [139, 397] on p "Schritt ohne Titel" at bounding box center [165, 390] width 195 height 19
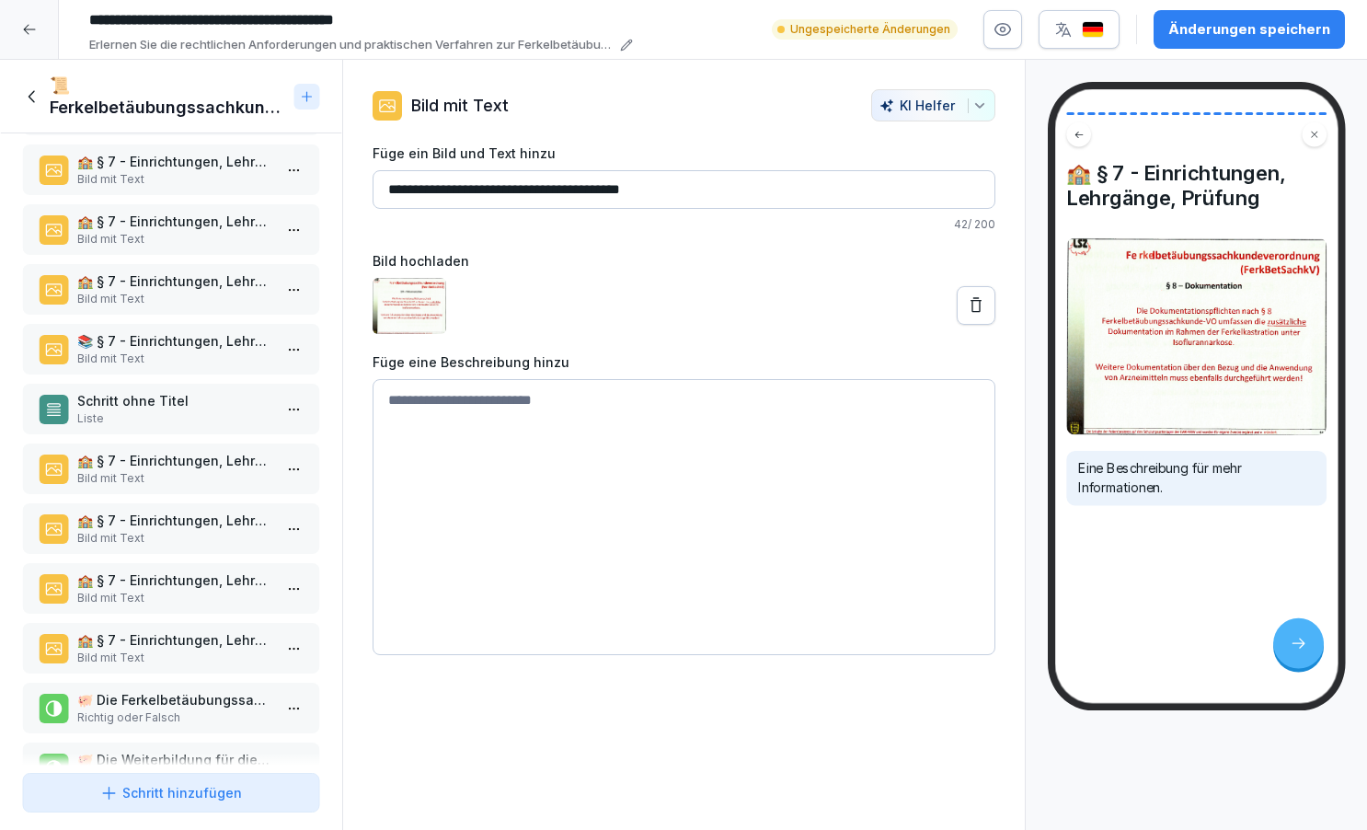
click at [160, 330] on div "📚 § 7 - Einrichtungen, Lehrgänge, Prüfung Bild mit Text" at bounding box center [171, 349] width 298 height 51
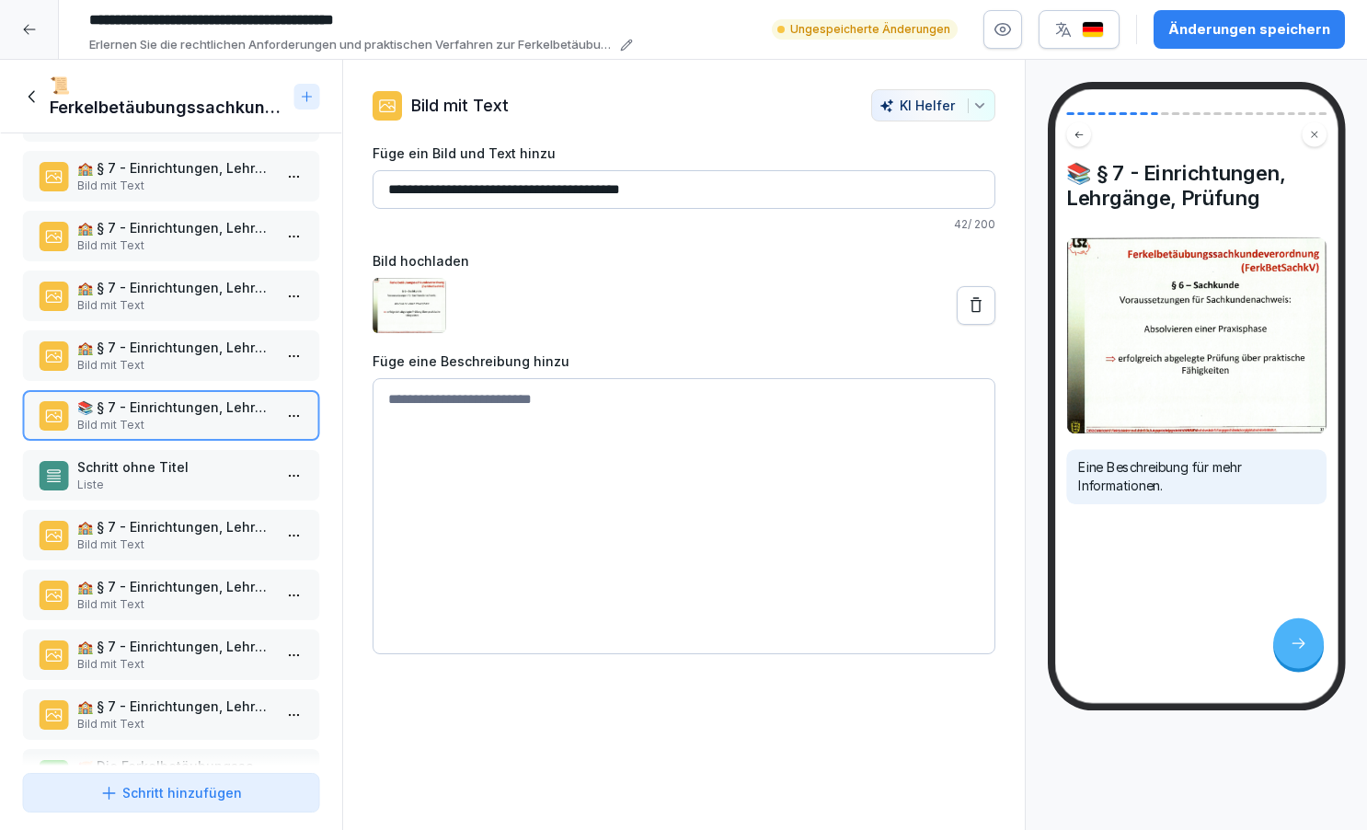
scroll to position [230, 0]
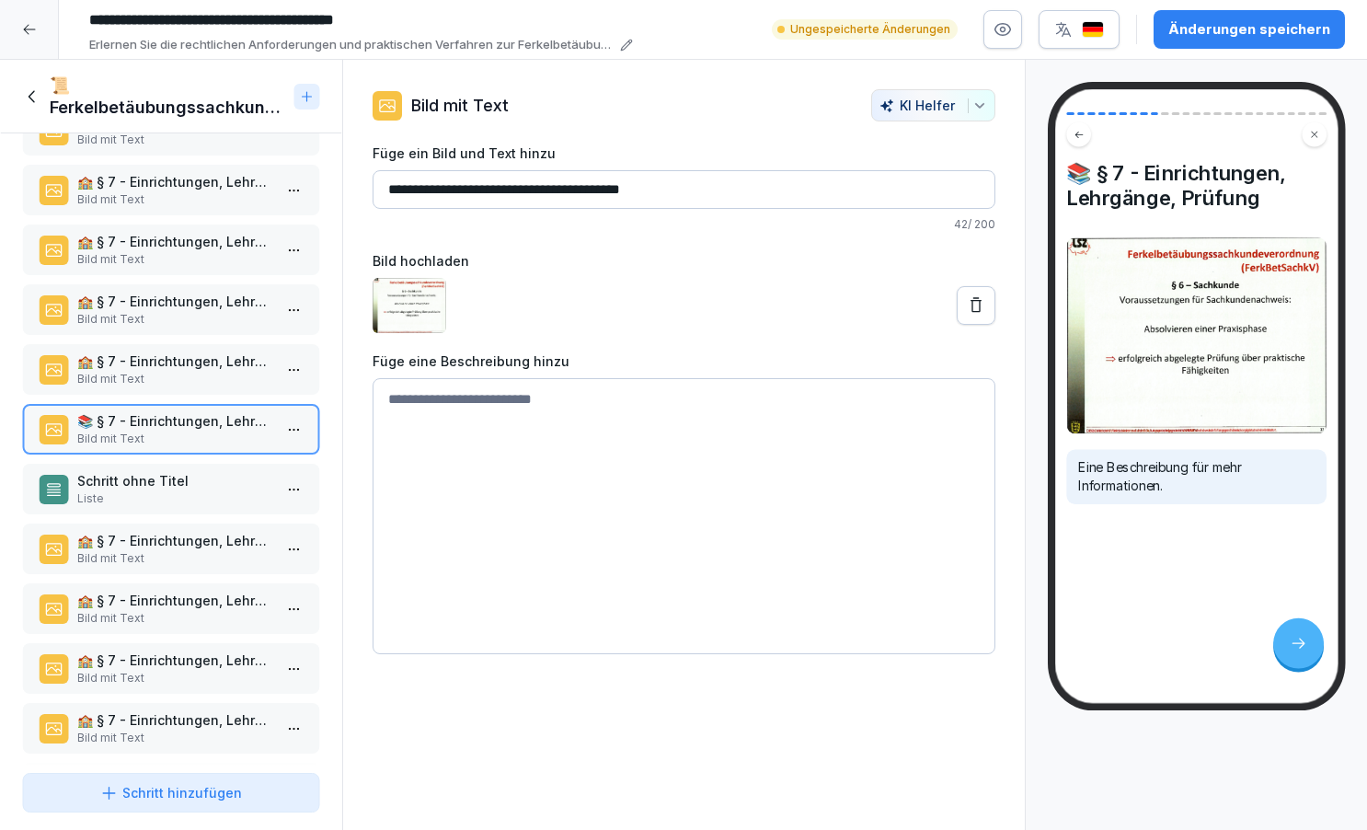
click at [166, 362] on p "🏫 § 7 - Einrichtungen, Lehrgänge, Prüfung" at bounding box center [174, 360] width 195 height 19
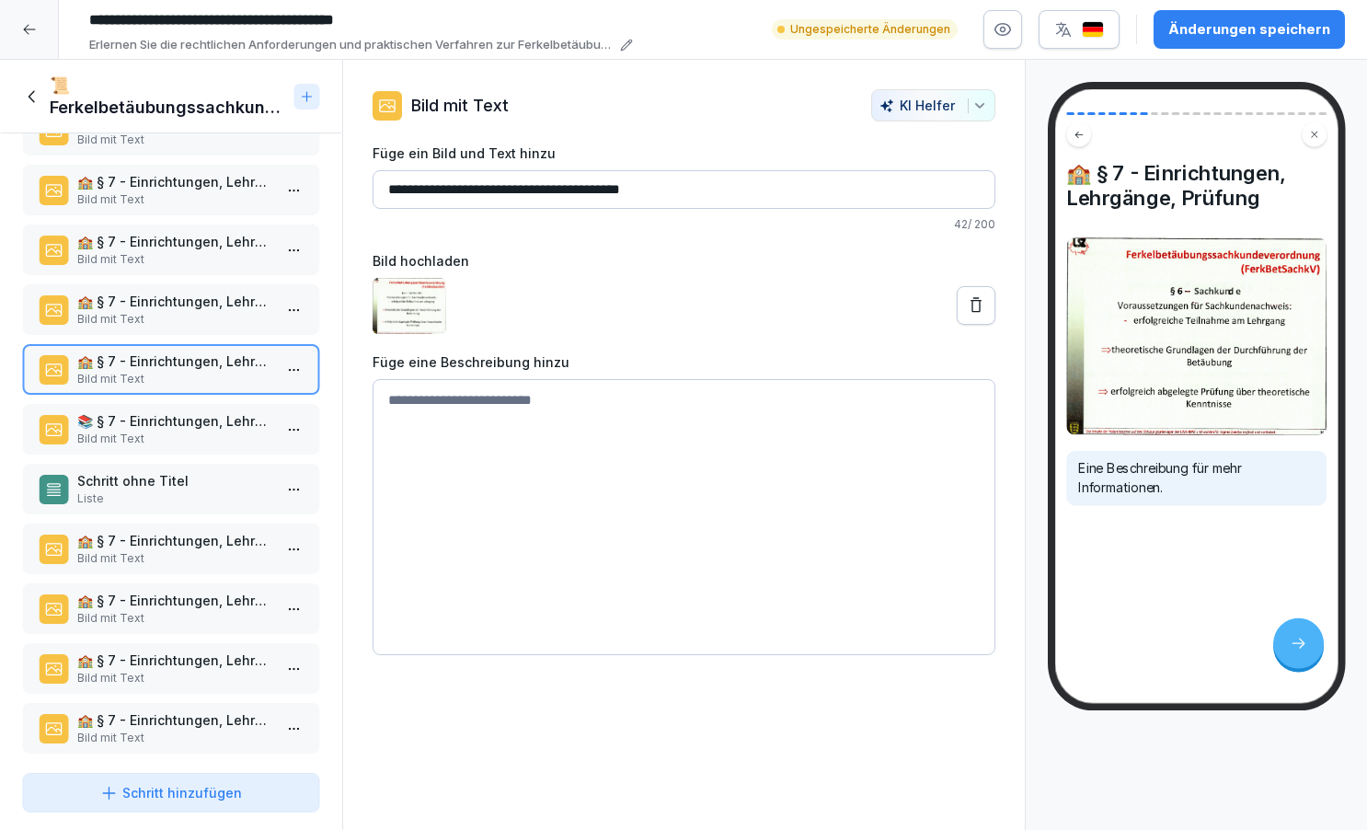
click at [164, 331] on div "🏫 § 7 - Einrichtungen, Lehrgänge, Prüfung Bild mit Text" at bounding box center [171, 309] width 298 height 51
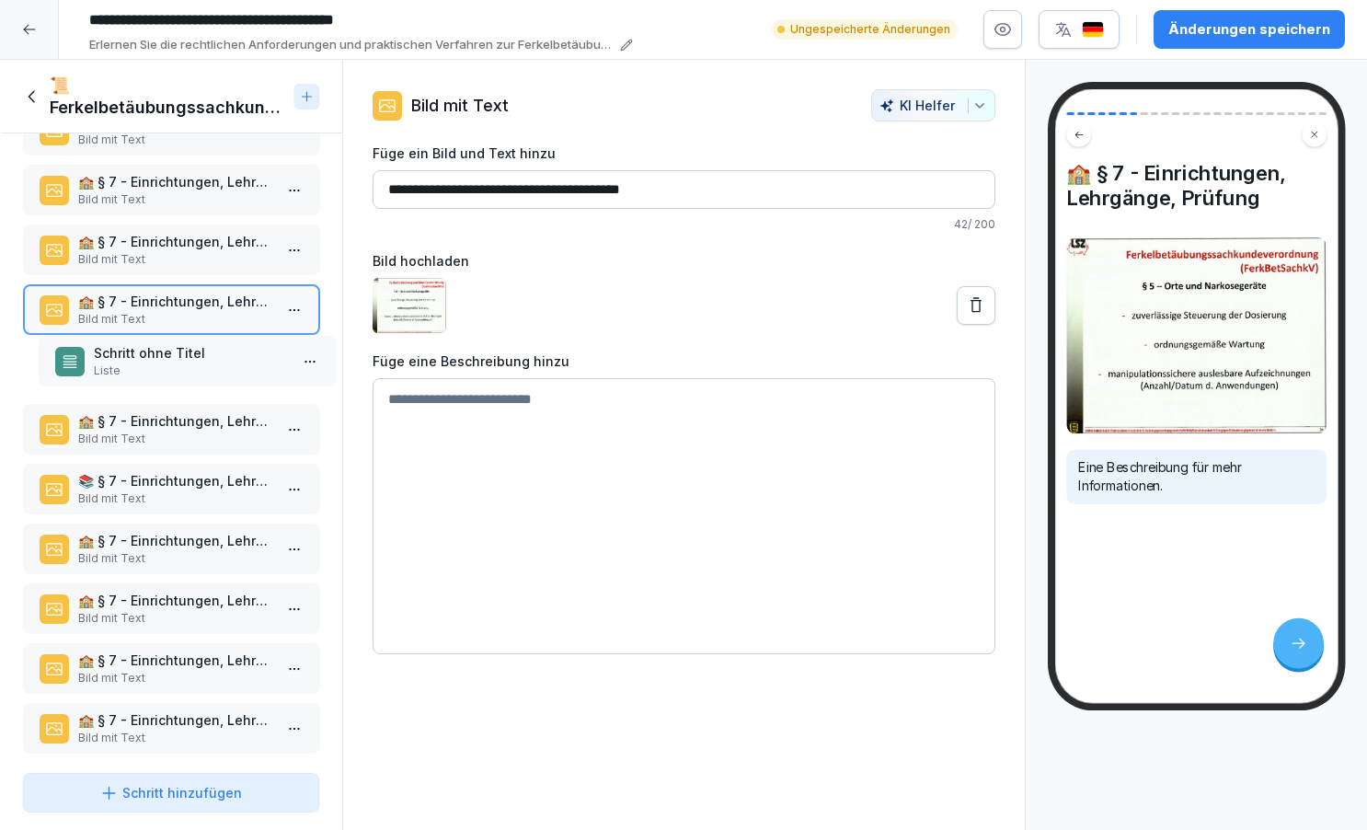
drag, startPoint x: 144, startPoint y: 491, endPoint x: 159, endPoint y: 363, distance: 128.7
click at [159, 363] on p "Liste" at bounding box center [190, 370] width 195 height 17
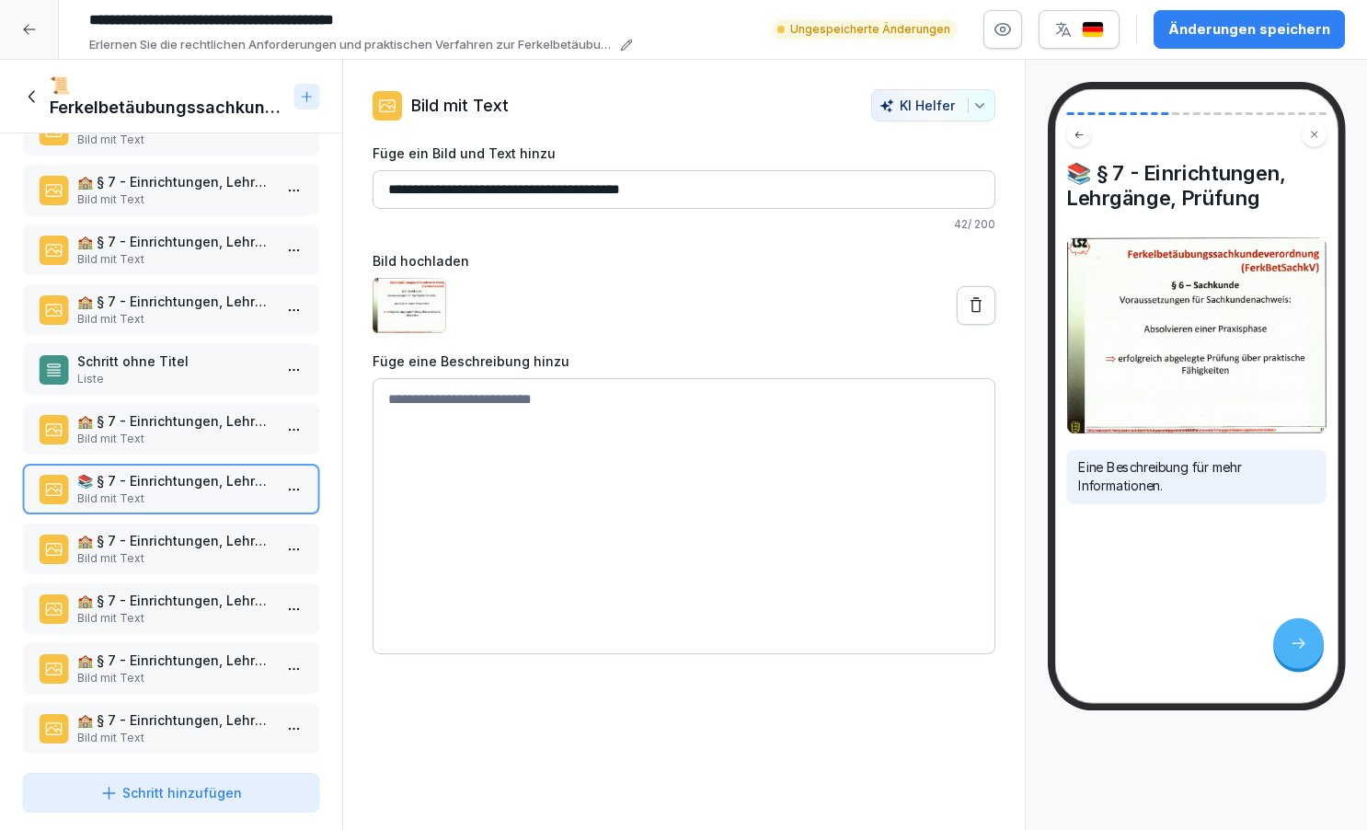
click at [215, 351] on p "Schritt ohne Titel" at bounding box center [174, 360] width 195 height 19
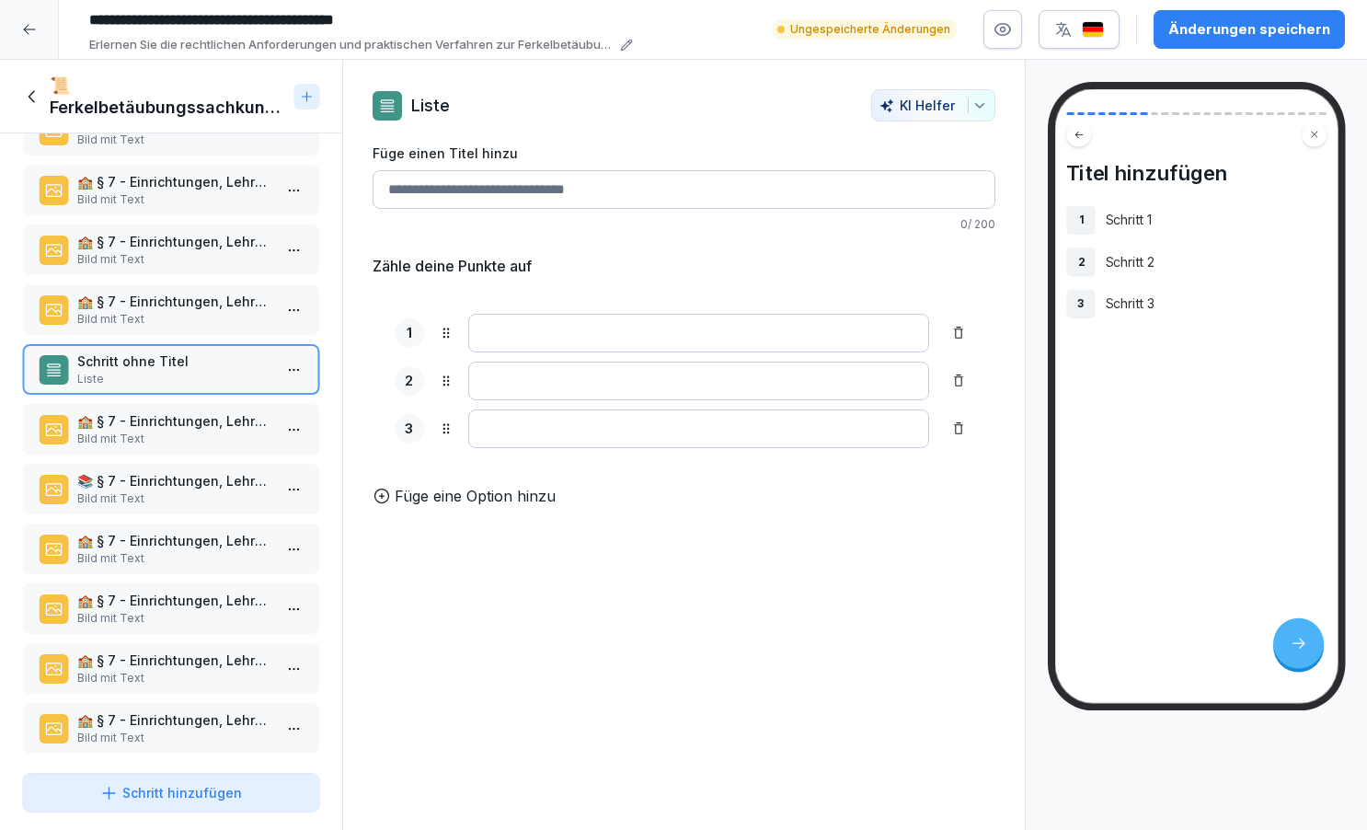
click at [211, 305] on p "🏫 § 7 - Einrichtungen, Lehrgänge, Prüfung" at bounding box center [174, 301] width 195 height 19
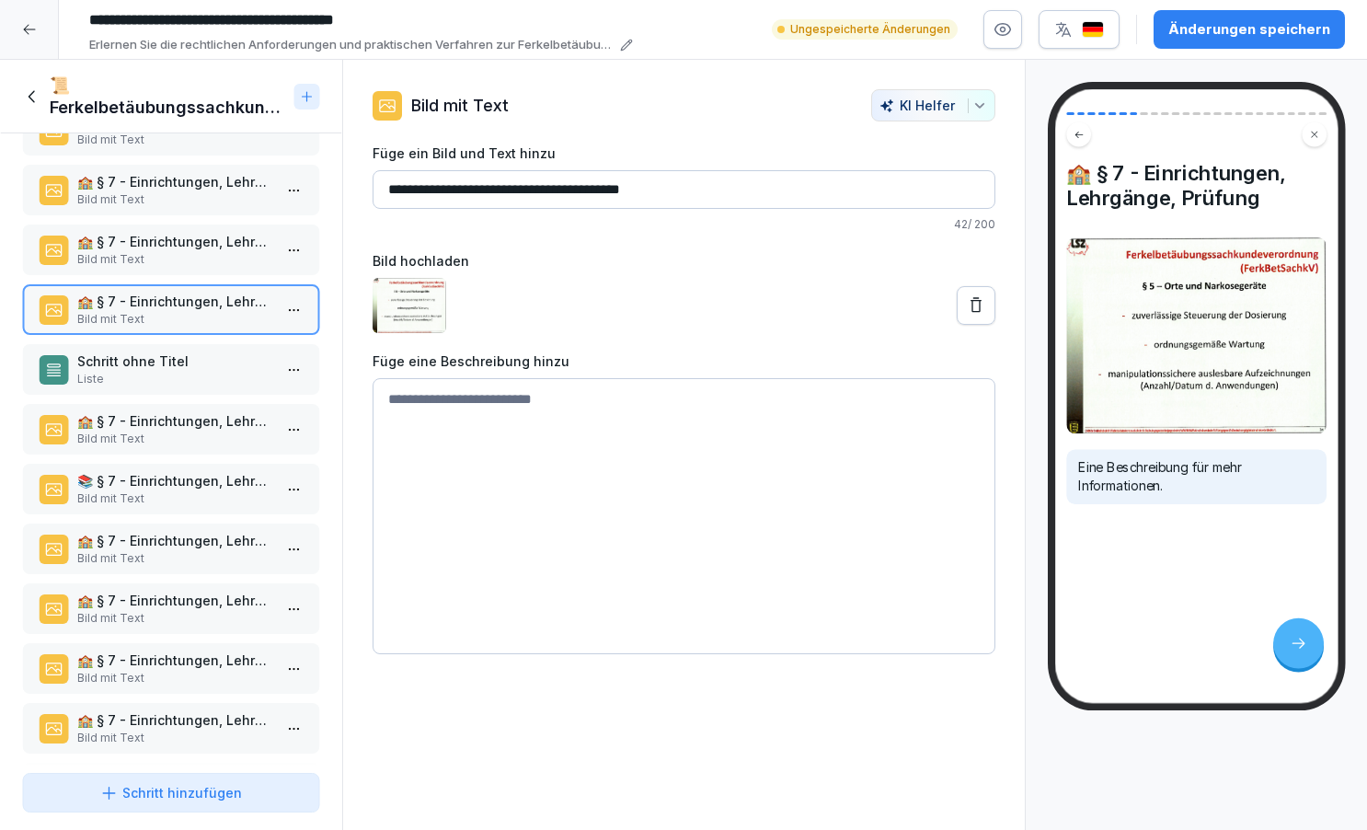
click at [211, 367] on p "Schritt ohne Titel" at bounding box center [174, 360] width 195 height 19
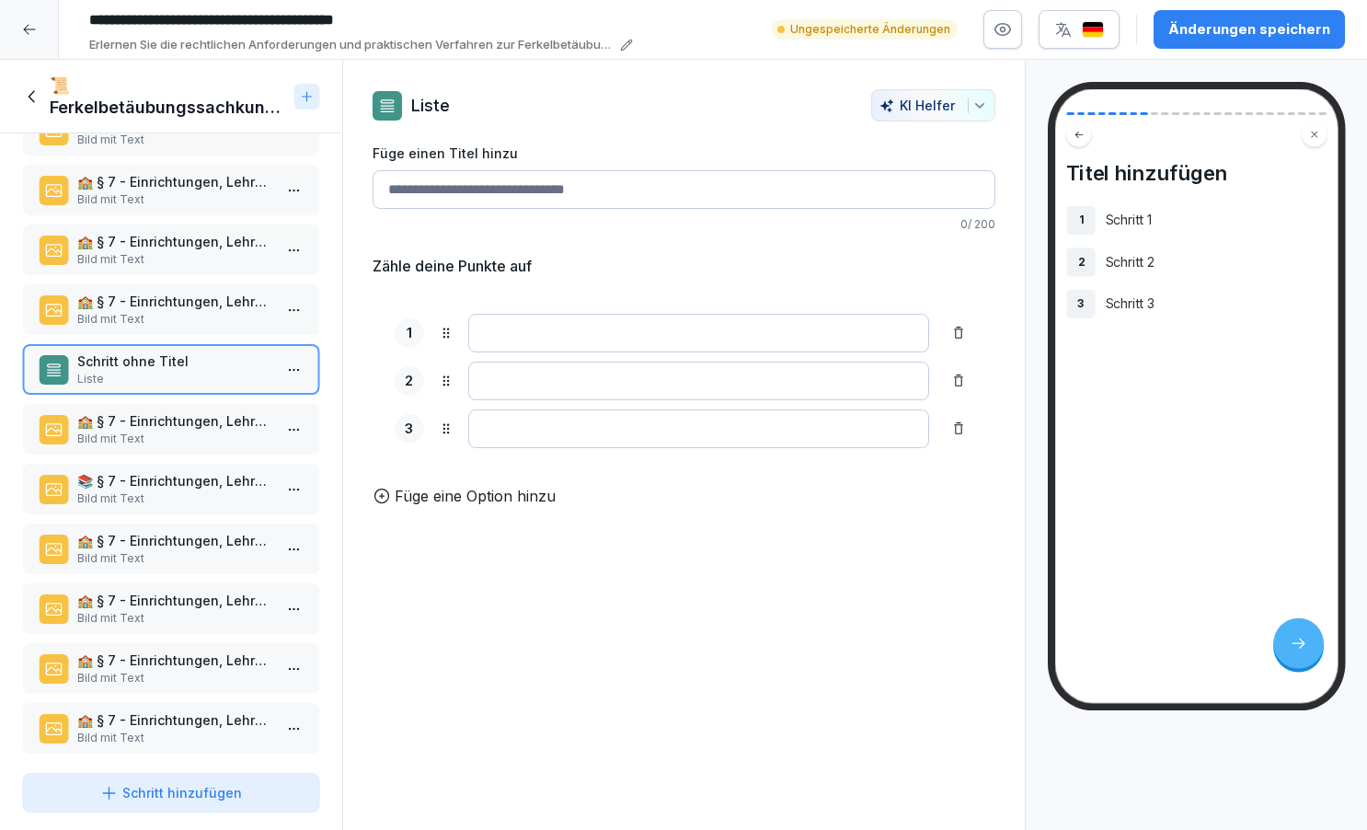
click at [466, 197] on input "Füge einen Titel hinzu" at bounding box center [684, 189] width 623 height 39
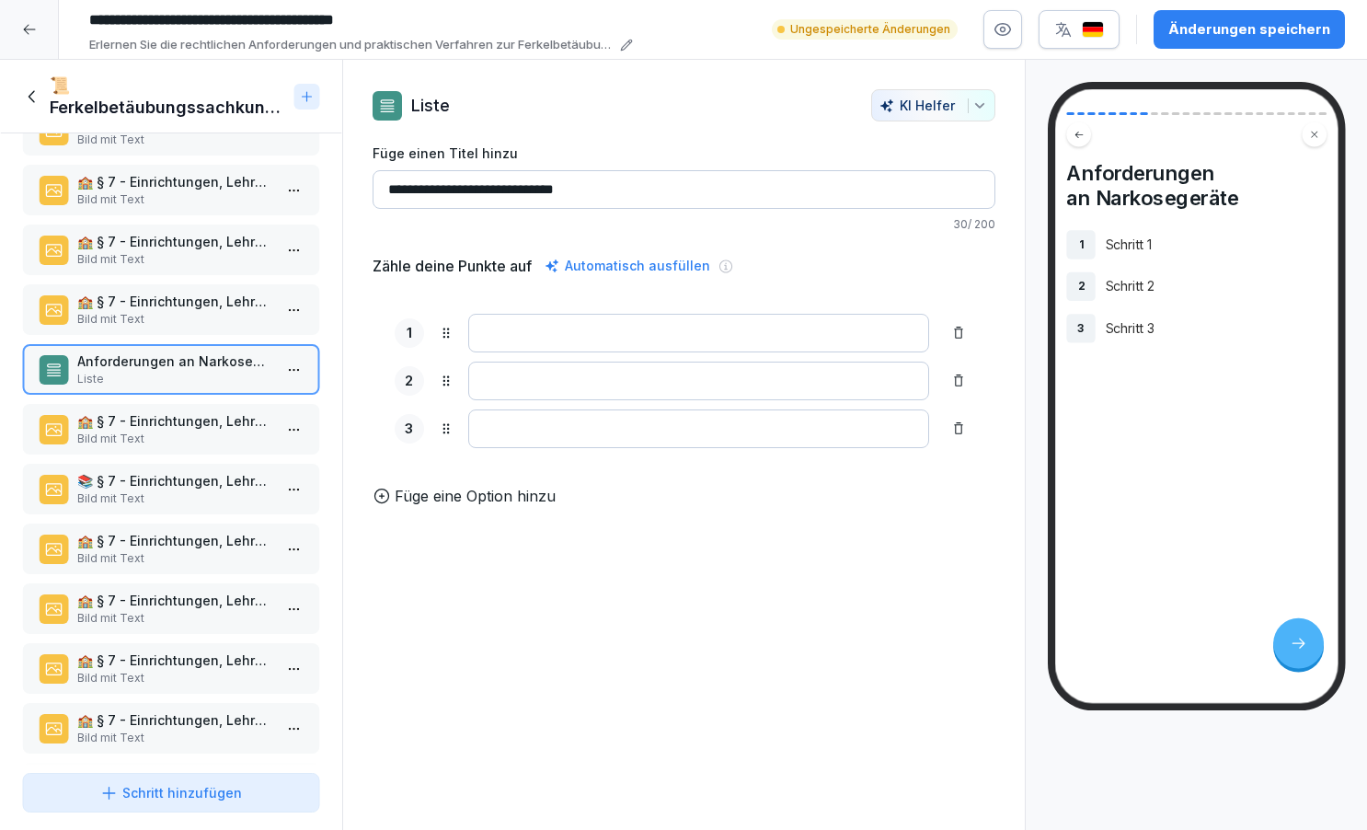
type input "**********"
click at [535, 328] on input at bounding box center [698, 333] width 461 height 39
click at [183, 311] on p "Bild mit Text" at bounding box center [174, 319] width 195 height 17
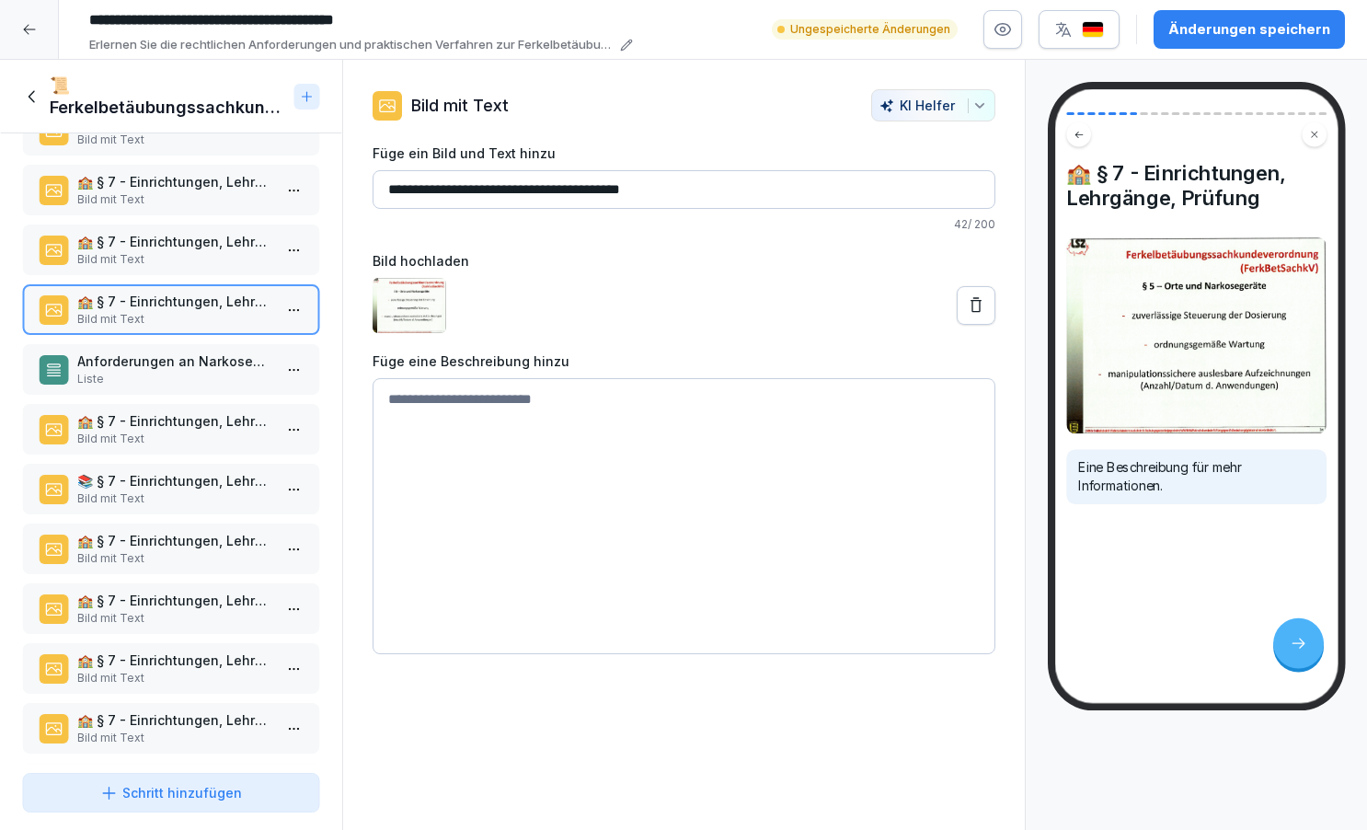
click at [175, 364] on p "Anforderungen an Narkosegeräte" at bounding box center [174, 360] width 195 height 19
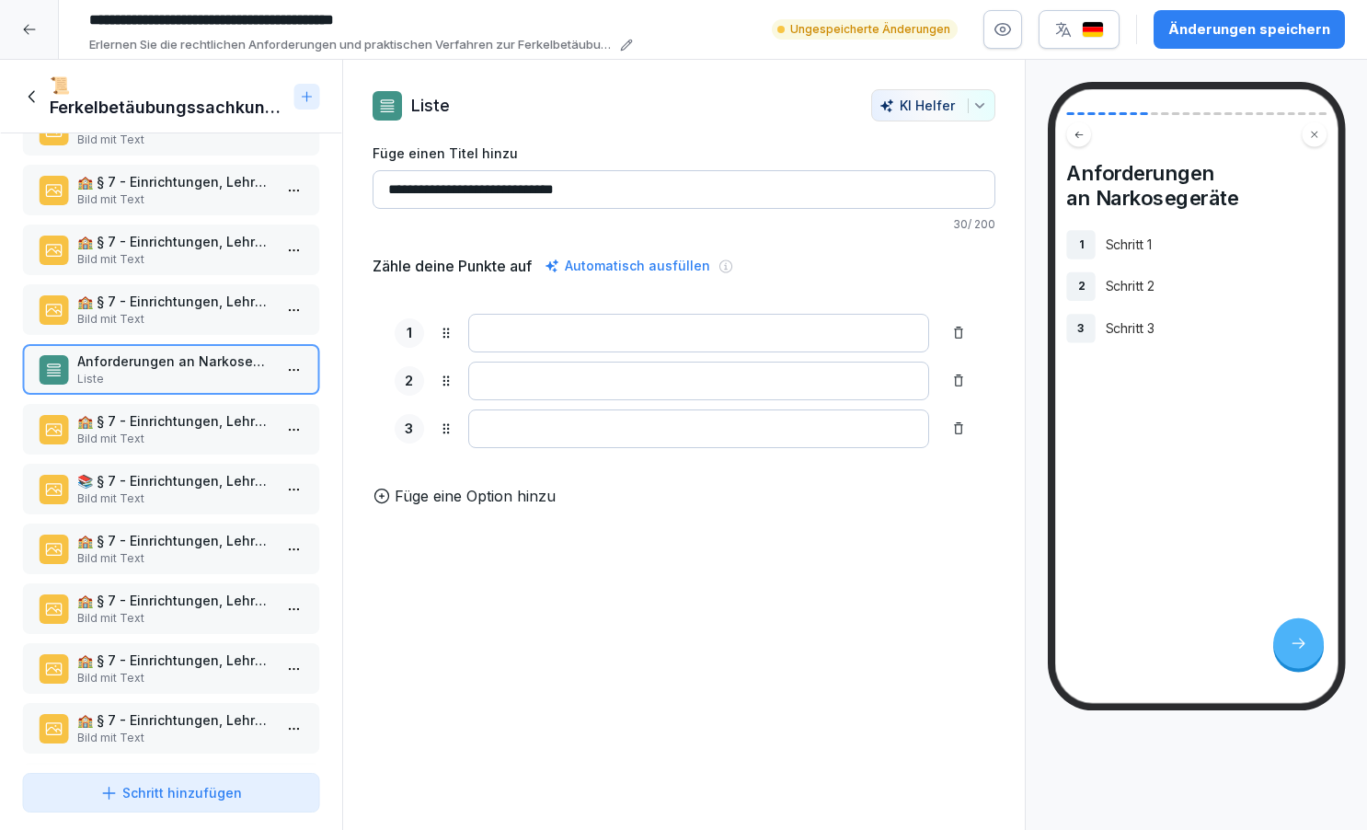
click at [485, 331] on input at bounding box center [698, 333] width 461 height 39
type input "**********"
click at [222, 303] on p "🏫 § 7 - Einrichtungen, Lehrgänge, Prüfung" at bounding box center [174, 301] width 195 height 19
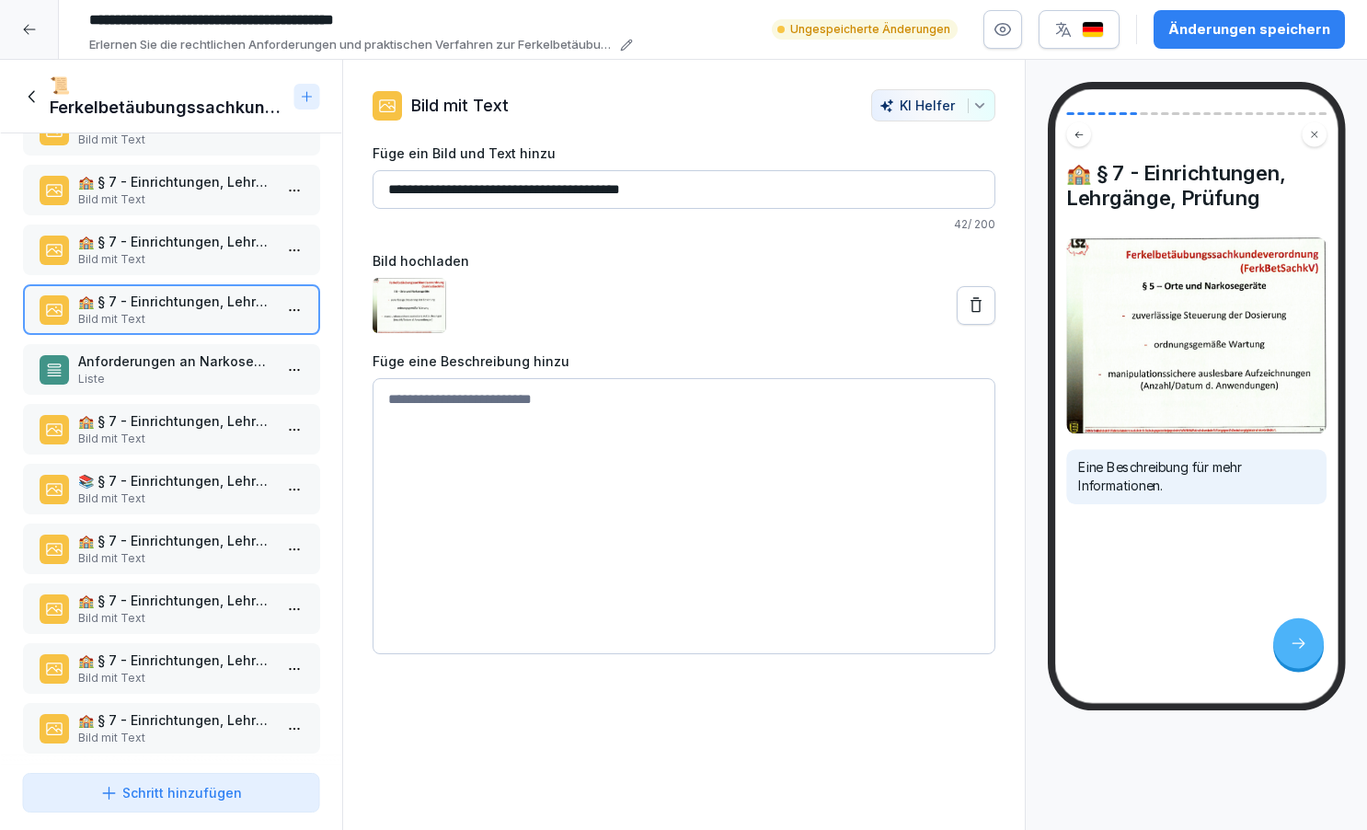
click at [218, 362] on p "Anforderungen an Narkosegeräte" at bounding box center [174, 360] width 195 height 19
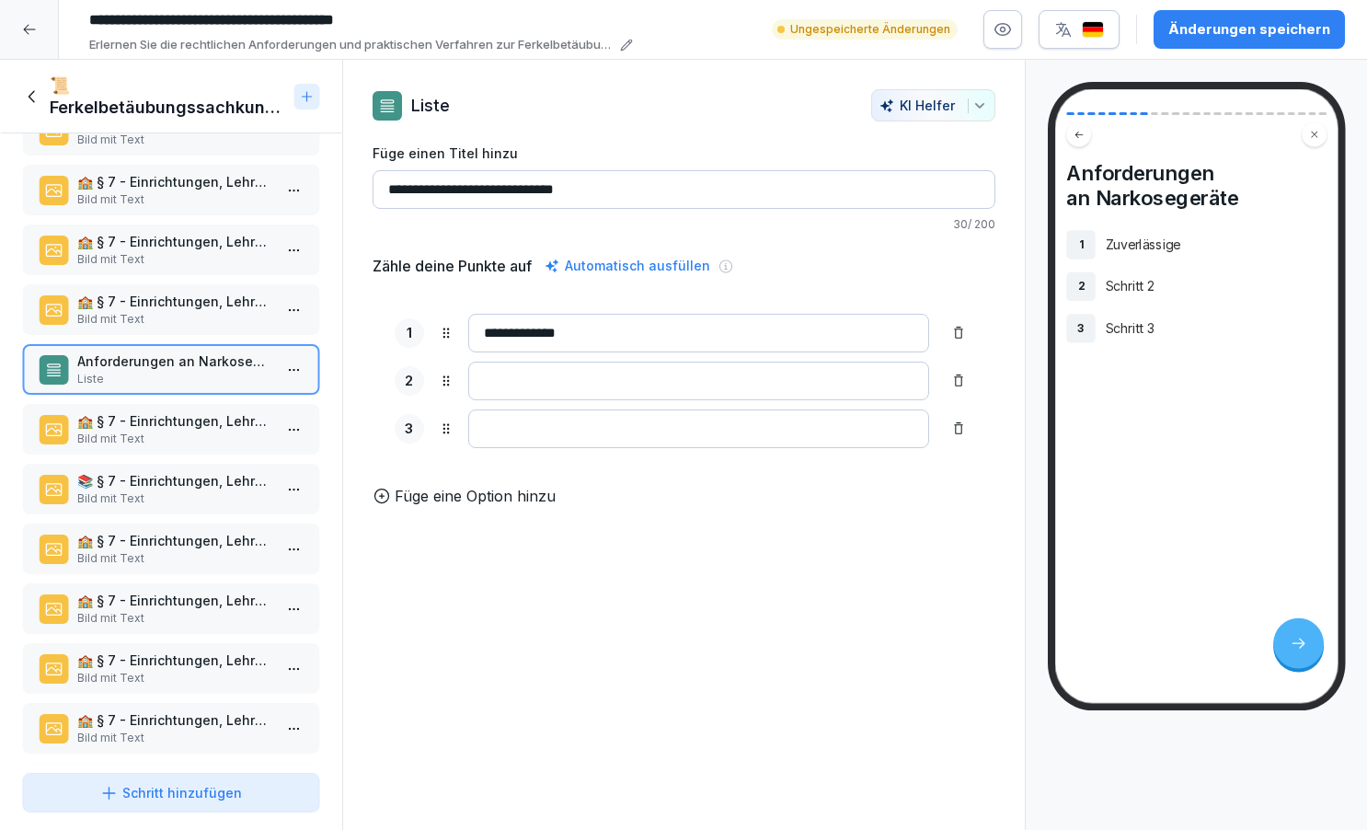
click at [568, 330] on input "**********" at bounding box center [698, 333] width 461 height 39
type input "**********"
click at [545, 379] on input at bounding box center [698, 381] width 461 height 39
click at [209, 312] on p "Bild mit Text" at bounding box center [174, 319] width 195 height 17
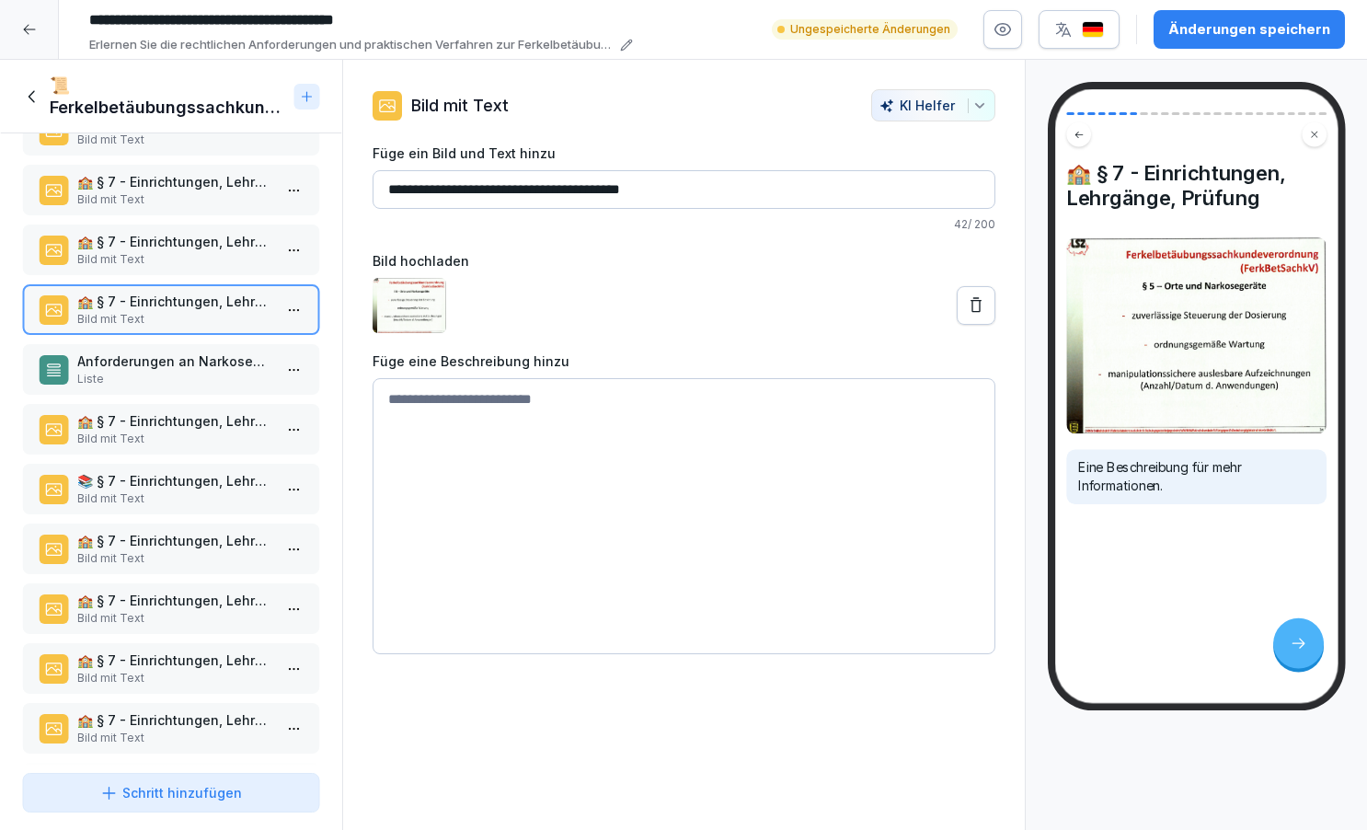
click at [187, 372] on p "Liste" at bounding box center [174, 379] width 195 height 17
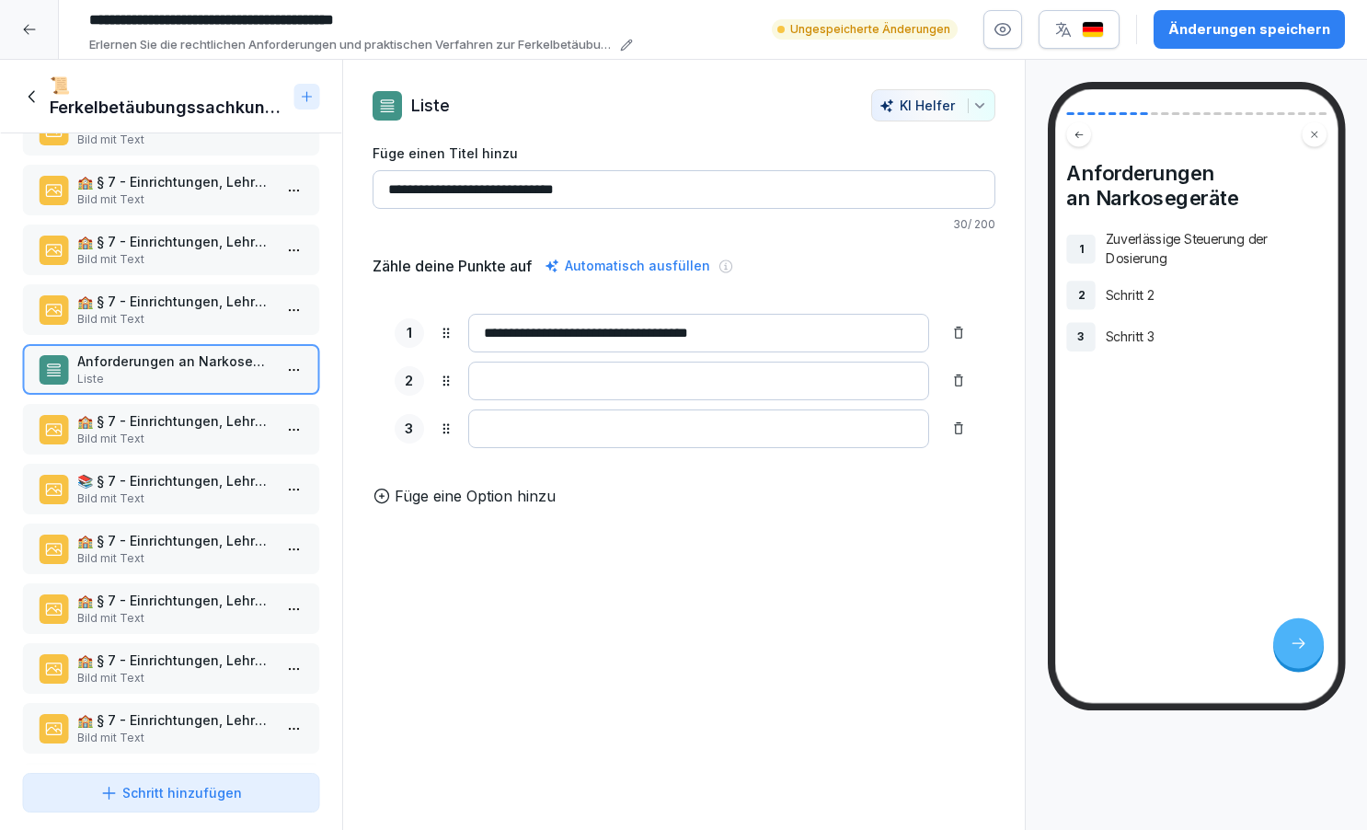
click at [496, 370] on input at bounding box center [698, 381] width 461 height 39
type input "**********"
click at [500, 432] on input at bounding box center [698, 428] width 461 height 39
click at [235, 295] on p "🏫 § 7 - Einrichtungen, Lehrgänge, Prüfung" at bounding box center [174, 301] width 195 height 19
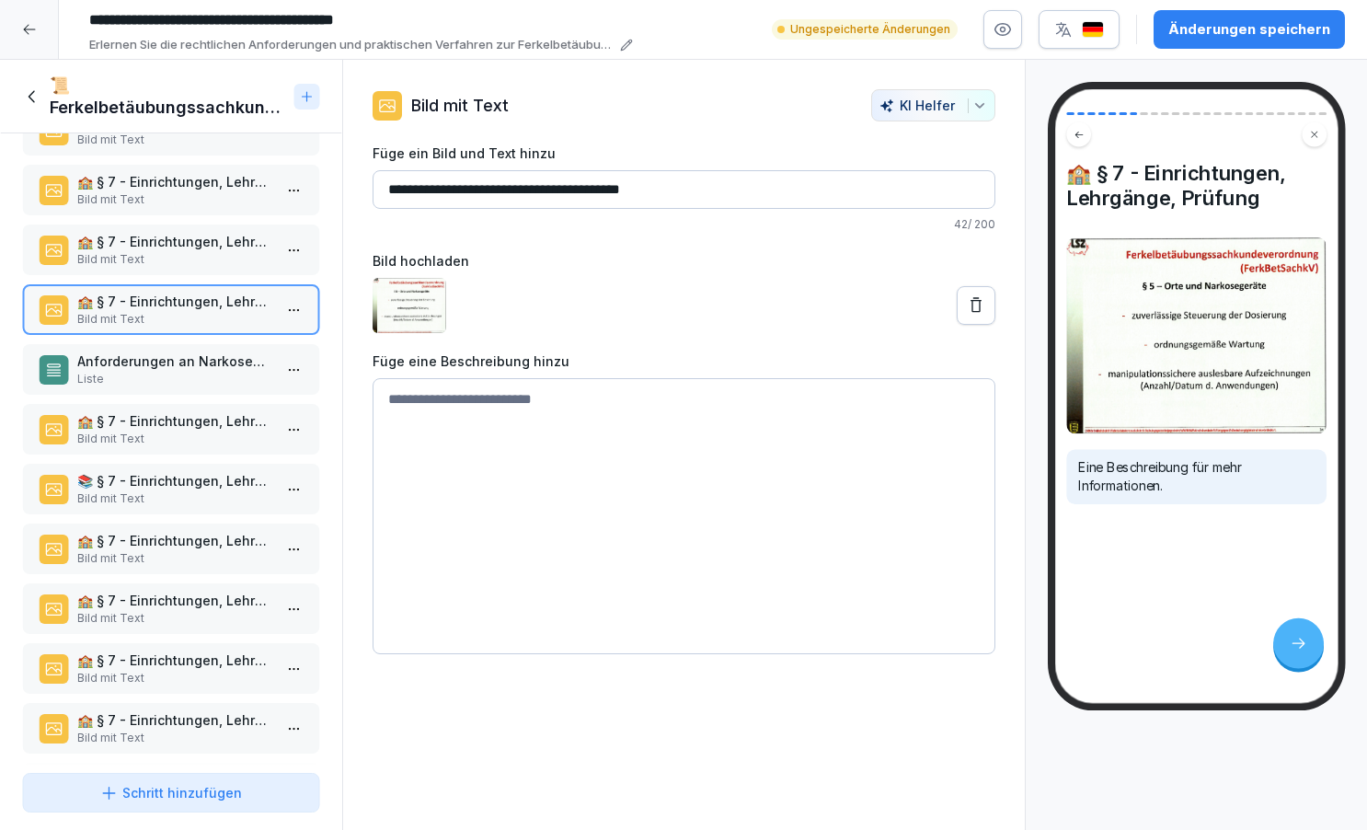
click at [190, 374] on p "Liste" at bounding box center [174, 379] width 195 height 17
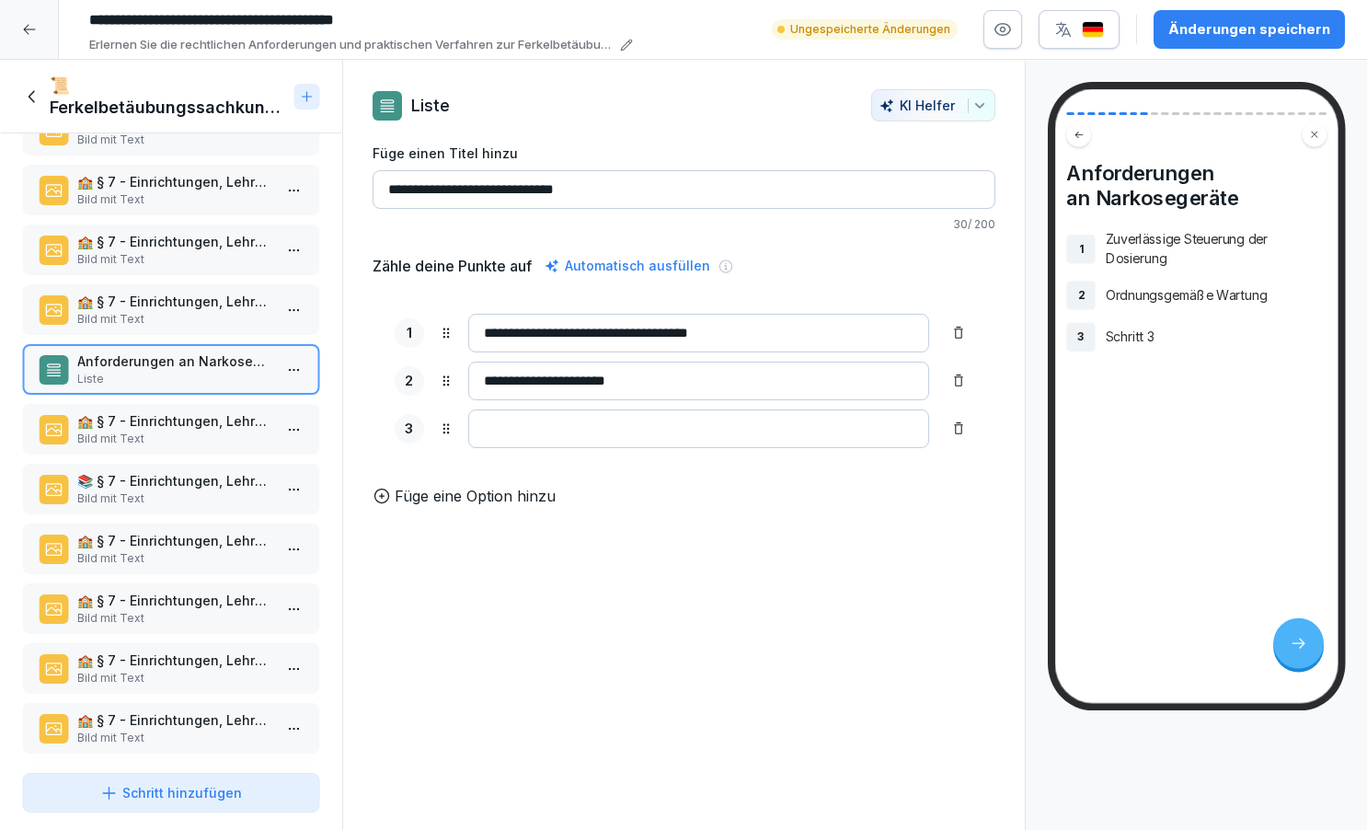
click at [505, 431] on input at bounding box center [698, 428] width 461 height 39
type input "**********"
click at [220, 313] on p "Bild mit Text" at bounding box center [174, 319] width 195 height 17
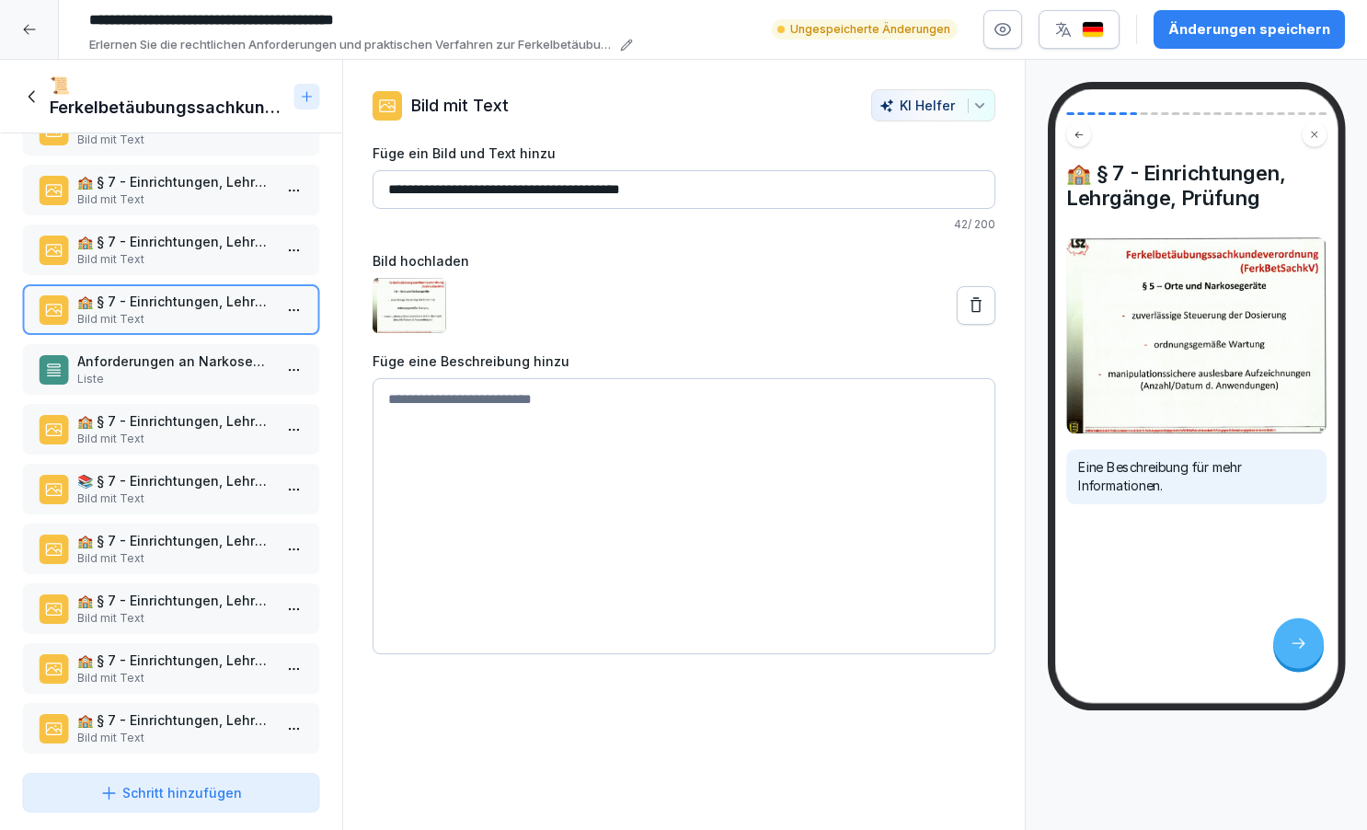
click at [217, 368] on p "Anforderungen an Narkosegeräte" at bounding box center [174, 360] width 195 height 19
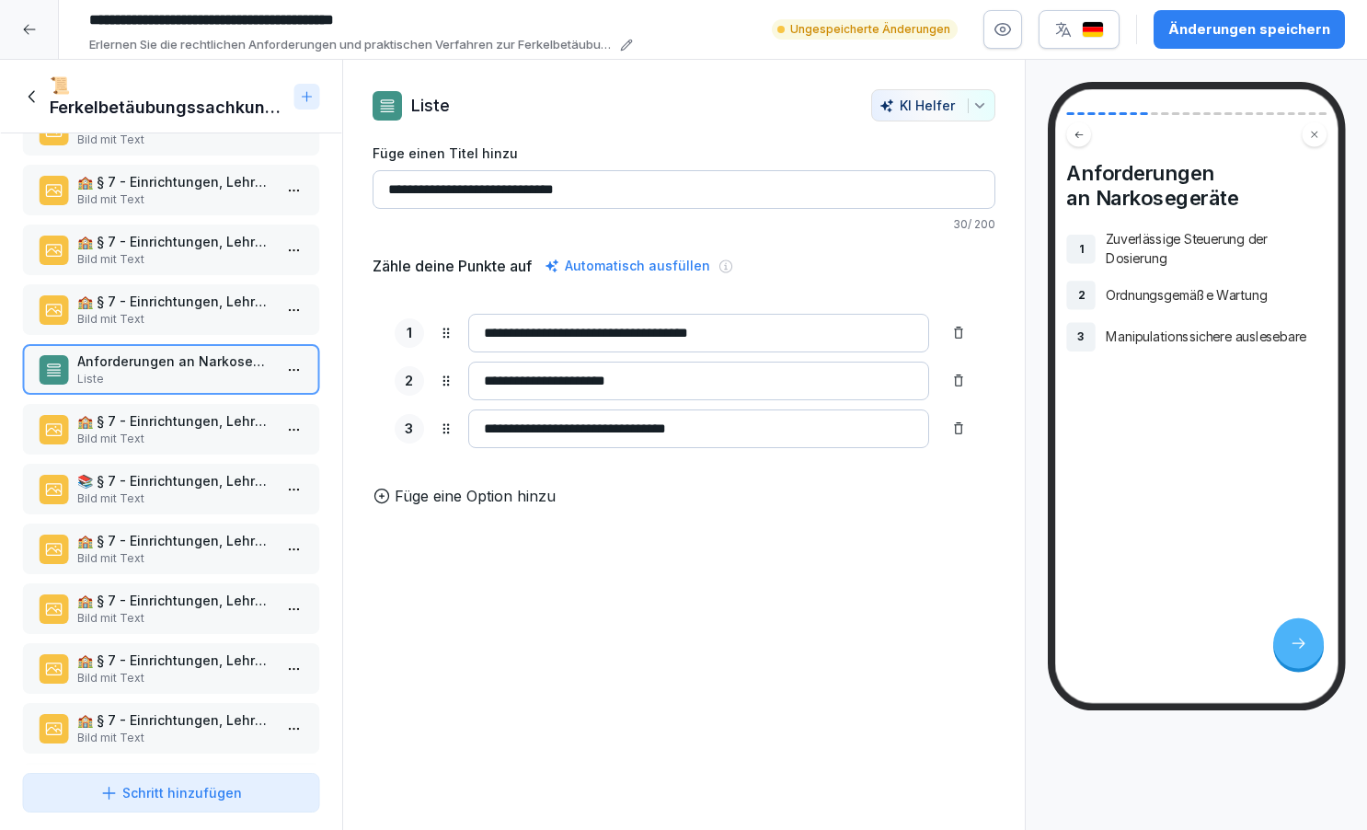
click at [720, 420] on input "**********" at bounding box center [698, 428] width 461 height 39
type input "**********"
click at [226, 423] on p "🏫 § 7 - Einrichtungen, Lehrgänge, Prüfung" at bounding box center [174, 420] width 195 height 19
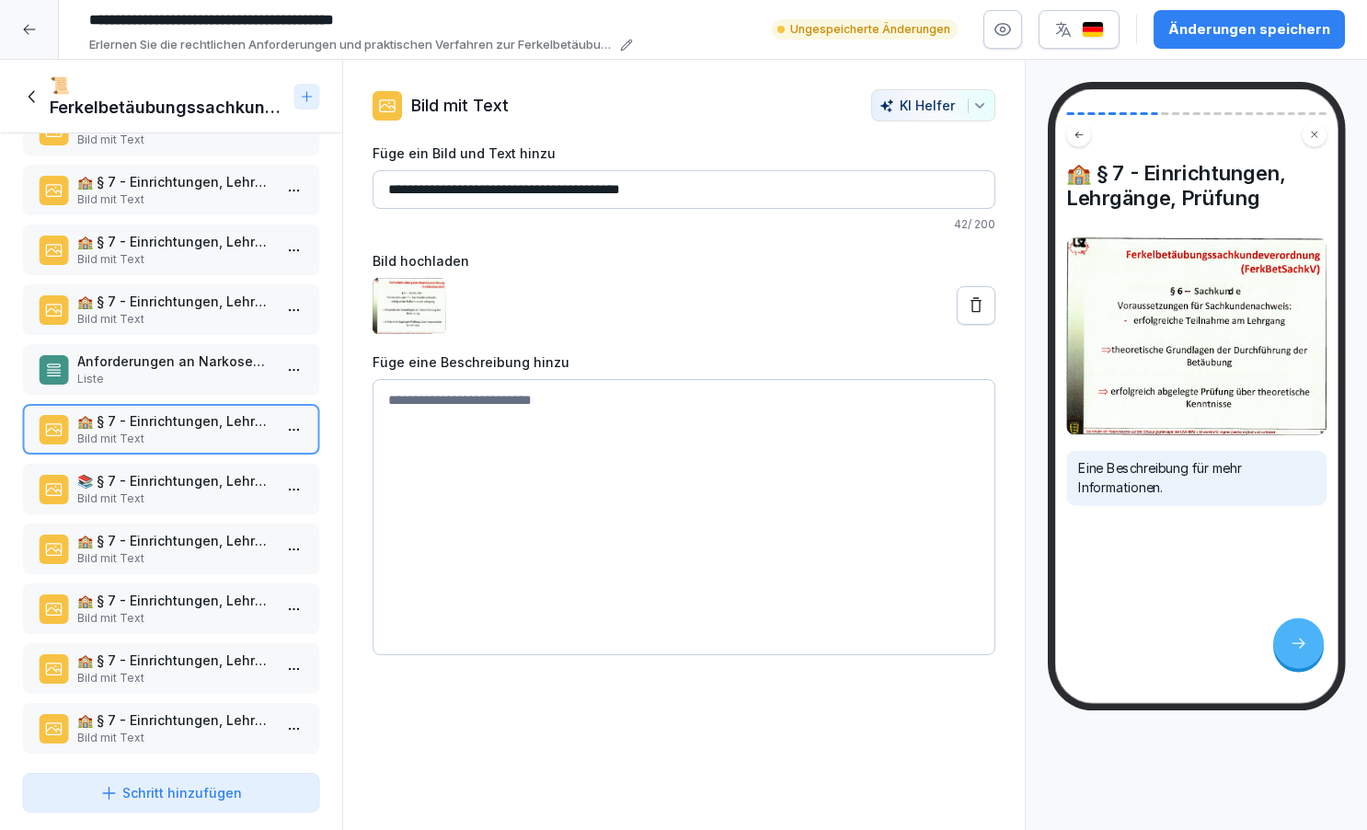
click at [212, 490] on p "Bild mit Text" at bounding box center [174, 498] width 195 height 17
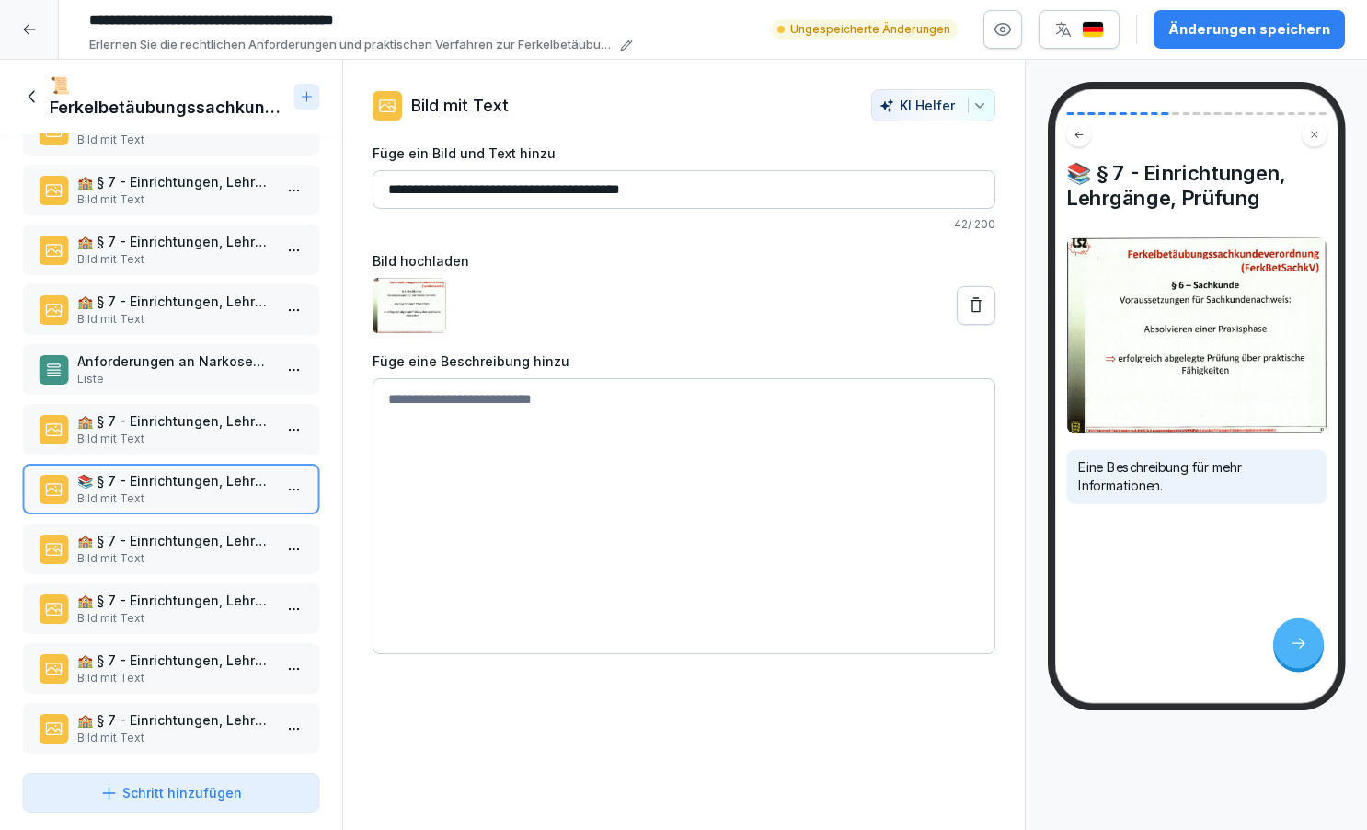
click at [210, 543] on p "🏫 § 7 - Einrichtungen, Lehrgänge, Prüfung" at bounding box center [174, 540] width 195 height 19
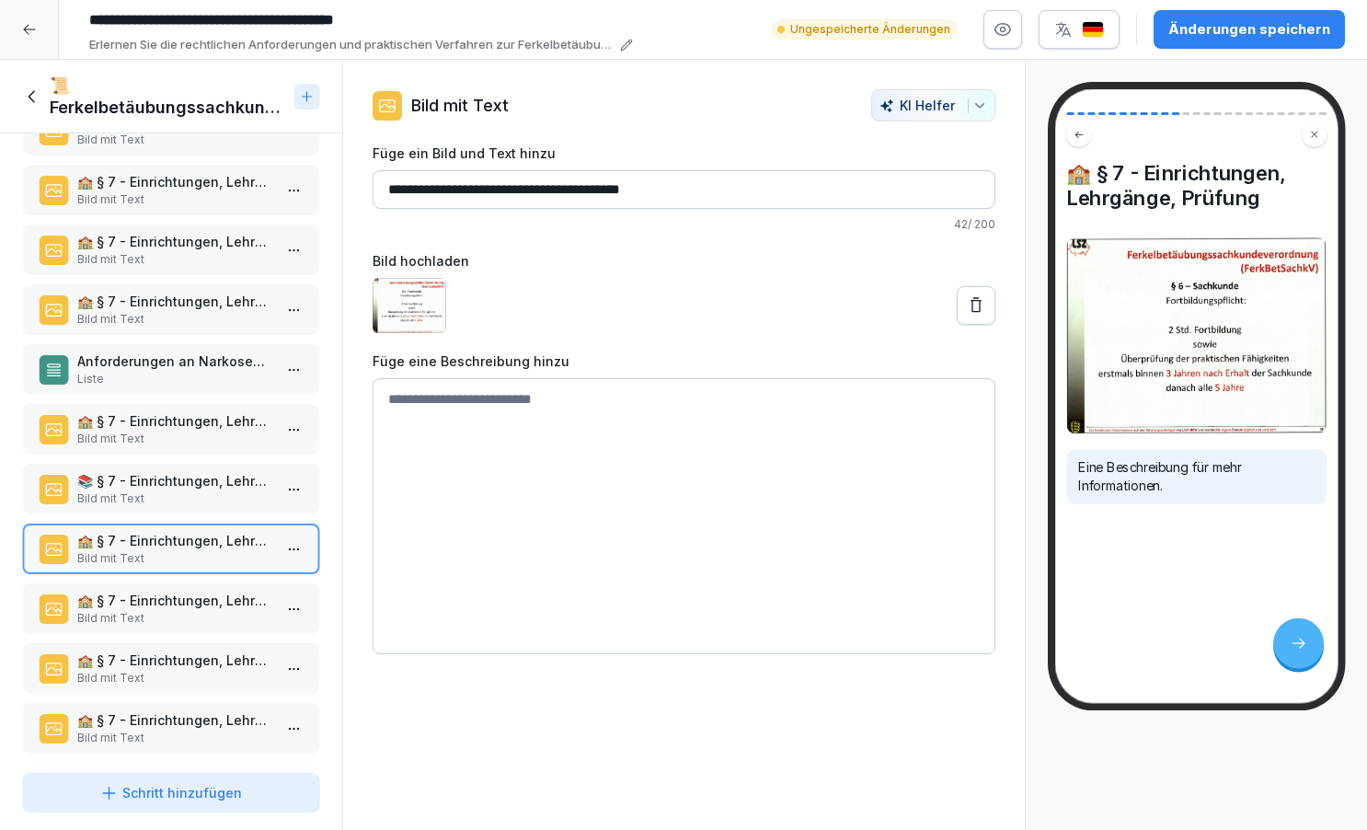
click at [213, 599] on p "🏫 § 7 - Einrichtungen, Lehrgänge, Prüfung" at bounding box center [174, 600] width 195 height 19
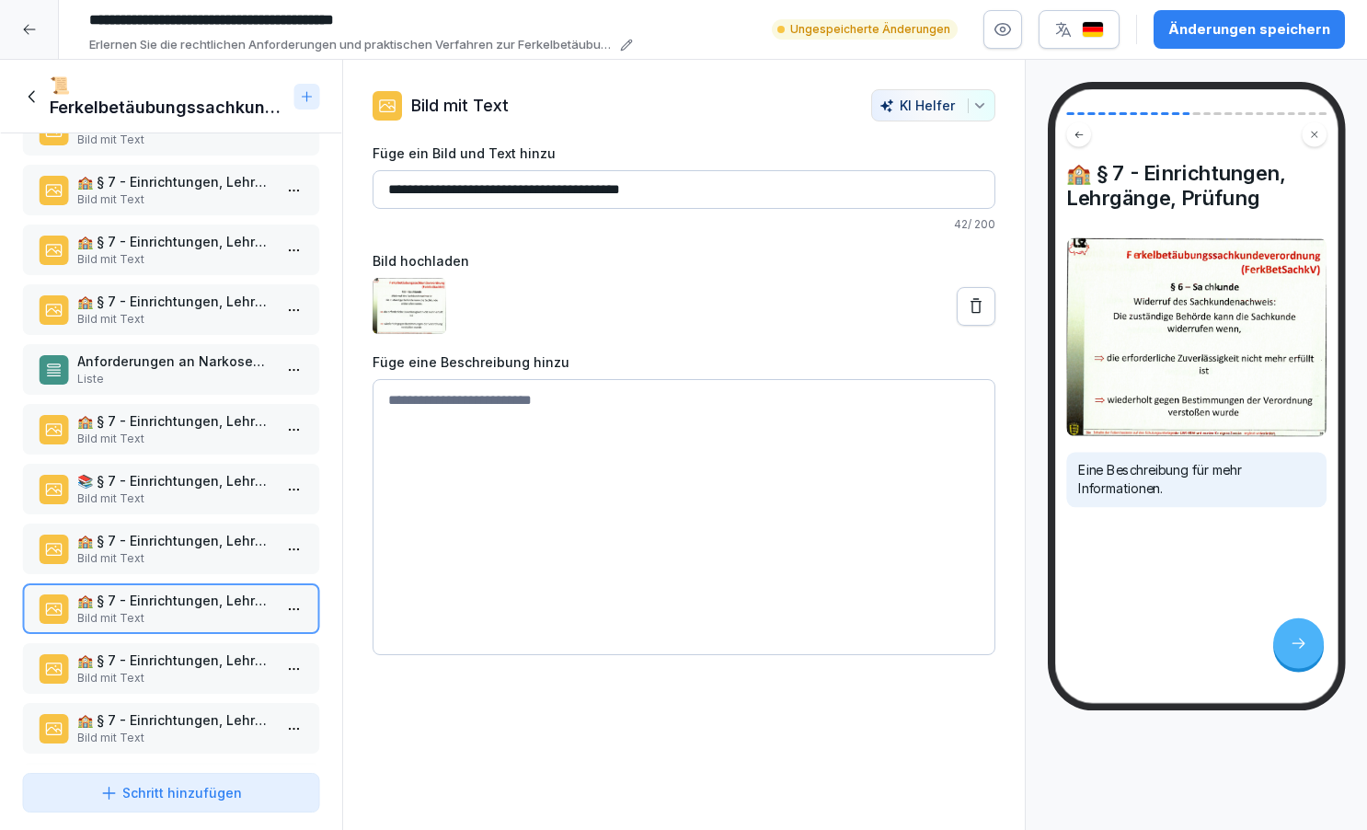
click at [207, 554] on p "Bild mit Text" at bounding box center [174, 558] width 195 height 17
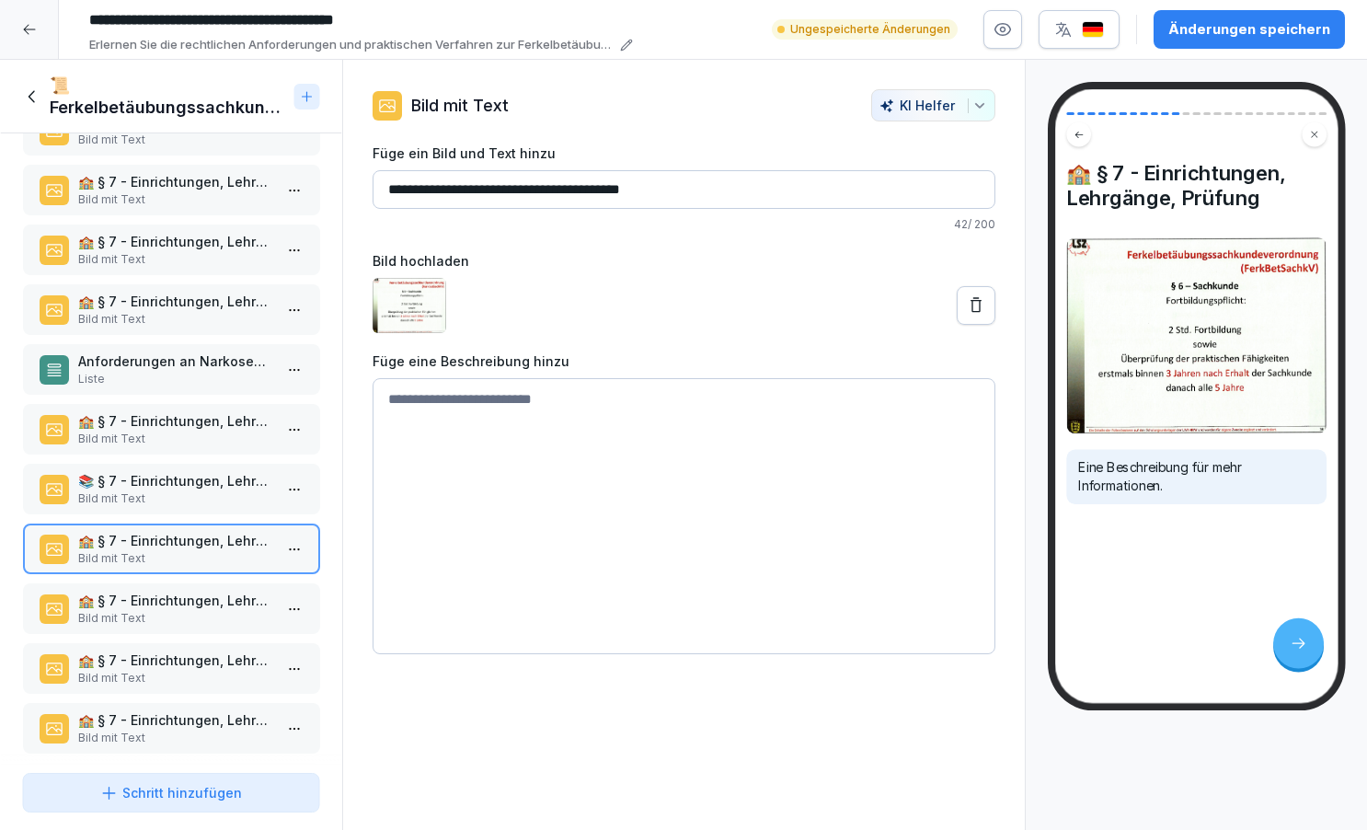
click at [216, 493] on p "Bild mit Text" at bounding box center [174, 498] width 195 height 17
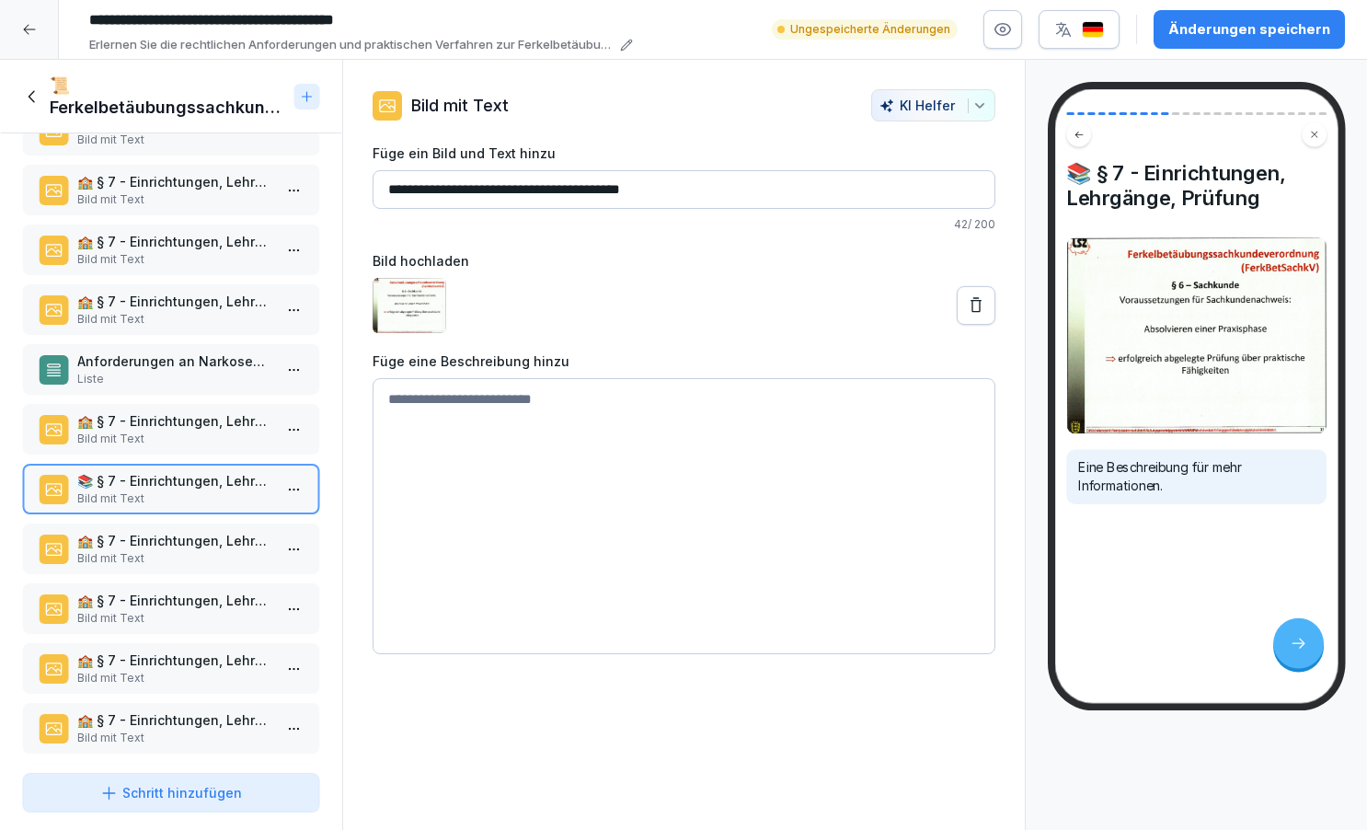
click at [216, 432] on p "Bild mit Text" at bounding box center [174, 439] width 195 height 17
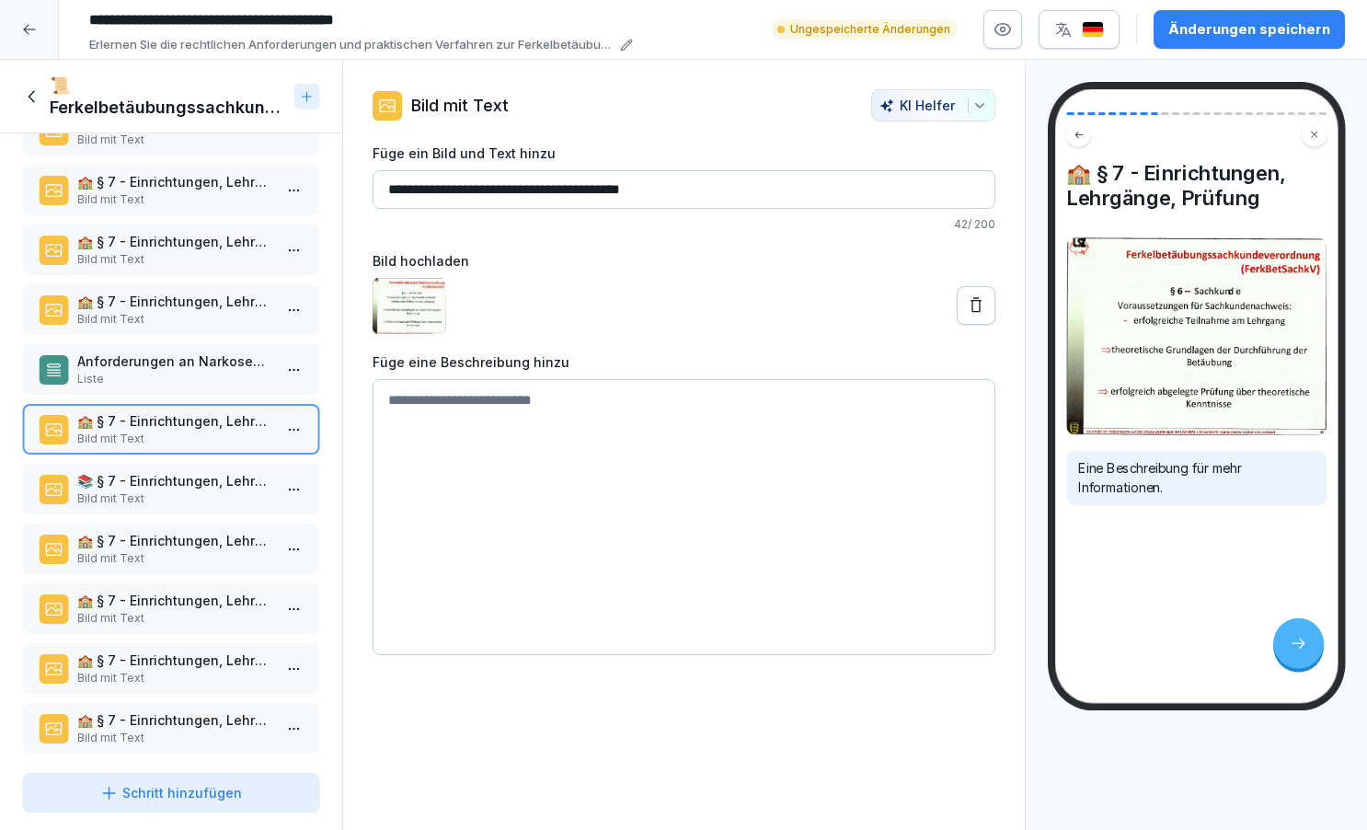
click at [225, 482] on p "📚 § 7 - Einrichtungen, Lehrgänge, Prüfung" at bounding box center [174, 480] width 195 height 19
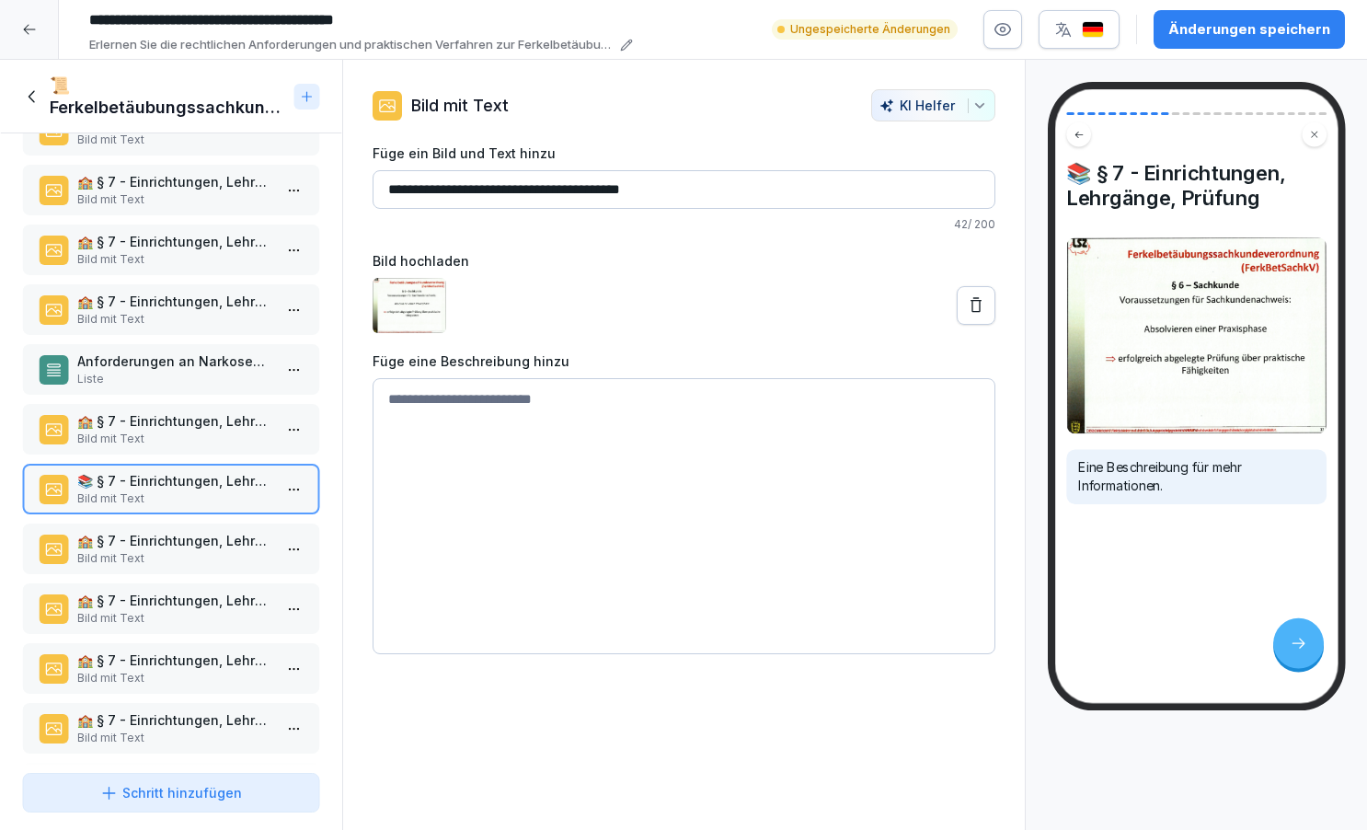
click at [203, 797] on div "Schritt hinzufügen" at bounding box center [171, 792] width 142 height 19
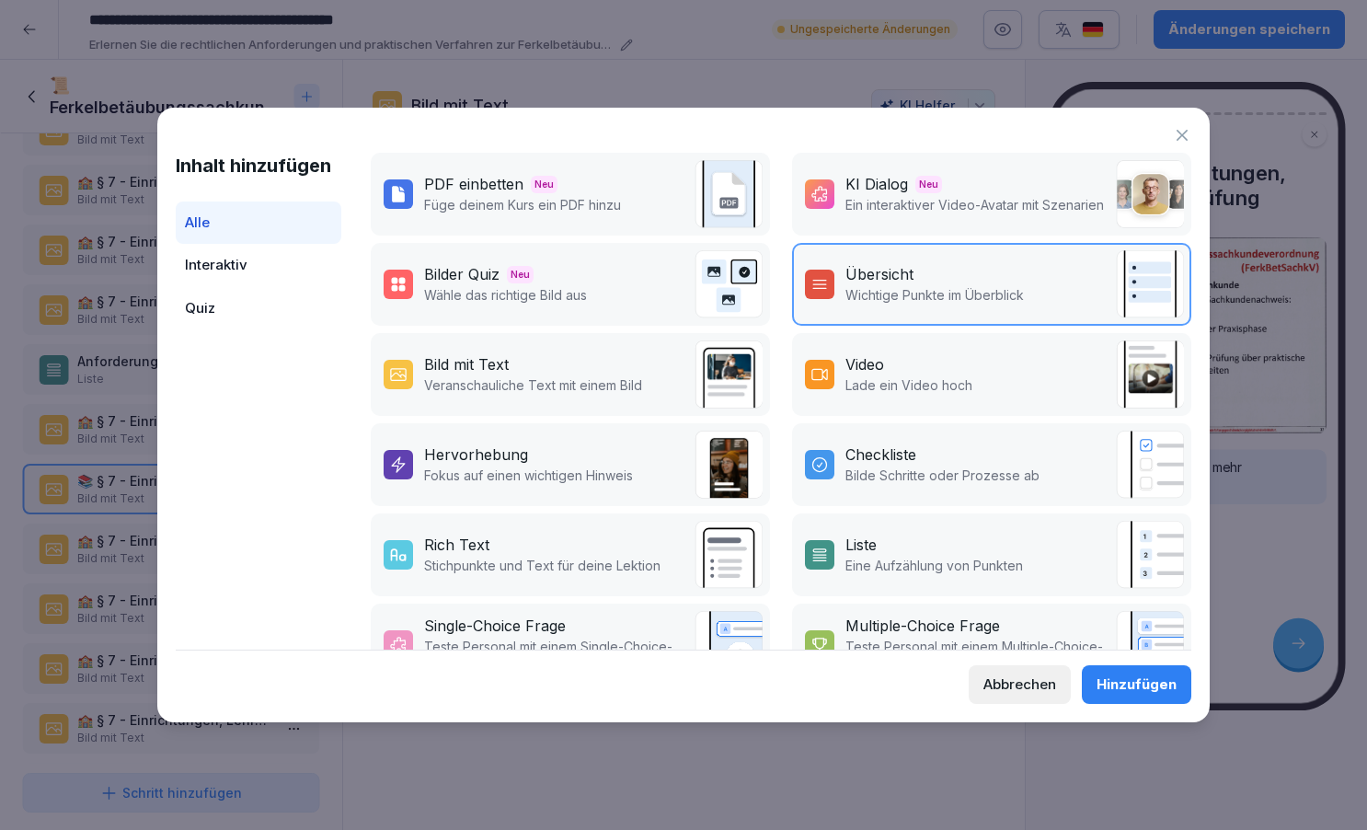
scroll to position [183, 0]
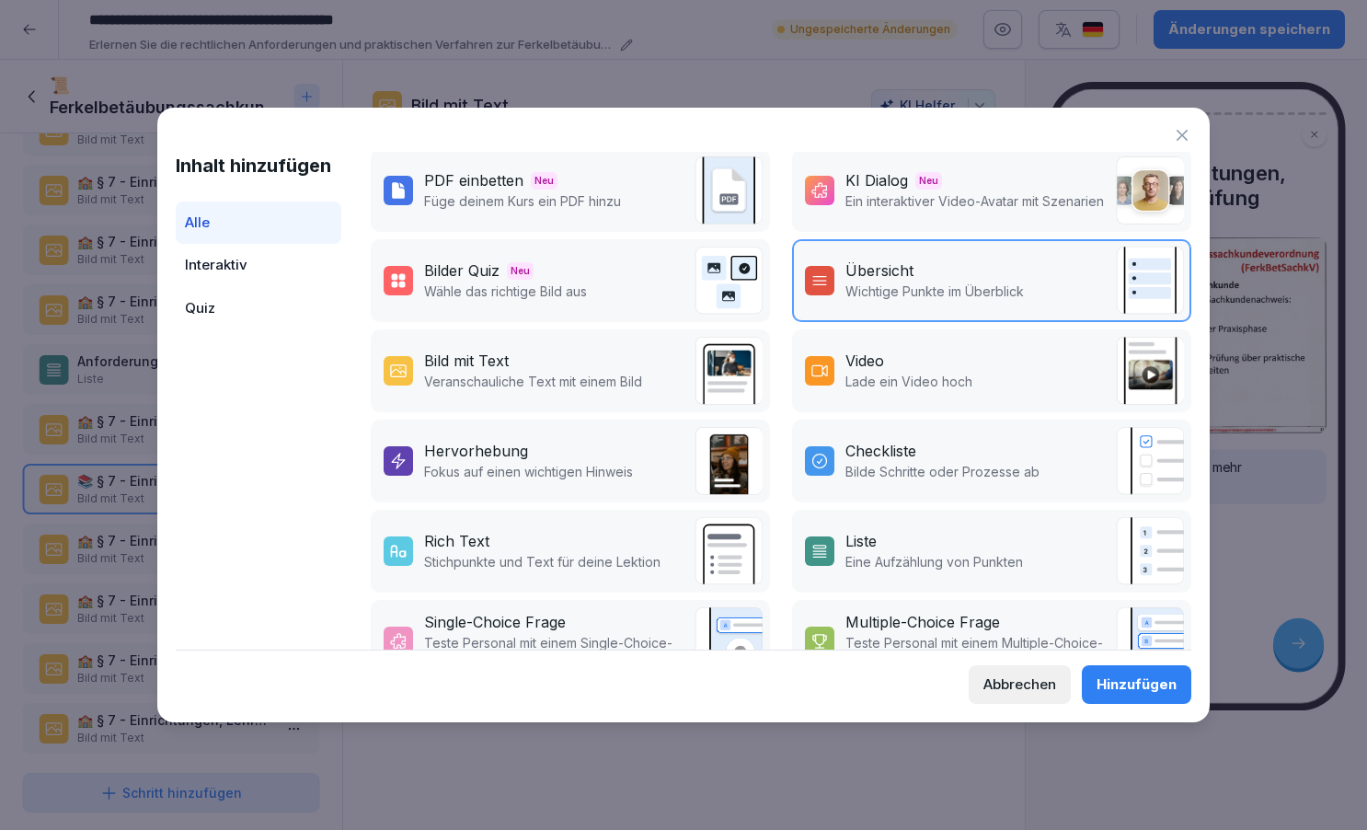
click at [930, 554] on p "Eine Aufzählung von Punkten" at bounding box center [934, 561] width 178 height 19
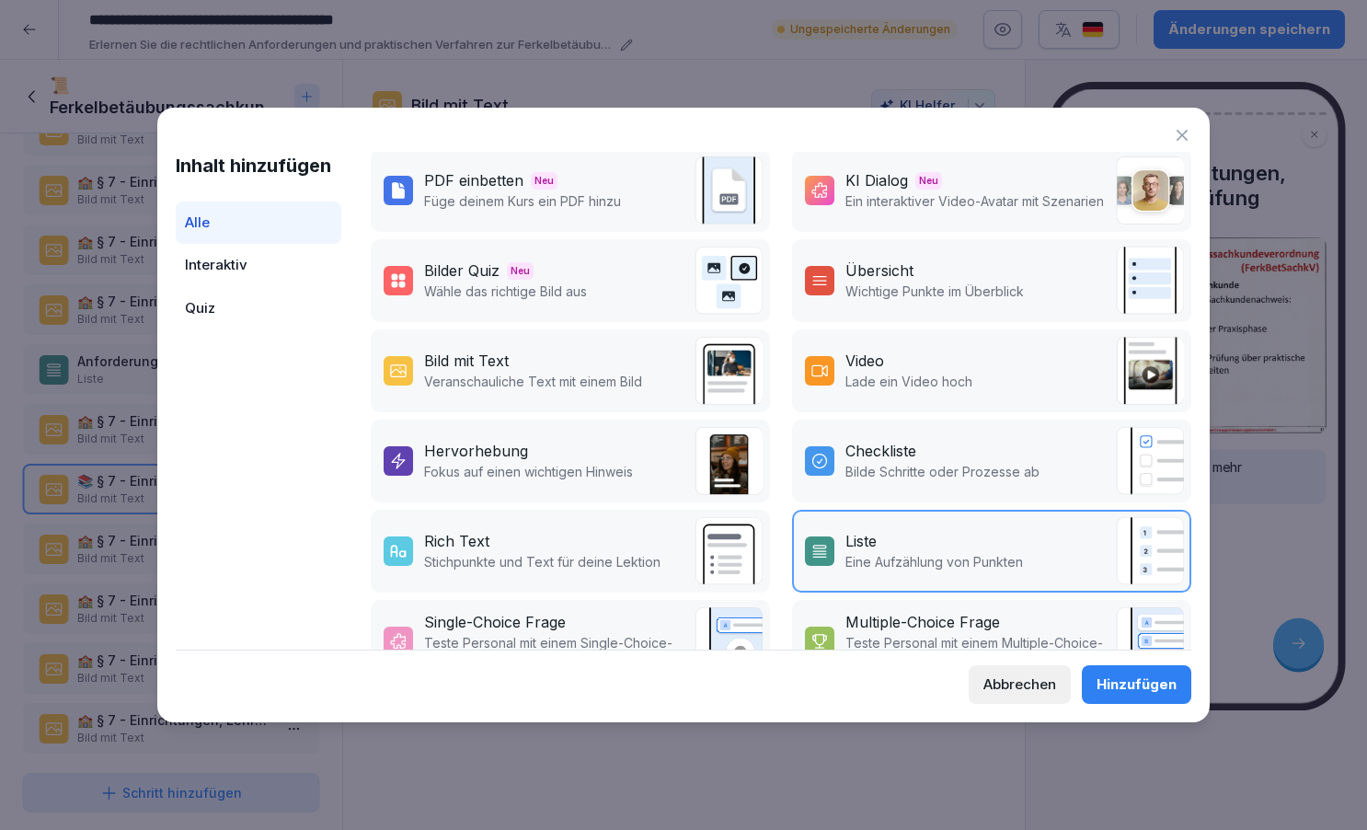
click at [1132, 686] on div "Hinzufügen" at bounding box center [1137, 684] width 80 height 20
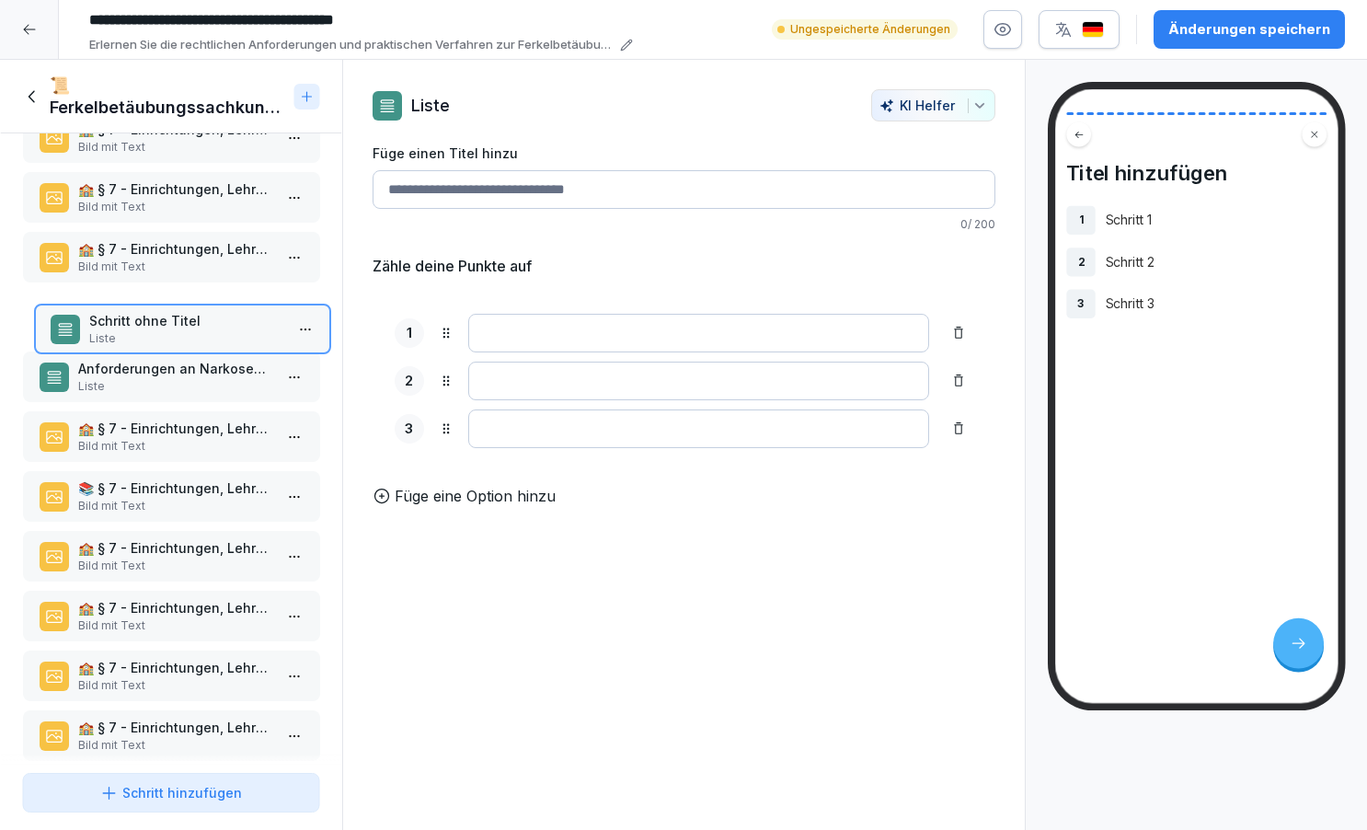
scroll to position [279, 0]
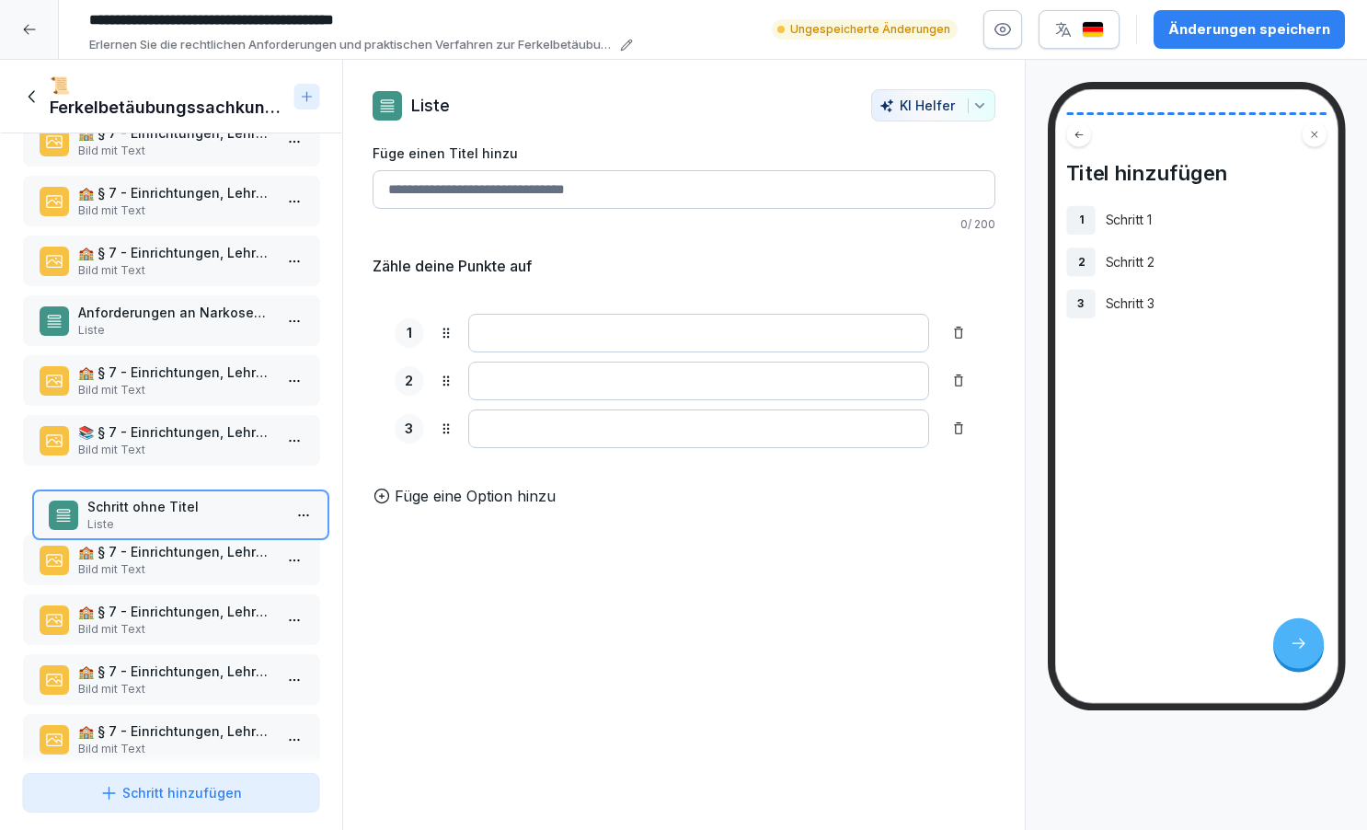
drag, startPoint x: 163, startPoint y: 715, endPoint x: 172, endPoint y: 512, distance: 203.5
click at [172, 512] on p "Schritt ohne Titel" at bounding box center [183, 506] width 195 height 19
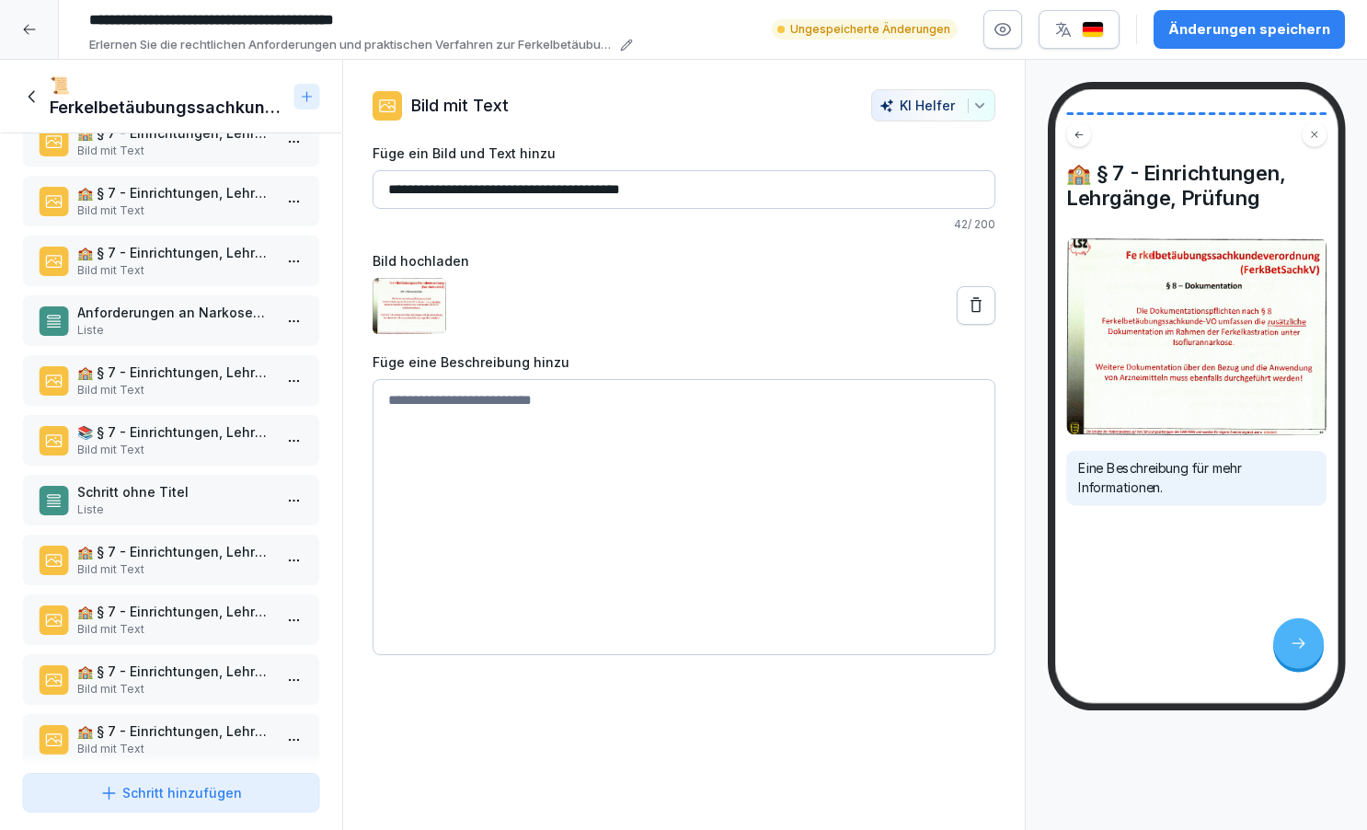
click at [173, 413] on div "📚 § 7 - Einrichtungen, Lehrgänge, Prüfung Bild mit Text 🎓 § 7 - Einrichtungen, …" at bounding box center [171, 449] width 342 height 632
click at [186, 355] on div "🏫 § 7 - Einrichtungen, Lehrgänge, Prüfung Bild mit Text" at bounding box center [171, 380] width 298 height 51
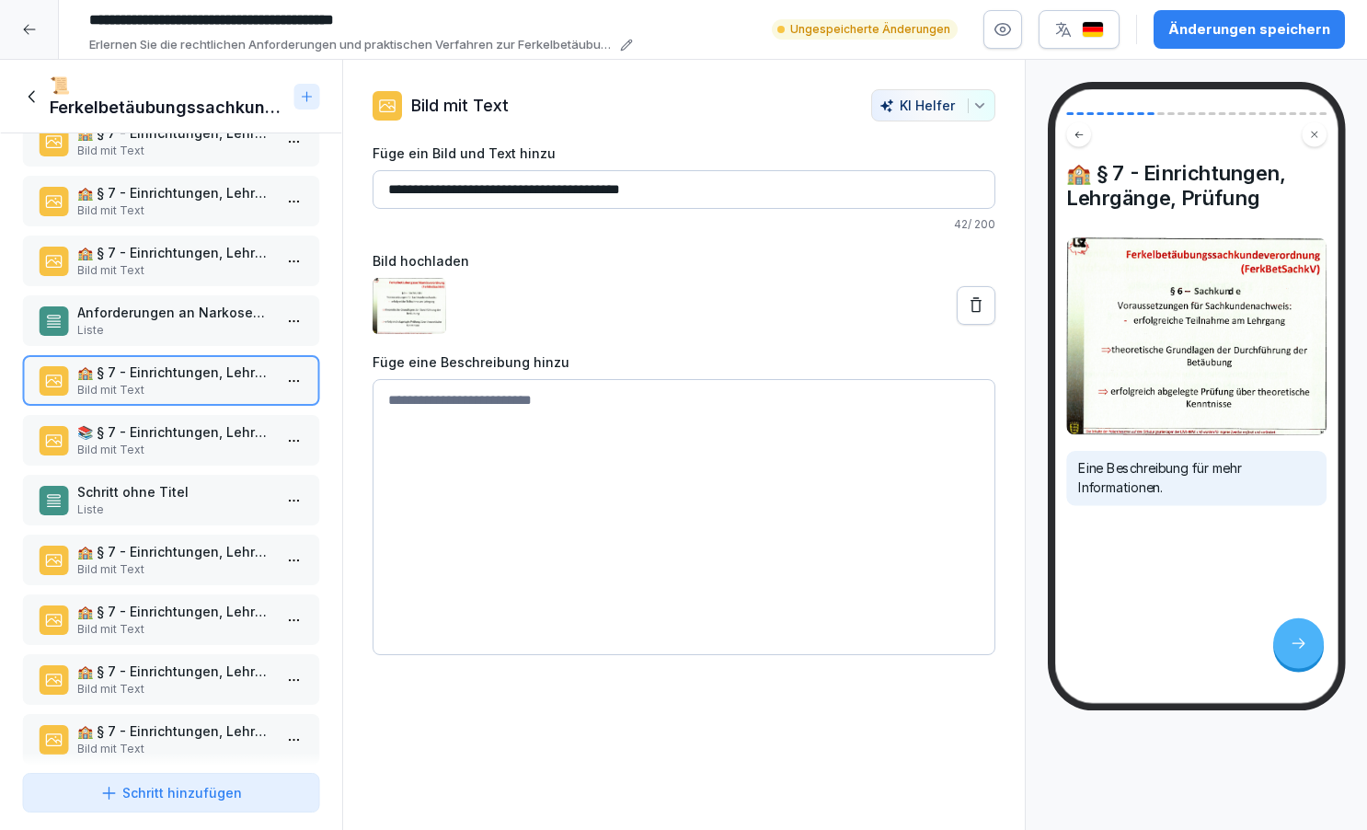
click at [186, 419] on div "📚 § 7 - Einrichtungen, Lehrgänge, Prüfung Bild mit Text" at bounding box center [171, 440] width 298 height 51
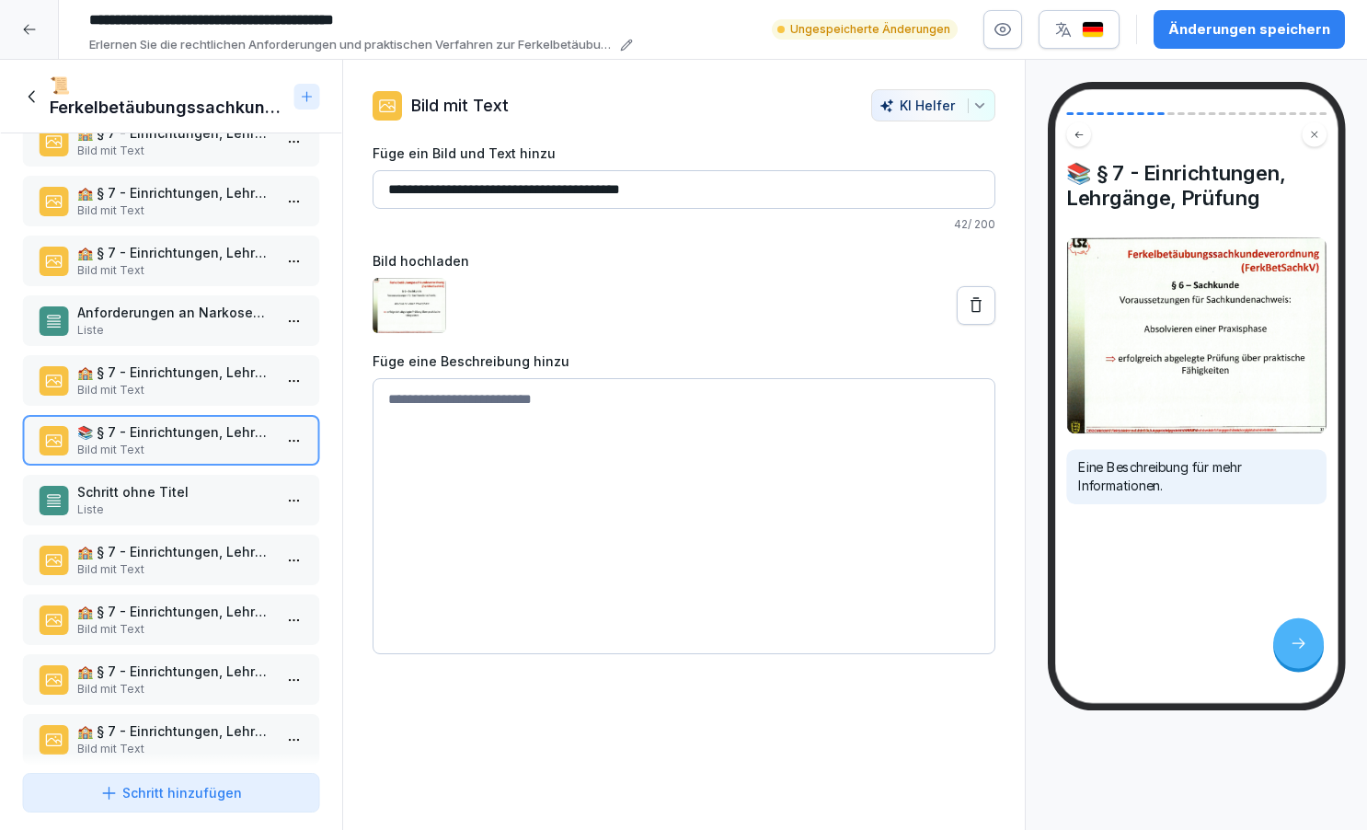
click at [178, 469] on div "📚 § 7 - Einrichtungen, Lehrgänge, Prüfung Bild mit Text 🎓 § 7 - Einrichtungen, …" at bounding box center [171, 449] width 342 height 632
click at [178, 476] on div "Schritt ohne Titel Liste" at bounding box center [171, 500] width 298 height 51
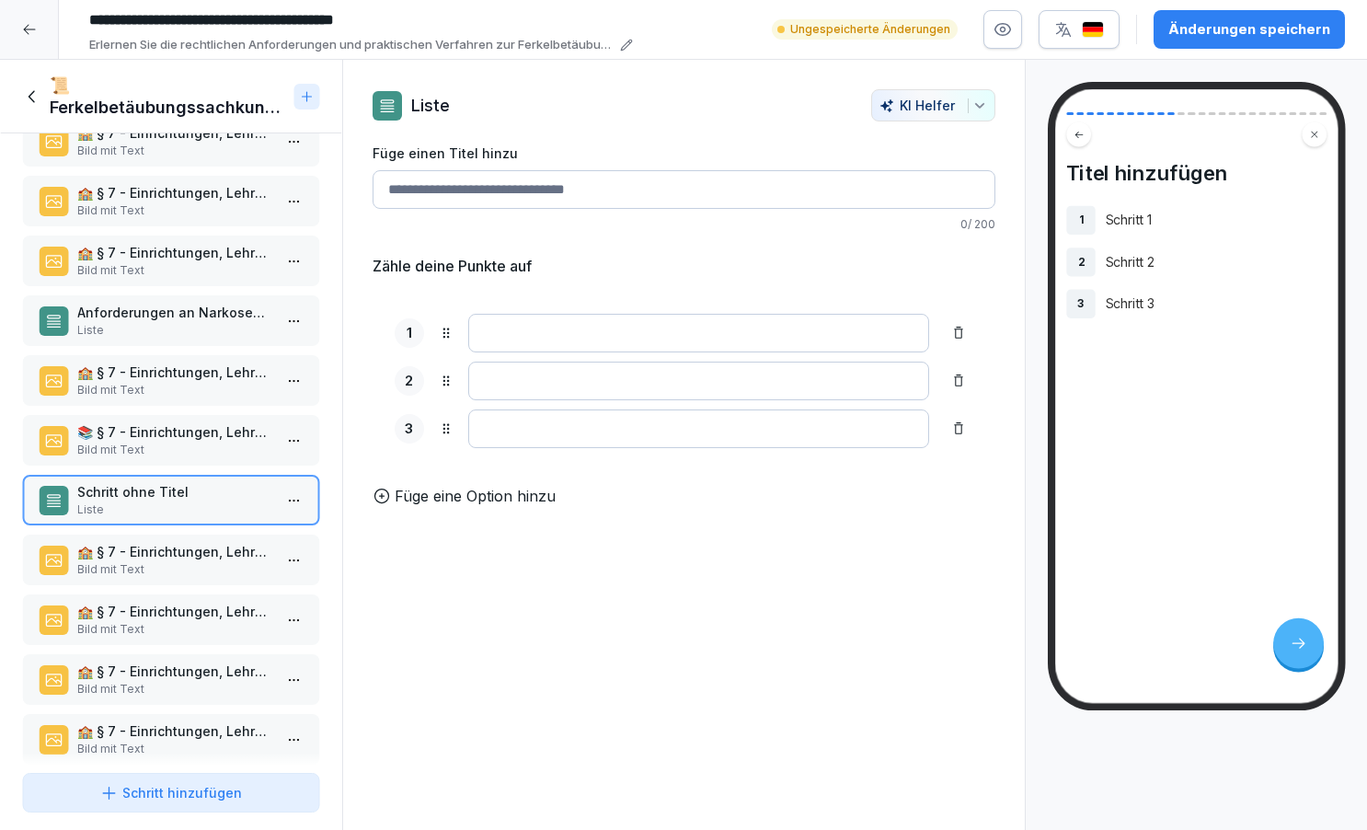
click at [493, 197] on input "Füge einen Titel hinzu" at bounding box center [684, 189] width 623 height 39
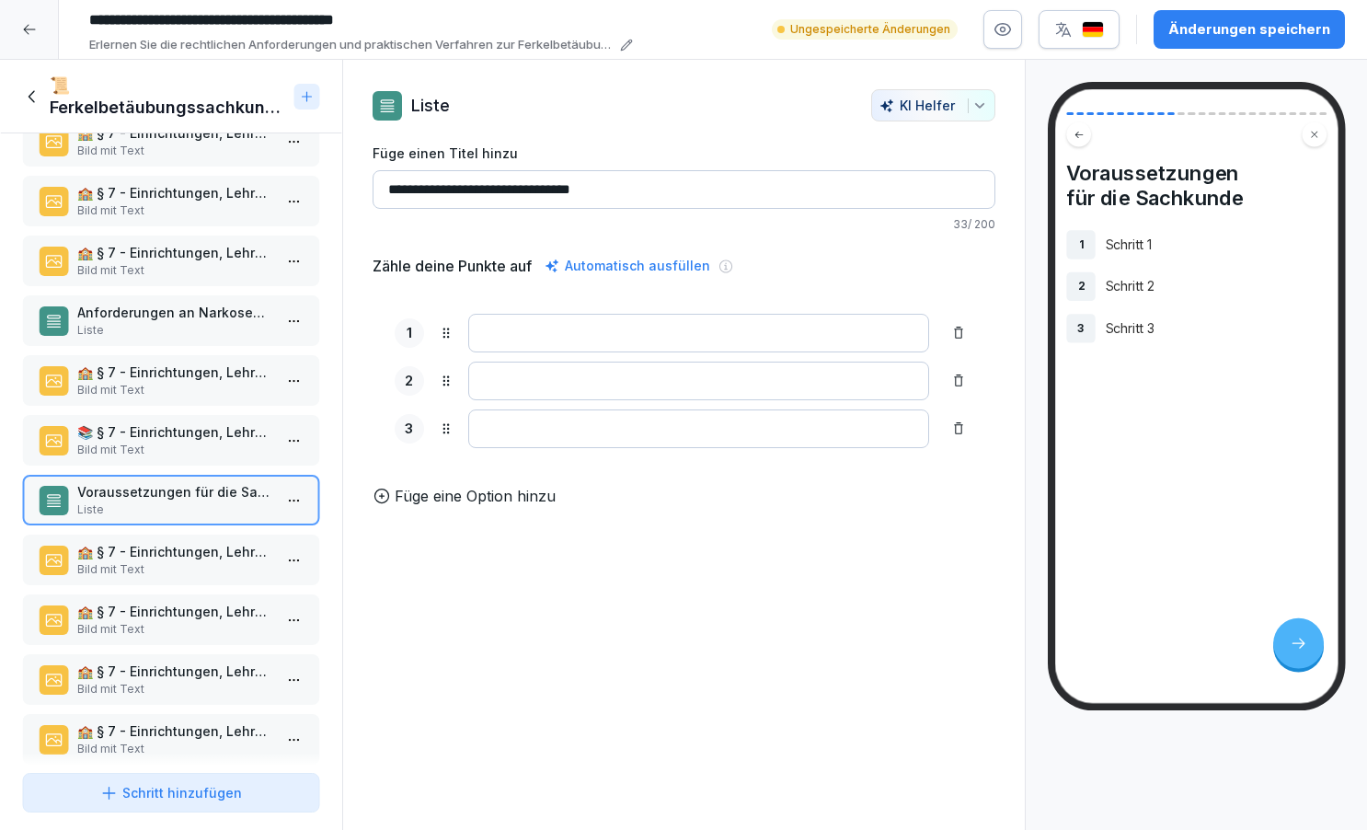
type input "**********"
click at [214, 407] on div "📚 § 7 - Einrichtungen, Lehrgänge, Prüfung Bild mit Text 🎓 § 7 - Einrichtungen, …" at bounding box center [171, 449] width 342 height 632
click at [211, 416] on div "📚 § 7 - Einrichtungen, Lehrgänge, Prüfung Bild mit Text" at bounding box center [171, 440] width 298 height 51
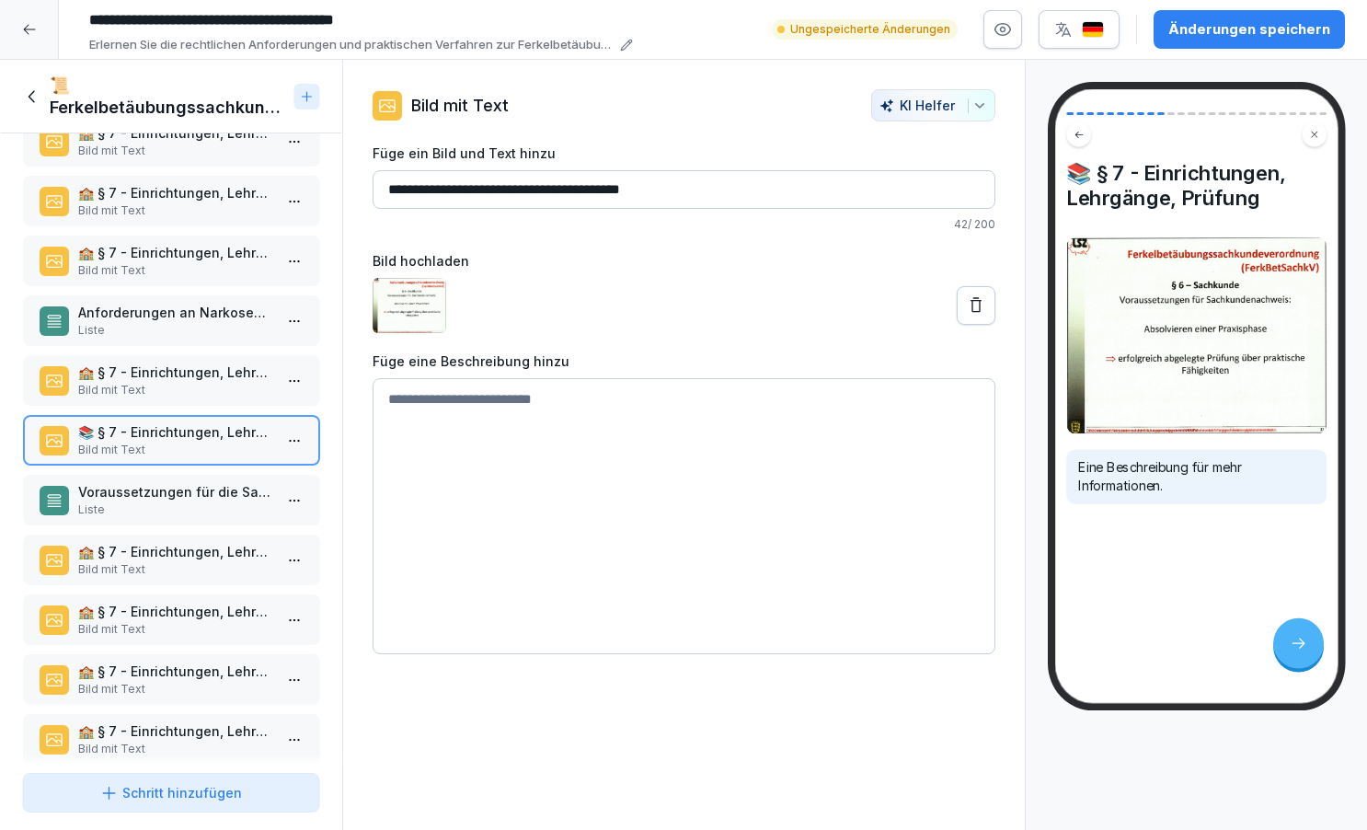
click at [208, 453] on p "Bild mit Text" at bounding box center [174, 450] width 195 height 17
click at [209, 477] on div "Voraussetzungen für die Sachkunde Liste" at bounding box center [171, 500] width 298 height 51
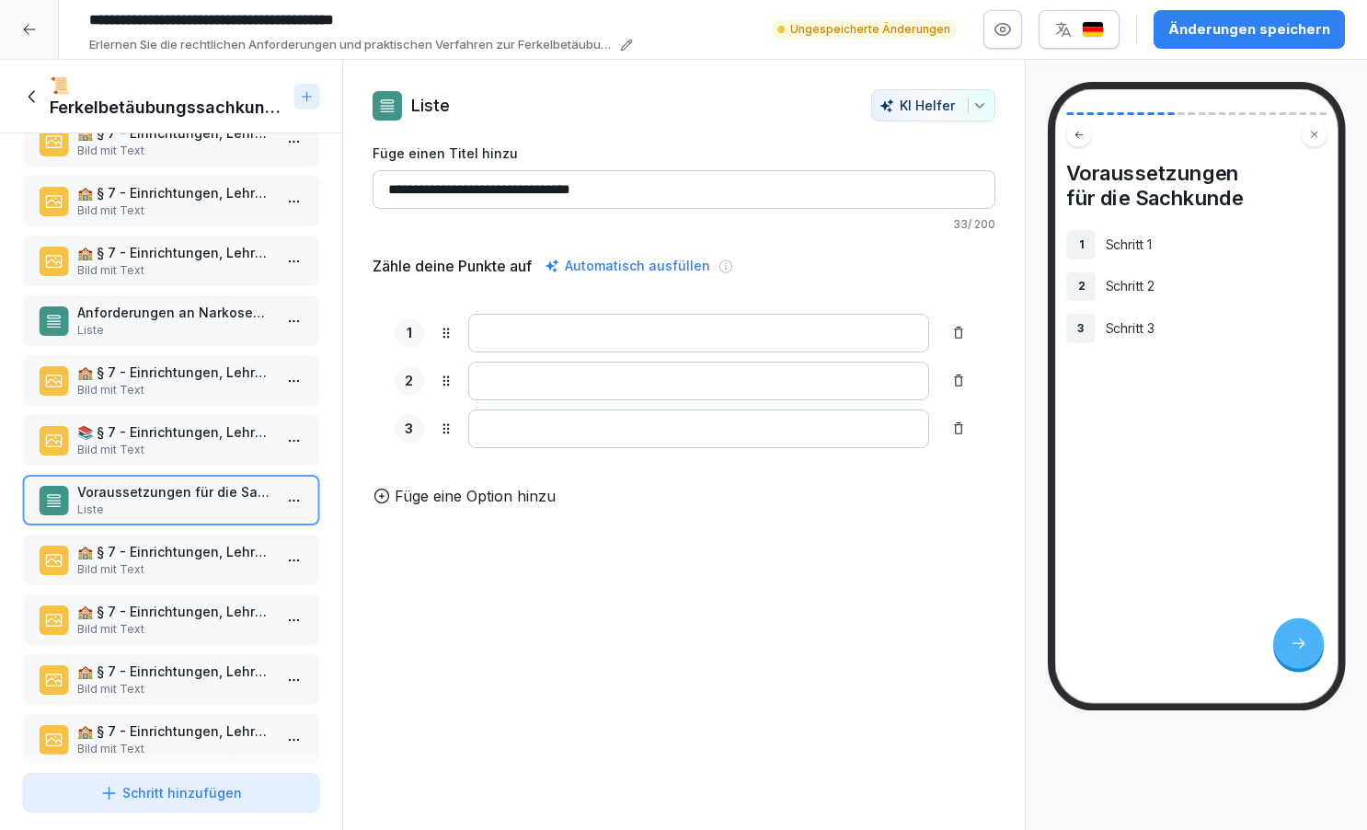
click at [547, 190] on input "**********" at bounding box center [684, 189] width 623 height 39
click at [636, 196] on input "**********" at bounding box center [684, 189] width 623 height 39
type input "**********"
click at [507, 331] on input at bounding box center [698, 333] width 461 height 39
click at [236, 409] on div "📚 § 7 - Einrichtungen, Lehrgänge, Prüfung Bild mit Text 🎓 § 7 - Einrichtungen, …" at bounding box center [171, 449] width 342 height 632
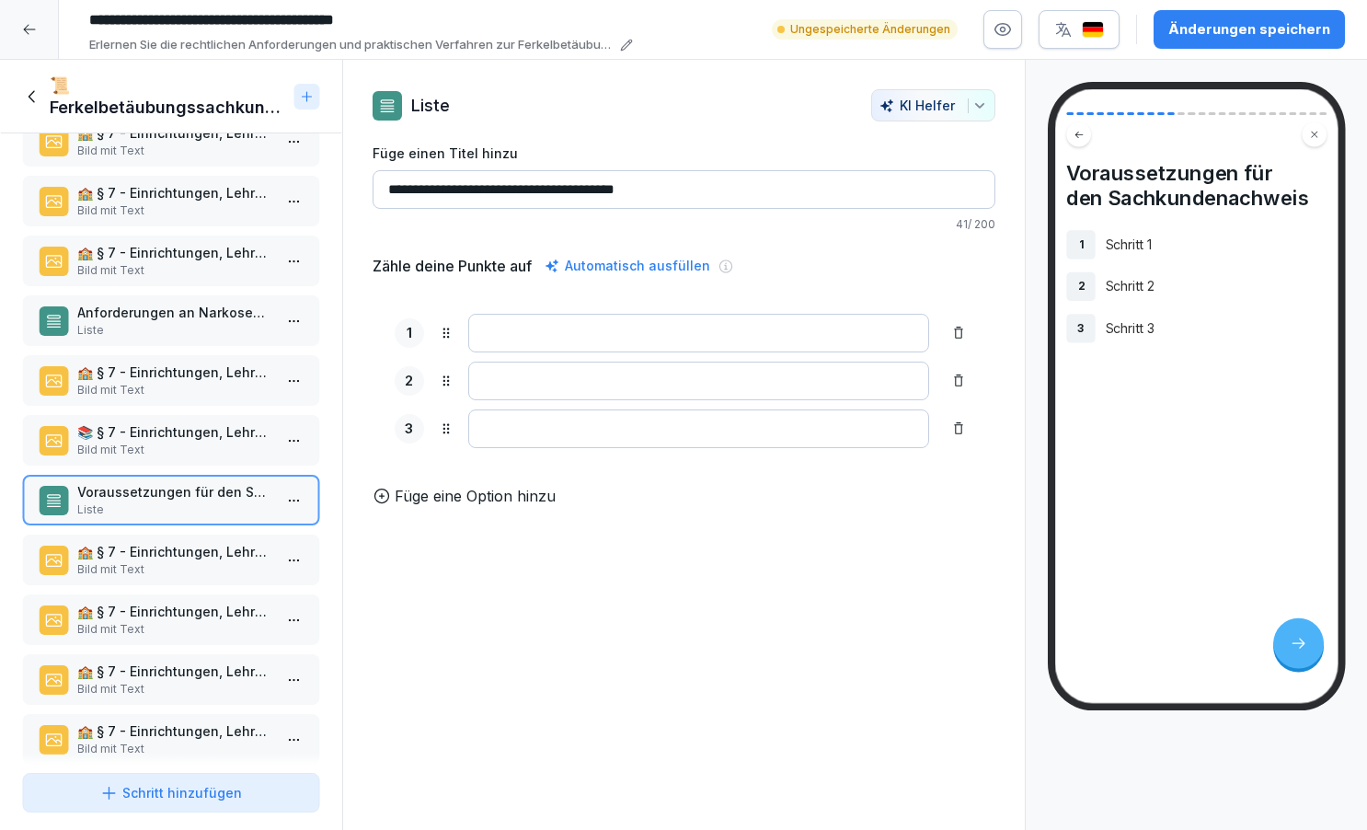
click at [211, 357] on div "🏫 § 7 - Einrichtungen, Lehrgänge, Prüfung Bild mit Text" at bounding box center [171, 380] width 298 height 51
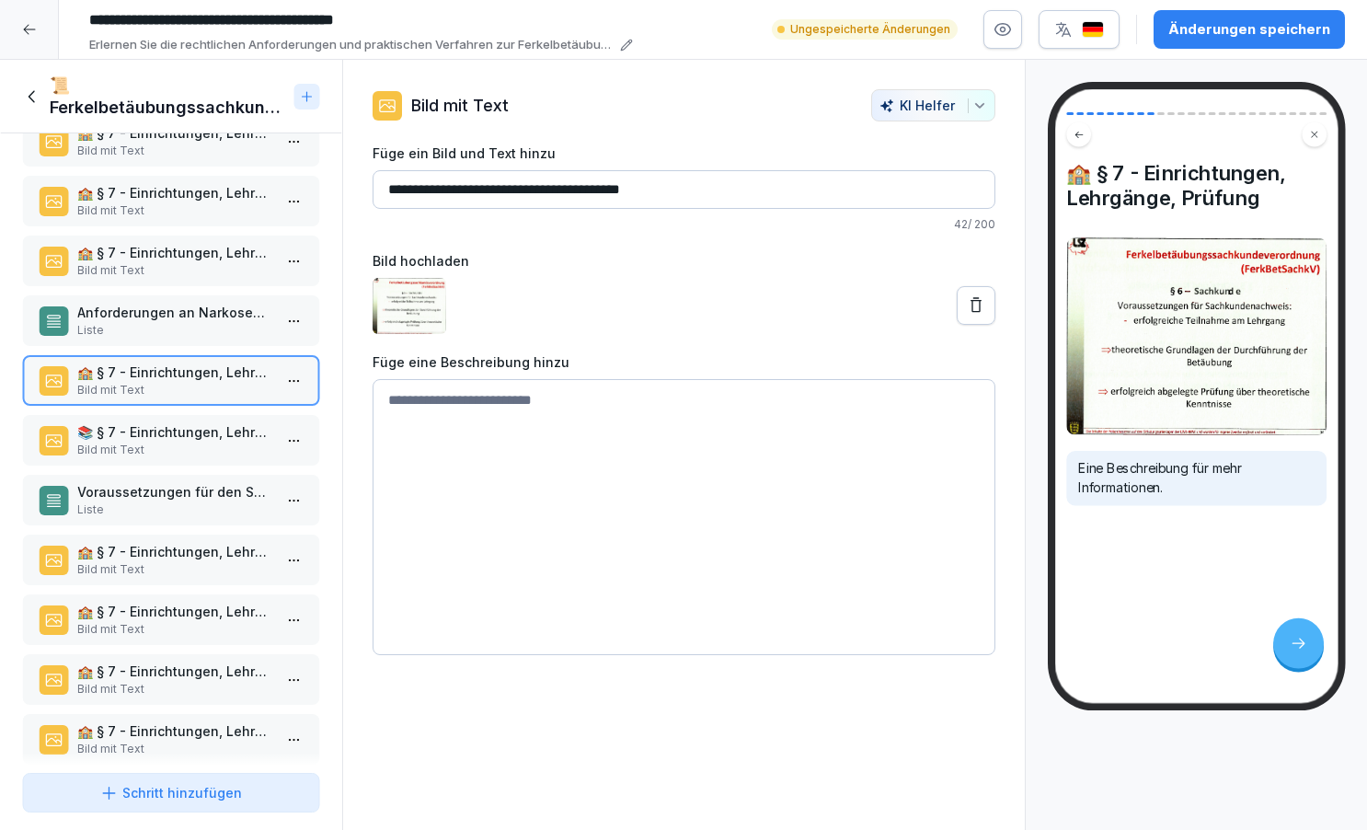
click at [169, 471] on div "📚 § 7 - Einrichtungen, Lehrgänge, Prüfung Bild mit Text 🎓 § 7 - Einrichtungen, …" at bounding box center [171, 449] width 342 height 632
click at [187, 477] on div "Voraussetzungen für den Sachkundenachweis Liste" at bounding box center [171, 500] width 298 height 51
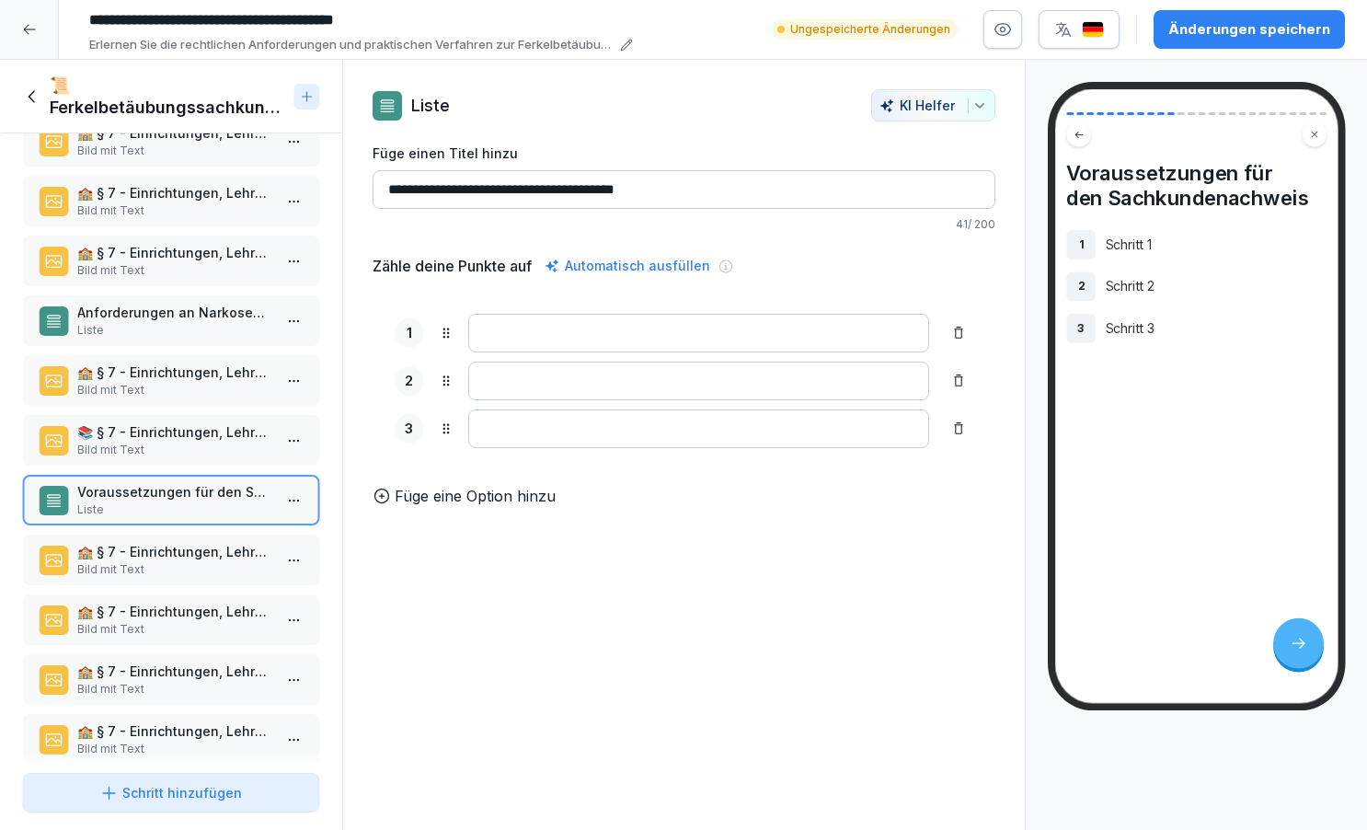
click at [503, 346] on input at bounding box center [698, 333] width 461 height 39
type input "**********"
click at [536, 385] on input at bounding box center [698, 381] width 461 height 39
click at [170, 356] on div "🏫 § 7 - Einrichtungen, Lehrgänge, Prüfung Bild mit Text" at bounding box center [171, 380] width 298 height 51
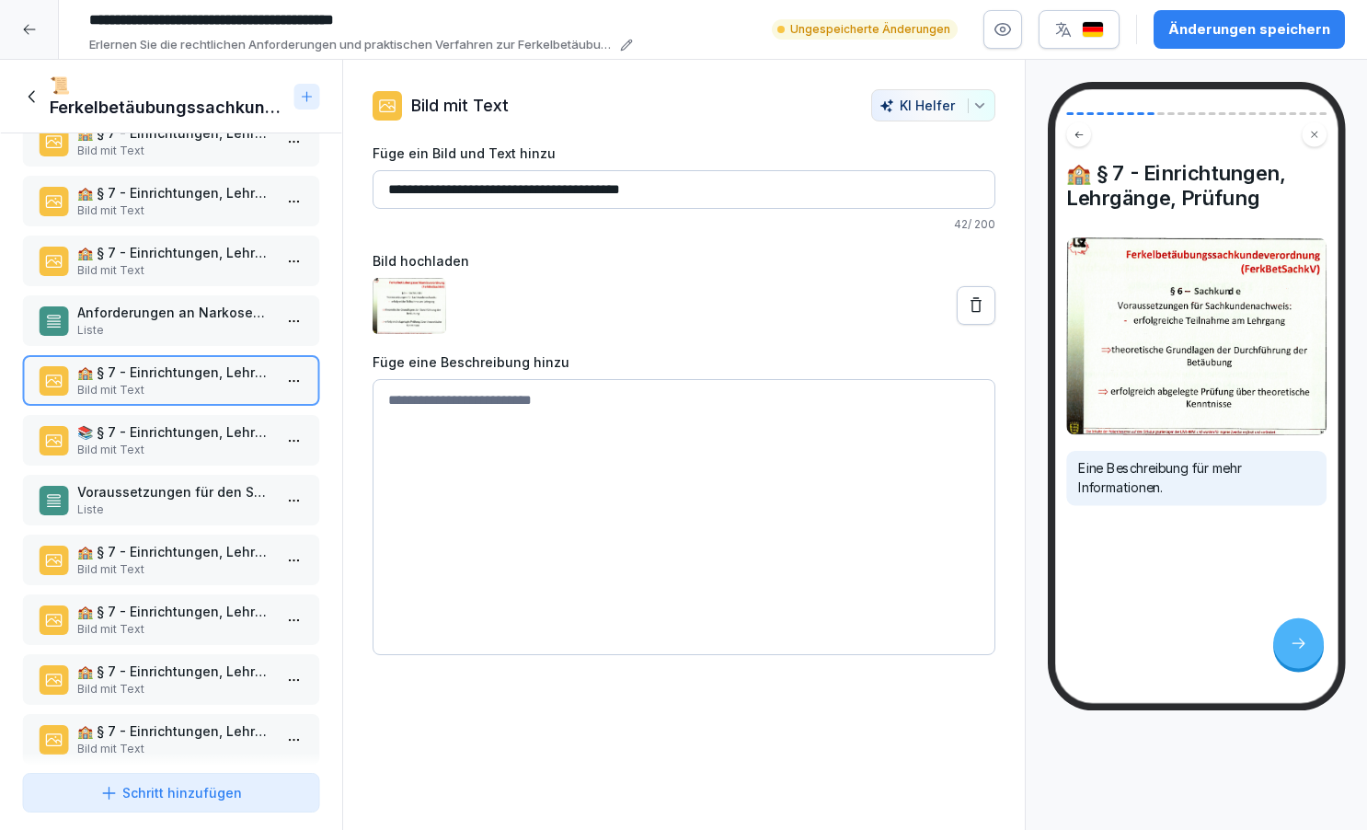
click at [201, 463] on div "📚 § 7 - Einrichtungen, Lehrgänge, Prüfung Bild mit Text" at bounding box center [171, 440] width 298 height 51
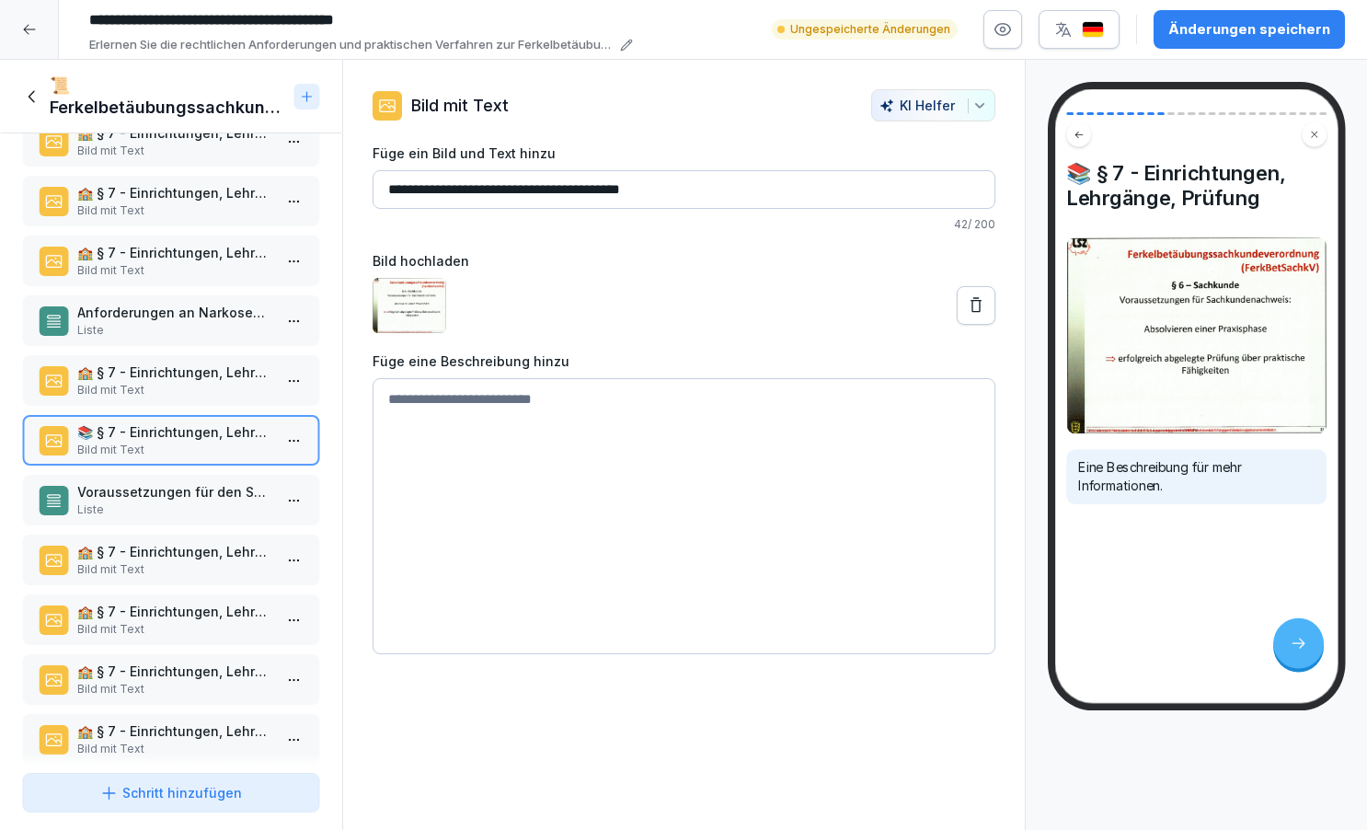
click at [239, 468] on div "📚 § 7 - Einrichtungen, Lehrgänge, Prüfung Bild mit Text 🎓 § 7 - Einrichtungen, …" at bounding box center [171, 449] width 342 height 632
click at [235, 474] on div "📚 § 7 - Einrichtungen, Lehrgänge, Prüfung Bild mit Text 🎓 § 7 - Einrichtungen, …" at bounding box center [171, 449] width 342 height 632
click at [212, 489] on p "Voraussetzungen für den Sachkundenachweis" at bounding box center [174, 491] width 195 height 19
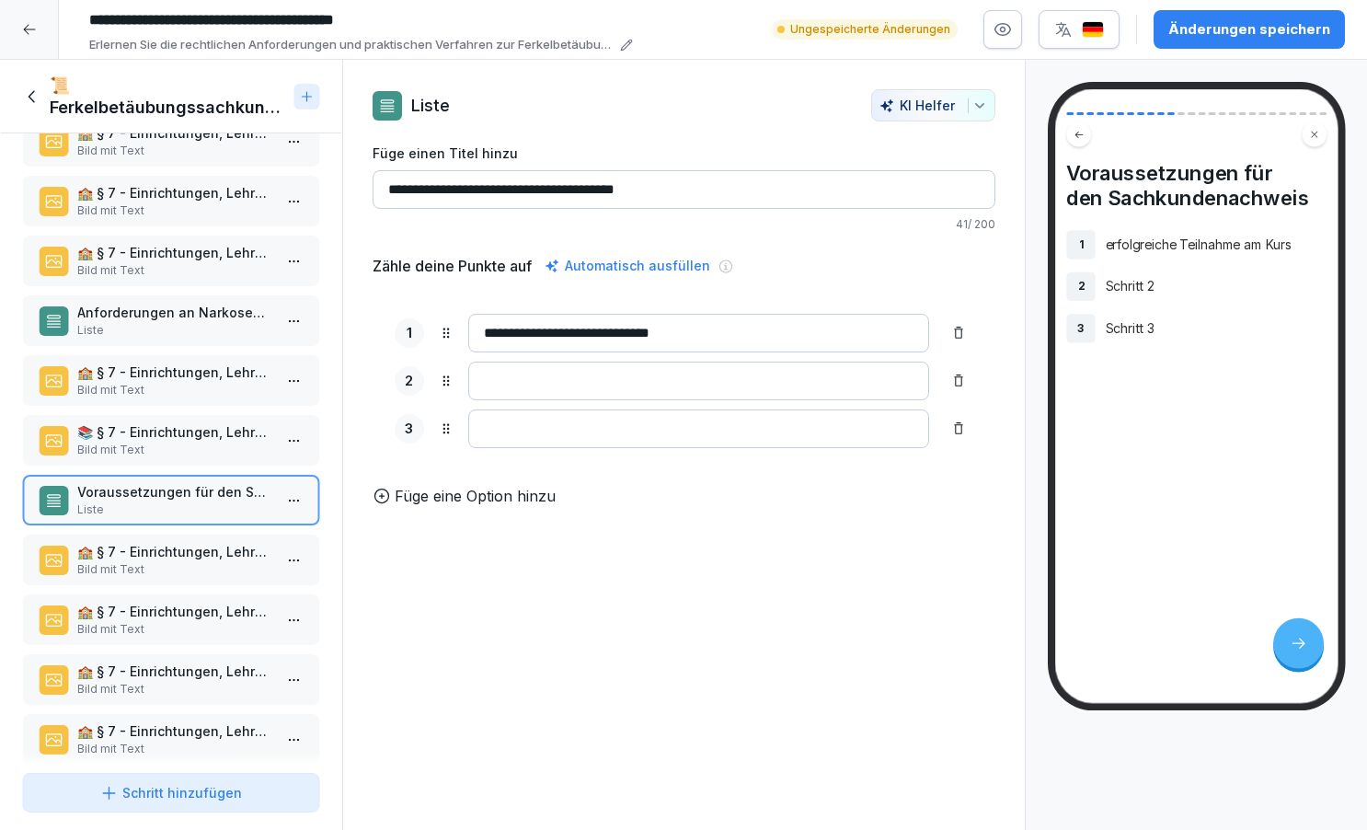
click at [699, 330] on input "**********" at bounding box center [698, 333] width 461 height 39
type input "**********"
click at [570, 377] on input at bounding box center [698, 381] width 461 height 39
click at [174, 359] on div "🏫 § 7 - Einrichtungen, Lehrgänge, Prüfung Bild mit Text" at bounding box center [171, 380] width 298 height 51
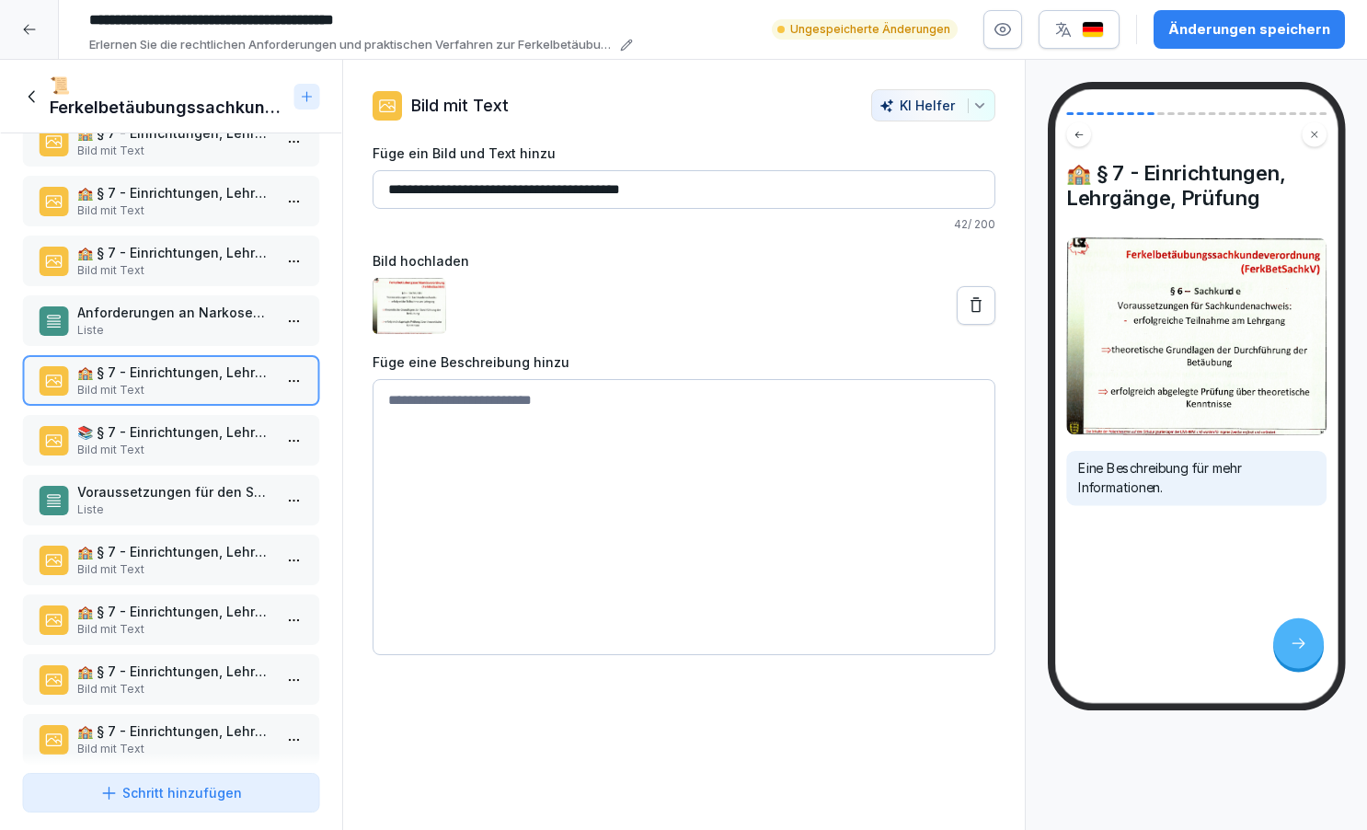
click at [152, 468] on div "📚 § 7 - Einrichtungen, Lehrgänge, Prüfung Bild mit Text 🎓 § 7 - Einrichtungen, …" at bounding box center [171, 449] width 342 height 632
click at [165, 483] on p "Voraussetzungen für den Sachkundenachweis" at bounding box center [174, 491] width 195 height 19
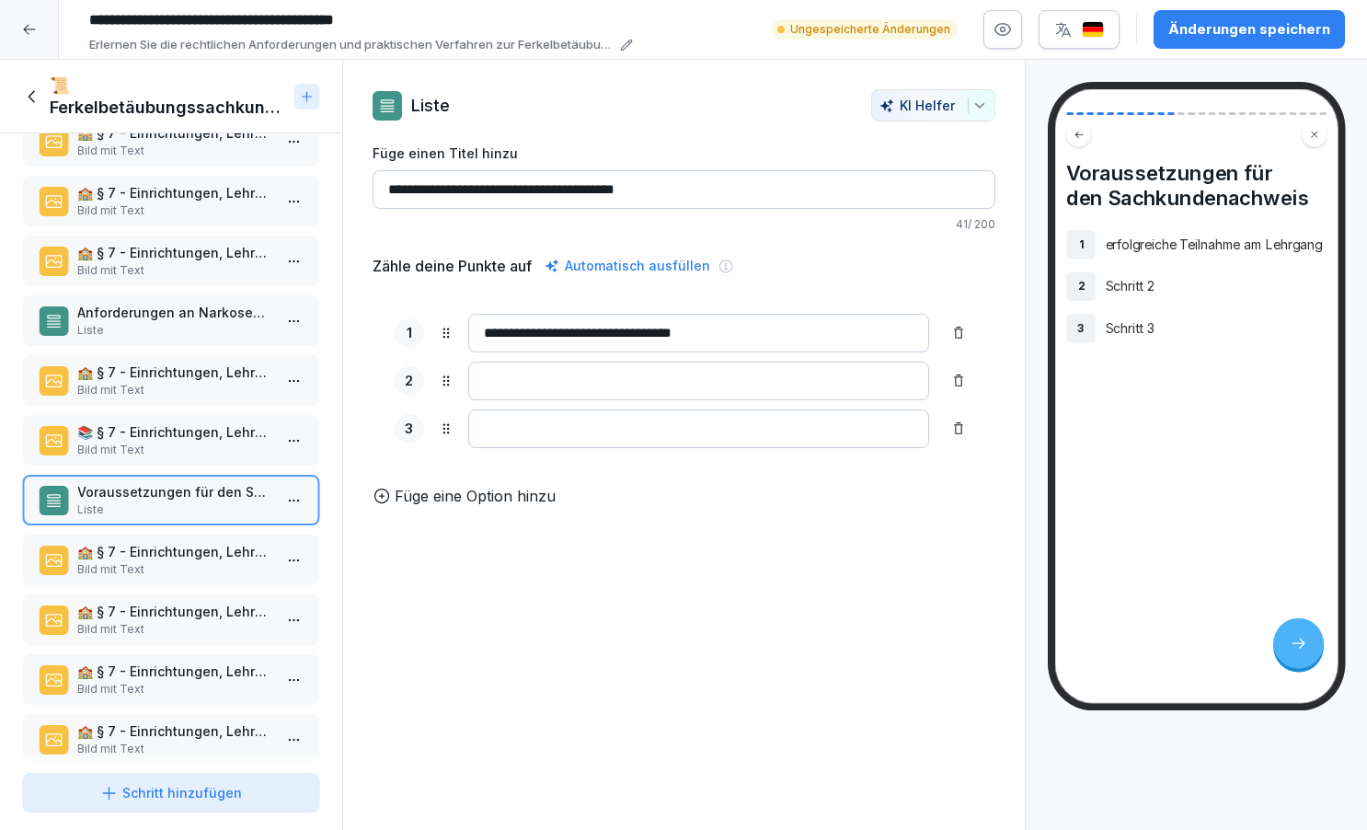
click at [471, 380] on input at bounding box center [698, 381] width 461 height 39
type input "**********"
click at [229, 365] on p "🏫 § 7 - Einrichtungen, Lehrgänge, Prüfung" at bounding box center [174, 371] width 195 height 19
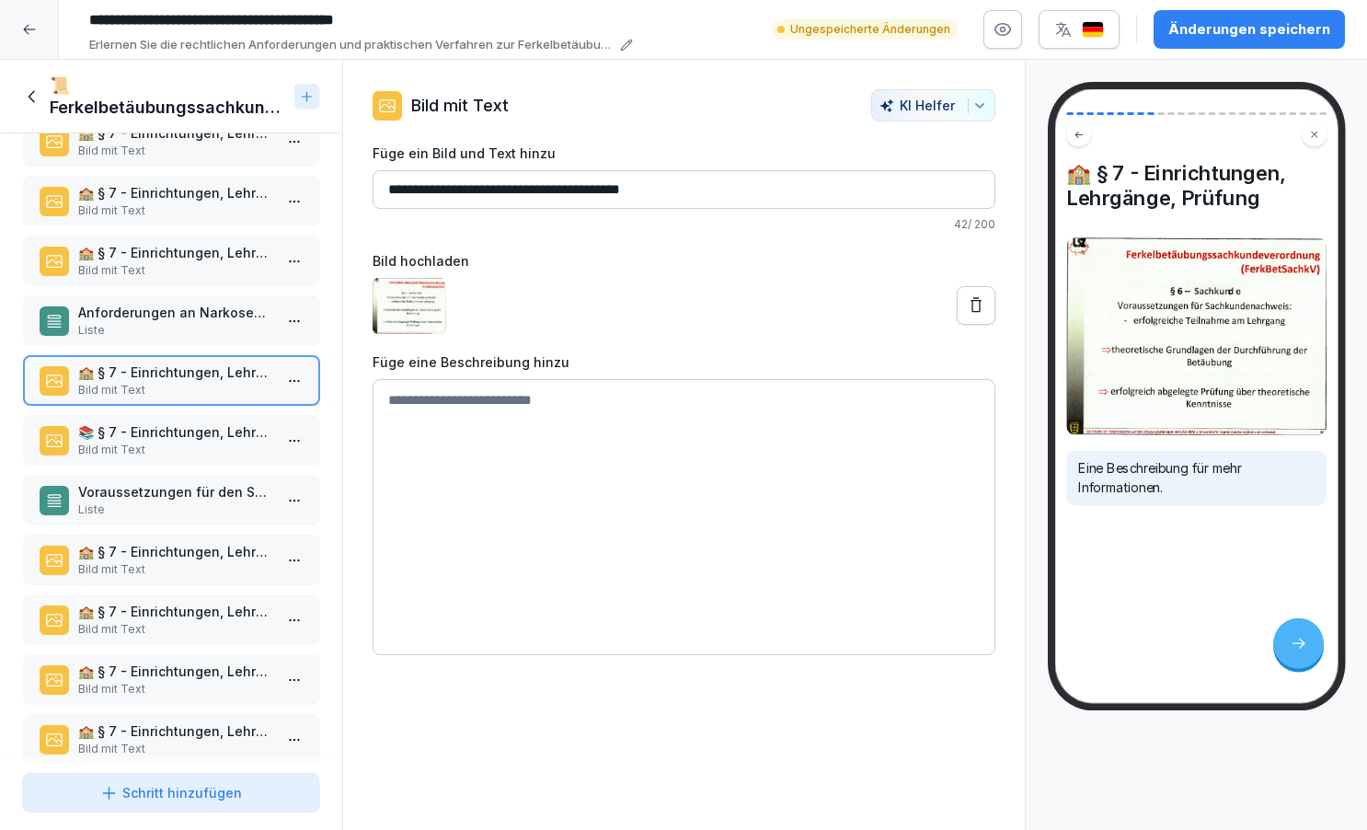
click at [204, 404] on div "🏫 § 7 - Einrichtungen, Lehrgänge, Prüfung Bild mit Text" at bounding box center [171, 380] width 298 height 51
click at [203, 415] on div "📚 § 7 - Einrichtungen, Lehrgänge, Prüfung Bild mit Text" at bounding box center [171, 440] width 298 height 51
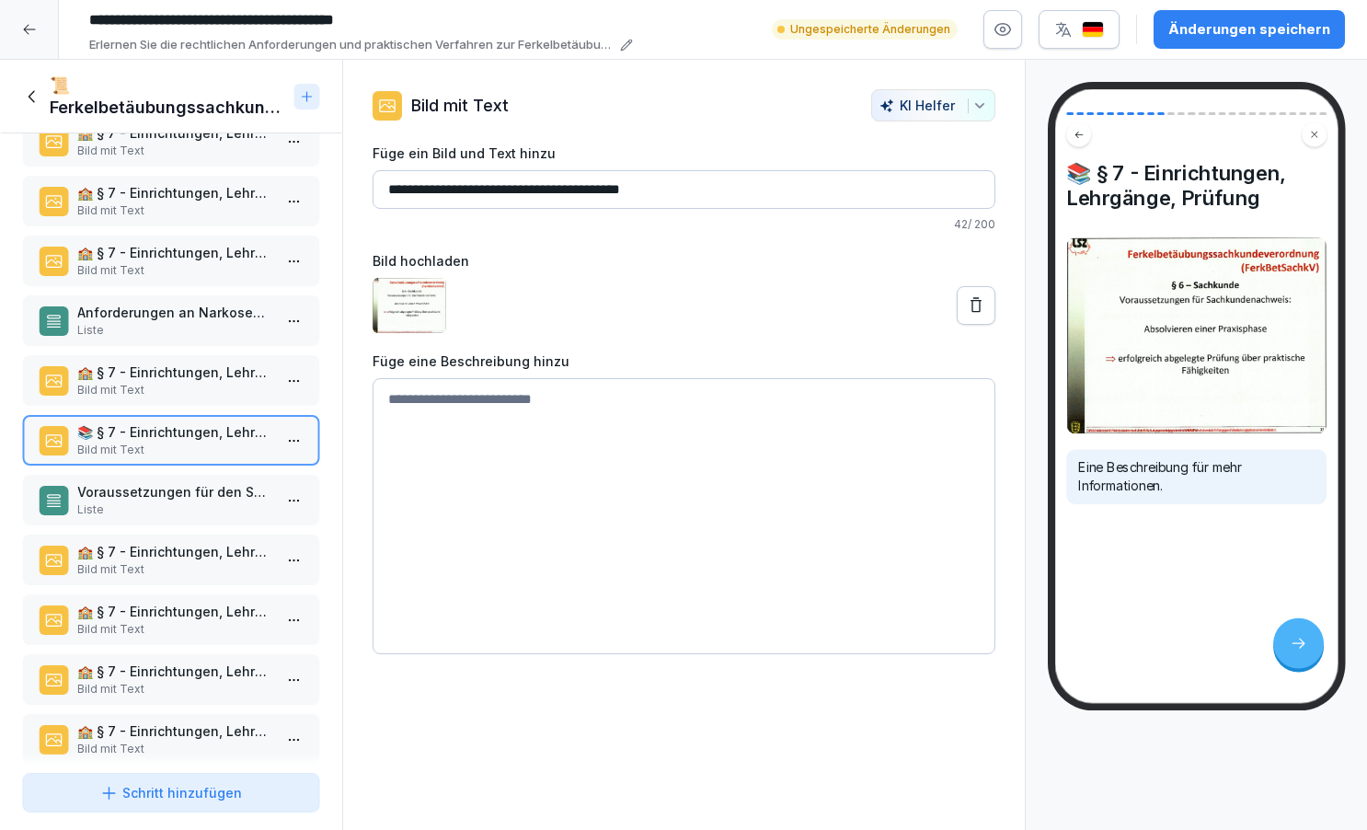
click at [186, 369] on p "🏫 § 7 - Einrichtungen, Lehrgänge, Prüfung" at bounding box center [174, 371] width 195 height 19
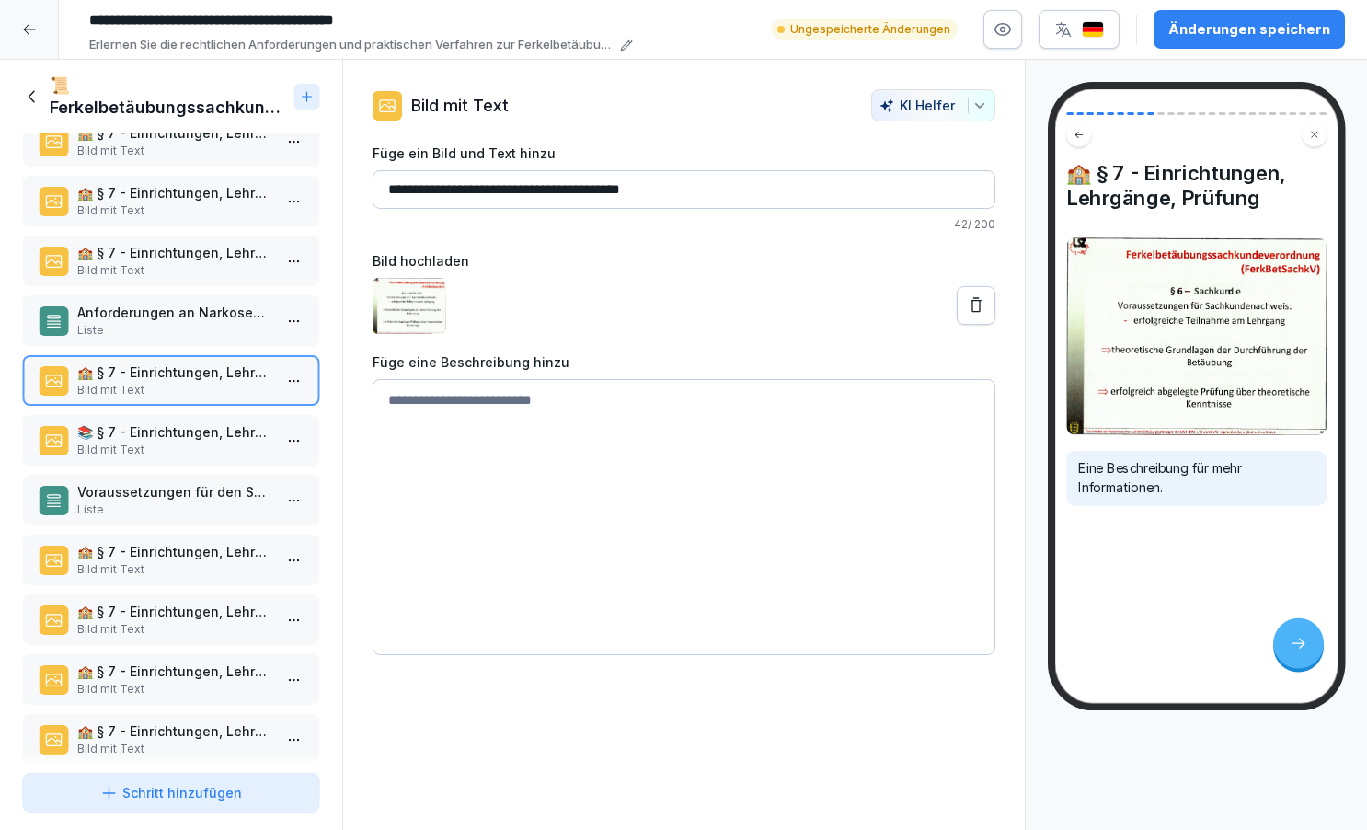
click at [177, 413] on div "📚 § 7 - Einrichtungen, Lehrgänge, Prüfung Bild mit Text 🎓 § 7 - Einrichtungen, …" at bounding box center [171, 449] width 342 height 632
click at [178, 478] on div "Voraussetzungen für den Sachkundenachweis Liste" at bounding box center [171, 500] width 298 height 51
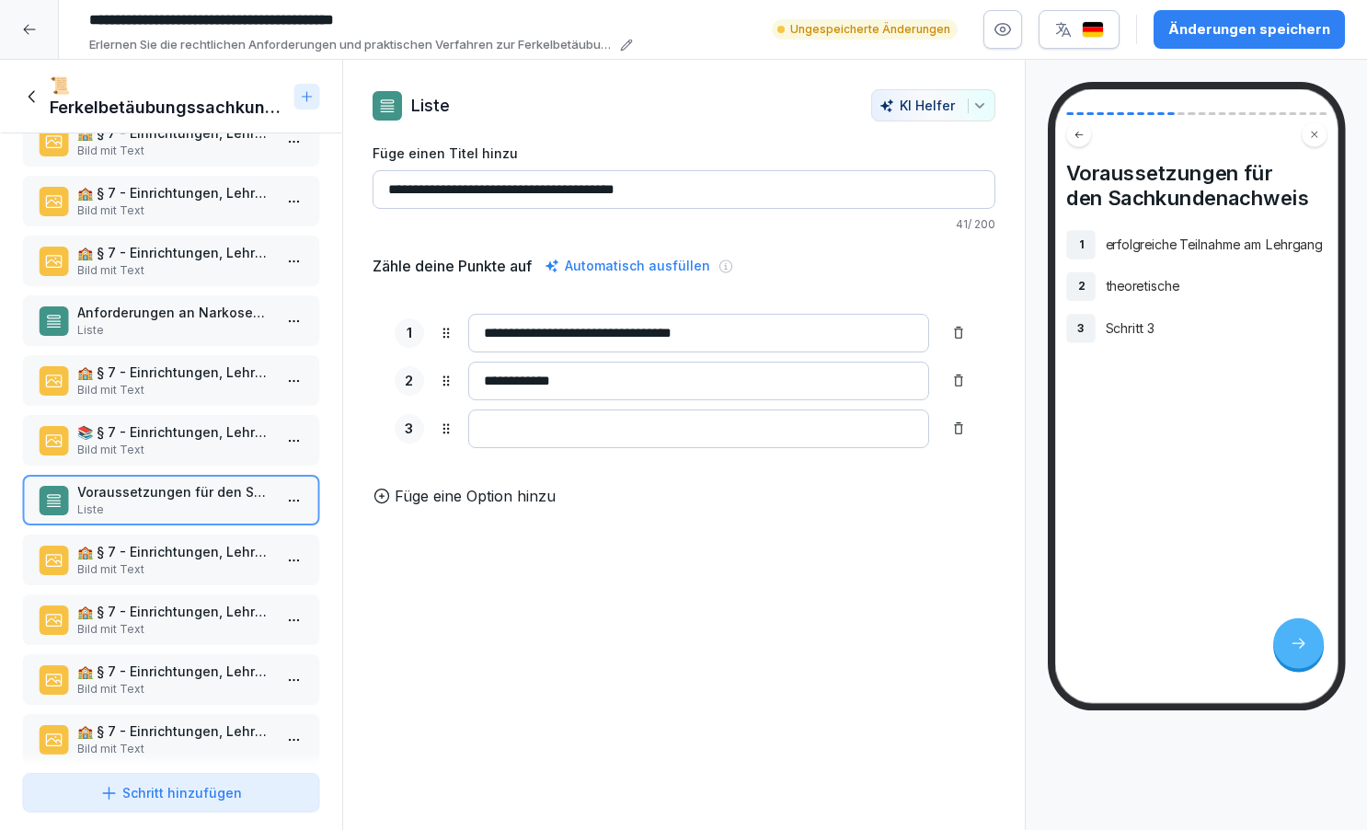
click at [596, 375] on input "**********" at bounding box center [698, 381] width 461 height 39
type input "*"
type input "**********"
click at [531, 435] on input at bounding box center [698, 428] width 461 height 39
click at [158, 420] on div "📚 § 7 - Einrichtungen, Lehrgänge, Prüfung Bild mit Text" at bounding box center [171, 440] width 298 height 51
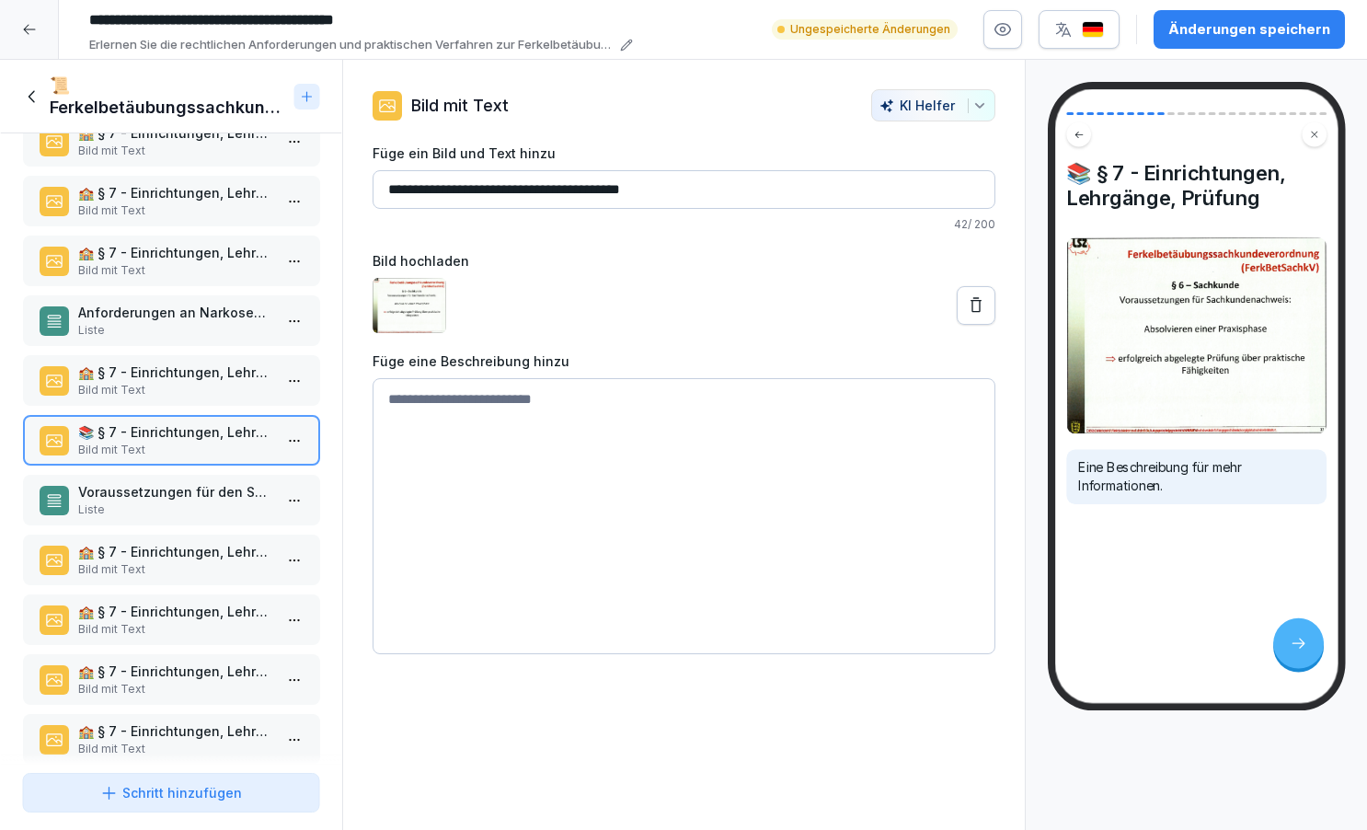
click at [151, 475] on div "Voraussetzungen für den Sachkundenachweis Liste" at bounding box center [171, 500] width 298 height 51
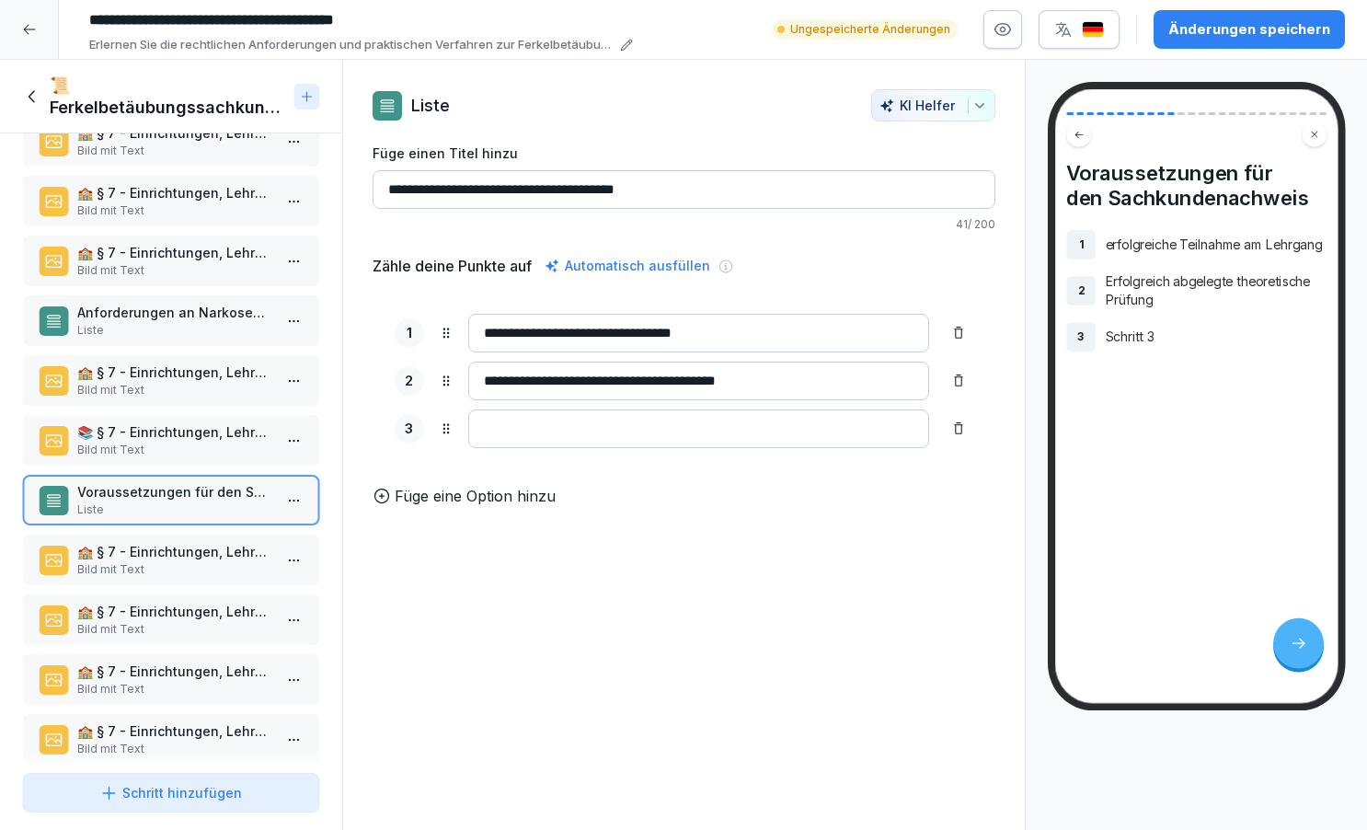
click at [503, 427] on input at bounding box center [698, 428] width 461 height 39
type input "**********"
click at [385, 495] on icon at bounding box center [382, 496] width 18 height 18
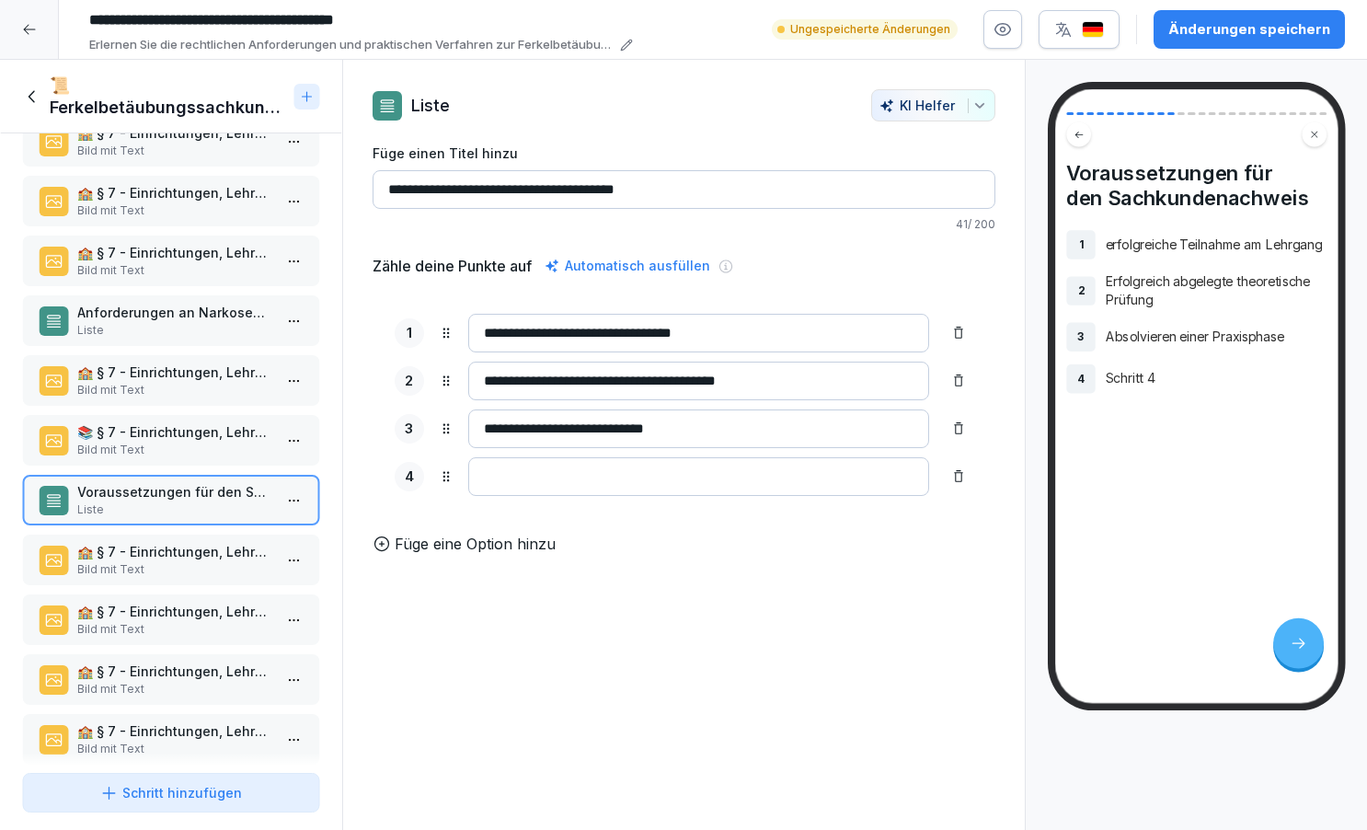
click at [211, 412] on div "📚 § 7 - Einrichtungen, Lehrgänge, Prüfung Bild mit Text 🎓 § 7 - Einrichtungen, …" at bounding box center [171, 449] width 342 height 632
click at [173, 413] on div "📚 § 7 - Einrichtungen, Lehrgänge, Prüfung Bild mit Text 🎓 § 7 - Einrichtungen, …" at bounding box center [171, 449] width 342 height 632
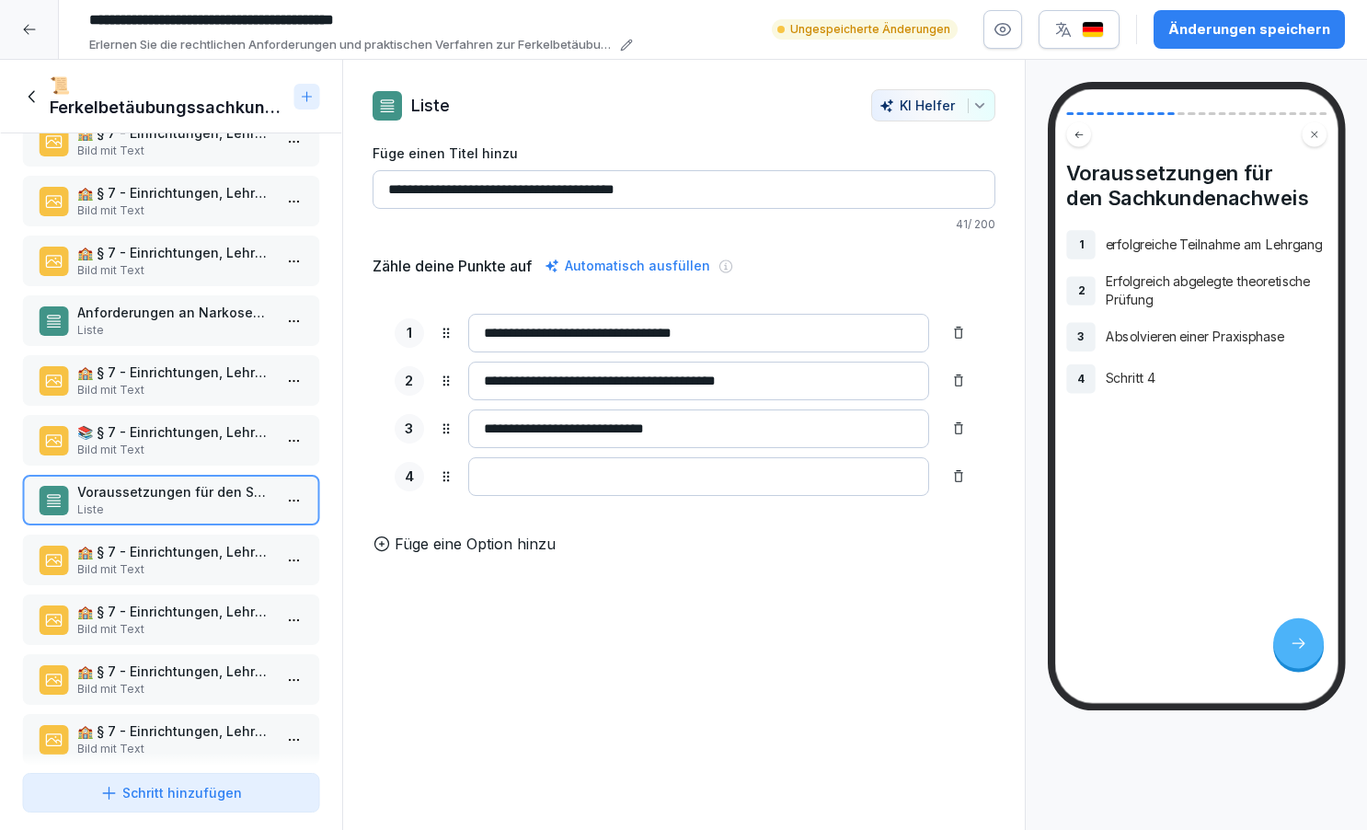
click at [173, 413] on div "📚 § 7 - Einrichtungen, Lehrgänge, Prüfung Bild mit Text 🎓 § 7 - Einrichtungen, …" at bounding box center [171, 449] width 342 height 632
click at [143, 428] on p "📚 § 7 - Einrichtungen, Lehrgänge, Prüfung" at bounding box center [174, 431] width 195 height 19
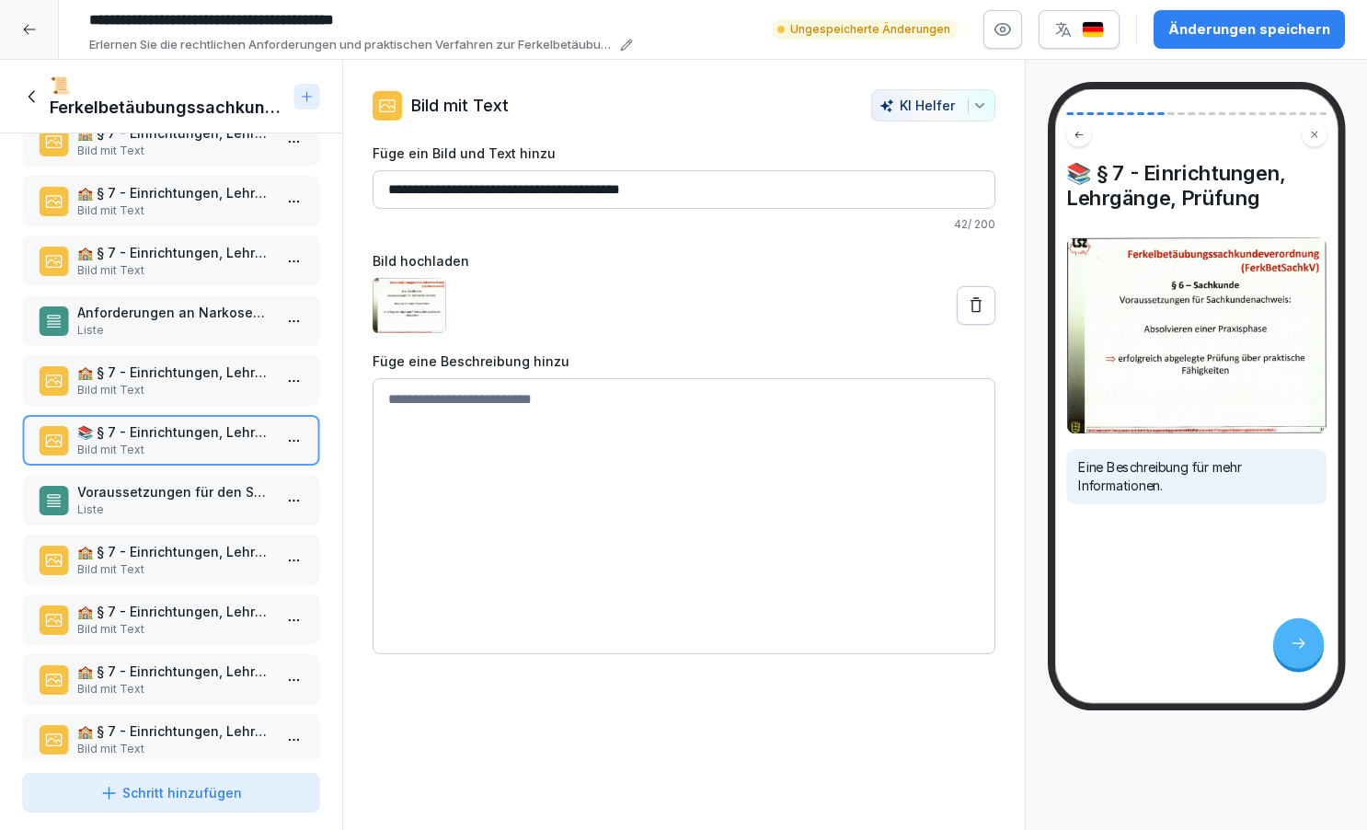
click at [159, 470] on div "📚 § 7 - Einrichtungen, Lehrgänge, Prüfung Bild mit Text 🎓 § 7 - Einrichtungen, …" at bounding box center [171, 449] width 342 height 632
click at [178, 485] on p "Voraussetzungen für den Sachkundenachweis" at bounding box center [174, 491] width 195 height 19
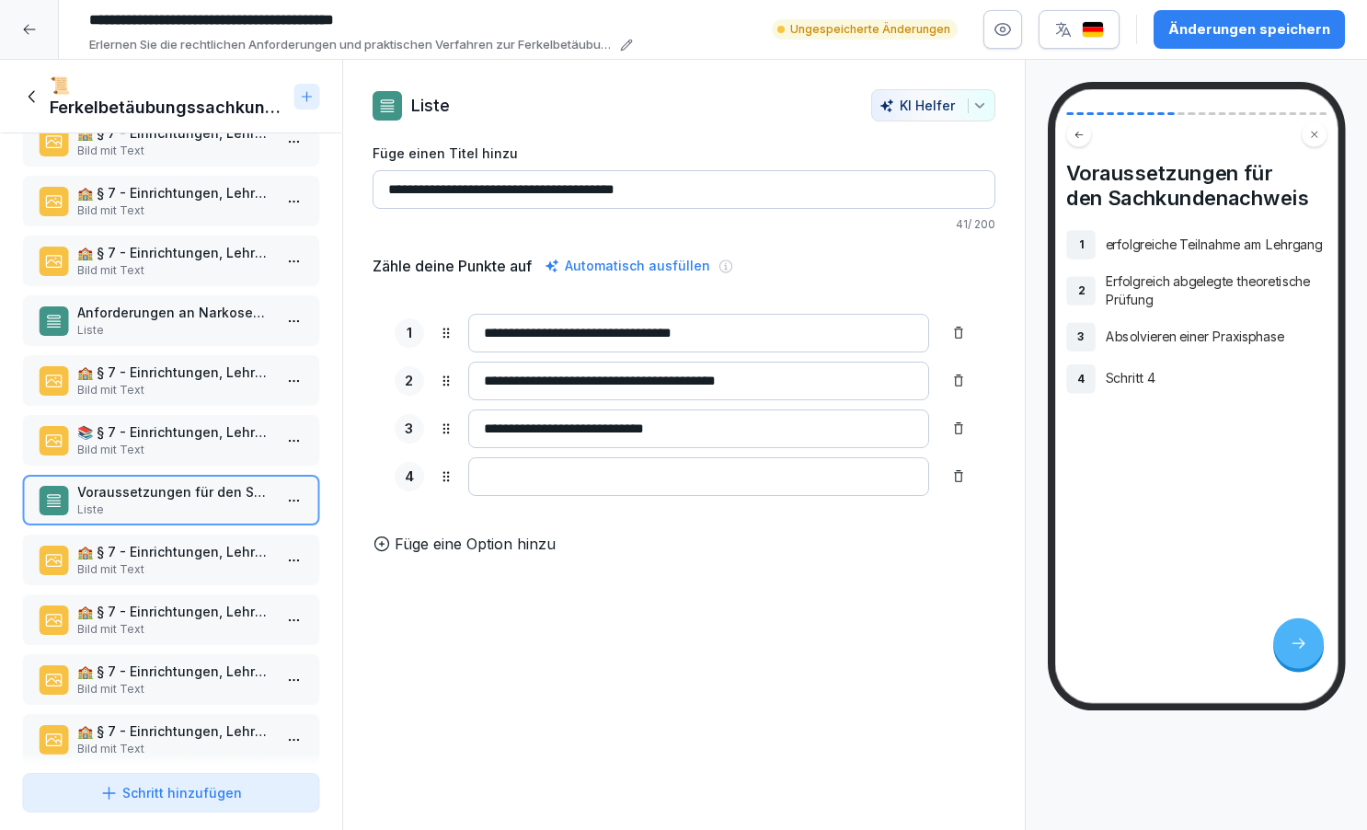
click at [498, 473] on input at bounding box center [698, 476] width 461 height 39
type input "**********"
click at [385, 545] on icon at bounding box center [382, 544] width 18 height 18
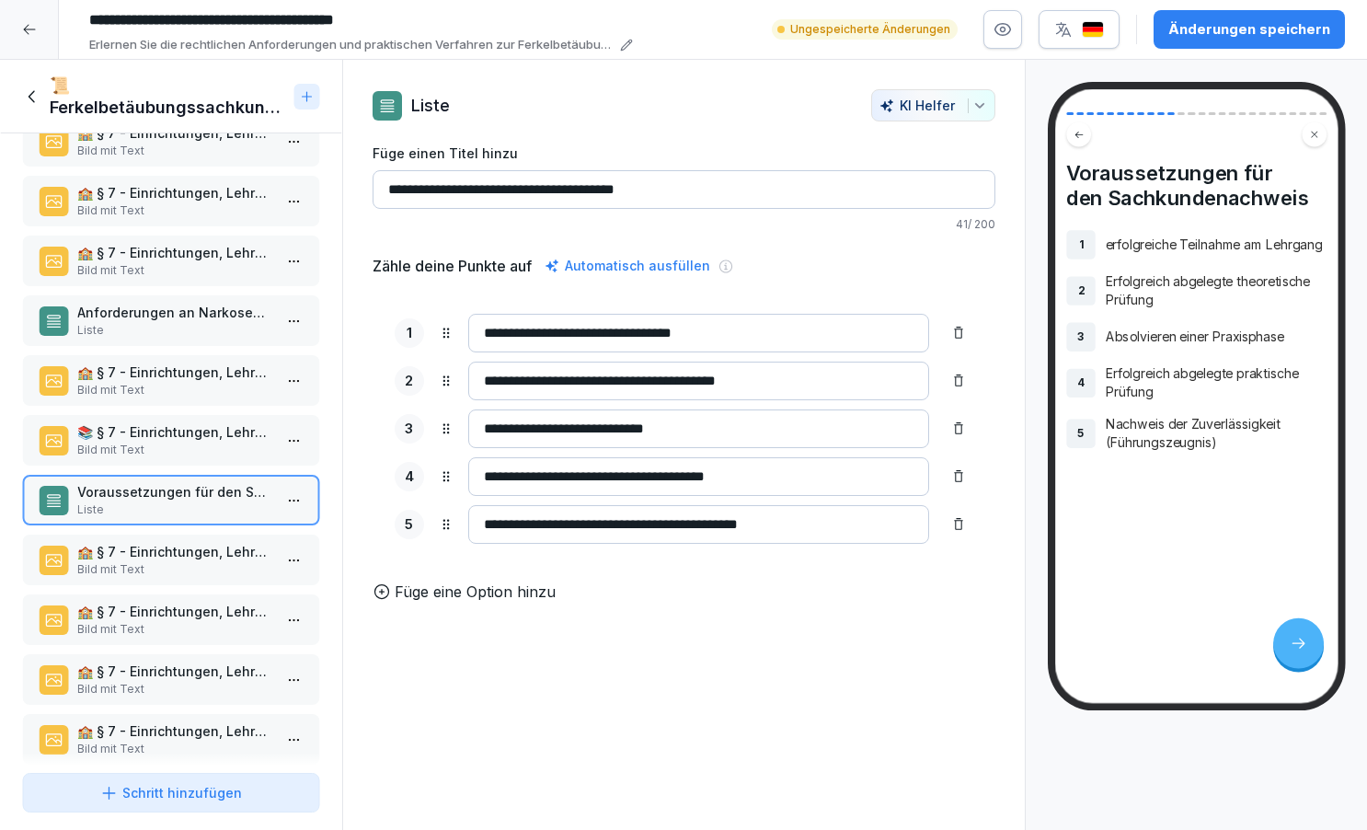
type input "**********"
click at [381, 592] on icon at bounding box center [381, 592] width 14 height 14
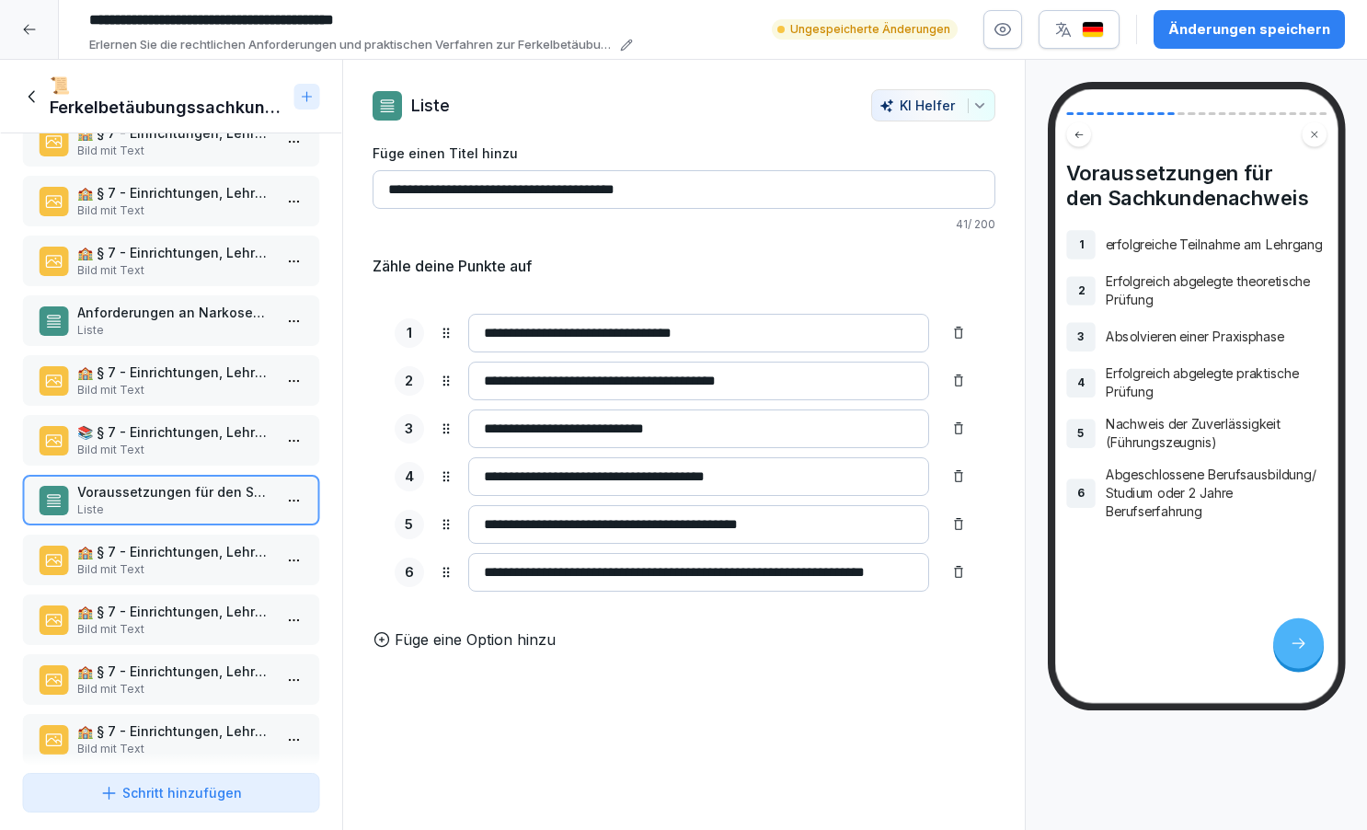
type input "**********"
click at [199, 541] on div "🏫 § 7 - Einrichtungen, Lehrgänge, Prüfung Bild mit Text" at bounding box center [170, 560] width 298 height 51
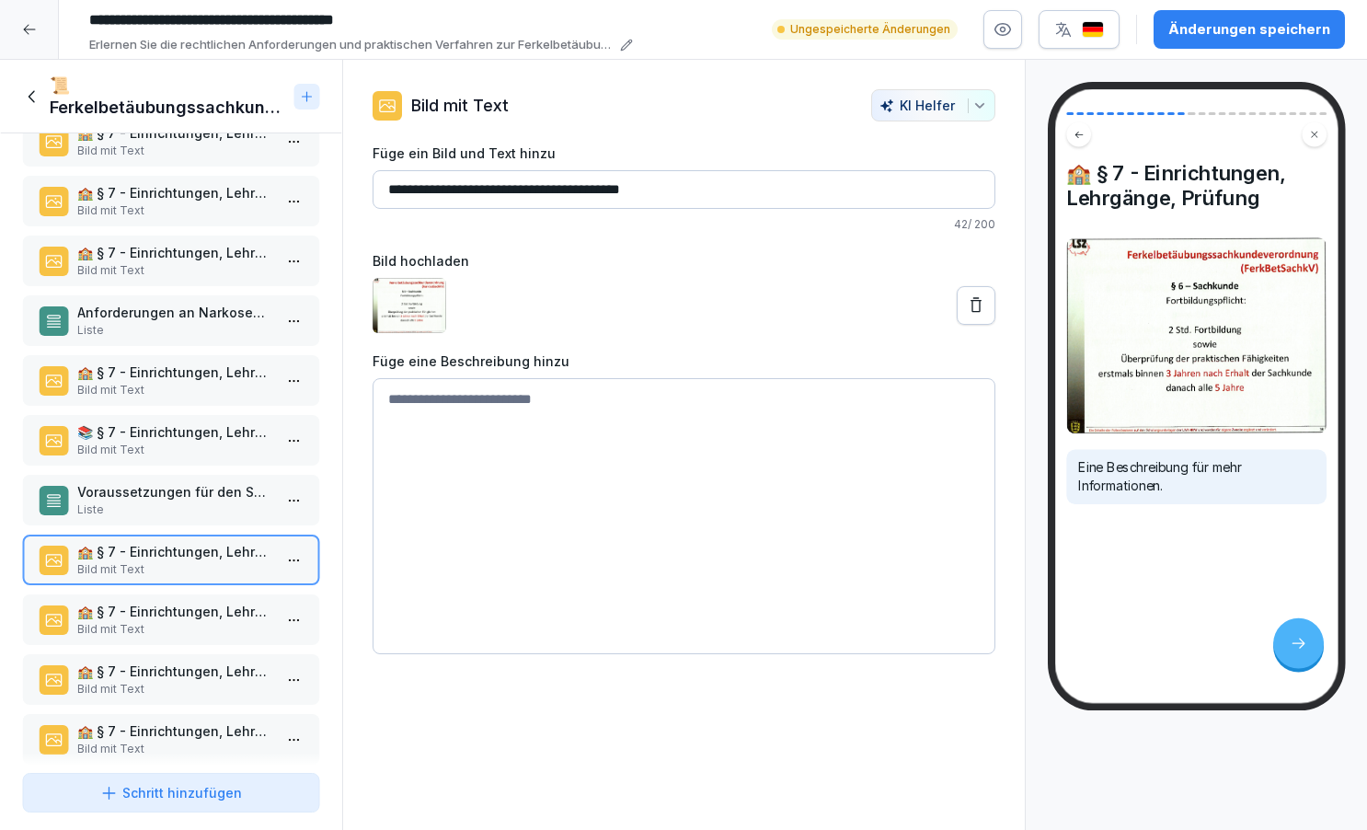
click at [184, 592] on div "📚 § 7 - Einrichtungen, Lehrgänge, Prüfung Bild mit Text 🎓 § 7 - Einrichtungen, …" at bounding box center [171, 449] width 342 height 632
click at [166, 590] on div "📚 § 7 - Einrichtungen, Lehrgänge, Prüfung Bild mit Text 🎓 § 7 - Einrichtungen, …" at bounding box center [171, 449] width 342 height 632
click at [132, 590] on div "📚 § 7 - Einrichtungen, Lehrgänge, Prüfung Bild mit Text 🎓 § 7 - Einrichtungen, …" at bounding box center [171, 449] width 342 height 632
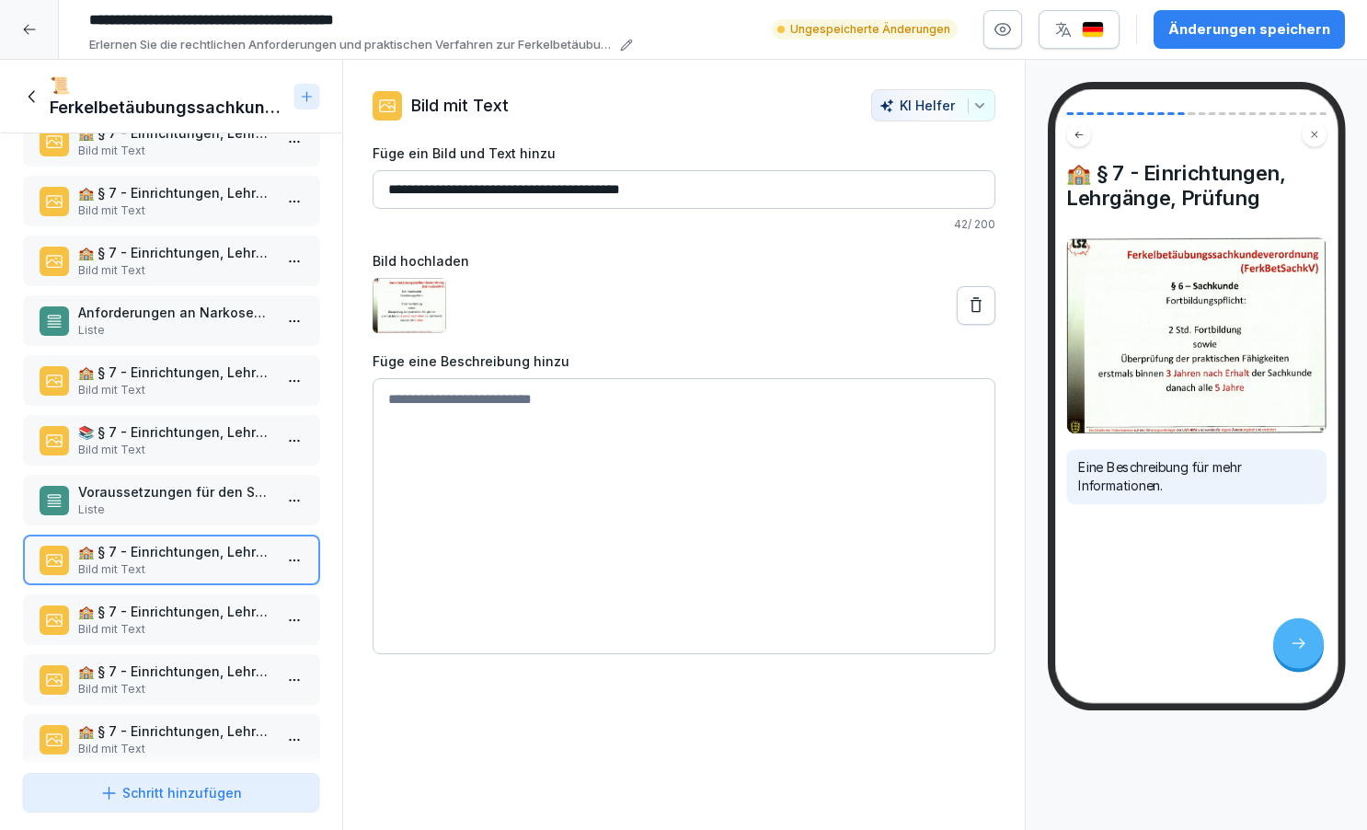
click at [137, 582] on div "🏫 § 7 - Einrichtungen, Lehrgänge, Prüfung Bild mit Text" at bounding box center [171, 560] width 298 height 51
click at [136, 597] on div "🏫 § 7 - Einrichtungen, Lehrgänge, Prüfung Bild mit Text" at bounding box center [171, 619] width 298 height 51
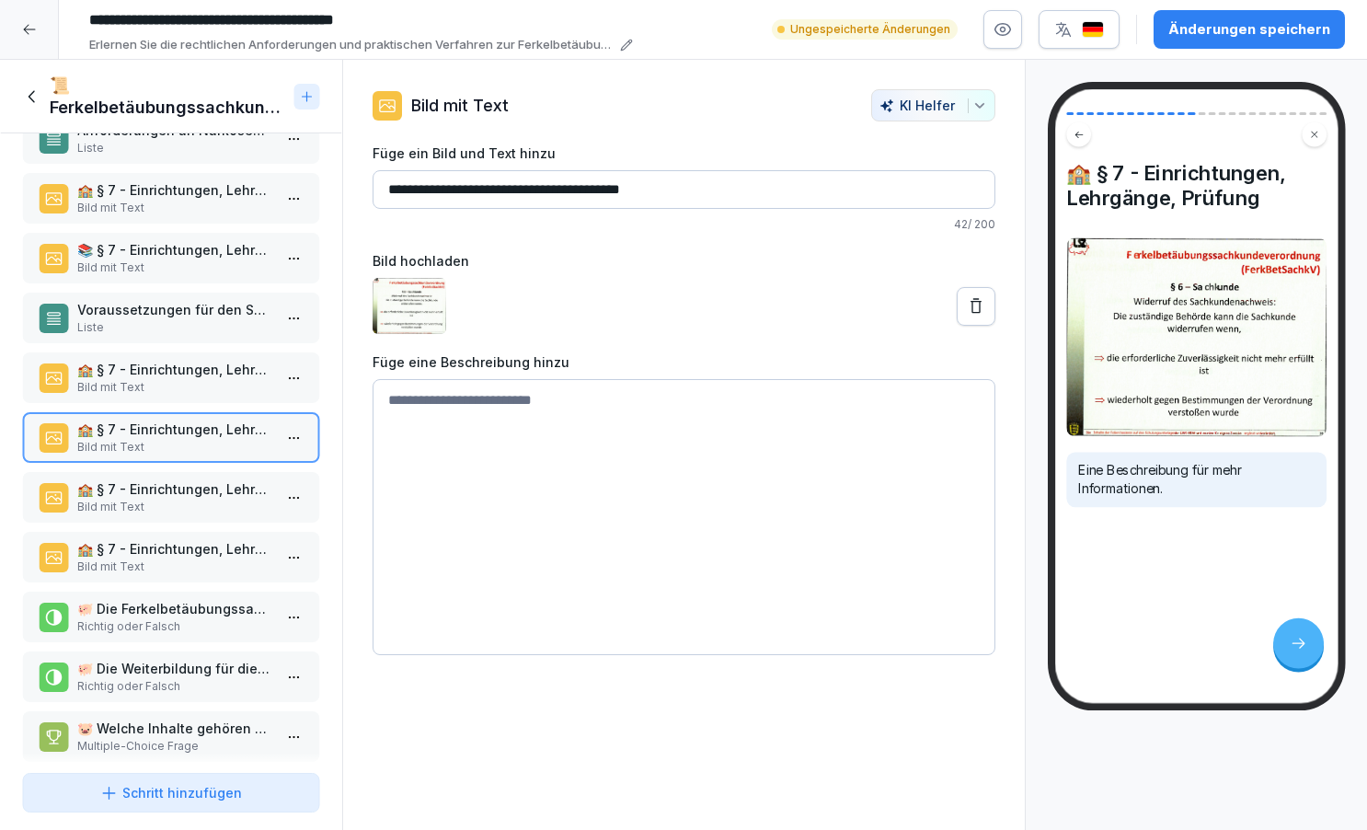
scroll to position [473, 0]
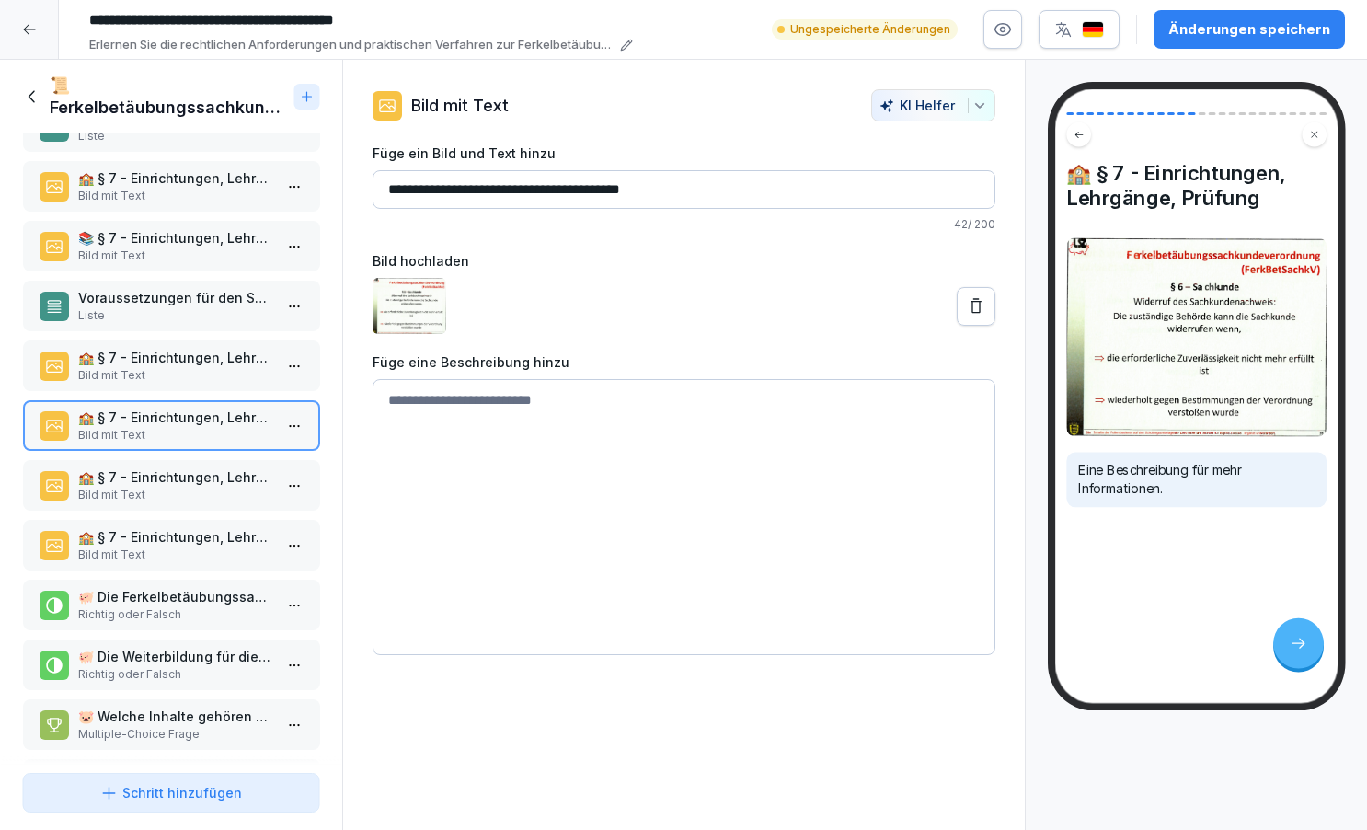
click at [140, 483] on p "🏫 § 7 - Einrichtungen, Lehrgänge, Prüfung" at bounding box center [174, 476] width 195 height 19
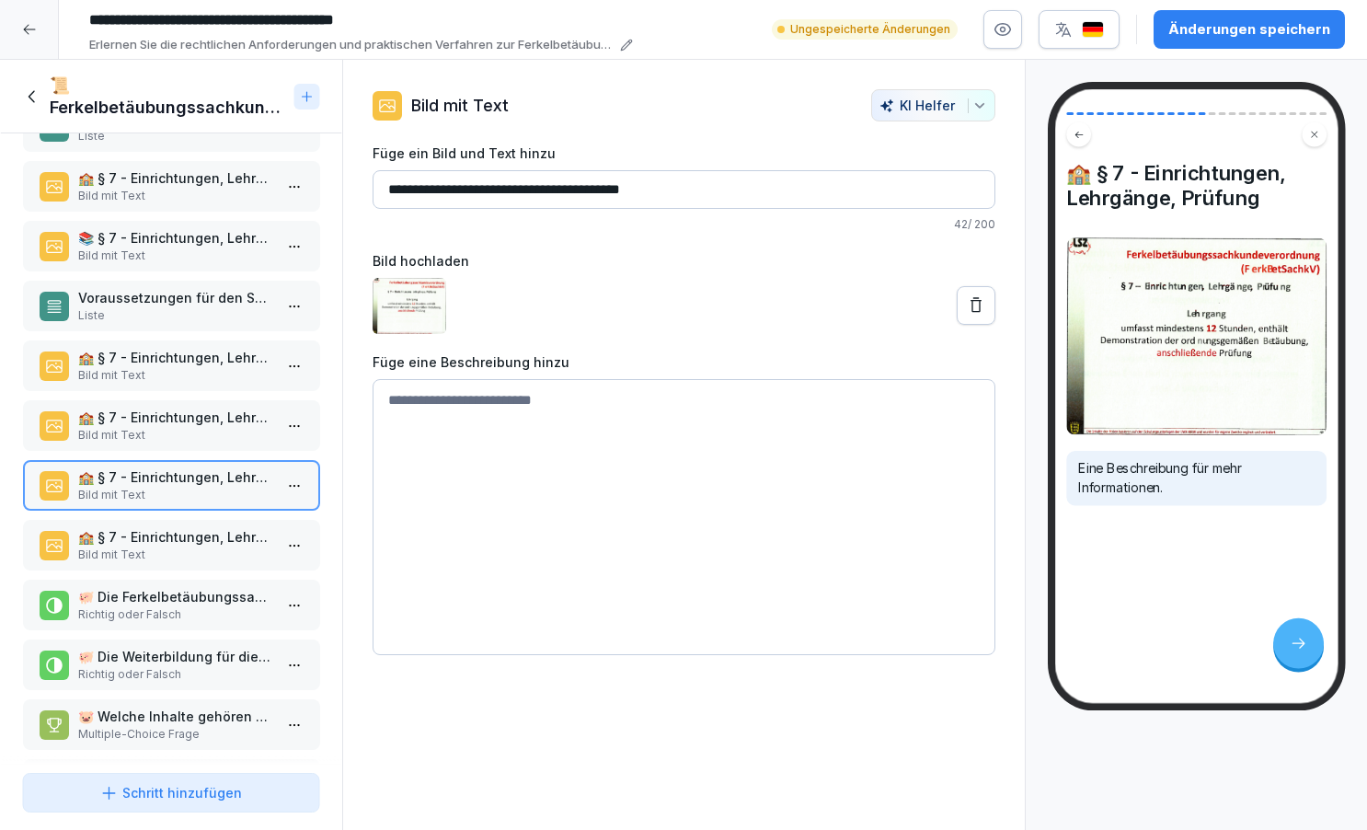
click at [141, 535] on p "🏫 § 7 - Einrichtungen, Lehrgänge, Prüfung" at bounding box center [174, 536] width 195 height 19
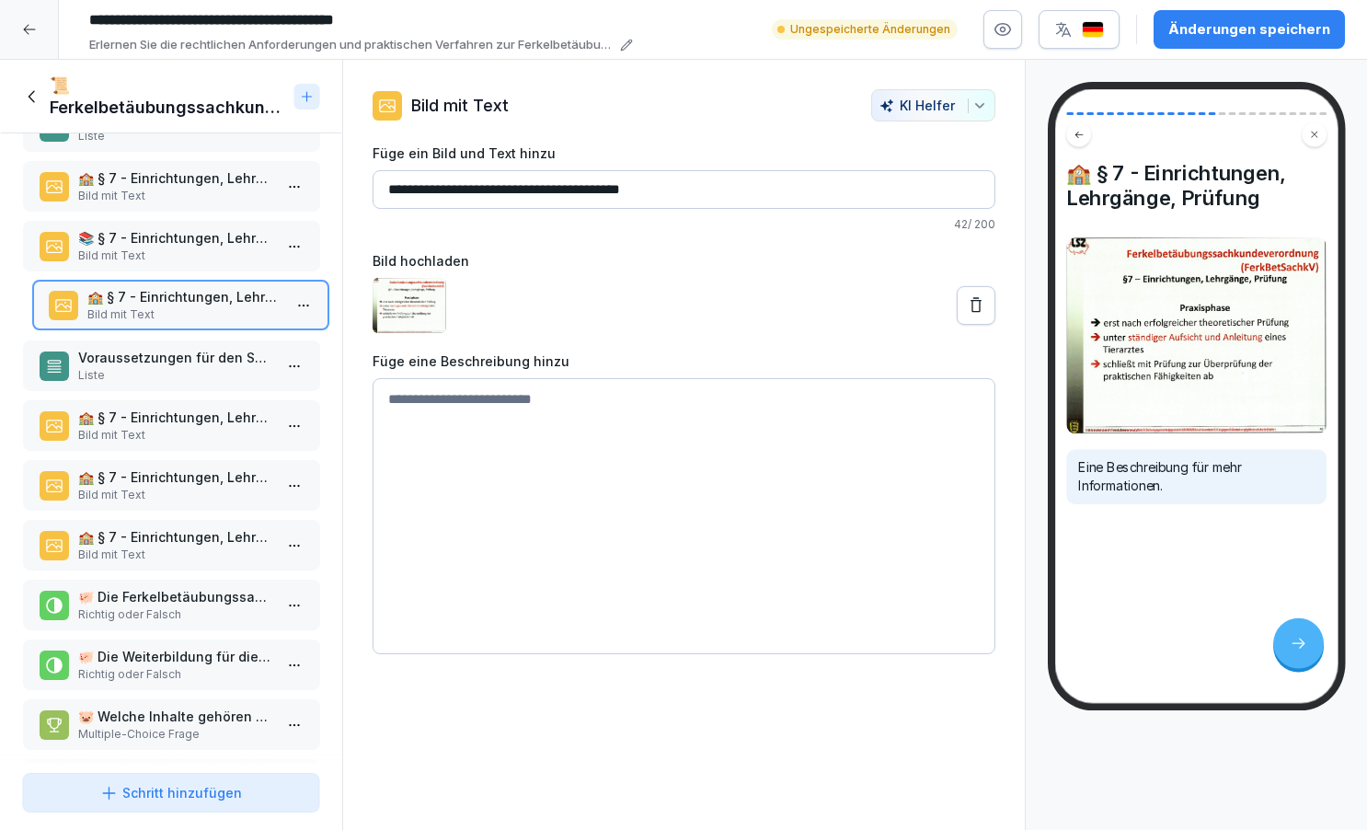
drag, startPoint x: 118, startPoint y: 538, endPoint x: 127, endPoint y: 298, distance: 240.3
click at [127, 298] on p "🏫 § 7 - Einrichtungen, Lehrgänge, Prüfung" at bounding box center [183, 296] width 195 height 19
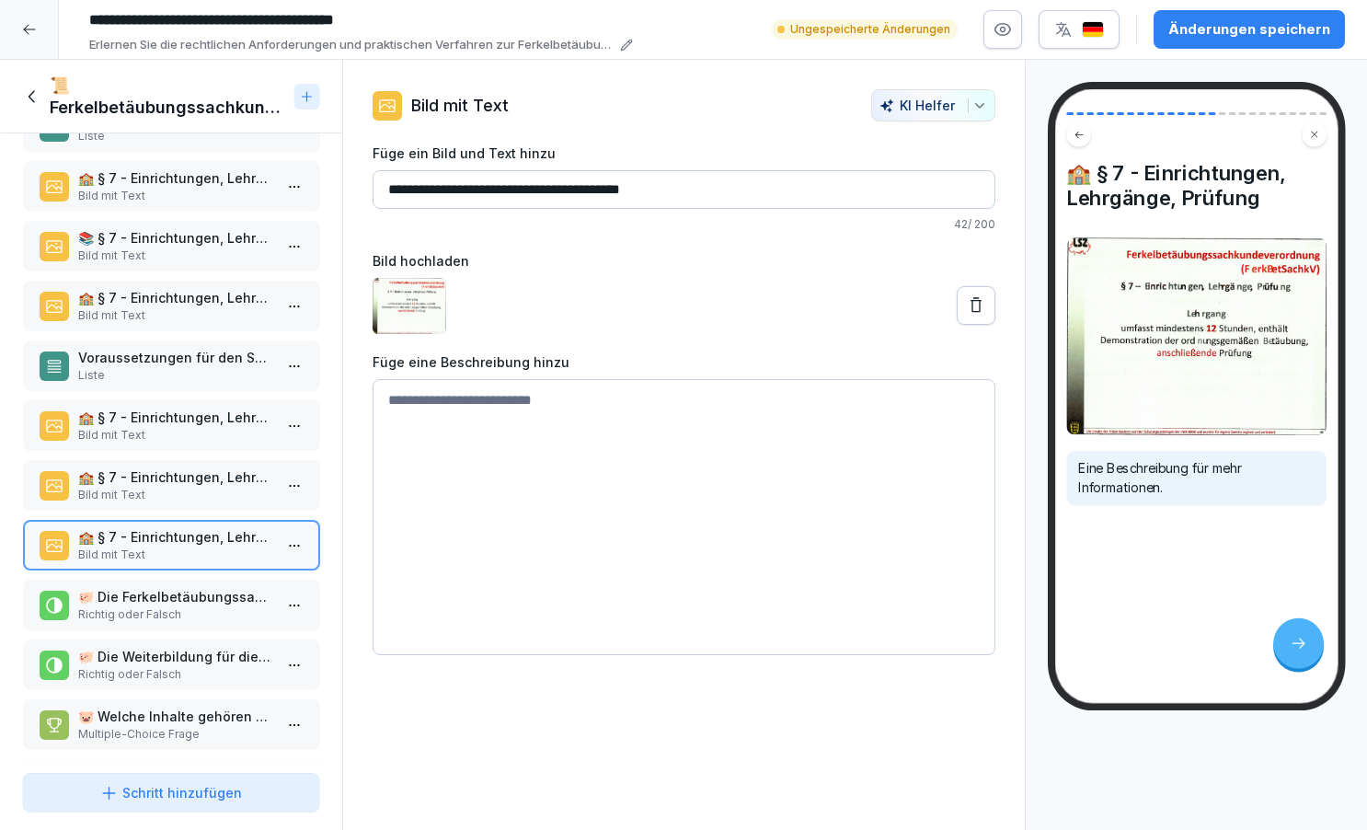
click at [132, 606] on p "Richtig oder Falsch" at bounding box center [174, 614] width 195 height 17
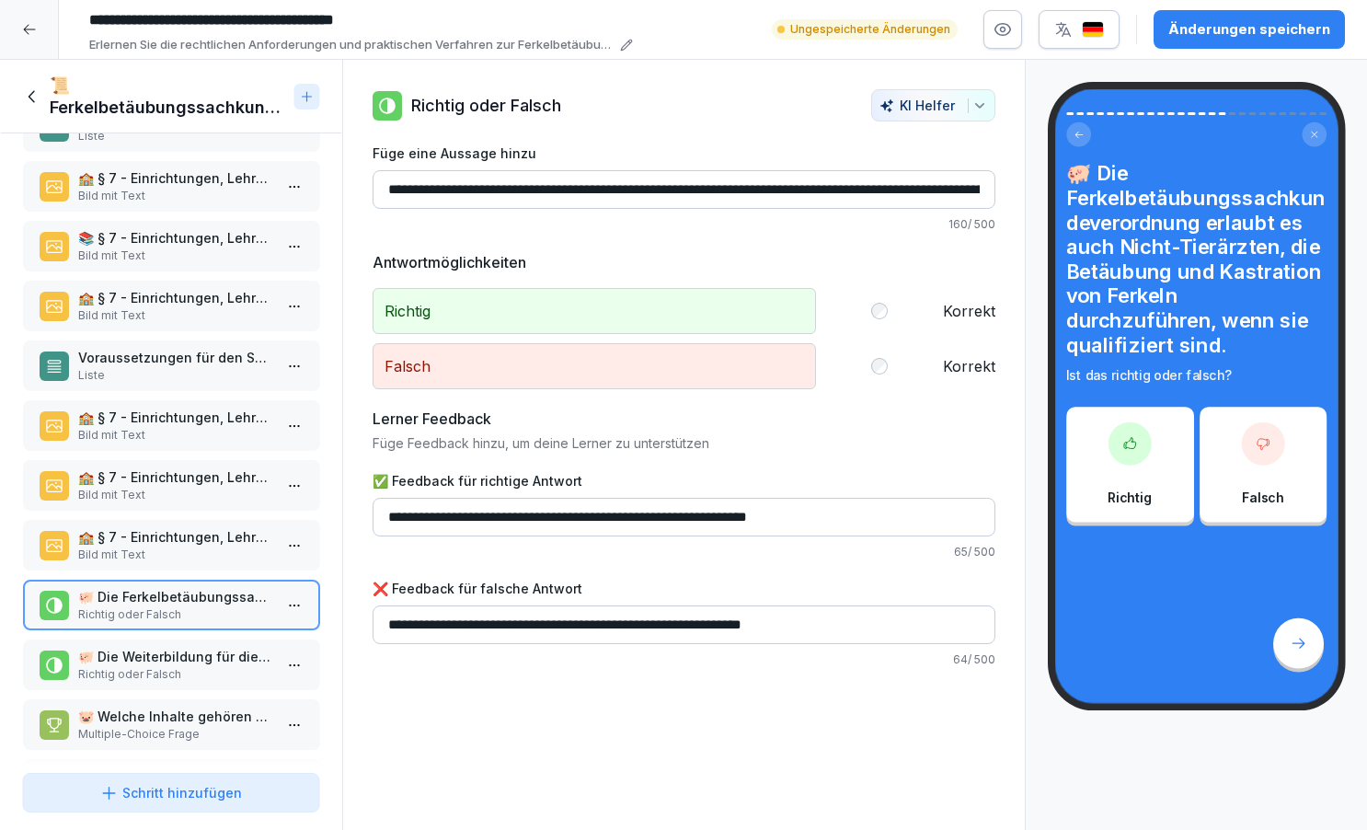
click at [118, 668] on p "Richtig oder Falsch" at bounding box center [174, 674] width 195 height 17
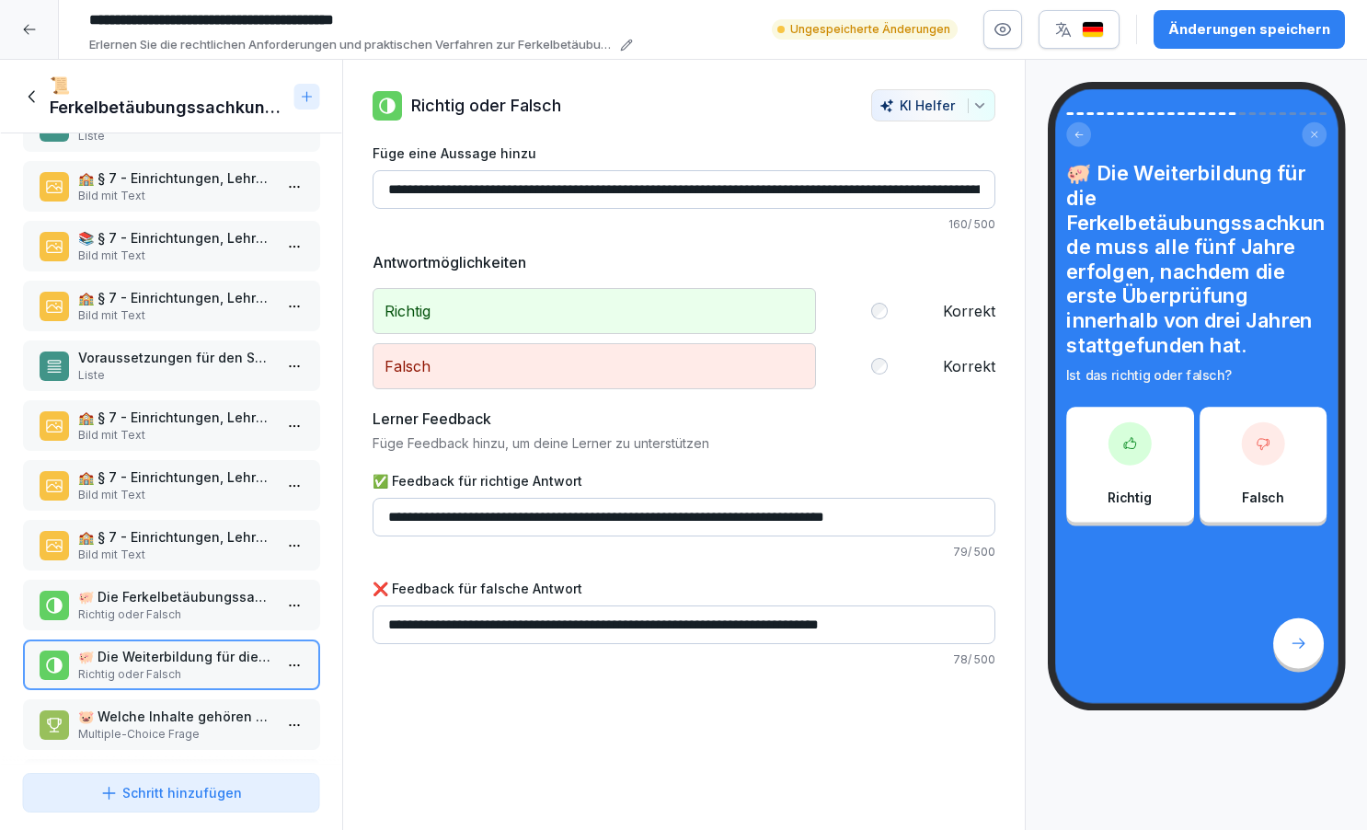
click at [124, 723] on p "🐷 Welche Inhalte gehören zu den praktischen Prüfungsinhalten der Ferkelbetäubun…" at bounding box center [174, 716] width 195 height 19
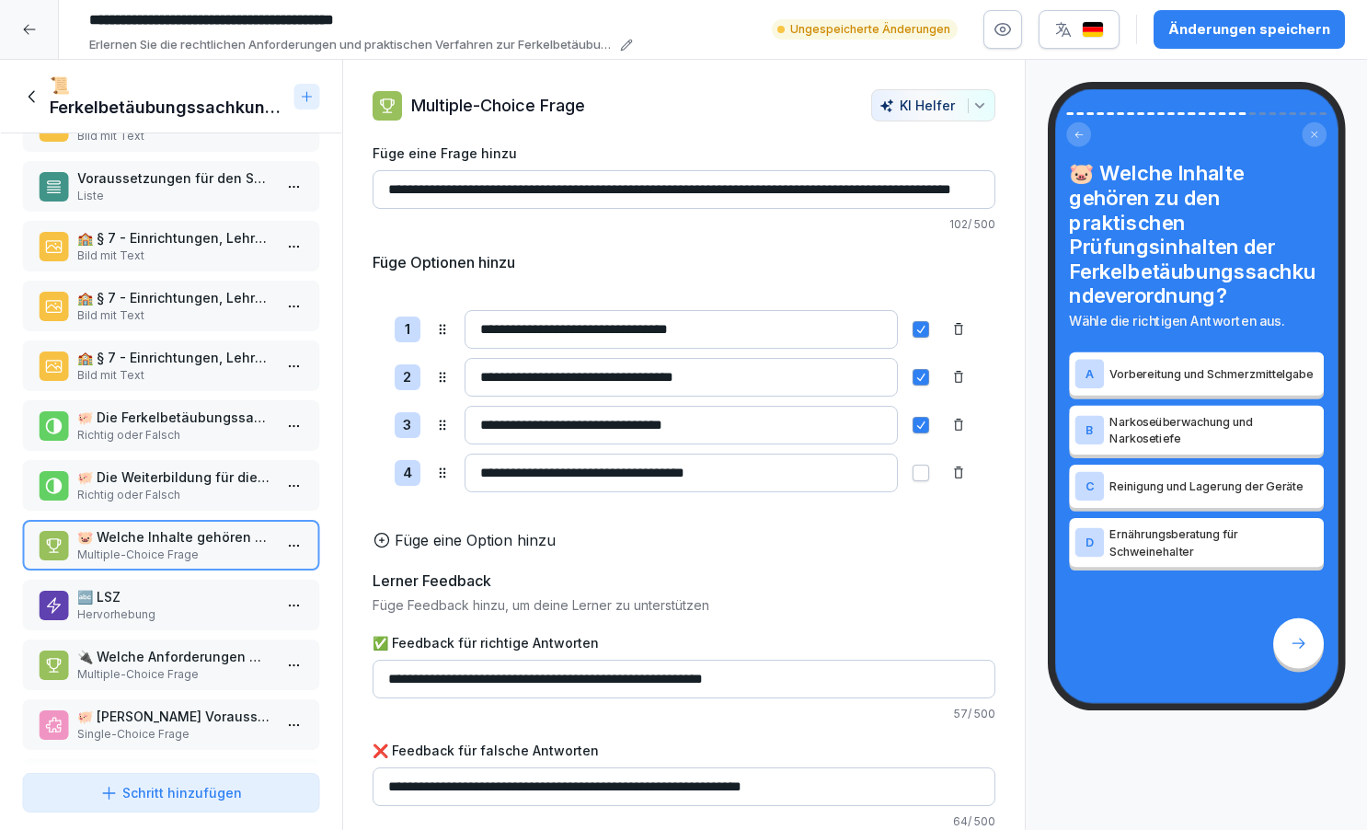
scroll to position [653, 0]
click at [146, 601] on p "🔤 LSZ" at bounding box center [174, 595] width 195 height 19
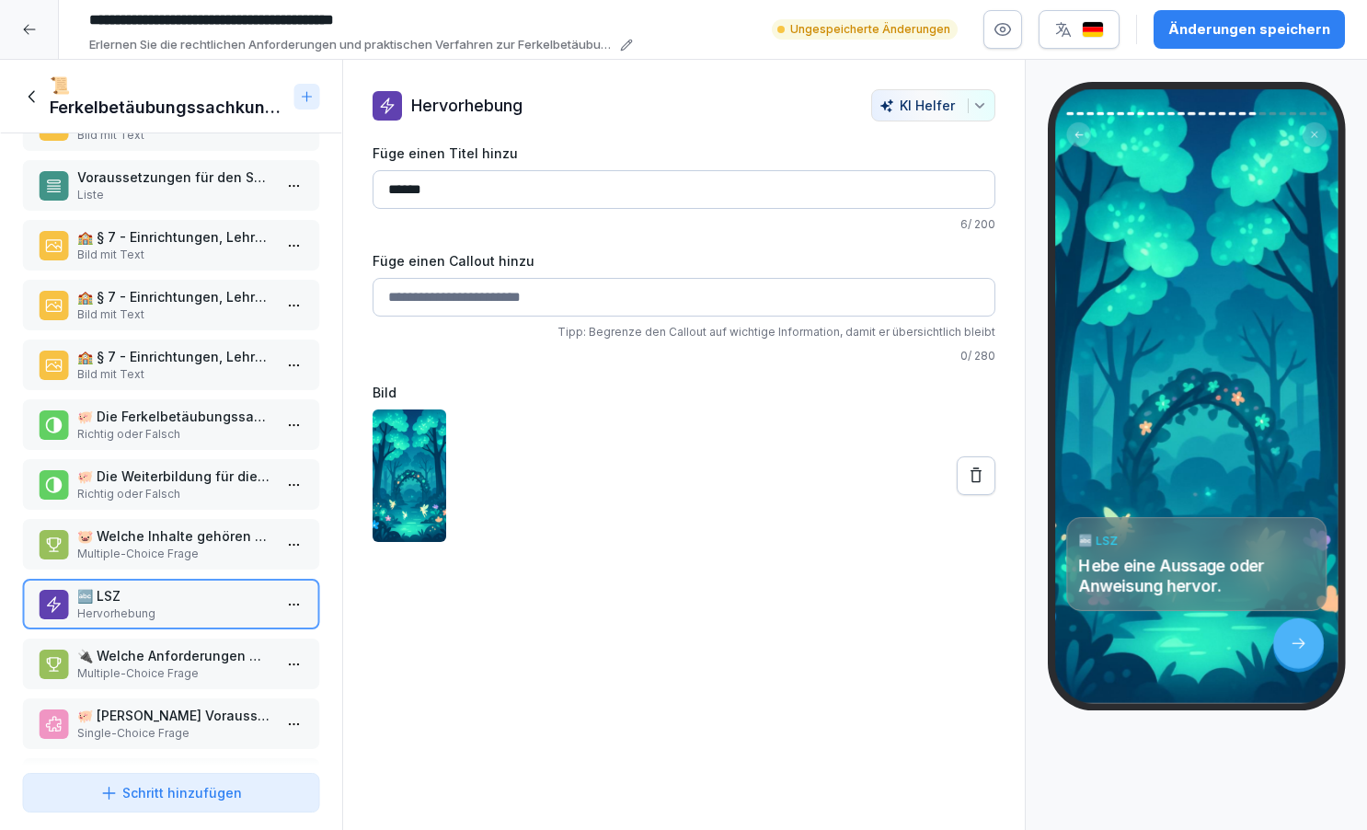
click at [293, 604] on html "**********" at bounding box center [683, 415] width 1367 height 830
click at [230, 707] on div "Löschen" at bounding box center [192, 708] width 75 height 19
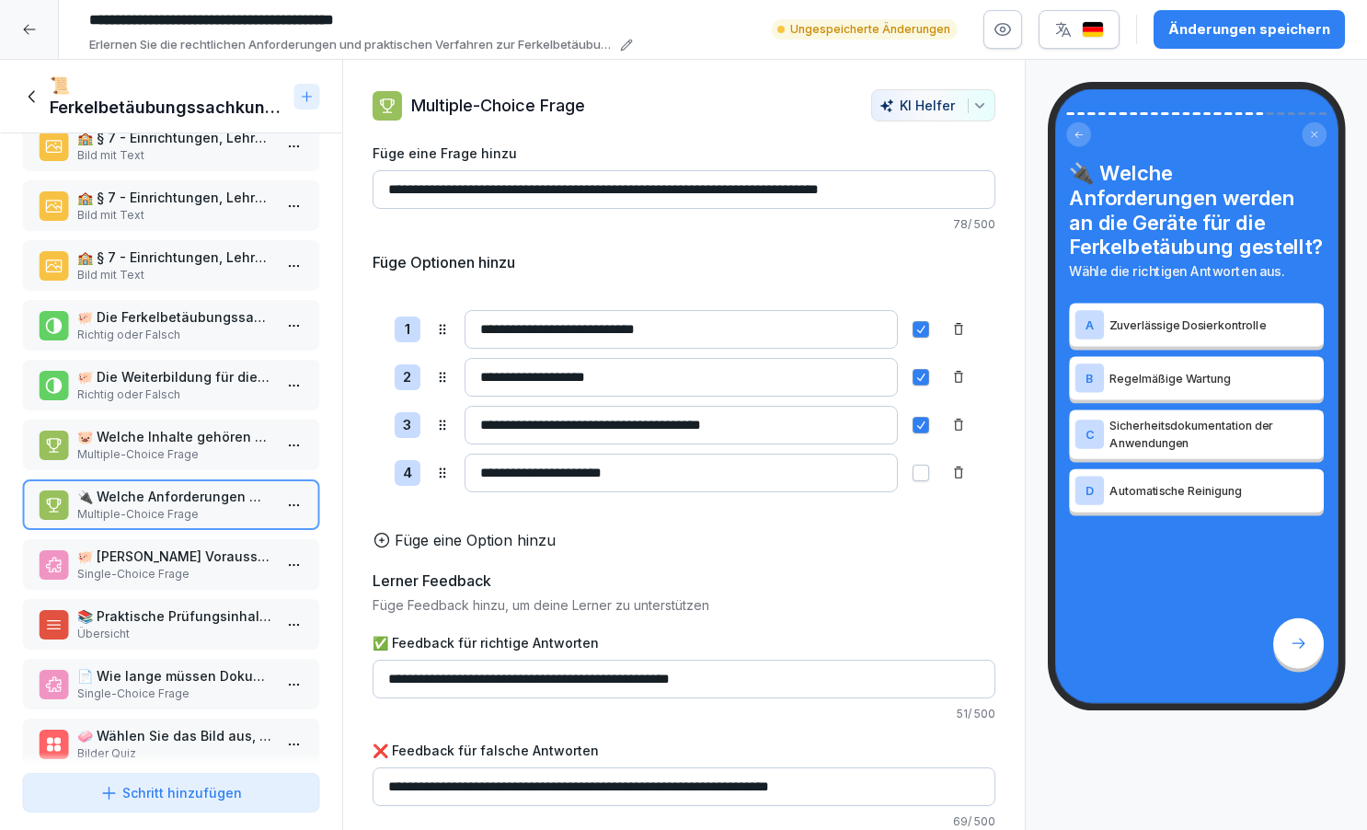
scroll to position [765, 0]
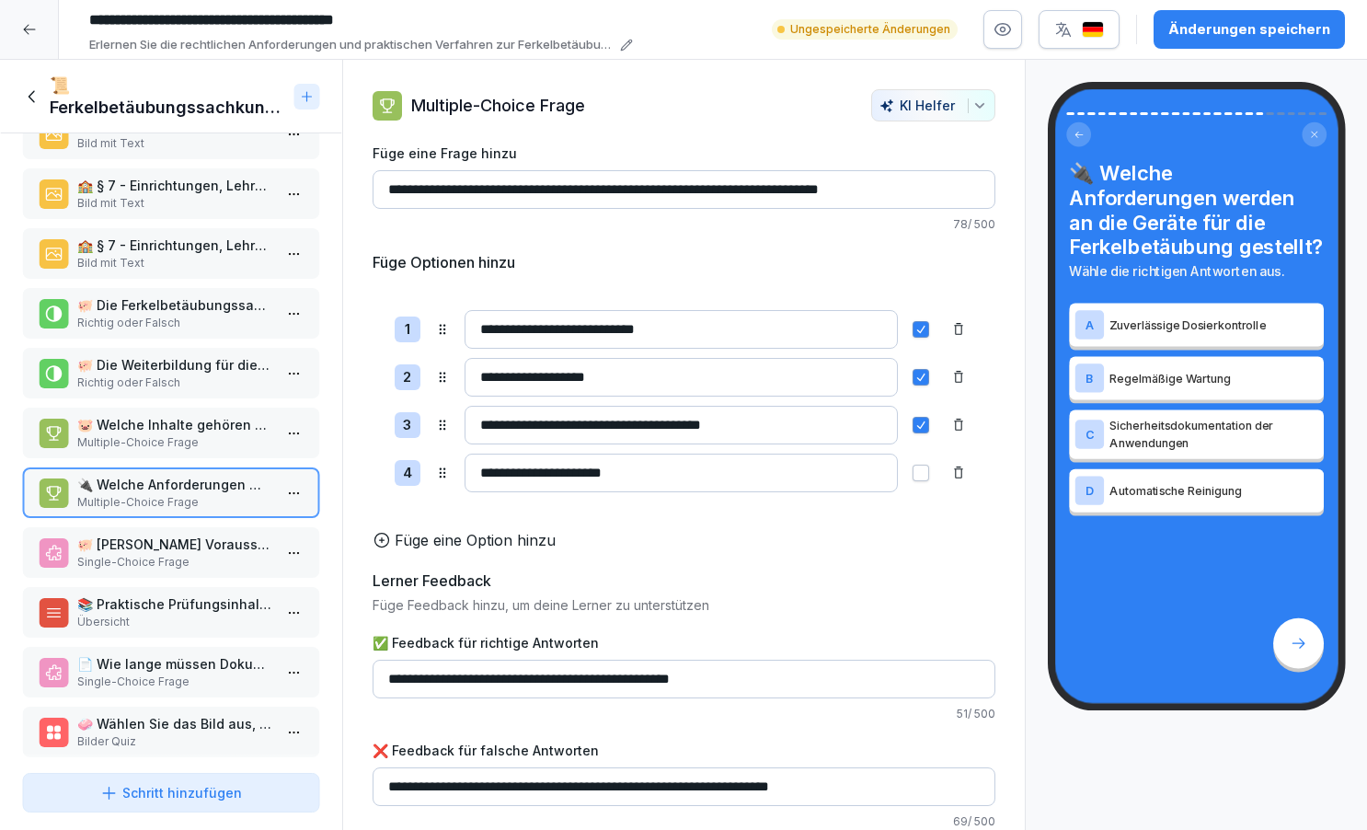
click at [162, 552] on p "🐖 [PERSON_NAME] Voraussetzung muss erfüllt sein, bevor die praktische Phase der…" at bounding box center [174, 544] width 195 height 19
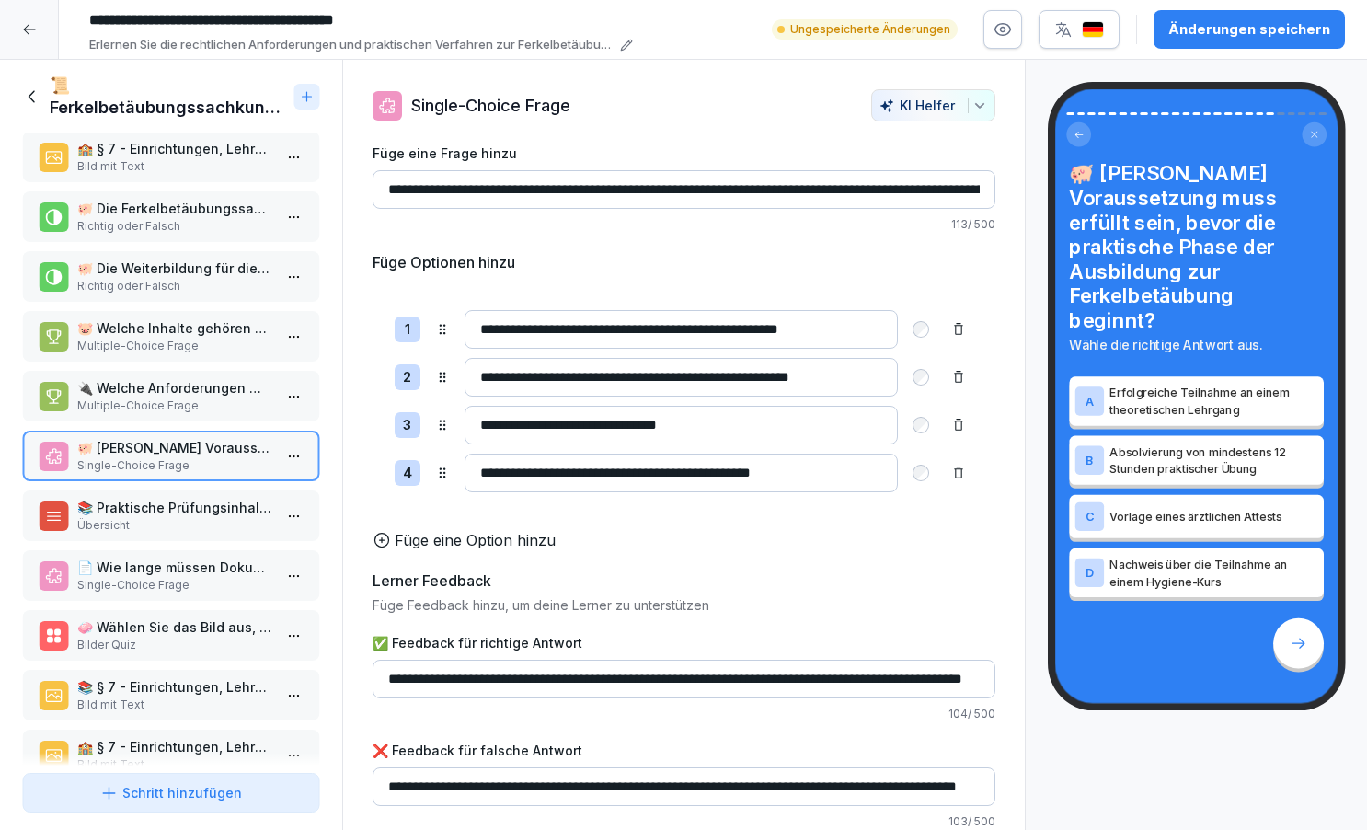
scroll to position [874, 0]
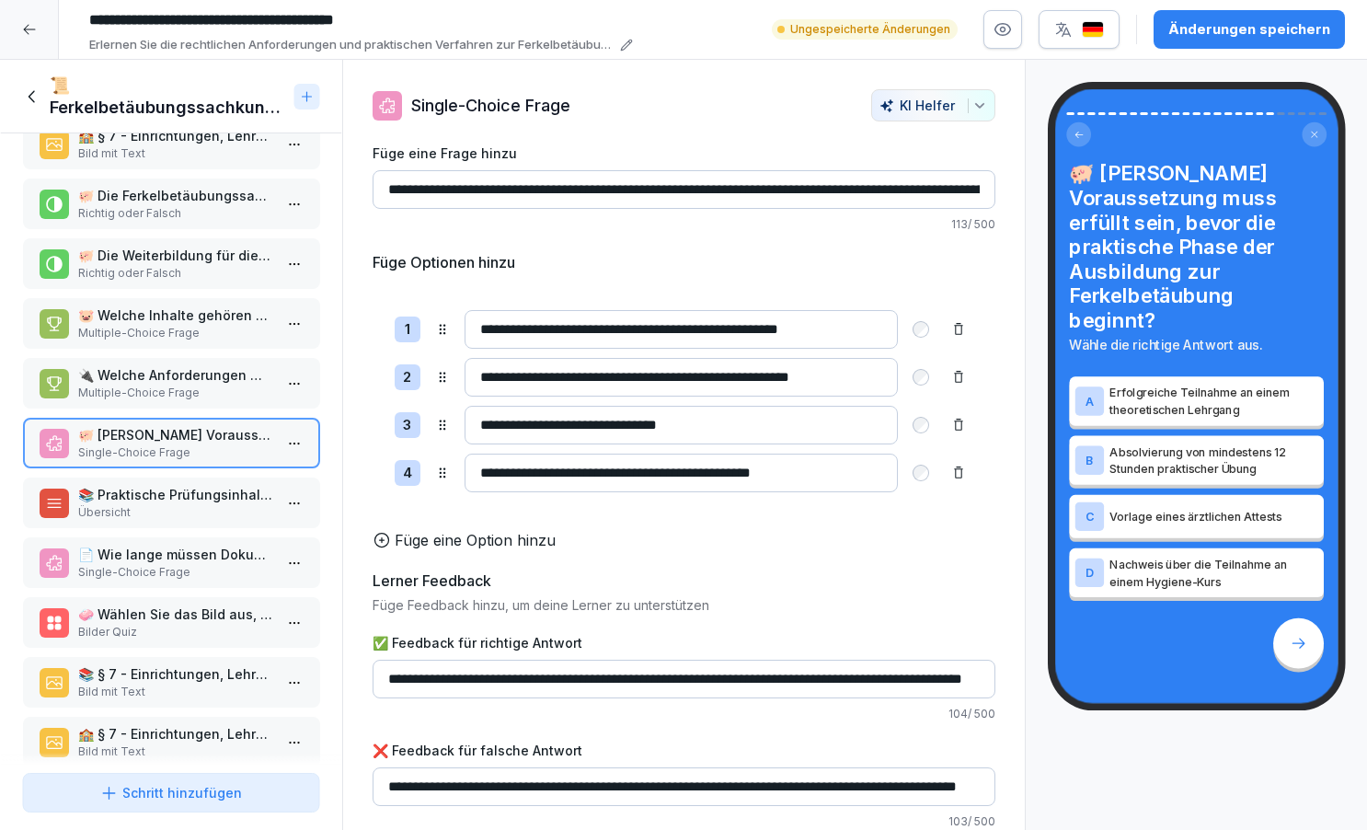
click at [151, 497] on p "📚 Praktische Prüfungsinhalte" at bounding box center [174, 494] width 195 height 19
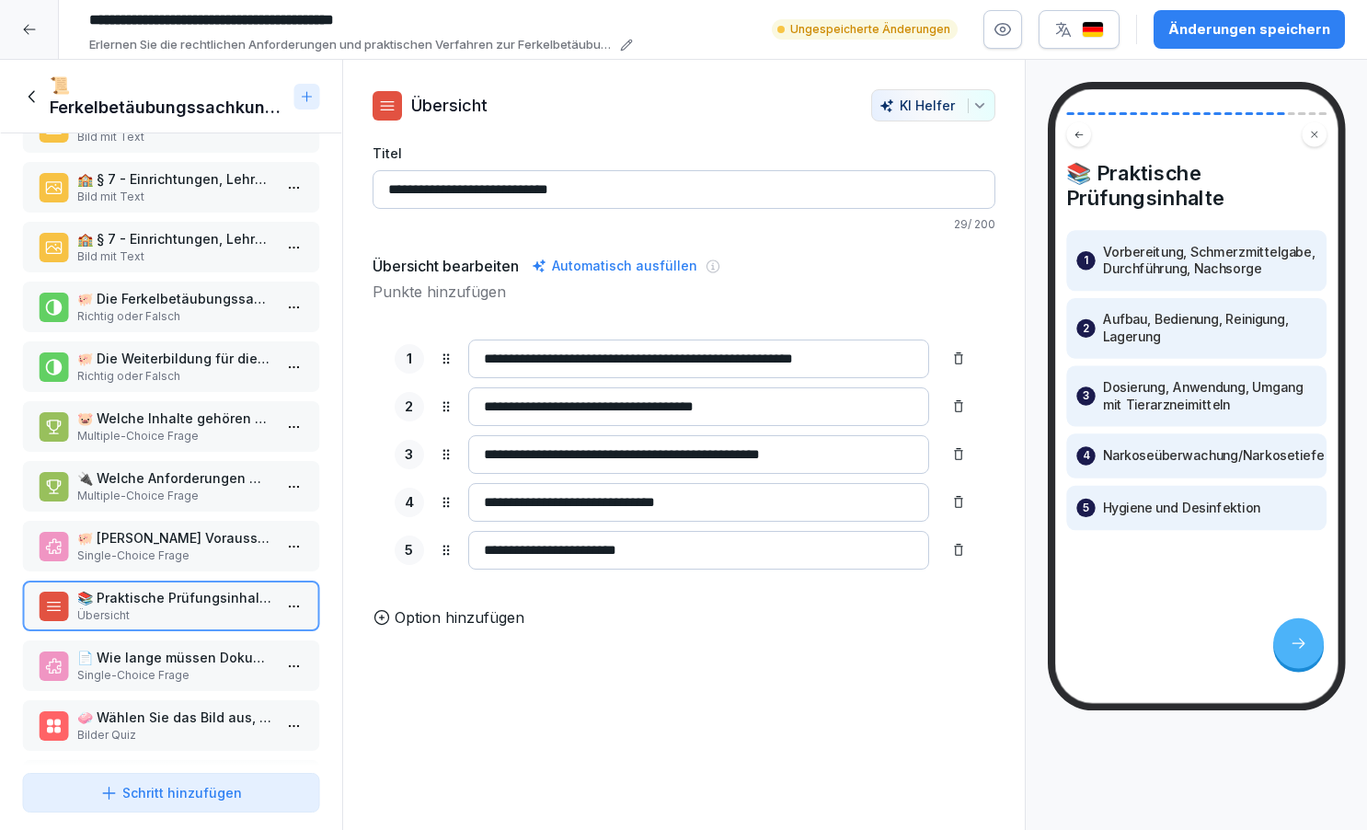
scroll to position [745, 0]
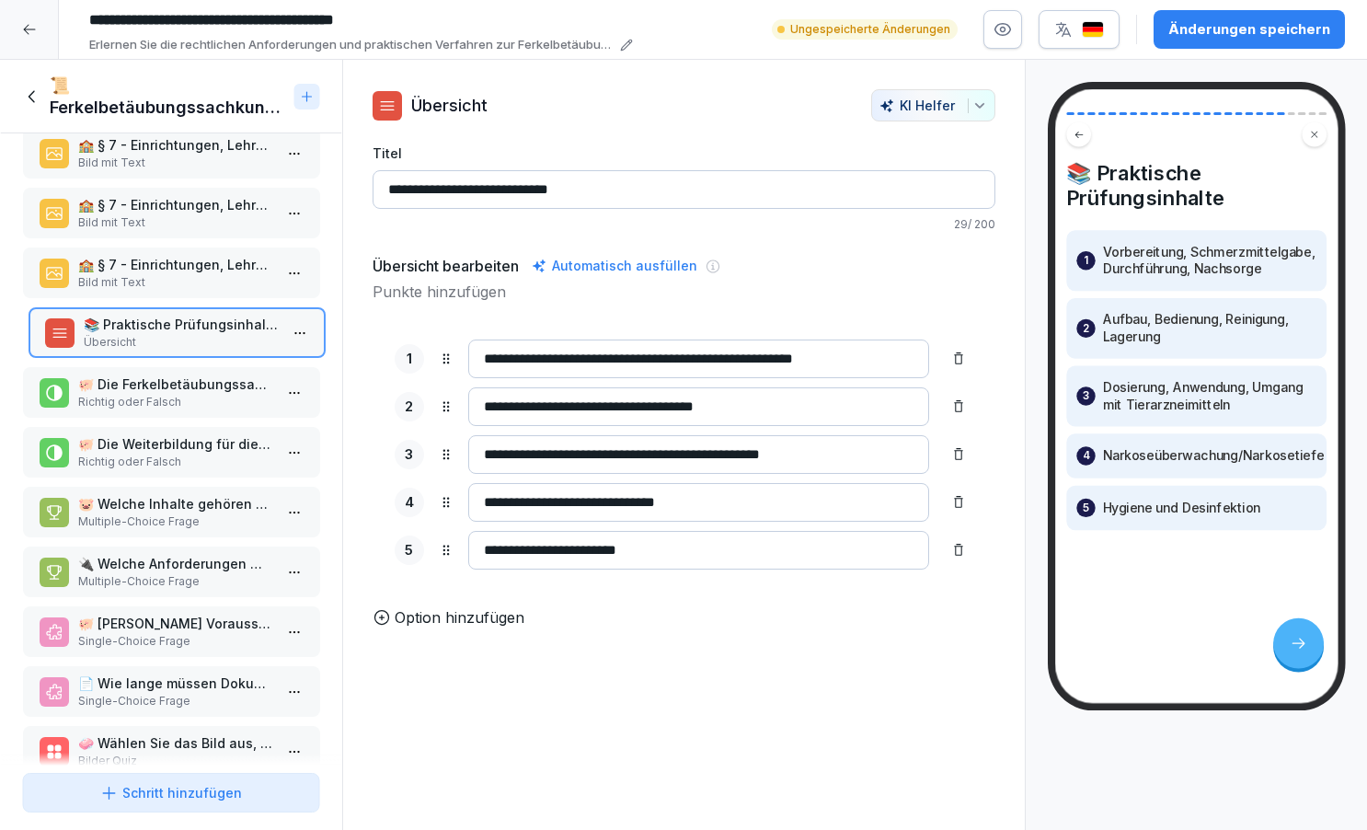
drag, startPoint x: 121, startPoint y: 623, endPoint x: 127, endPoint y: 324, distance: 299.0
click at [127, 324] on p "📚 Praktische Prüfungsinhalte" at bounding box center [180, 324] width 195 height 19
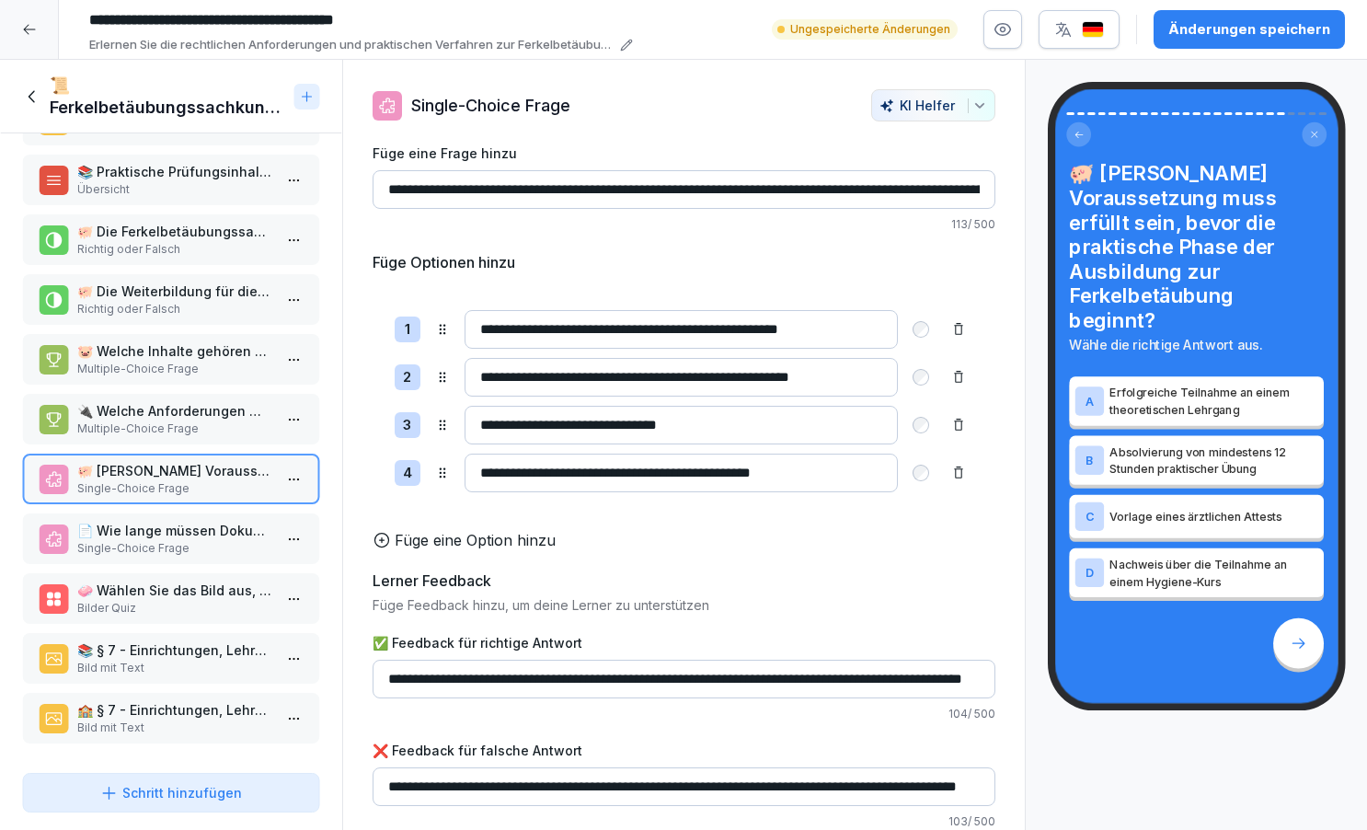
scroll to position [898, 0]
click at [158, 537] on p "📄 Wie lange müssen Dokumentationen über Anästhesiekomplikationen aufbewahrt wer…" at bounding box center [174, 530] width 195 height 19
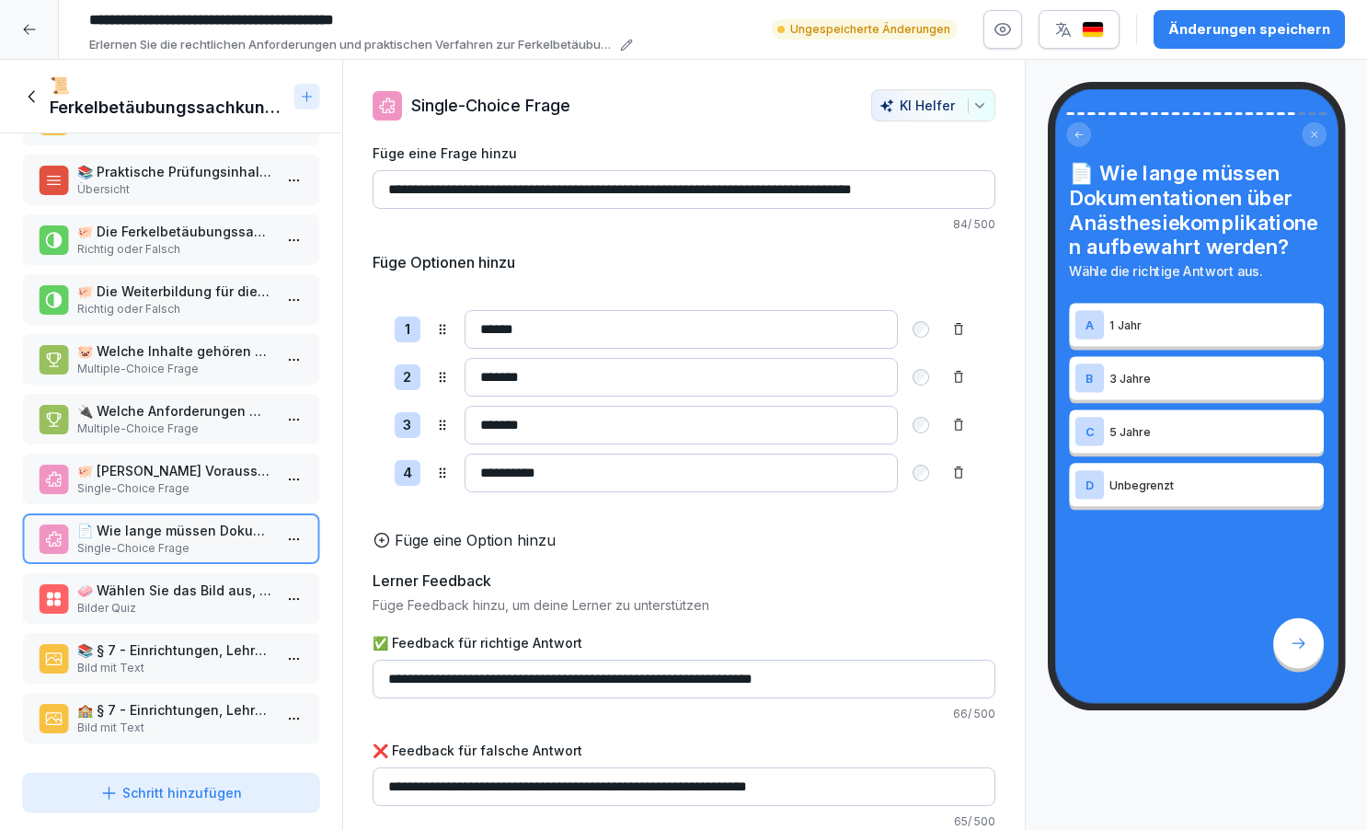
click at [148, 602] on p "Bilder Quiz" at bounding box center [174, 608] width 195 height 17
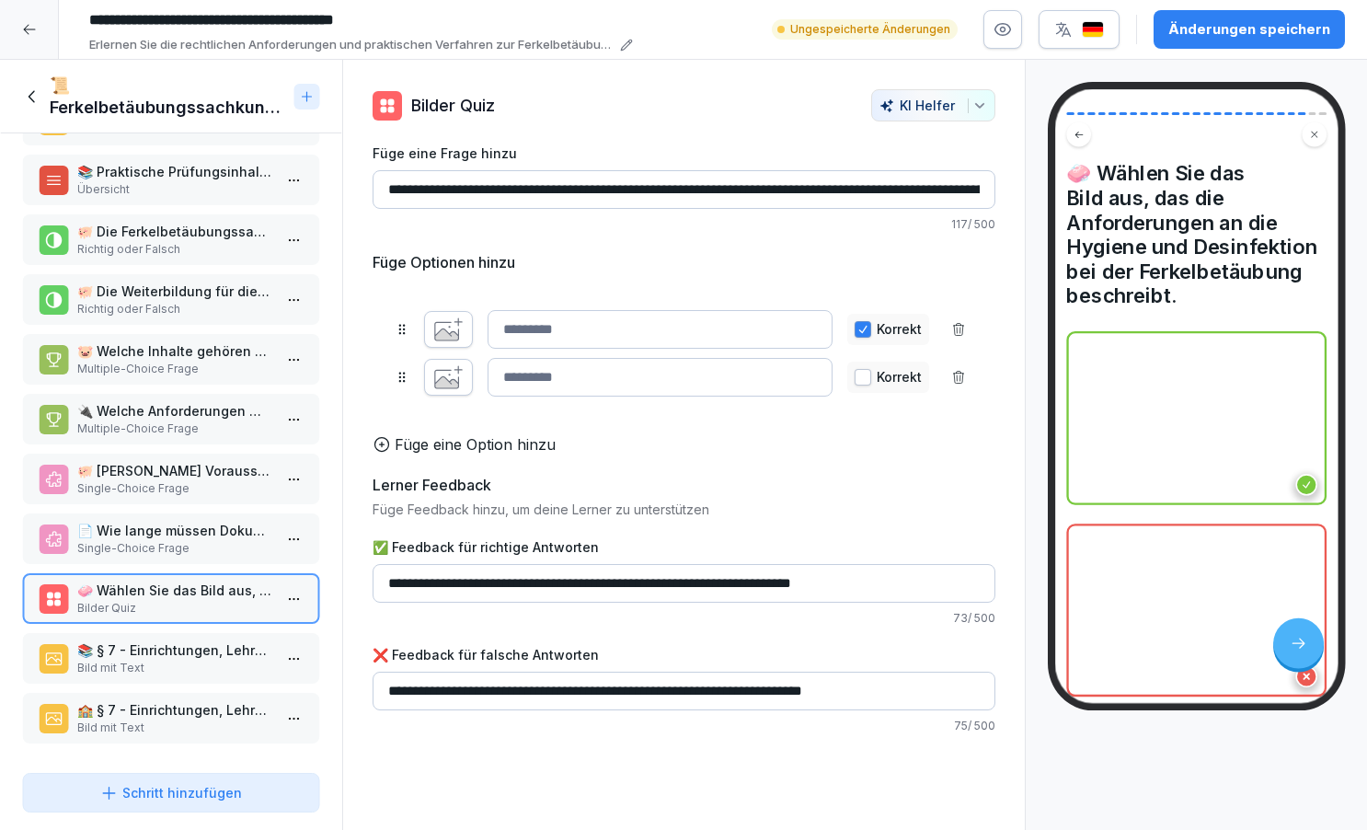
click at [296, 597] on html "**********" at bounding box center [683, 415] width 1367 height 830
click at [245, 701] on div "Löschen" at bounding box center [226, 703] width 156 height 34
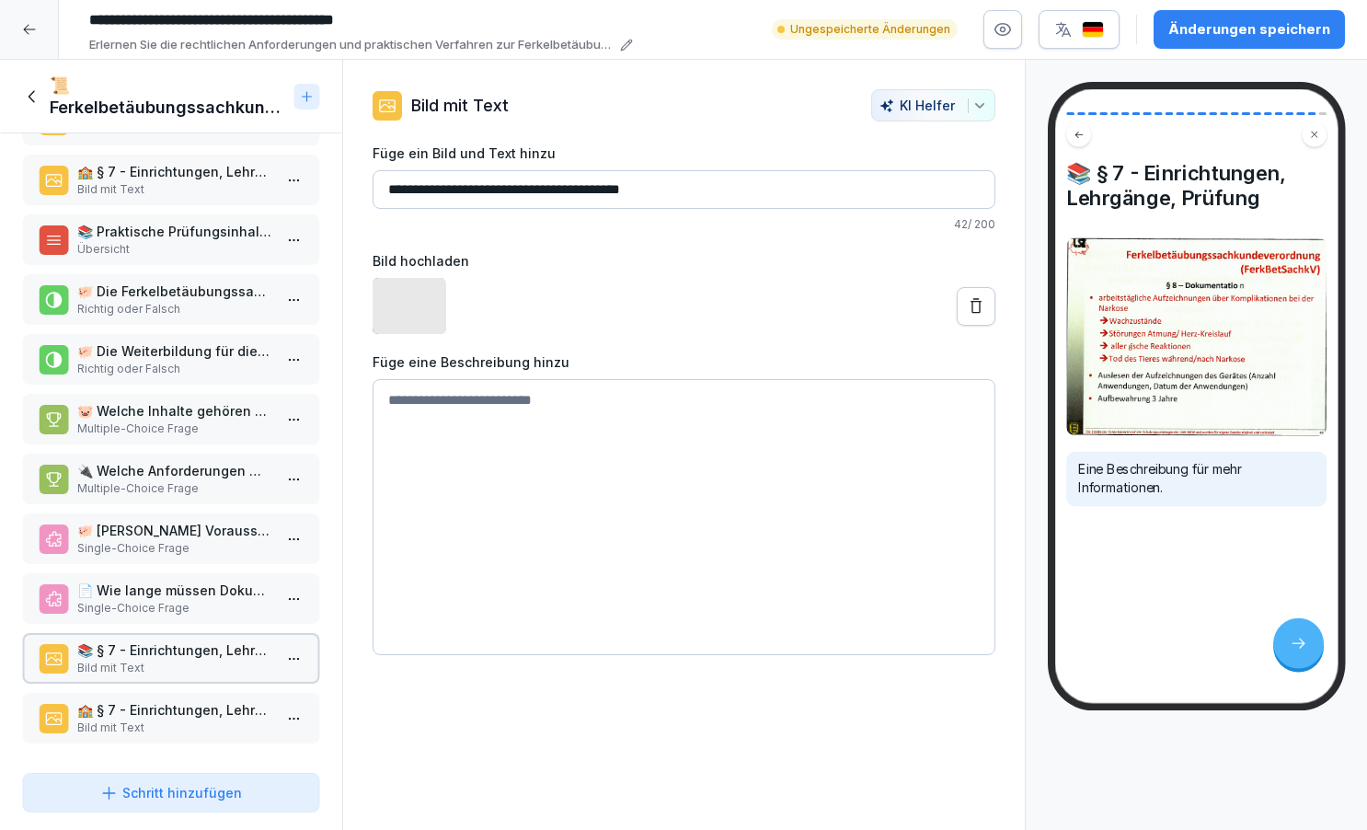
scroll to position [838, 0]
click at [168, 707] on p "🏫 § 7 - Einrichtungen, Lehrgänge, Prüfung" at bounding box center [174, 709] width 195 height 19
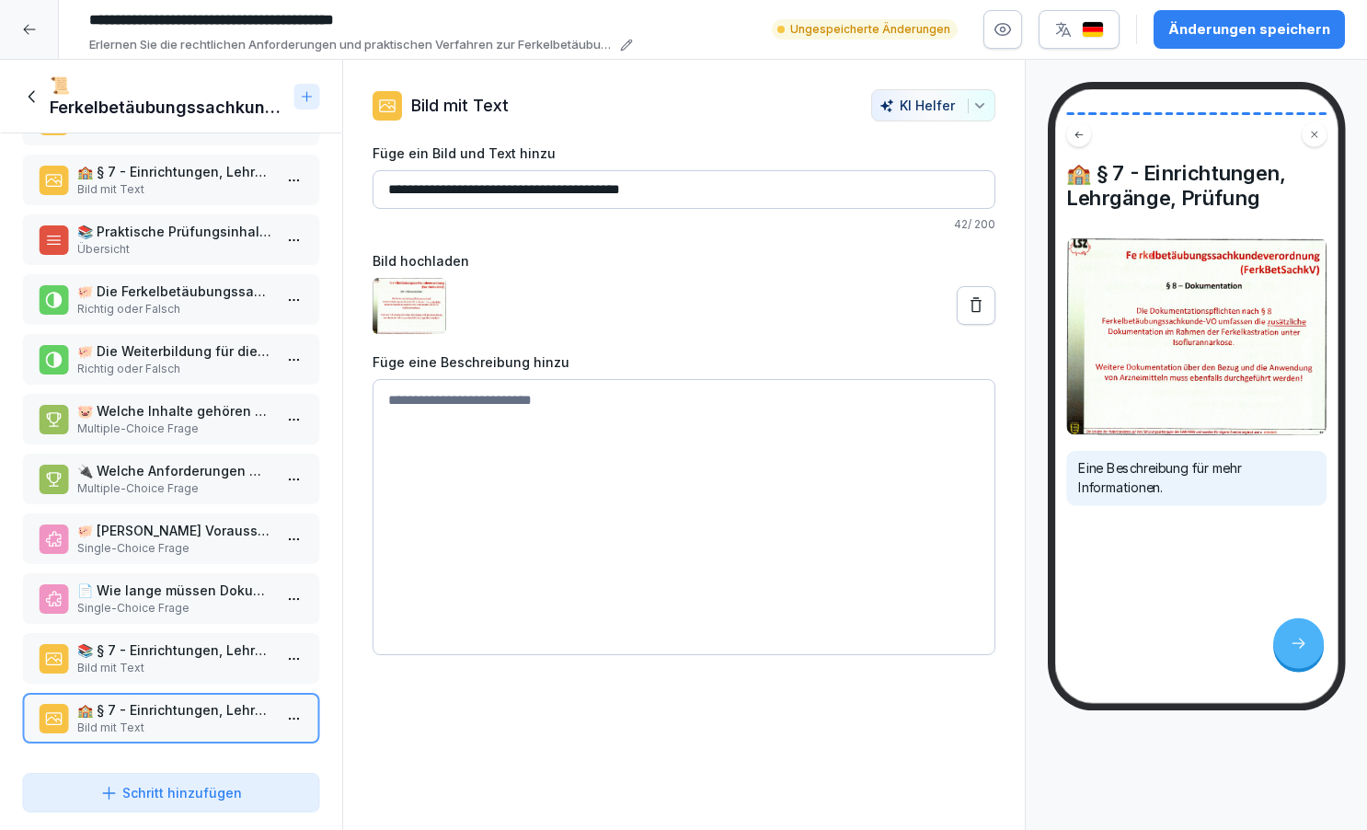
click at [1259, 25] on div "Änderungen speichern" at bounding box center [1249, 29] width 162 height 20
